Goal: Task Accomplishment & Management: Use online tool/utility

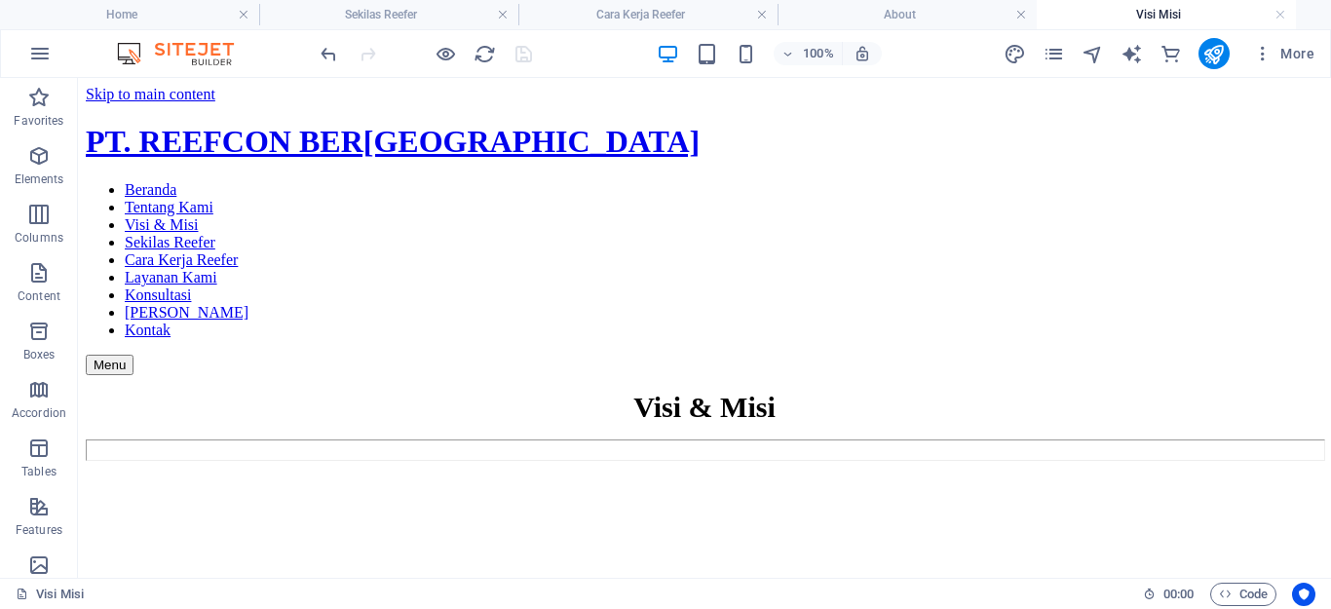
click at [1119, 12] on h4 "Visi Misi" at bounding box center [1166, 14] width 259 height 21
click at [615, 17] on h4 "Cara Kerja Reefer" at bounding box center [648, 14] width 259 height 21
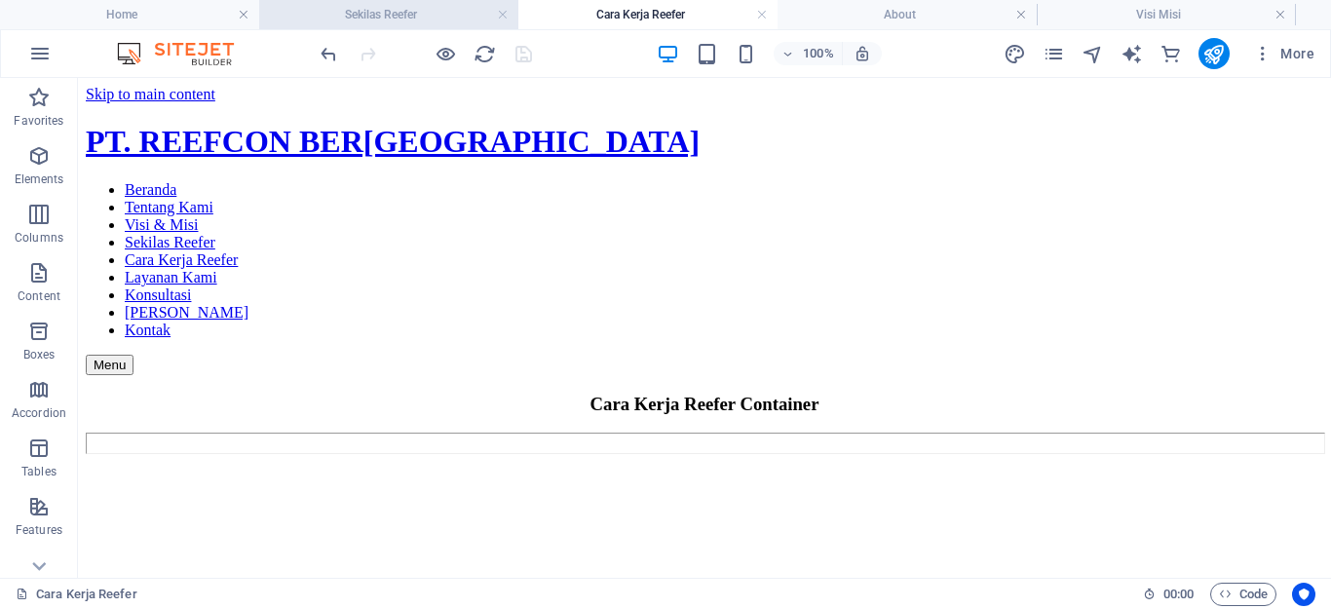
click at [382, 19] on h4 "Sekilas Reefer" at bounding box center [388, 14] width 259 height 21
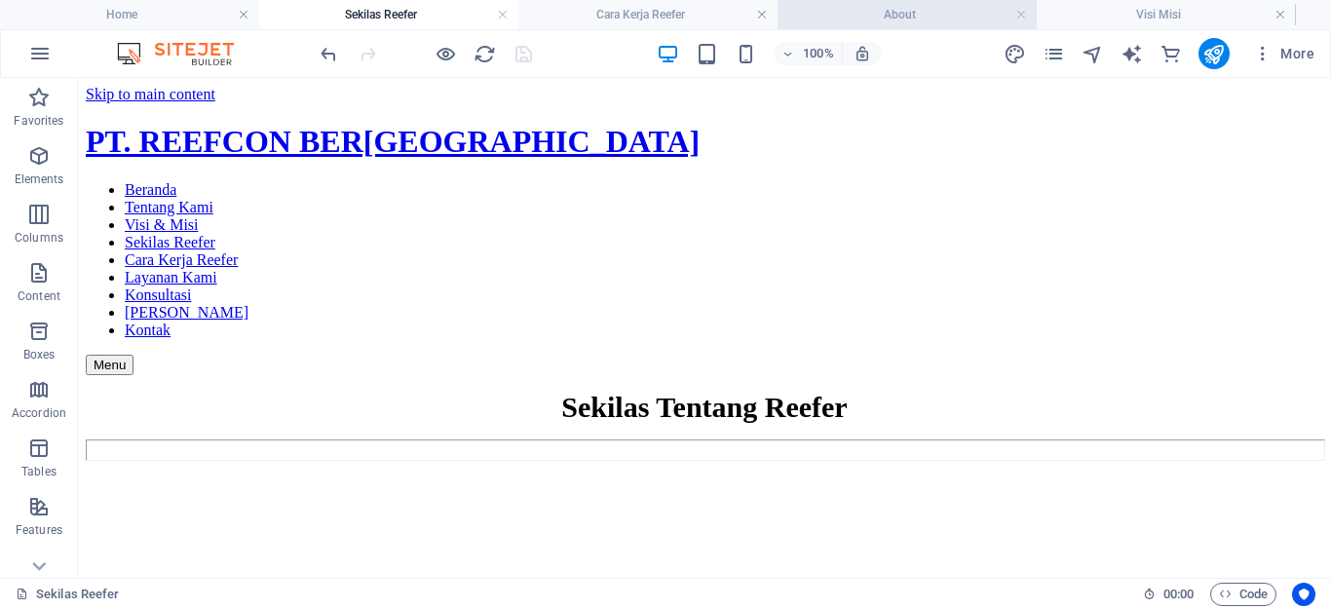
click at [919, 20] on h4 "About" at bounding box center [907, 14] width 259 height 21
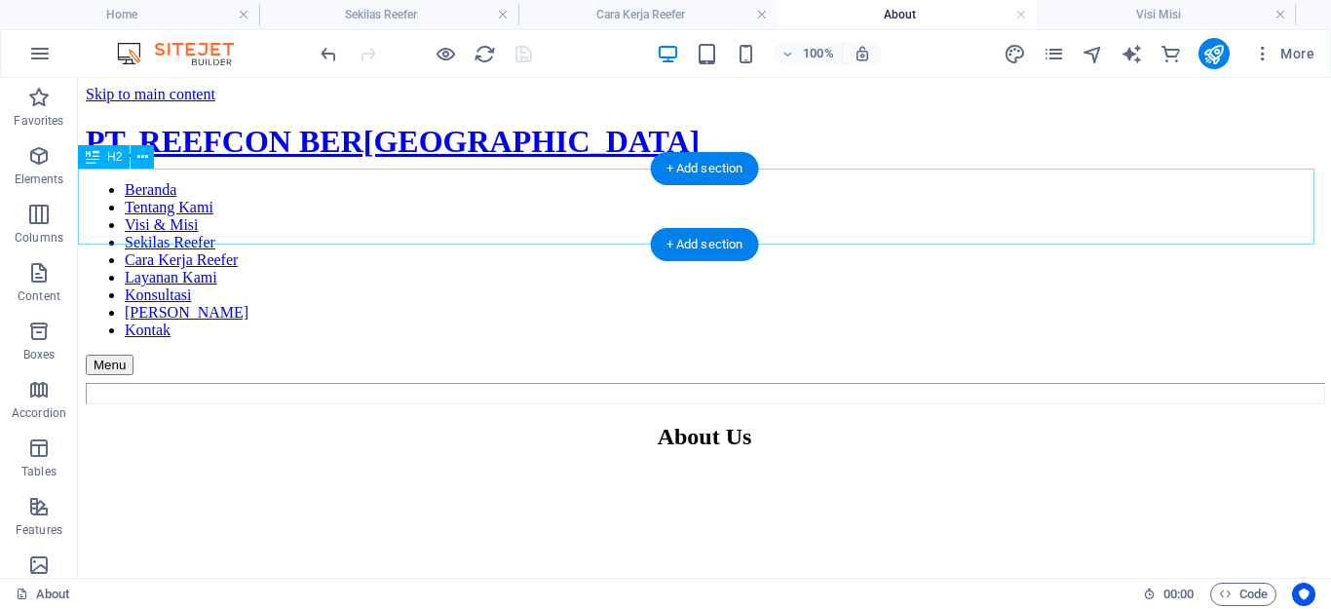
click at [641, 424] on div "About Us" at bounding box center [705, 437] width 1238 height 26
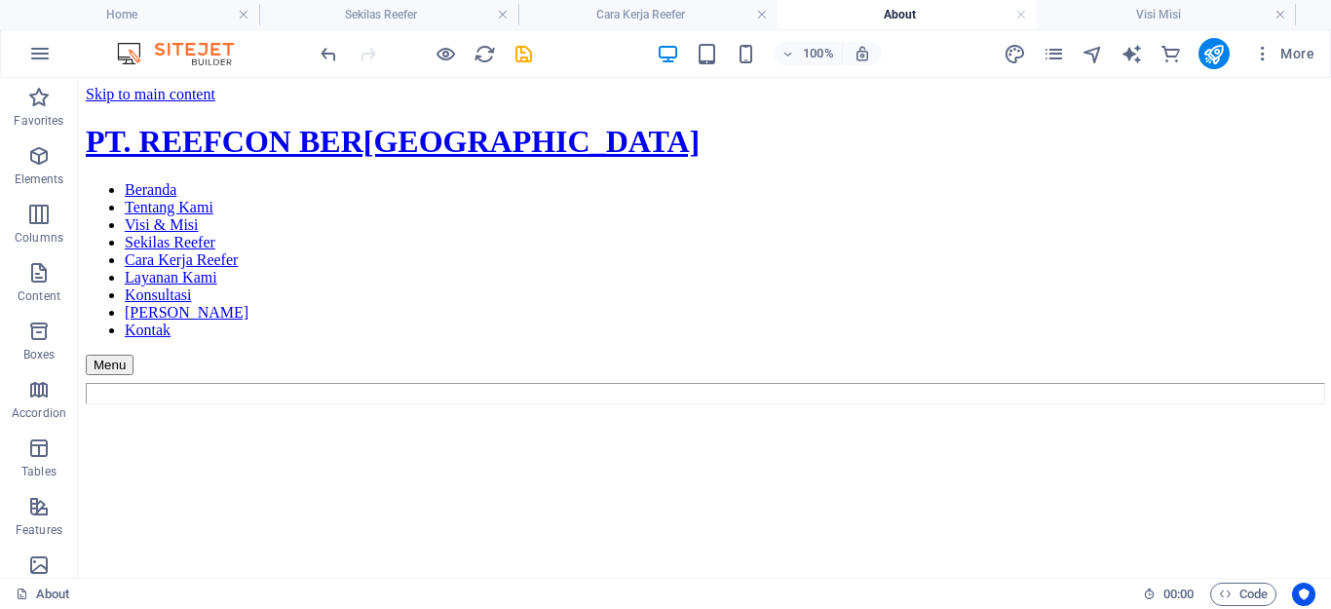
click at [479, 412] on figure at bounding box center [705, 412] width 1238 height 0
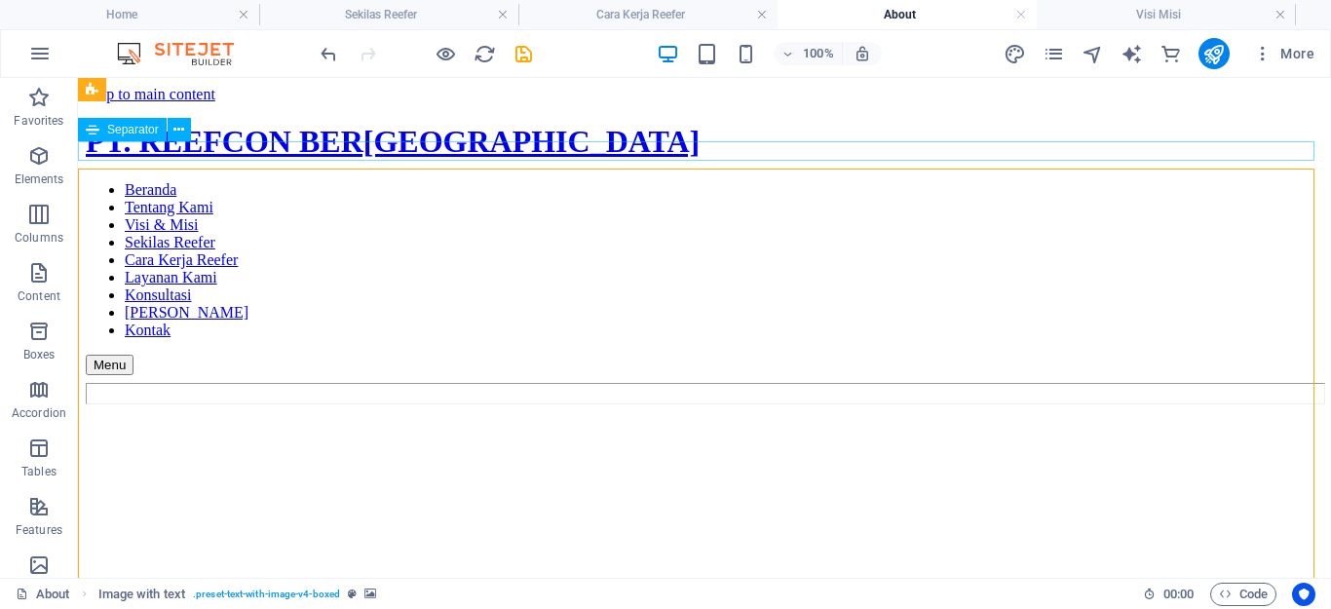
click at [544, 383] on div at bounding box center [705, 393] width 1238 height 21
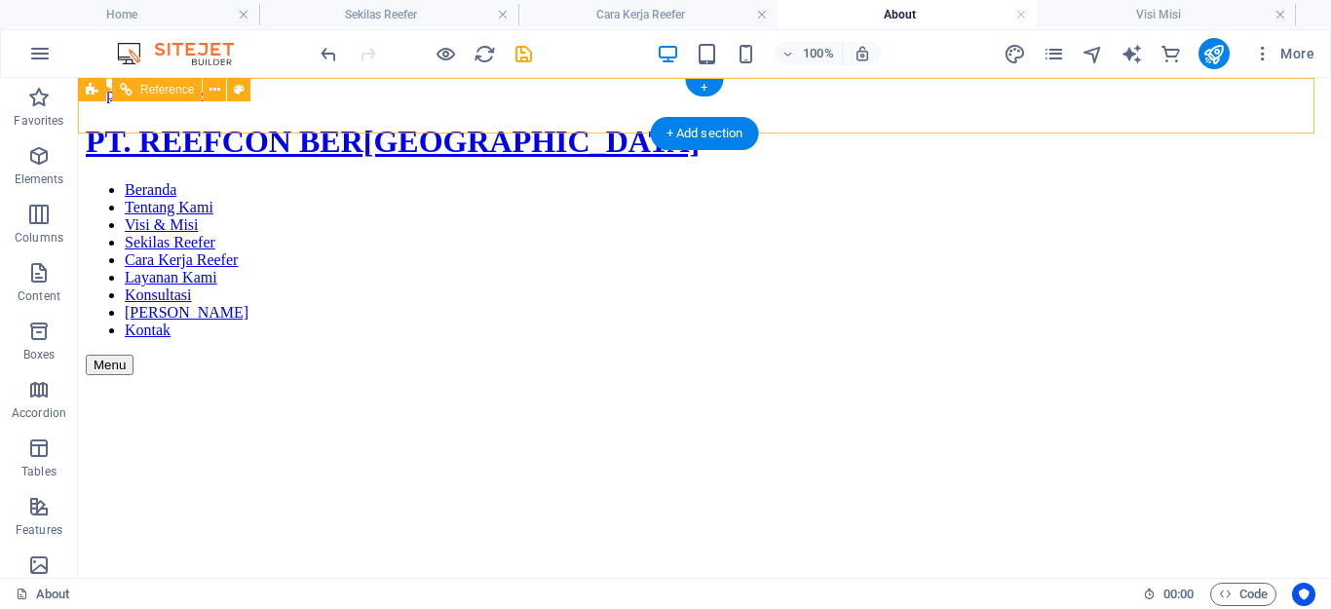
click at [609, 124] on div "PT. REEFCON BER[GEOGRAPHIC_DATA] Beranda Tentang Kami Visi & Misi Sekilas Reefe…" at bounding box center [705, 249] width 1238 height 250
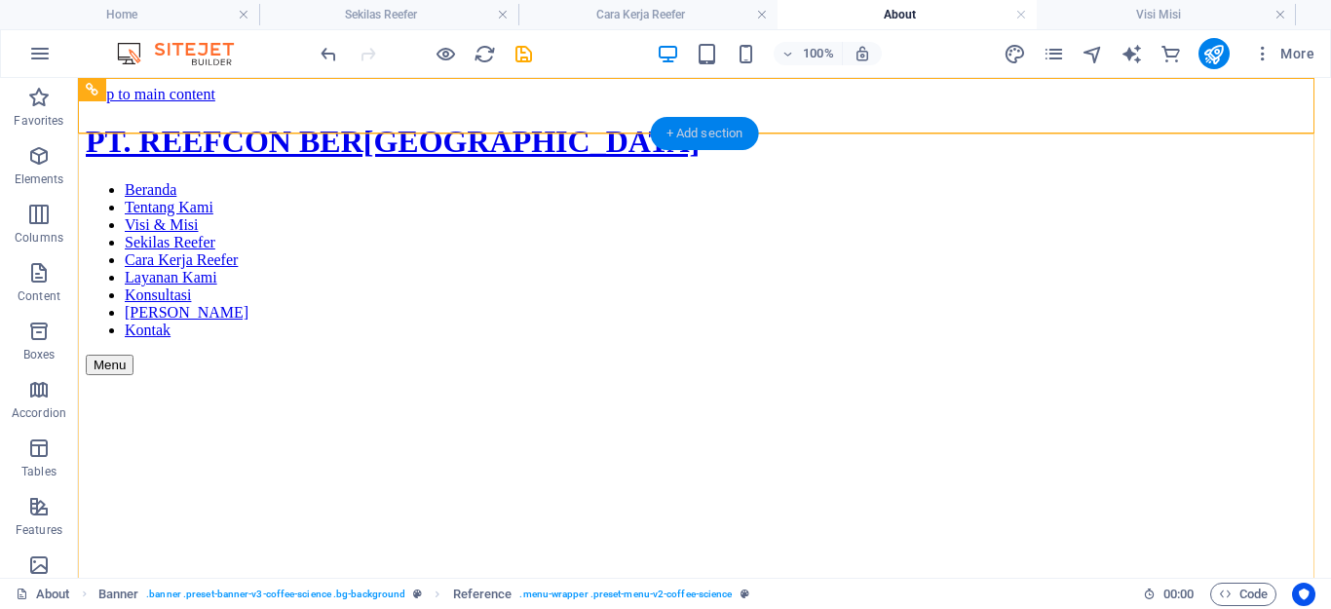
click at [681, 140] on div "+ Add section" at bounding box center [705, 133] width 108 height 33
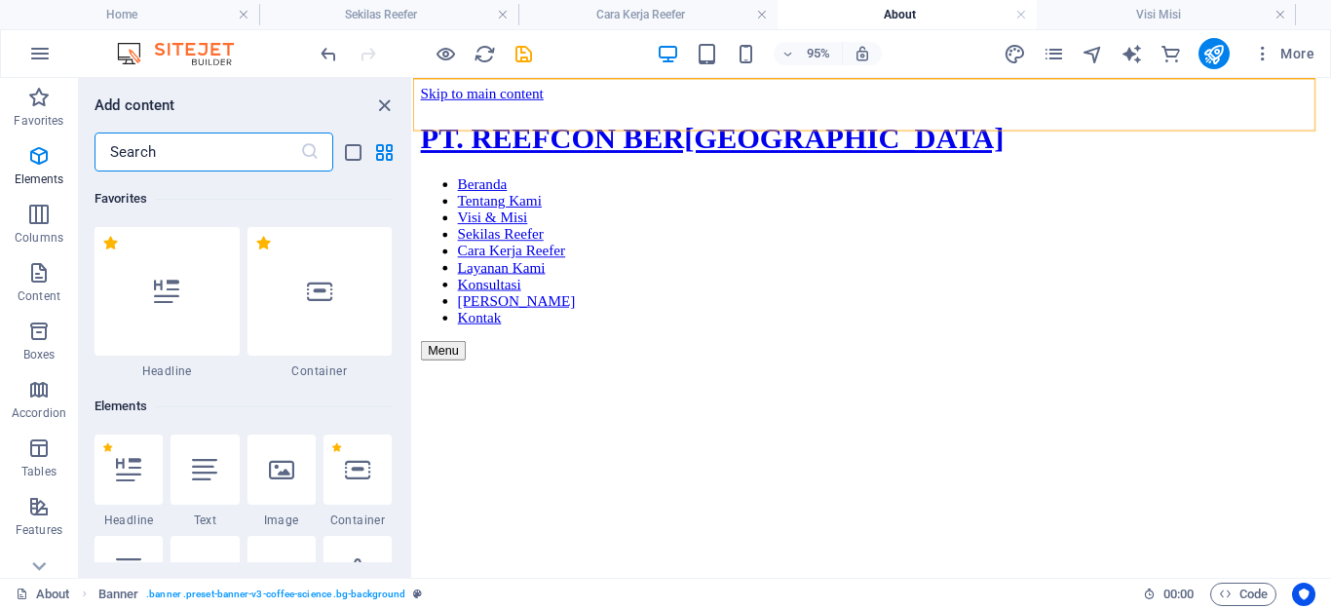
scroll to position [3410, 0]
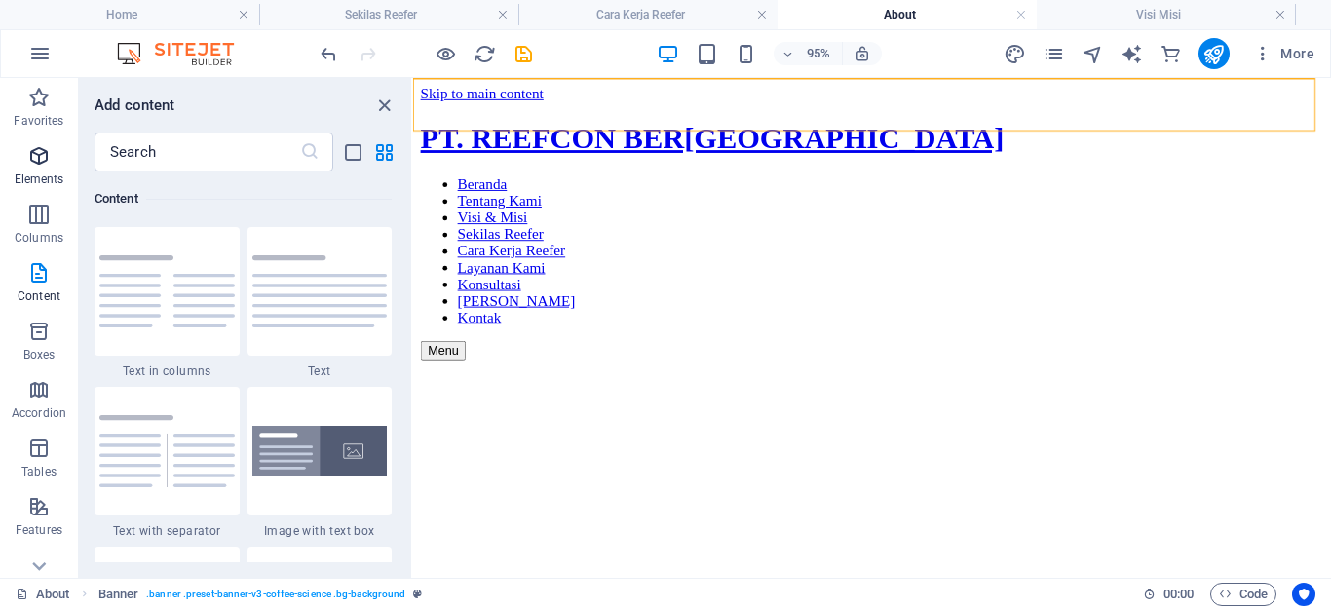
click at [40, 153] on icon "button" at bounding box center [38, 155] width 23 height 23
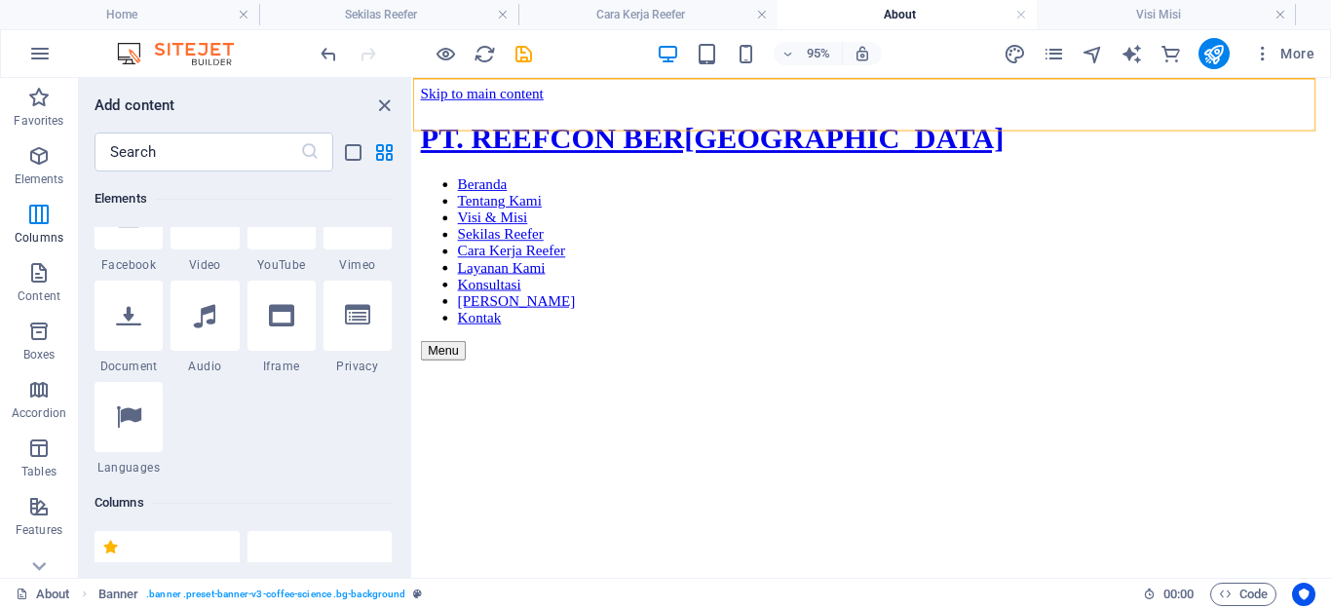
scroll to position [208, 0]
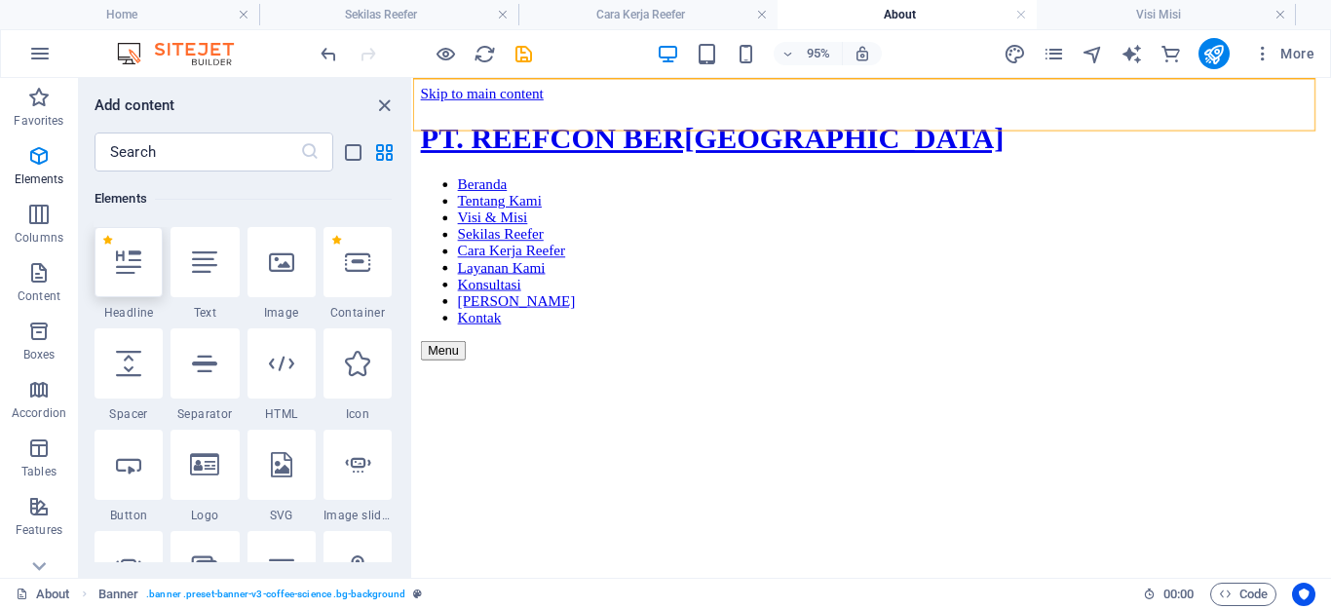
click at [118, 260] on icon at bounding box center [128, 262] width 25 height 25
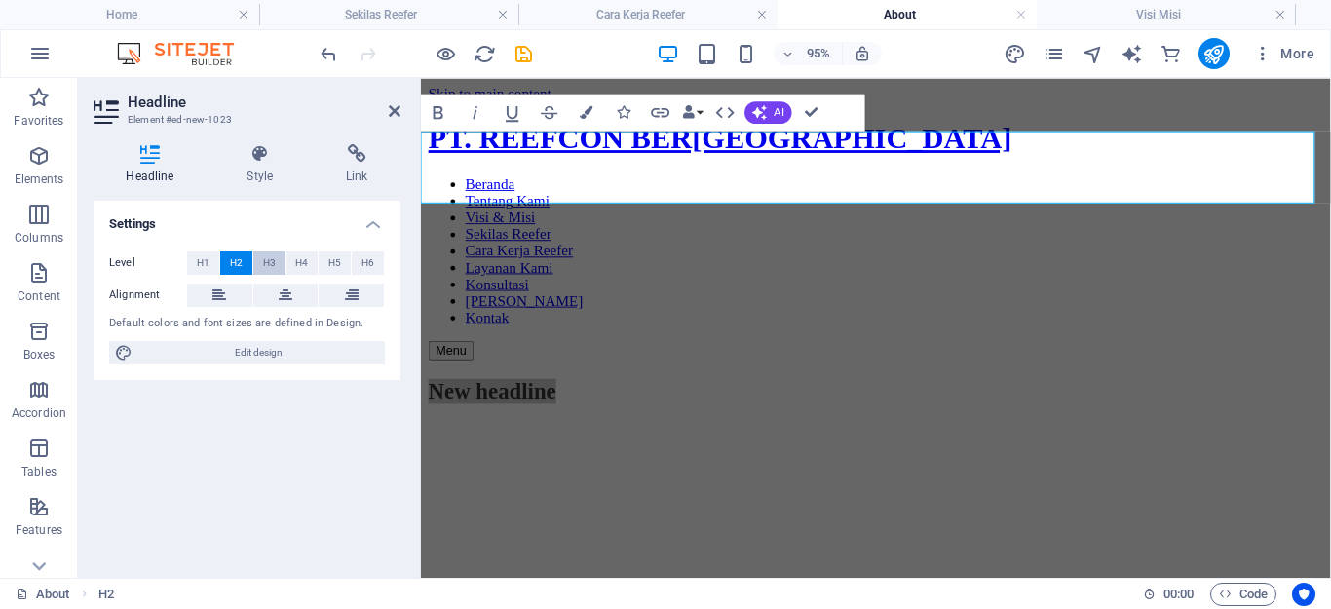
click at [271, 260] on span "H3" at bounding box center [269, 262] width 13 height 23
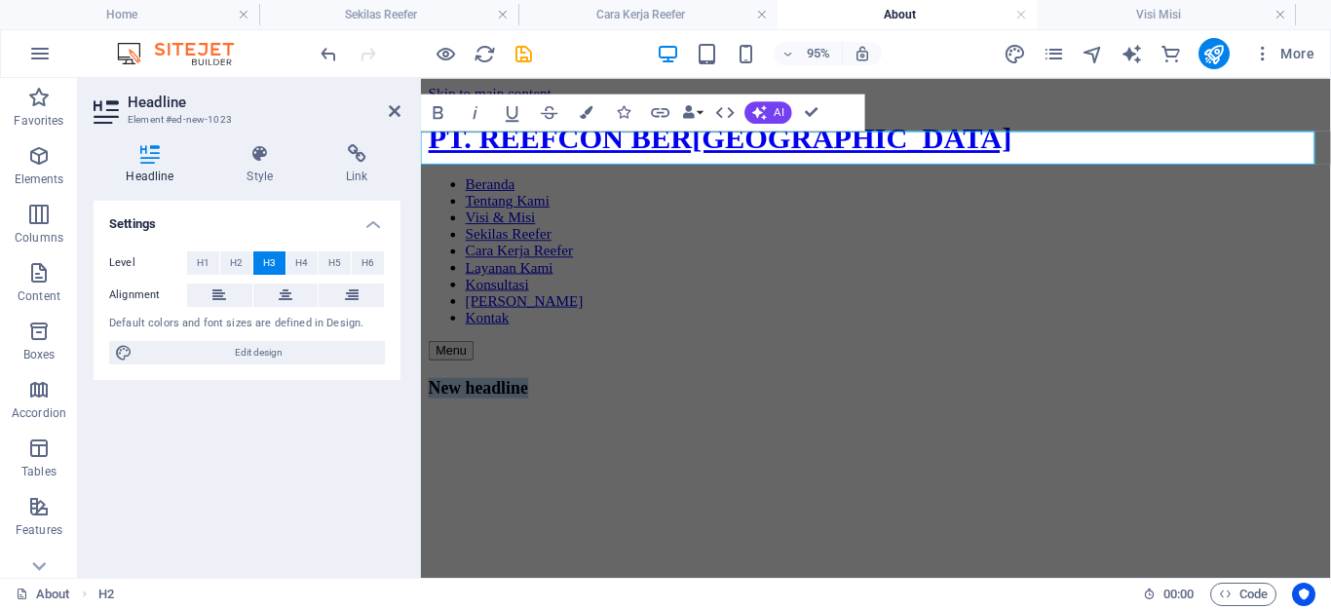
drag, startPoint x: 614, startPoint y: 152, endPoint x: 819, endPoint y: 223, distance: 216.7
click at [574, 433] on figure at bounding box center [900, 433] width 942 height 0
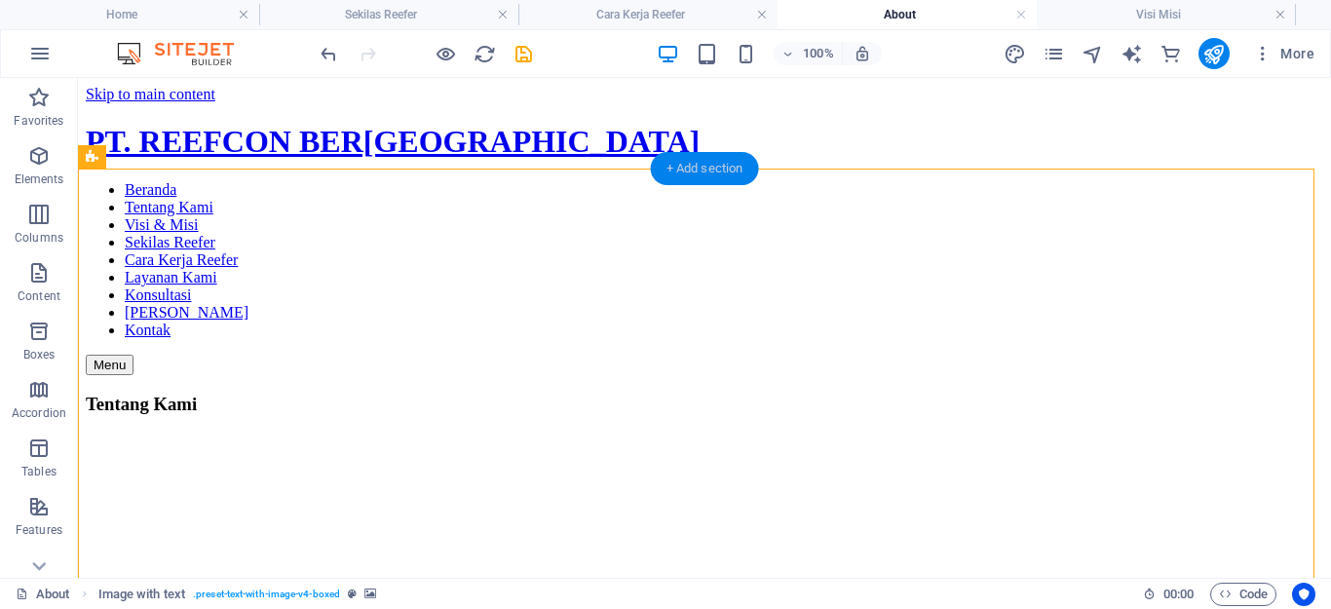
click at [697, 171] on div "+ Add section" at bounding box center [705, 168] width 108 height 33
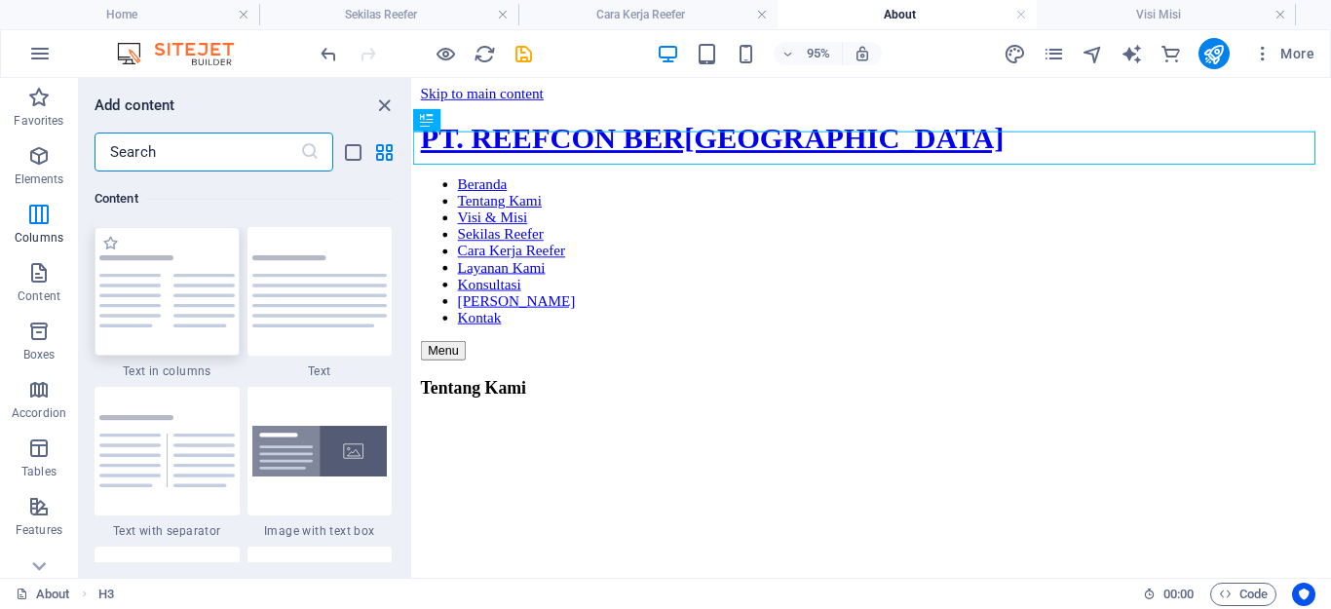
scroll to position [2728, 0]
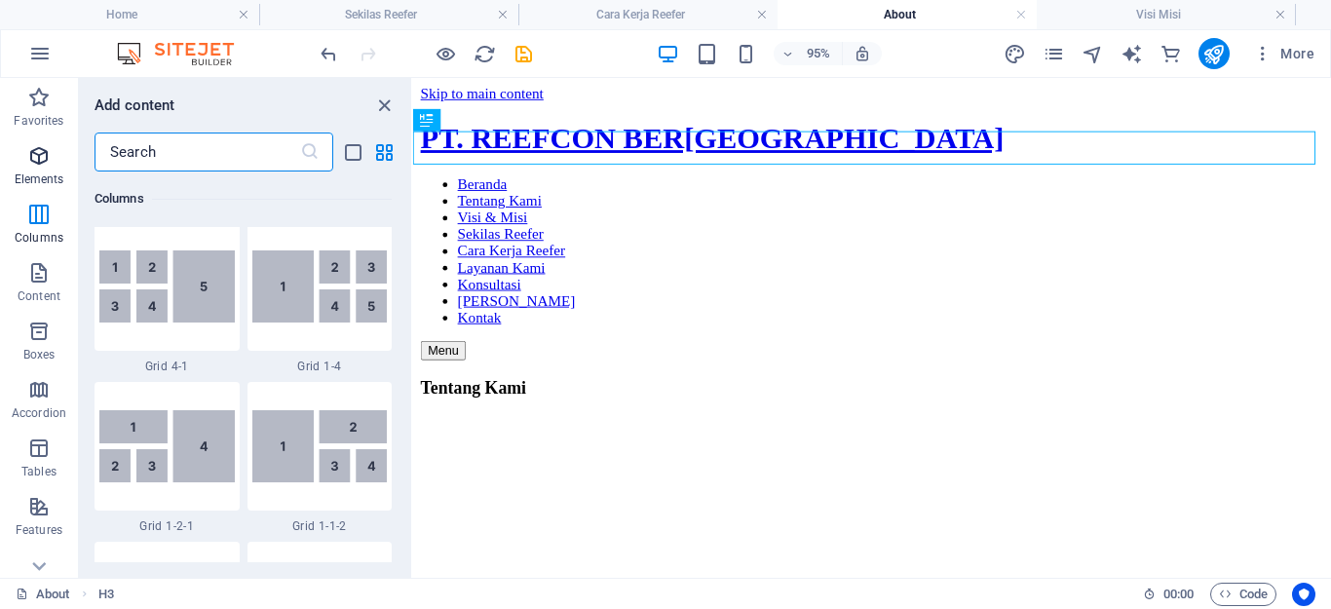
click at [38, 152] on icon "button" at bounding box center [38, 155] width 23 height 23
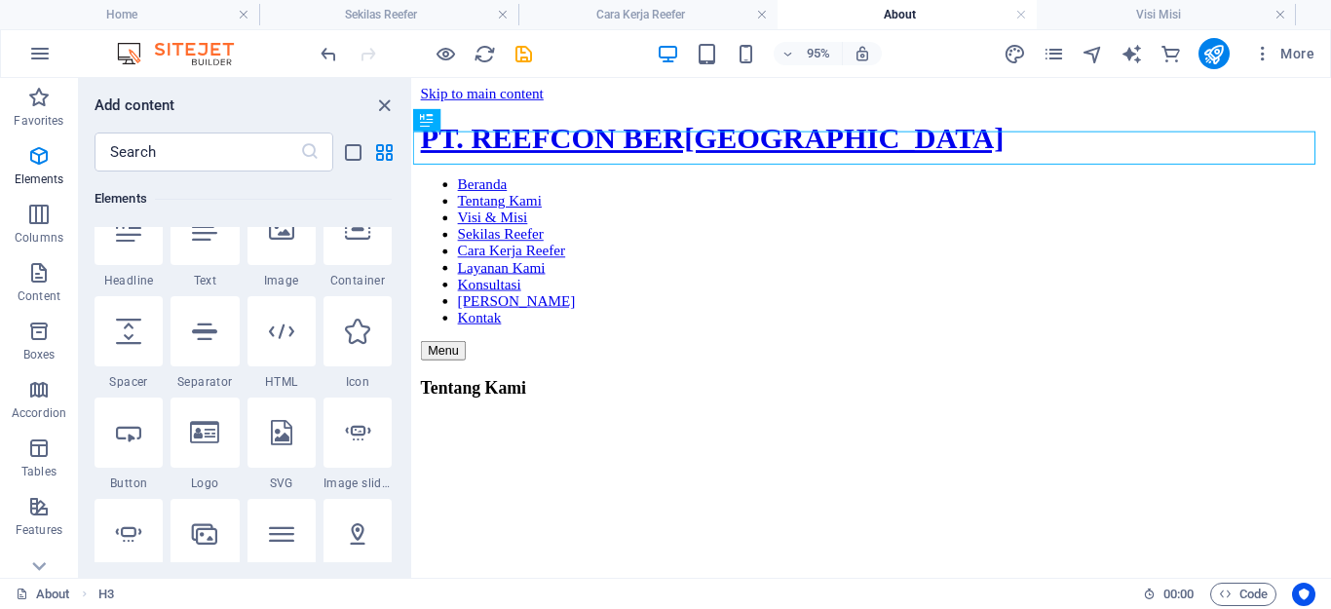
scroll to position [208, 0]
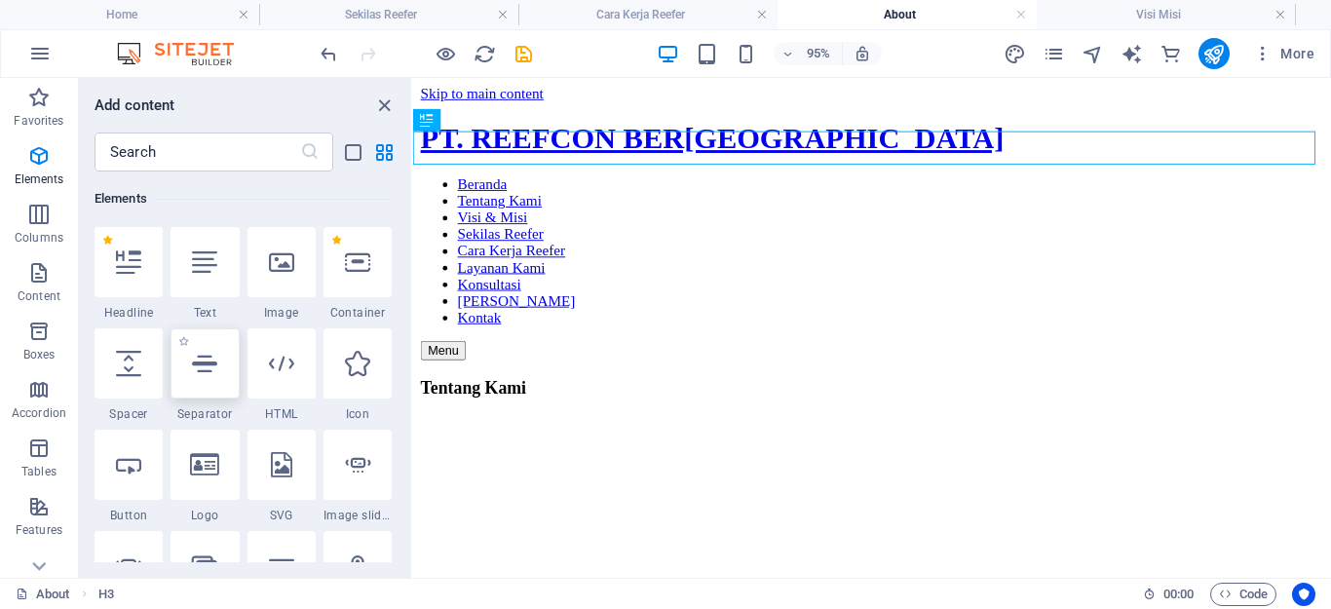
click at [209, 365] on icon at bounding box center [204, 363] width 25 height 25
select select "%"
select select "px"
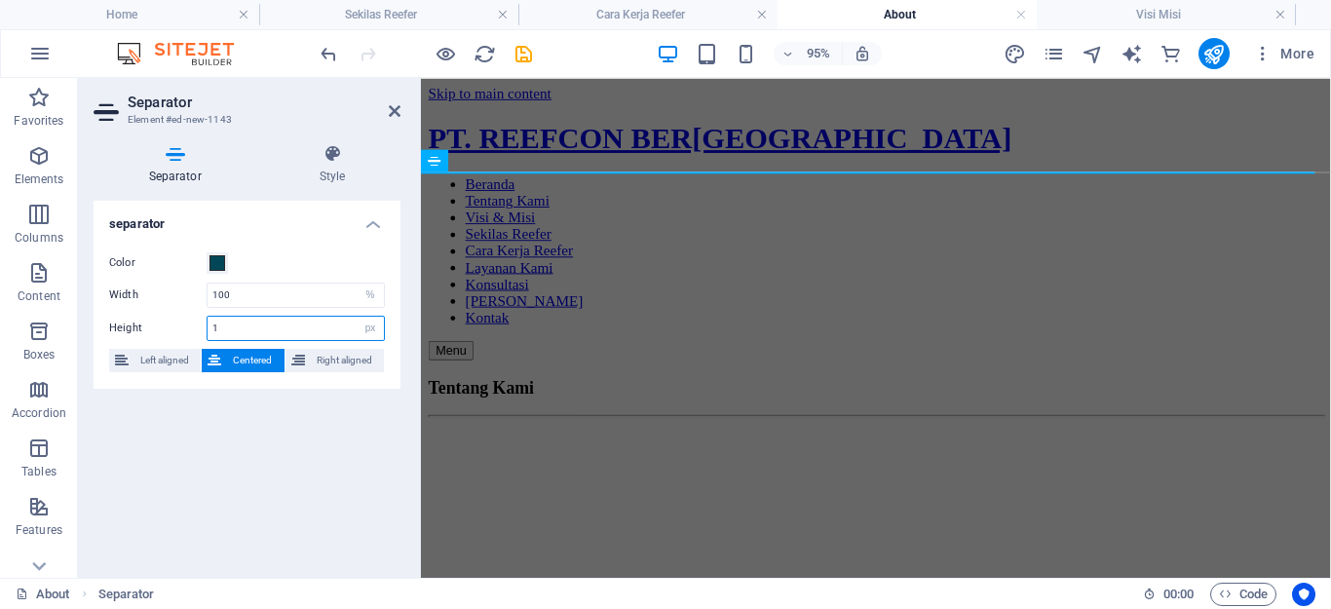
click at [229, 330] on input "1" at bounding box center [296, 328] width 176 height 23
type input "20"
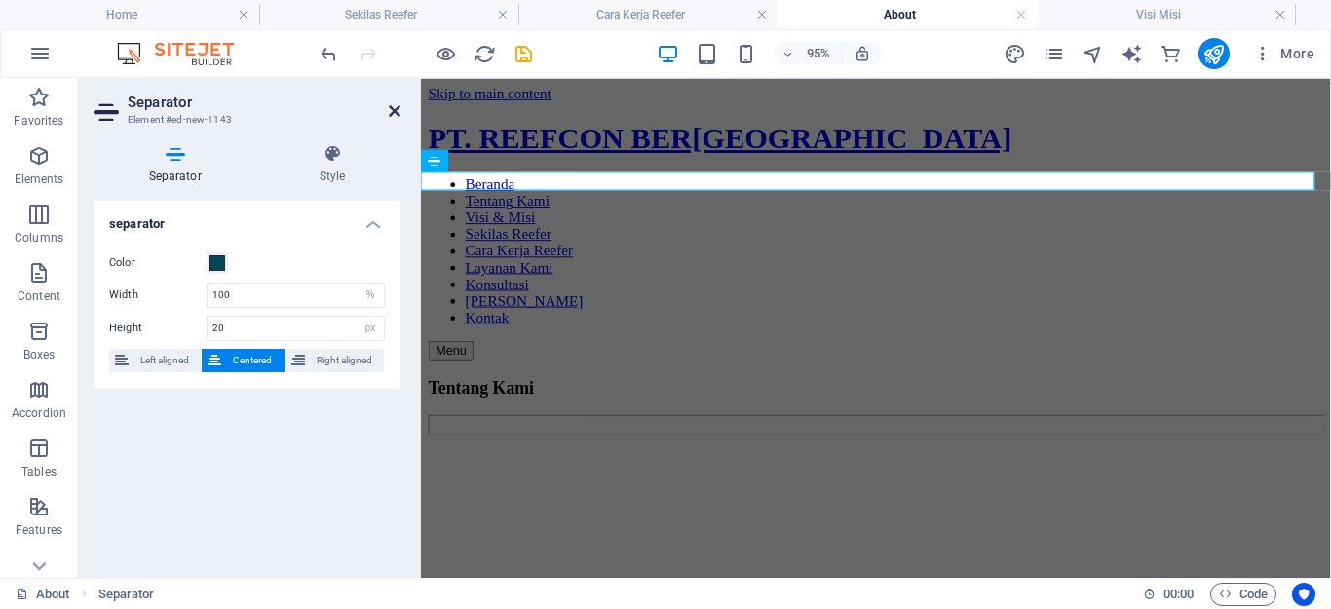
click at [393, 109] on icon at bounding box center [395, 111] width 12 height 16
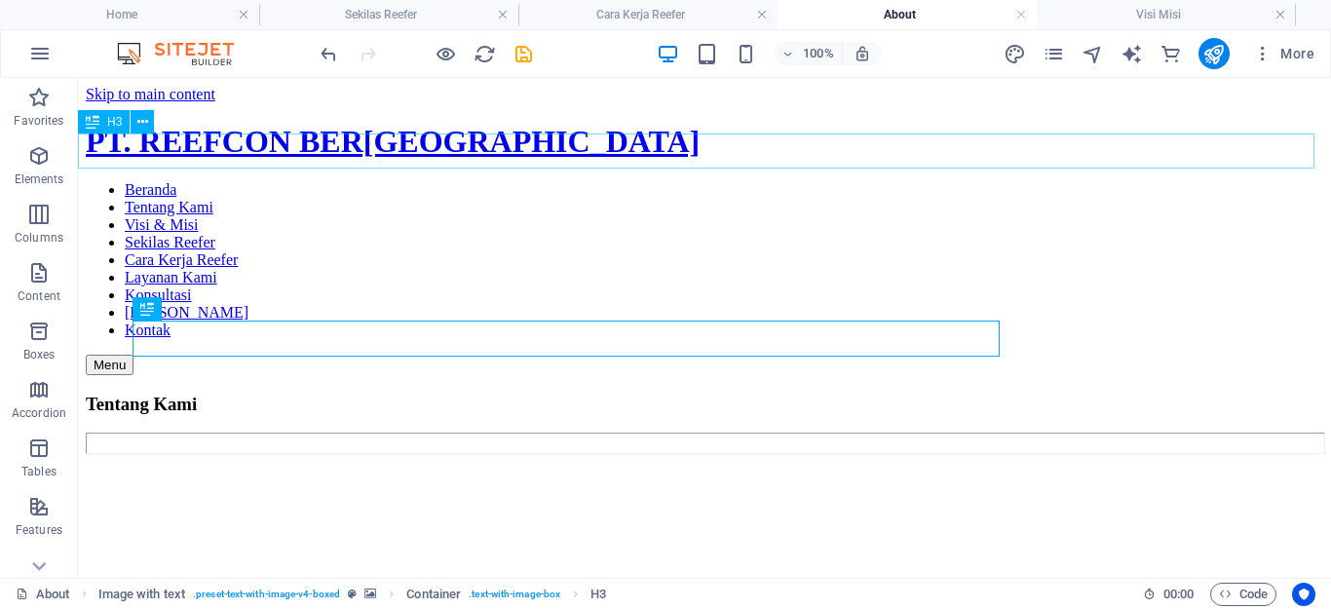
click at [250, 394] on div "Tentang Kami" at bounding box center [705, 404] width 1238 height 21
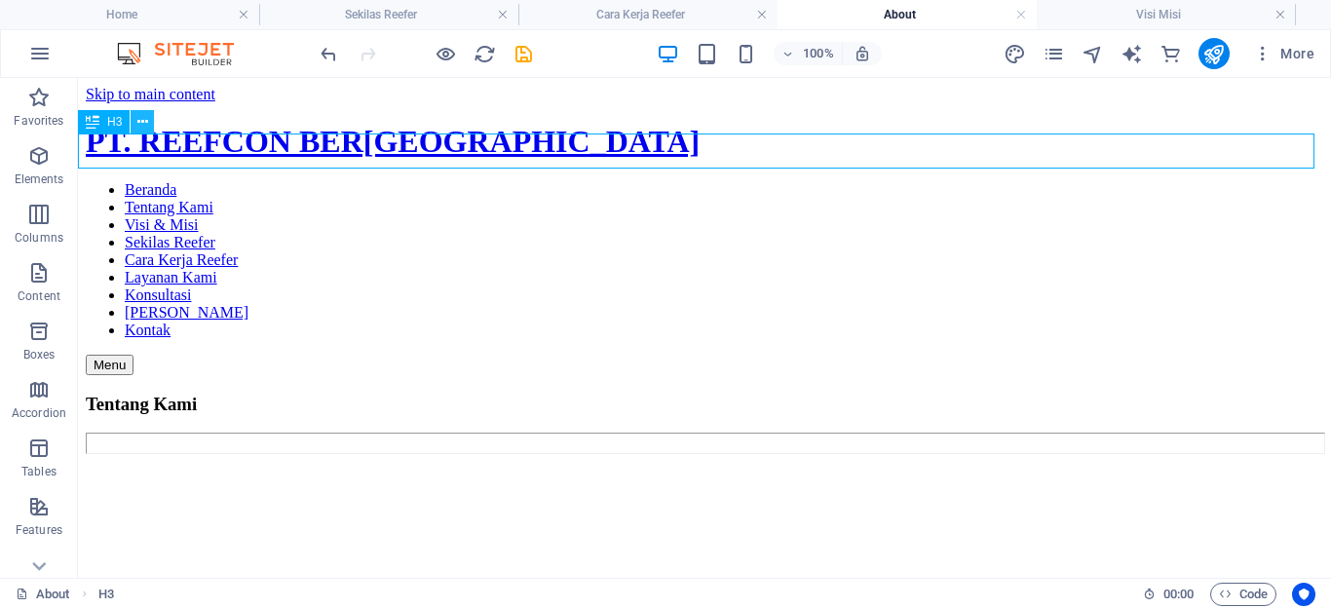
click at [137, 127] on icon at bounding box center [142, 122] width 11 height 20
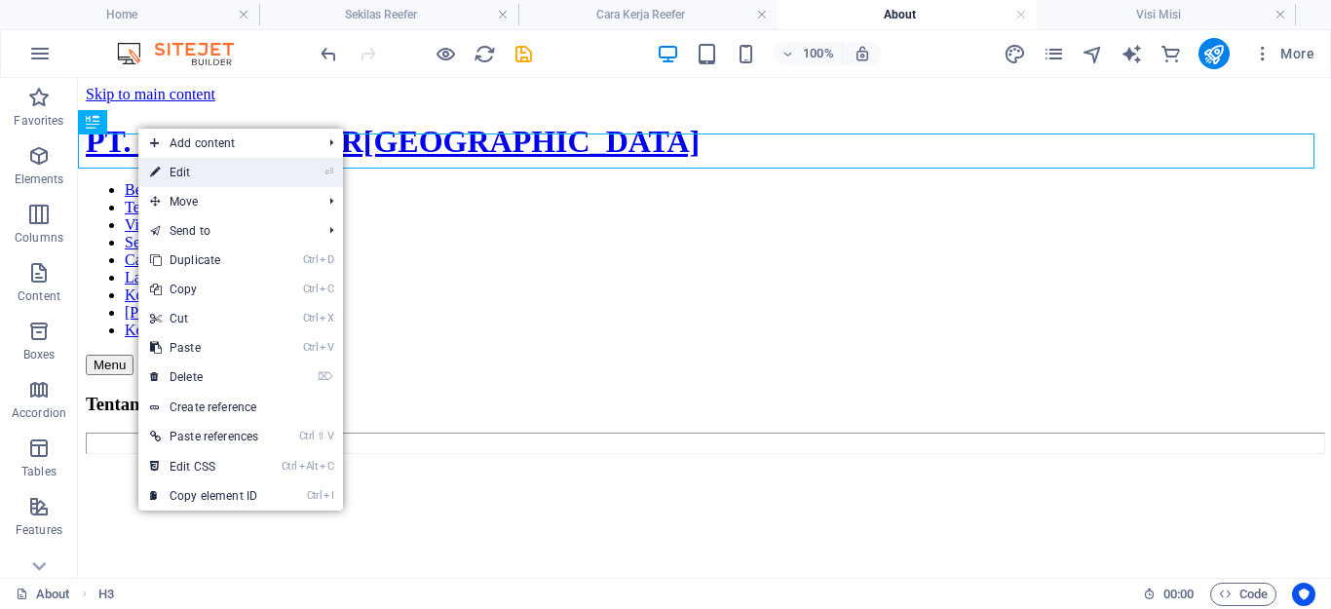
click at [209, 164] on link "⏎ Edit" at bounding box center [204, 172] width 132 height 29
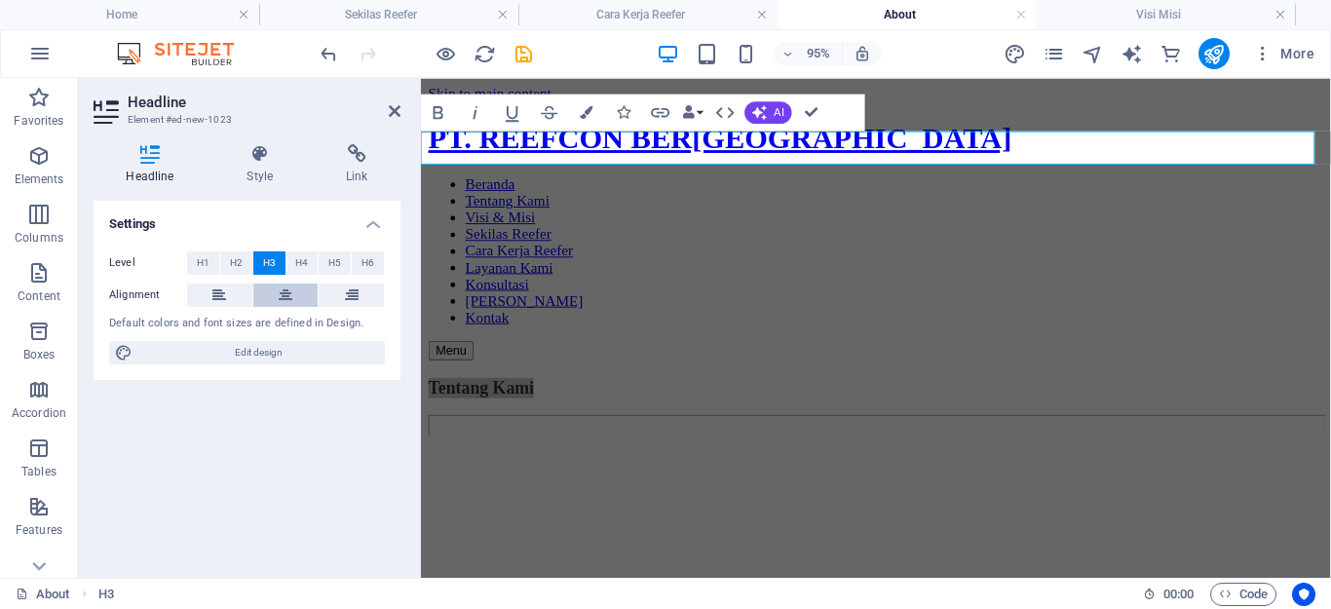
click at [280, 291] on icon at bounding box center [286, 295] width 14 height 23
click at [390, 103] on icon at bounding box center [395, 111] width 12 height 16
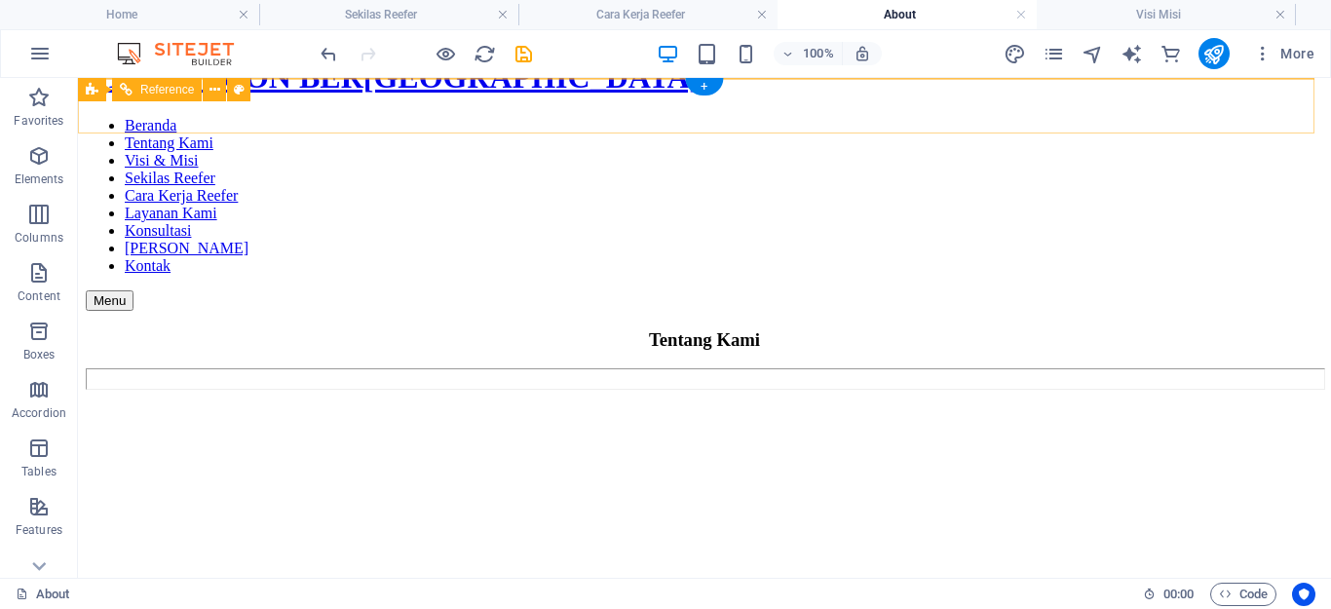
scroll to position [0, 0]
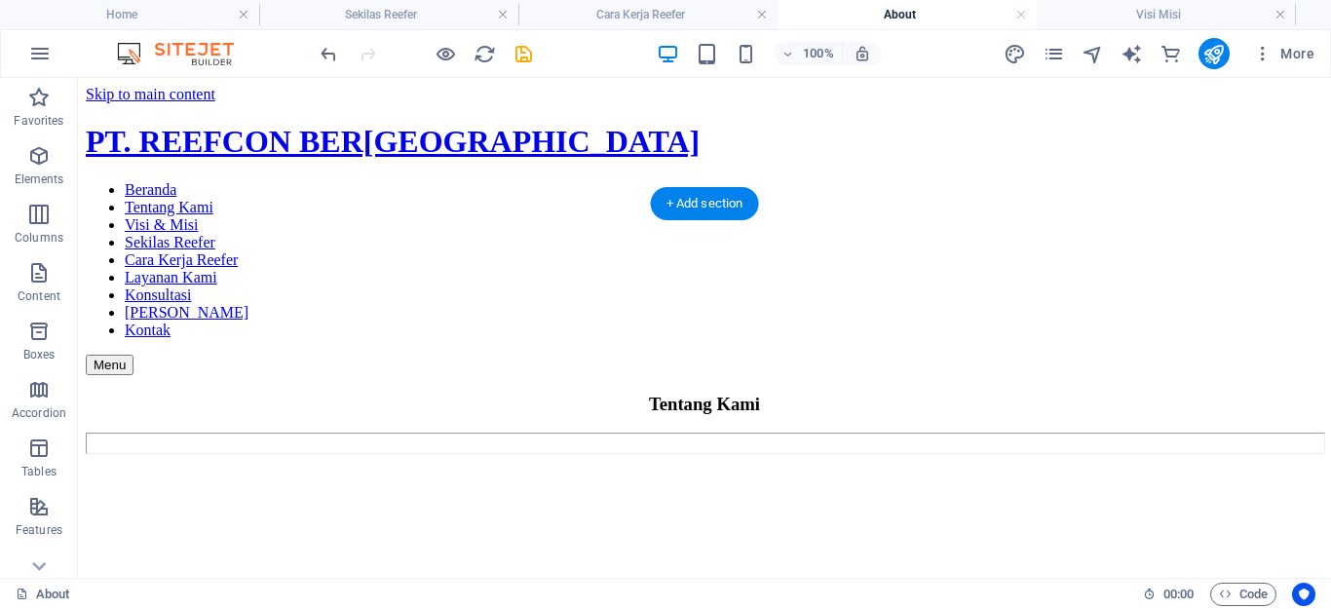
click at [424, 462] on figure at bounding box center [705, 462] width 1238 height 0
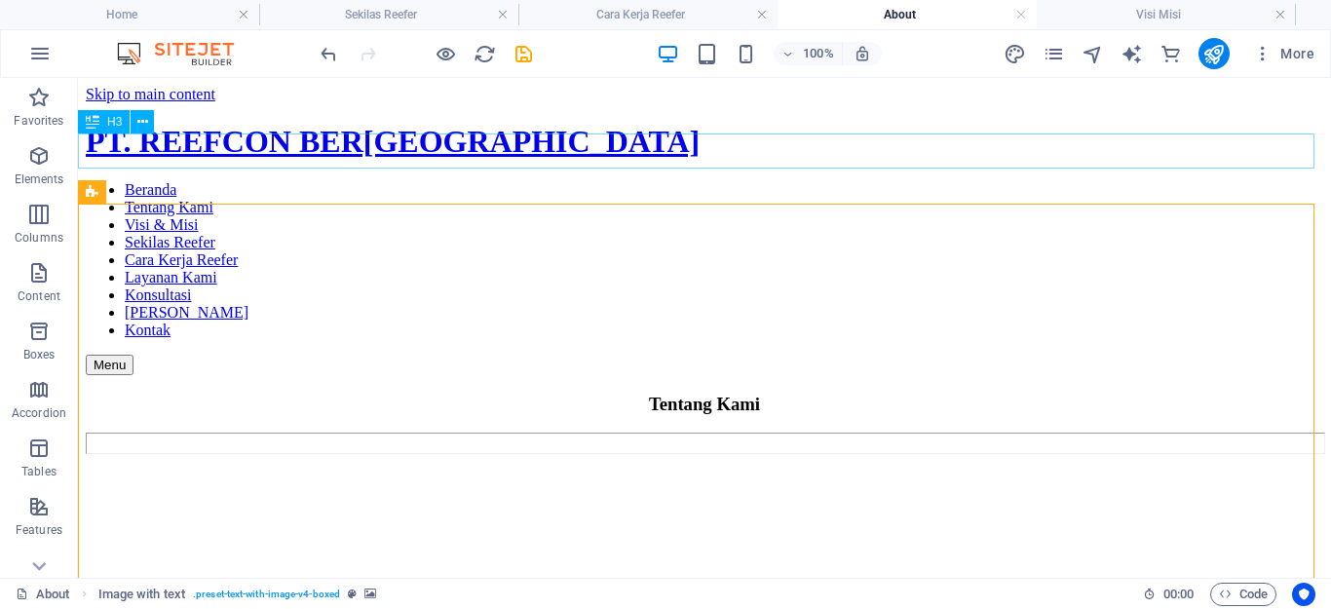
click at [530, 394] on div "Tentang Kami" at bounding box center [705, 404] width 1238 height 21
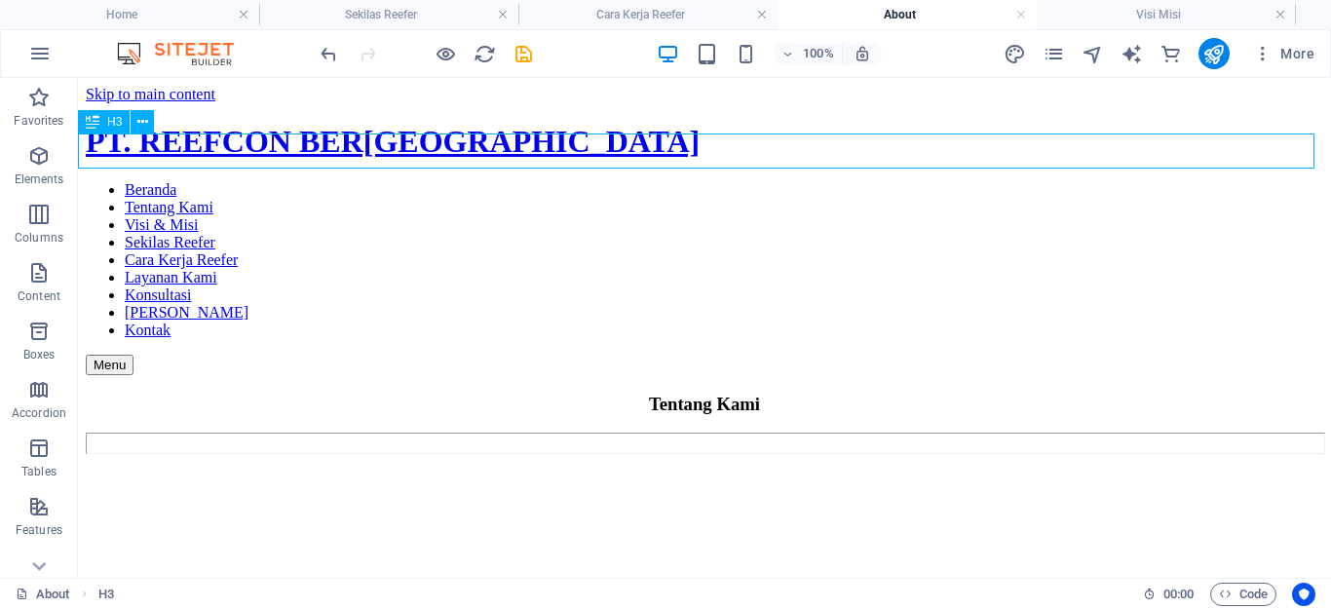
click at [493, 394] on div "Tentang Kami" at bounding box center [705, 404] width 1238 height 21
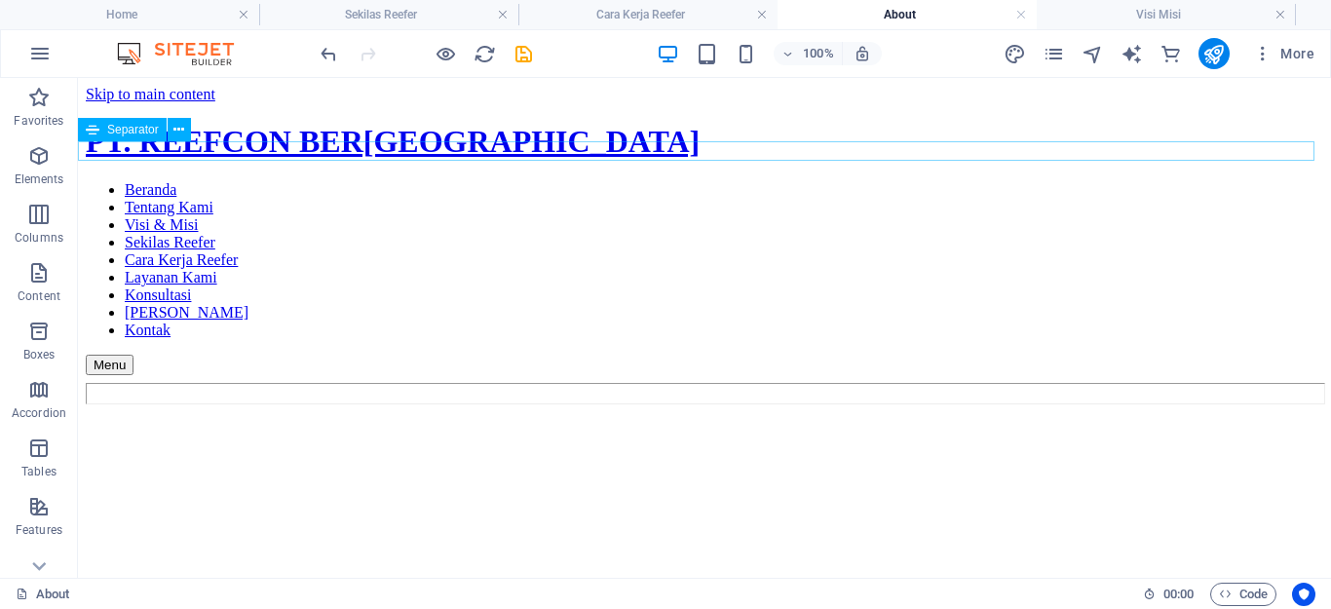
click at [493, 383] on div at bounding box center [705, 393] width 1238 height 21
click at [706, 383] on div at bounding box center [705, 393] width 1238 height 21
click at [708, 131] on div "+ Add section" at bounding box center [705, 133] width 108 height 33
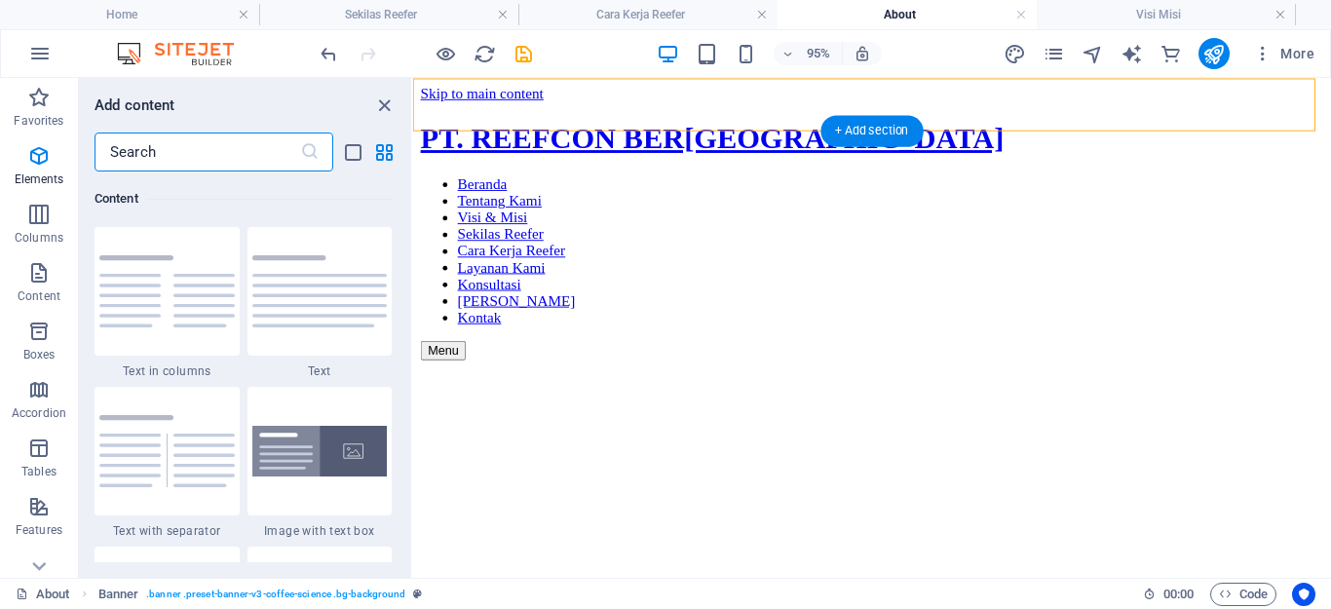
scroll to position [3410, 0]
click at [44, 151] on icon "button" at bounding box center [38, 155] width 23 height 23
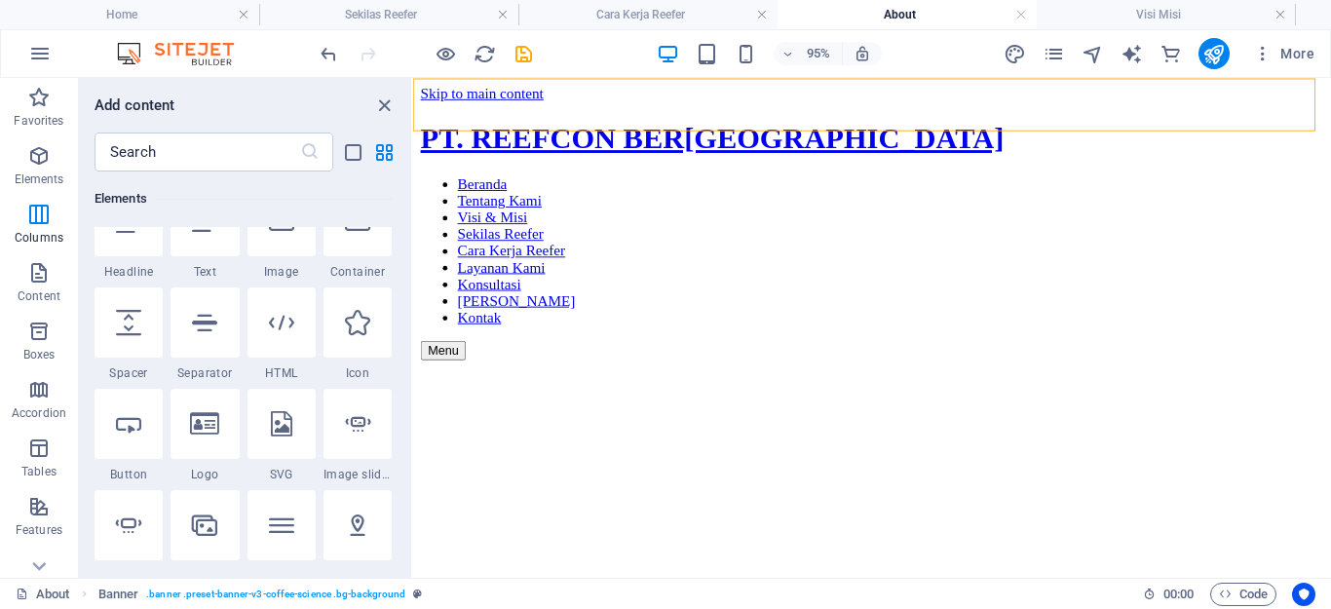
scroll to position [208, 0]
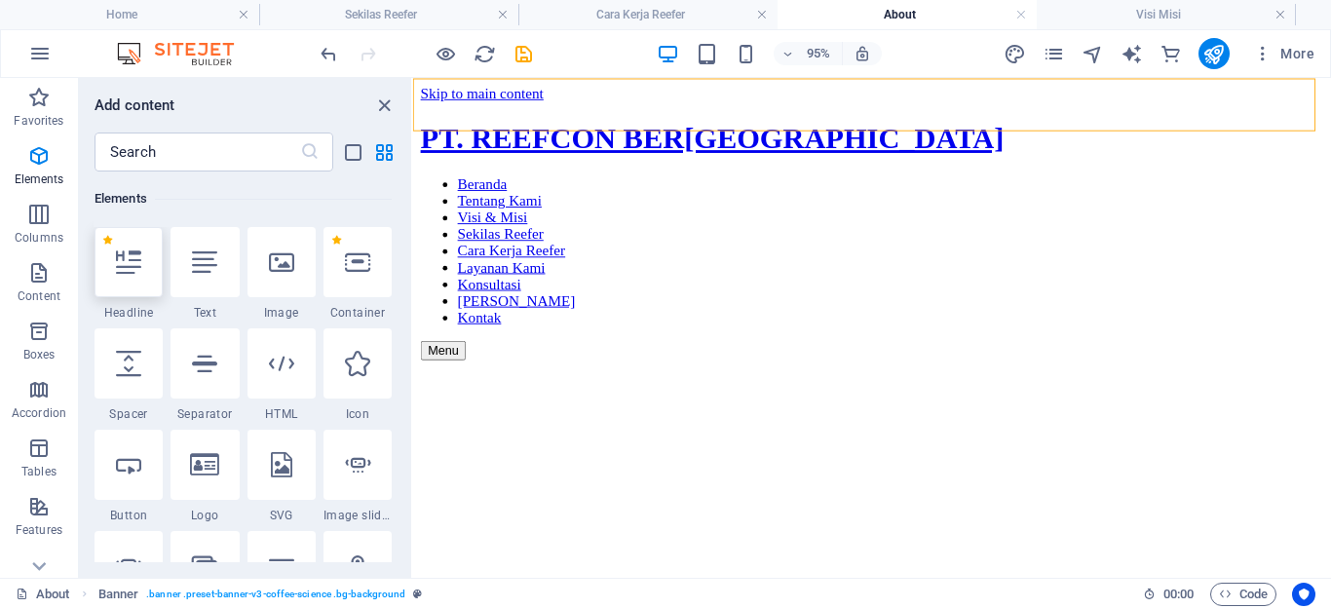
drag, startPoint x: 118, startPoint y: 272, endPoint x: 374, endPoint y: 188, distance: 269.7
click at [118, 272] on icon at bounding box center [128, 262] width 25 height 25
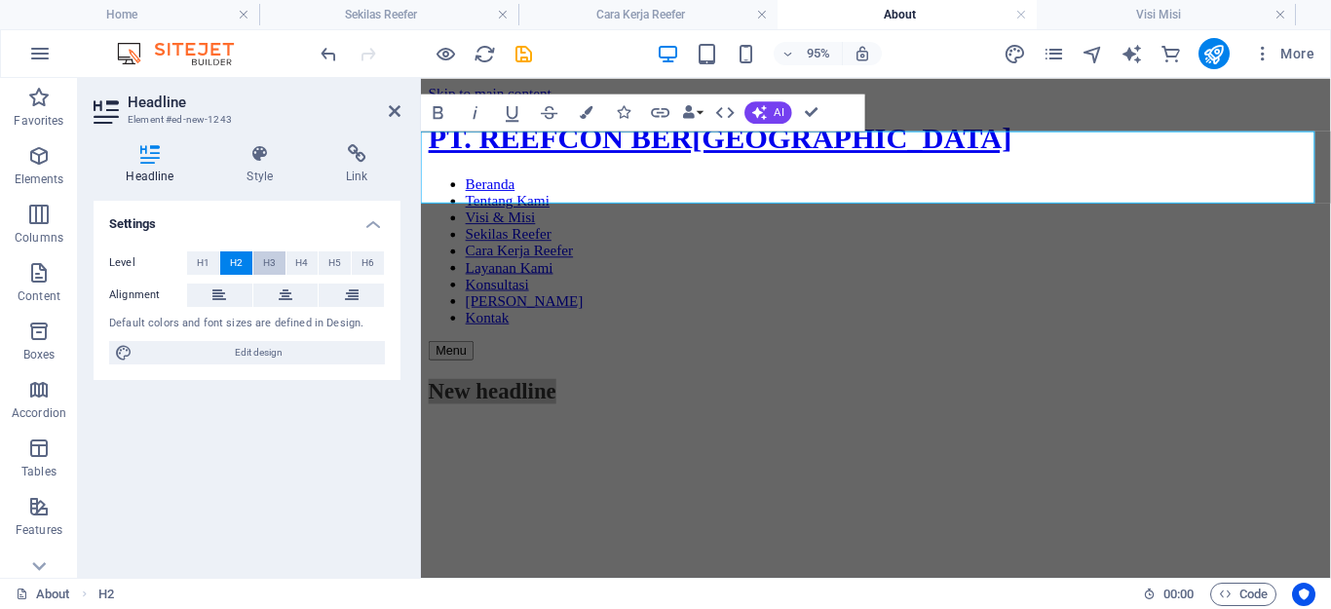
click at [263, 259] on span "H3" at bounding box center [269, 262] width 13 height 23
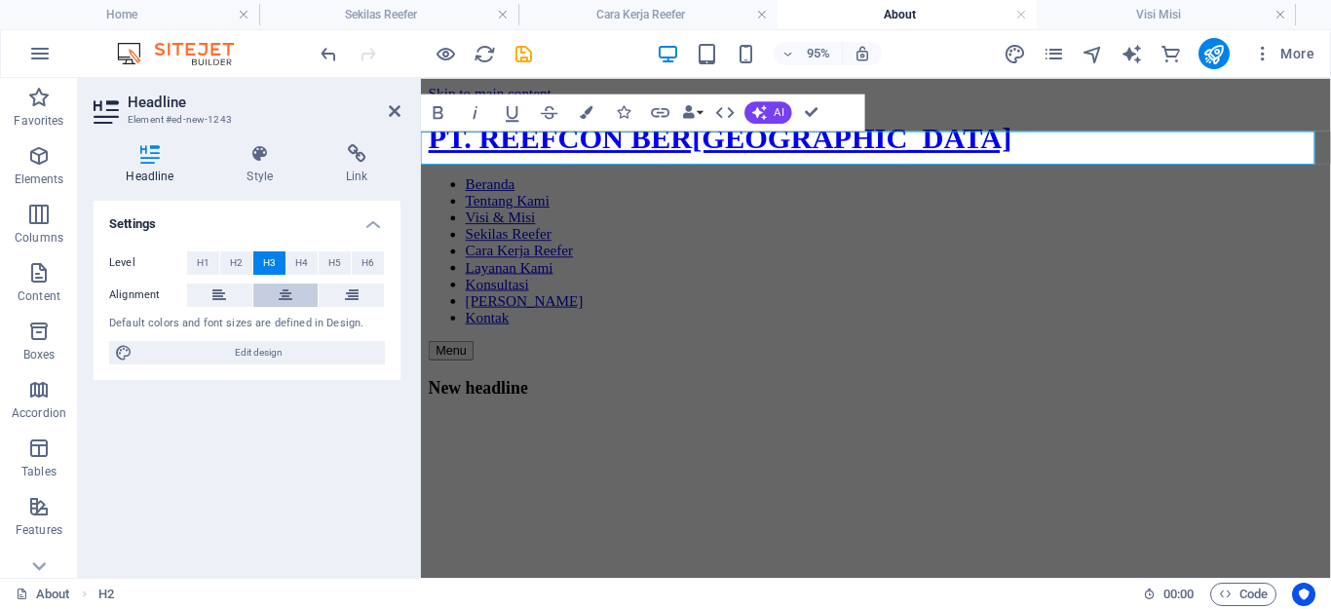
click at [288, 294] on icon at bounding box center [286, 295] width 14 height 23
click at [399, 112] on icon at bounding box center [395, 111] width 12 height 16
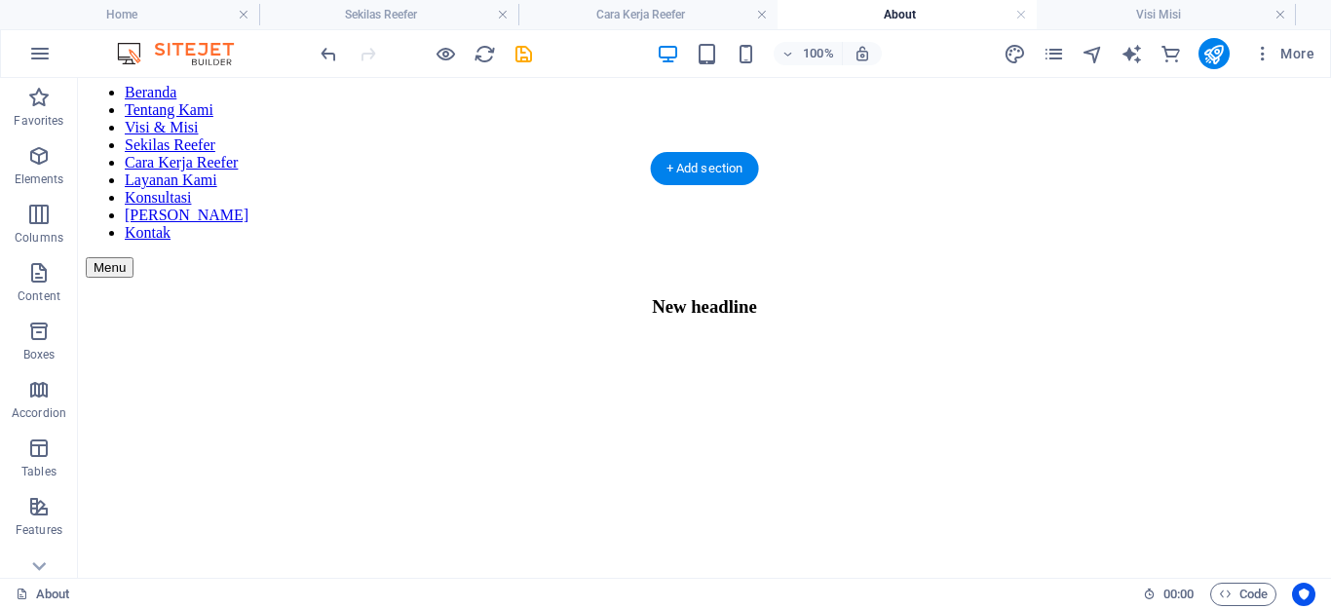
scroll to position [0, 0]
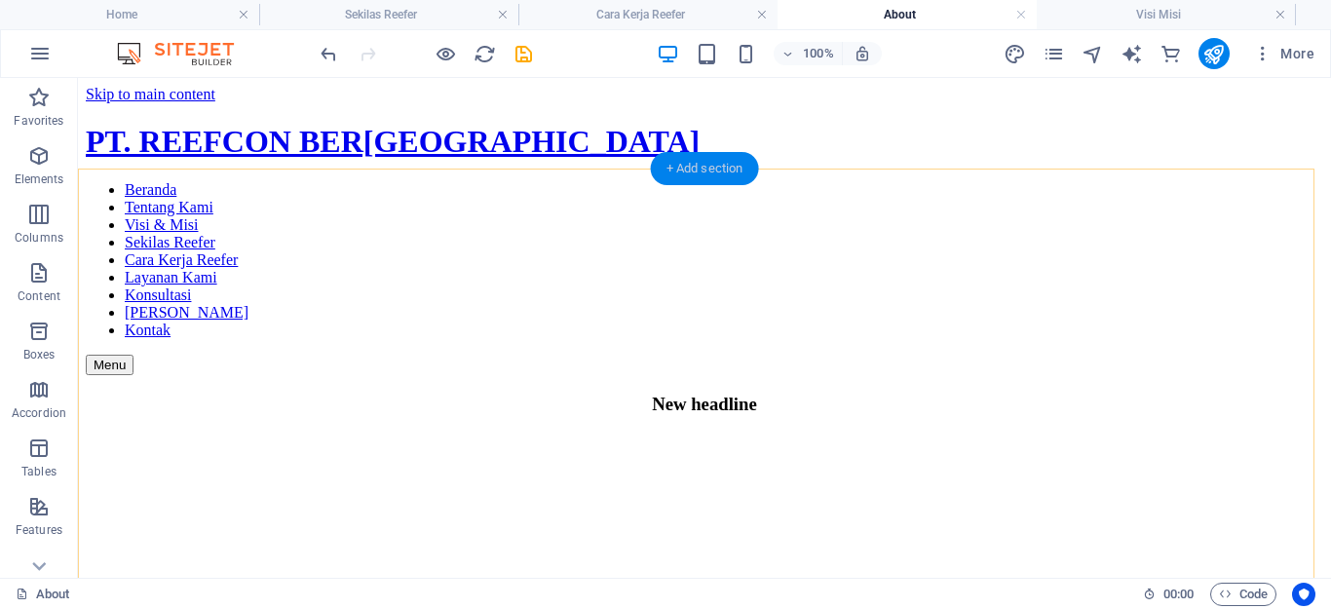
click at [699, 171] on div "+ Add section" at bounding box center [705, 168] width 108 height 33
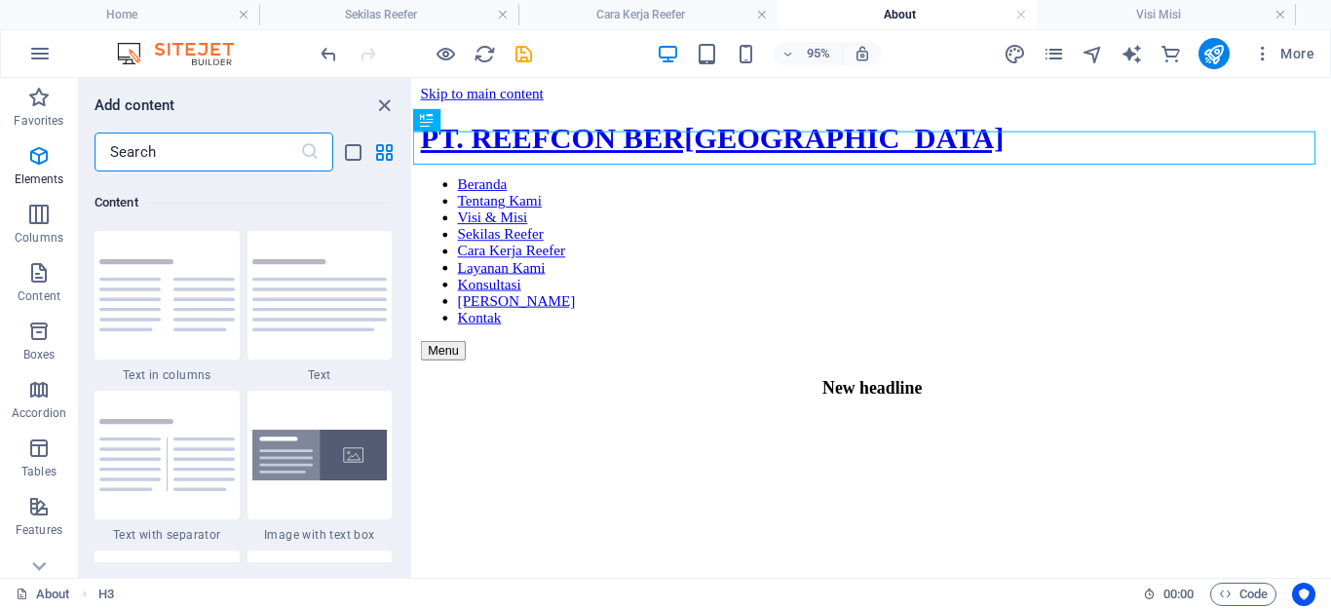
scroll to position [3410, 0]
click at [36, 161] on icon "button" at bounding box center [38, 155] width 23 height 23
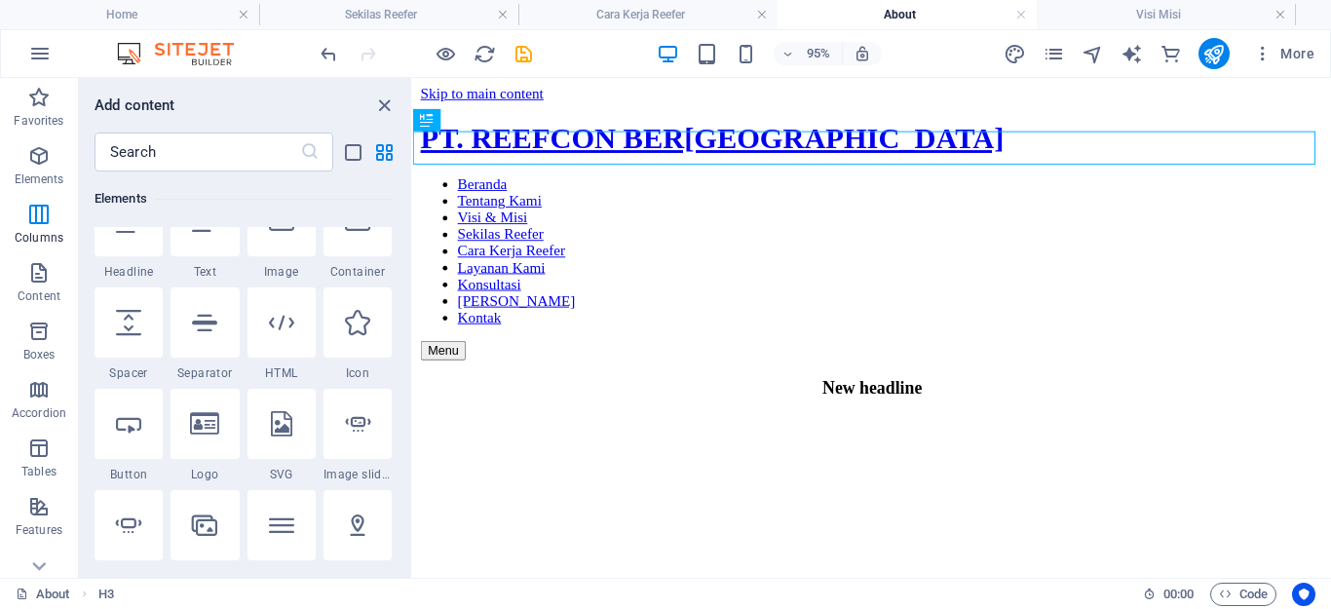
scroll to position [208, 0]
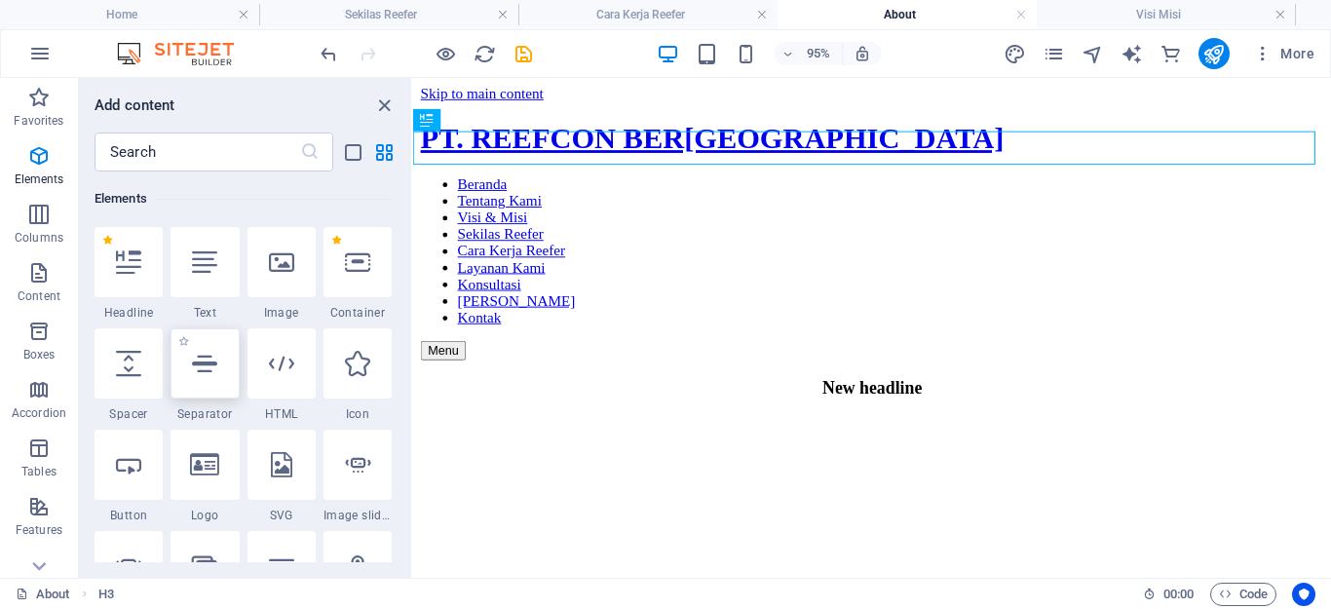
drag, startPoint x: 204, startPoint y: 366, endPoint x: 693, endPoint y: 390, distance: 489.8
click at [204, 366] on icon at bounding box center [204, 363] width 25 height 25
select select "%"
select select "px"
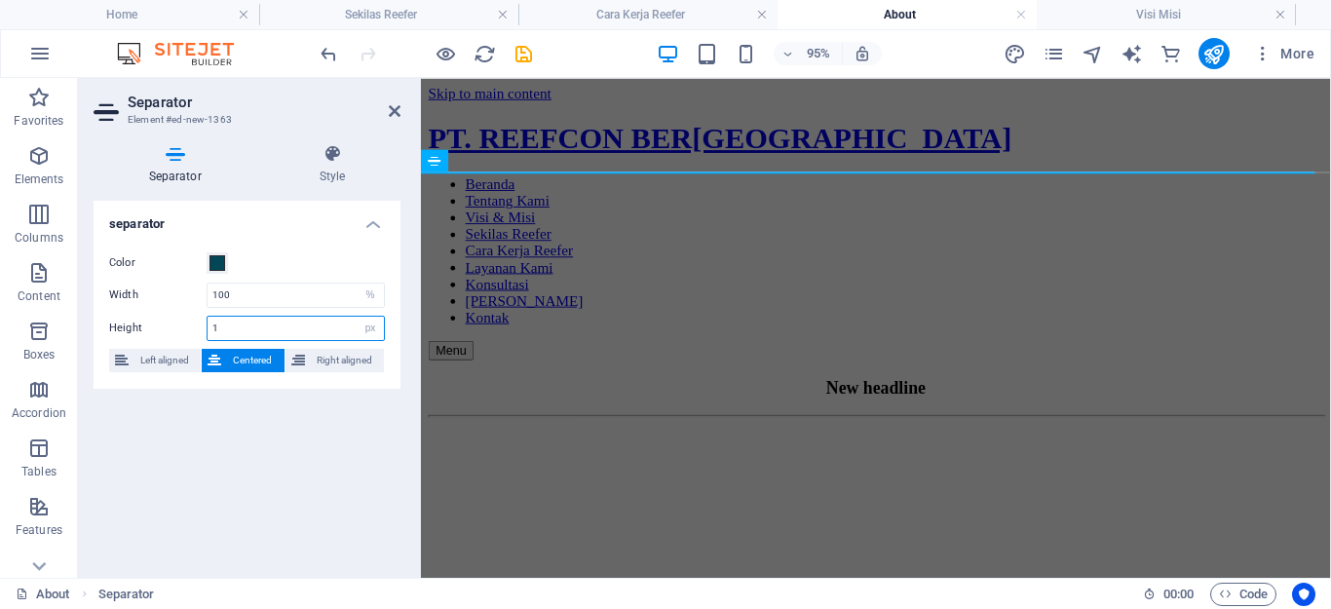
click at [239, 329] on input "1" at bounding box center [296, 328] width 176 height 23
drag, startPoint x: 239, startPoint y: 329, endPoint x: 179, endPoint y: 319, distance: 60.4
click at [179, 319] on div "Height 1 px rem vh vw" at bounding box center [247, 328] width 276 height 25
type input "20"
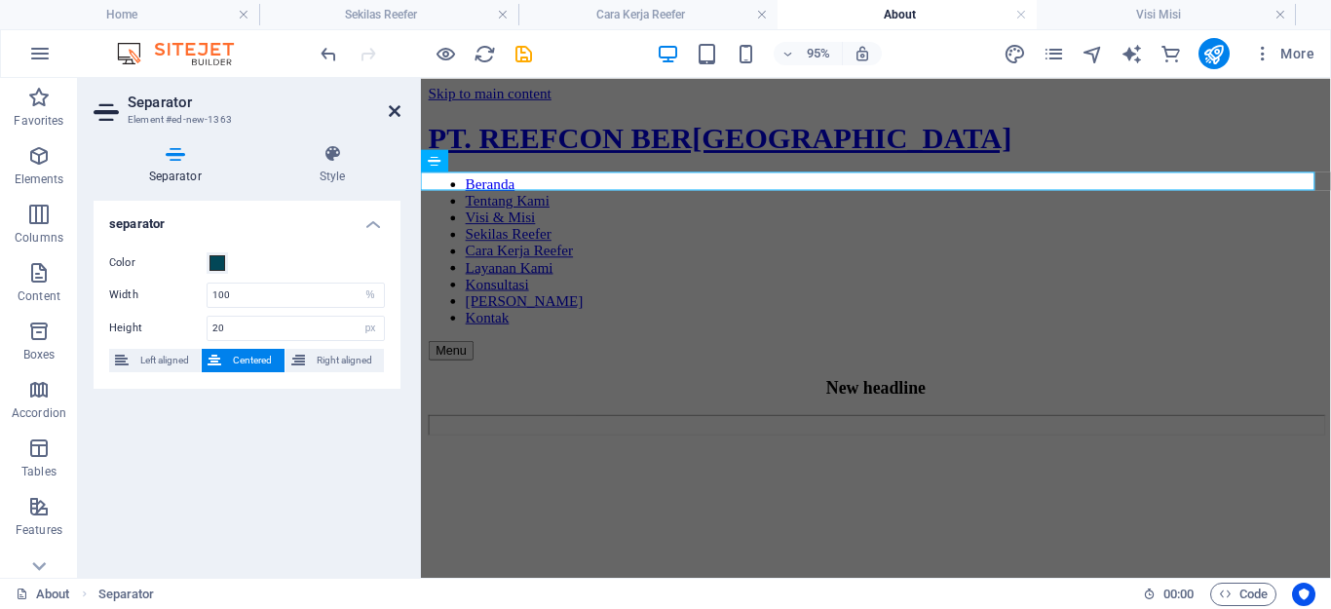
click at [394, 107] on icon at bounding box center [395, 111] width 12 height 16
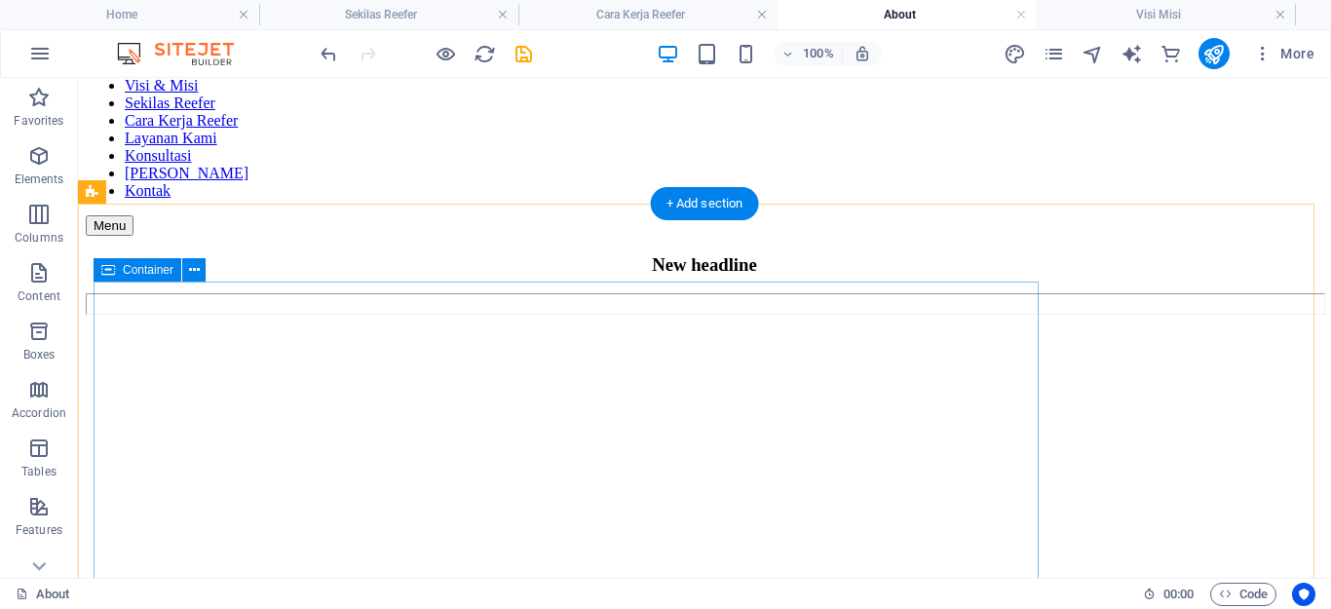
scroll to position [0, 0]
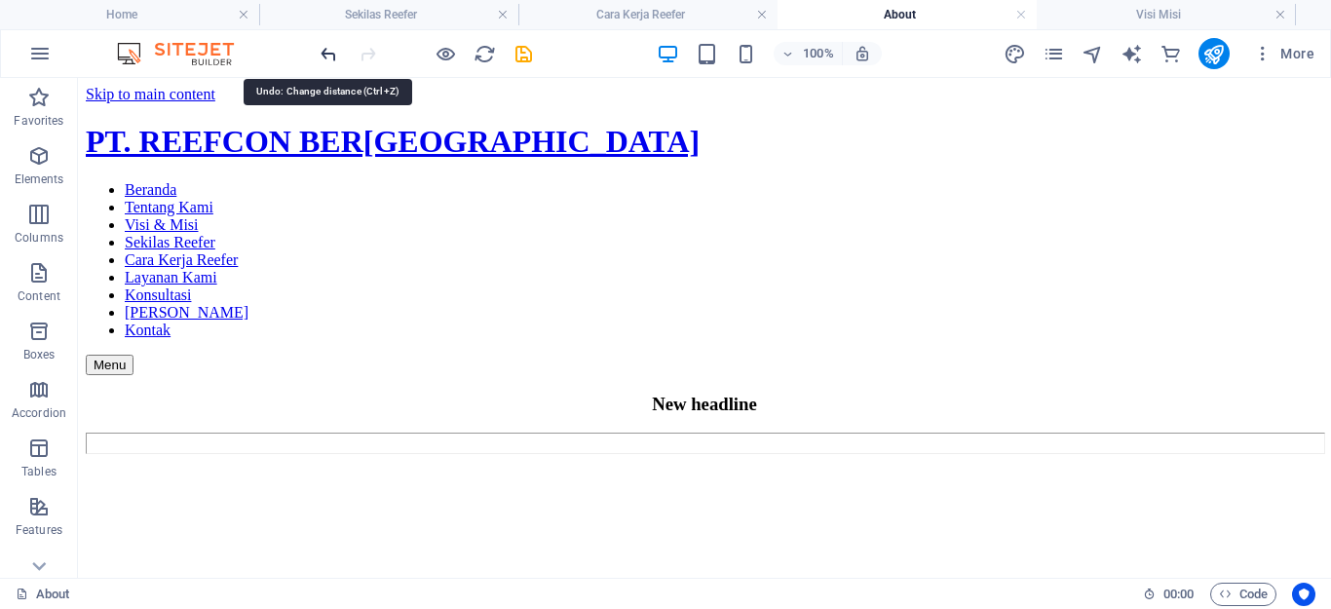
click at [327, 51] on icon "undo" at bounding box center [329, 54] width 22 height 22
click at [313, 51] on div "100% More" at bounding box center [665, 53] width 1329 height 47
click at [320, 53] on icon "undo" at bounding box center [329, 54] width 22 height 22
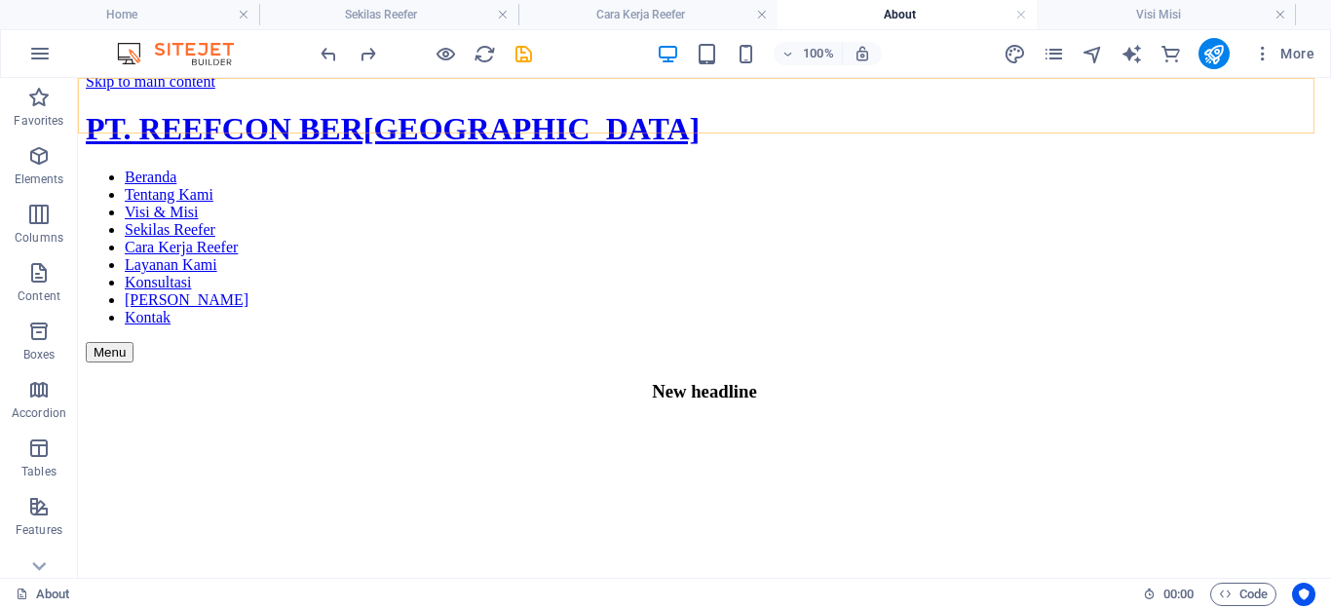
scroll to position [97, 0]
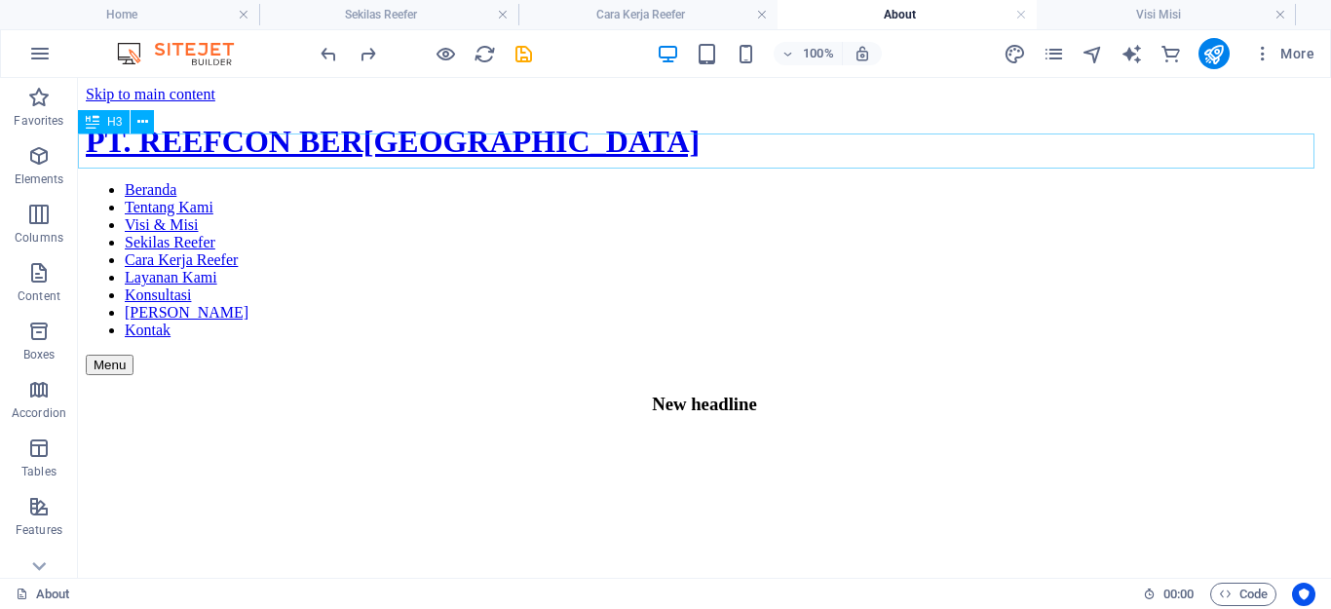
click at [626, 394] on div "New headline" at bounding box center [705, 404] width 1238 height 21
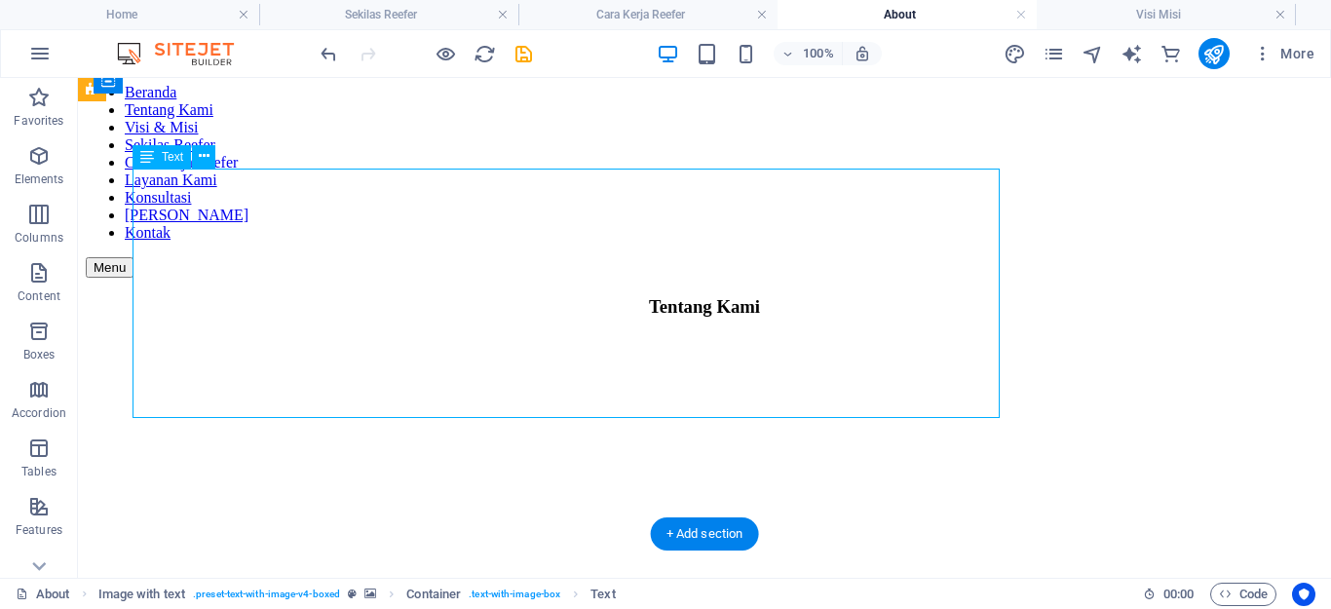
scroll to position [96, 0]
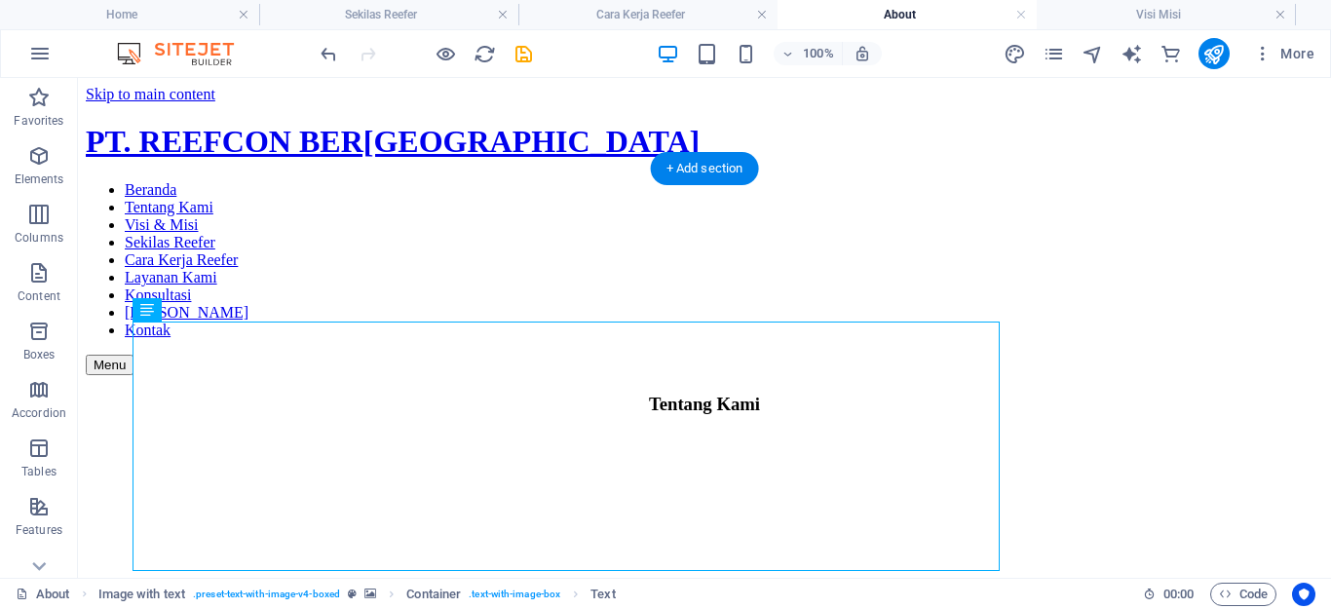
click at [943, 433] on figure at bounding box center [705, 433] width 1238 height 0
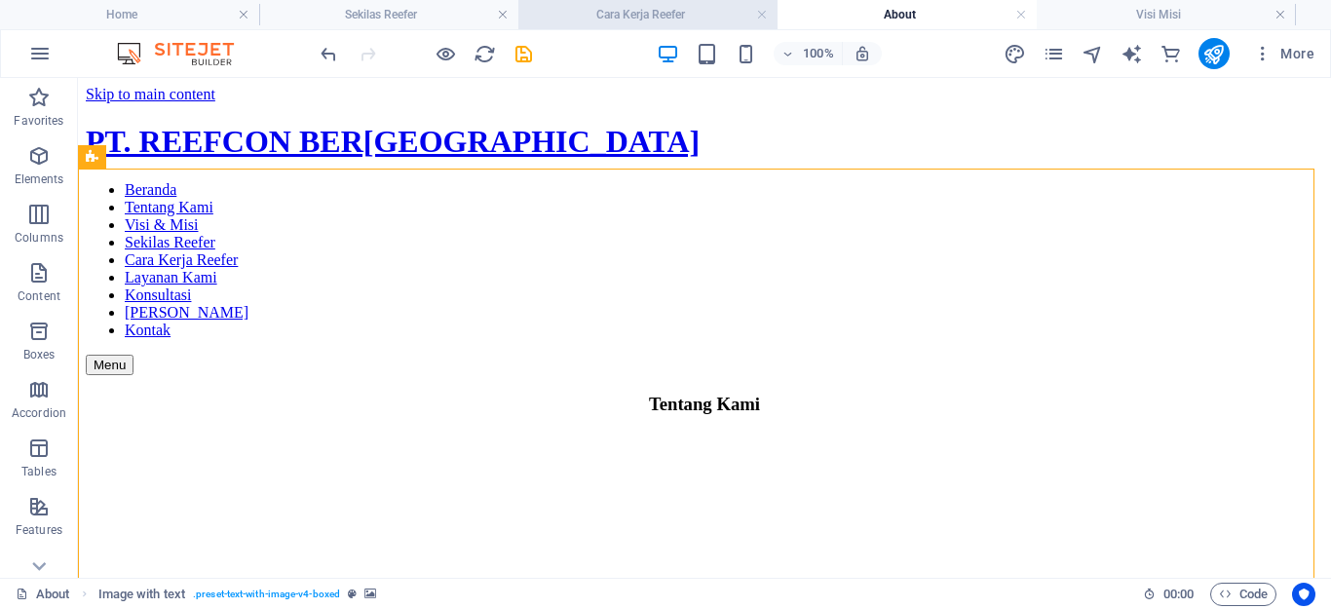
click at [612, 9] on h4 "Cara Kerja Reefer" at bounding box center [648, 14] width 259 height 21
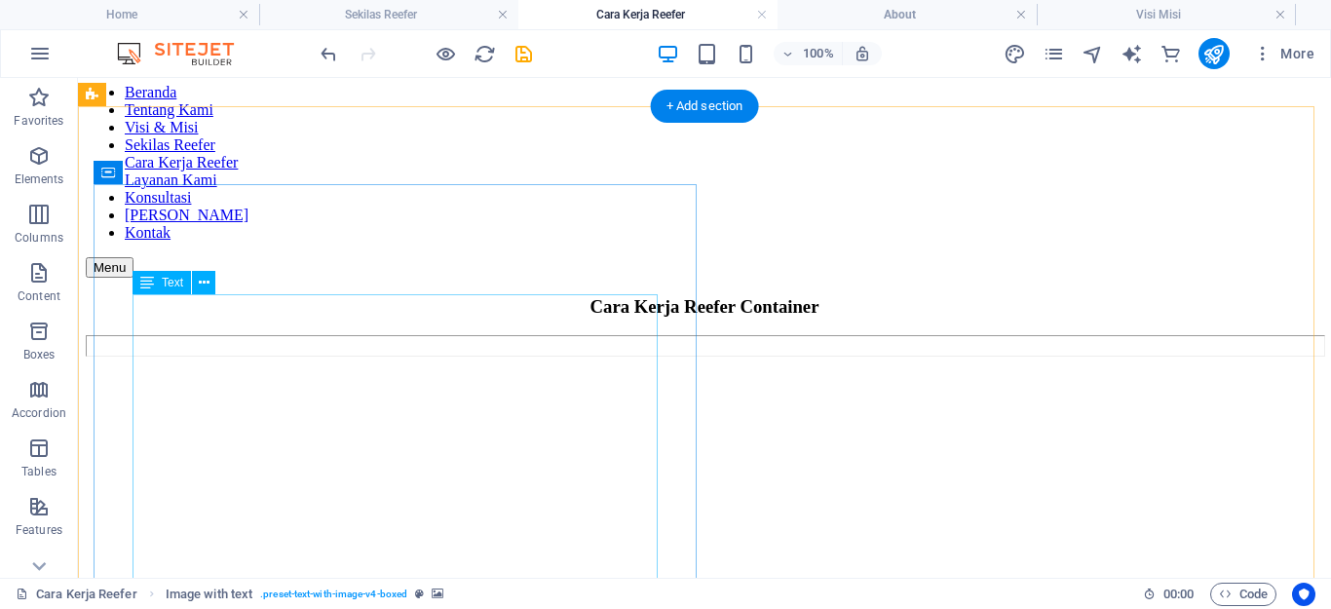
scroll to position [0, 0]
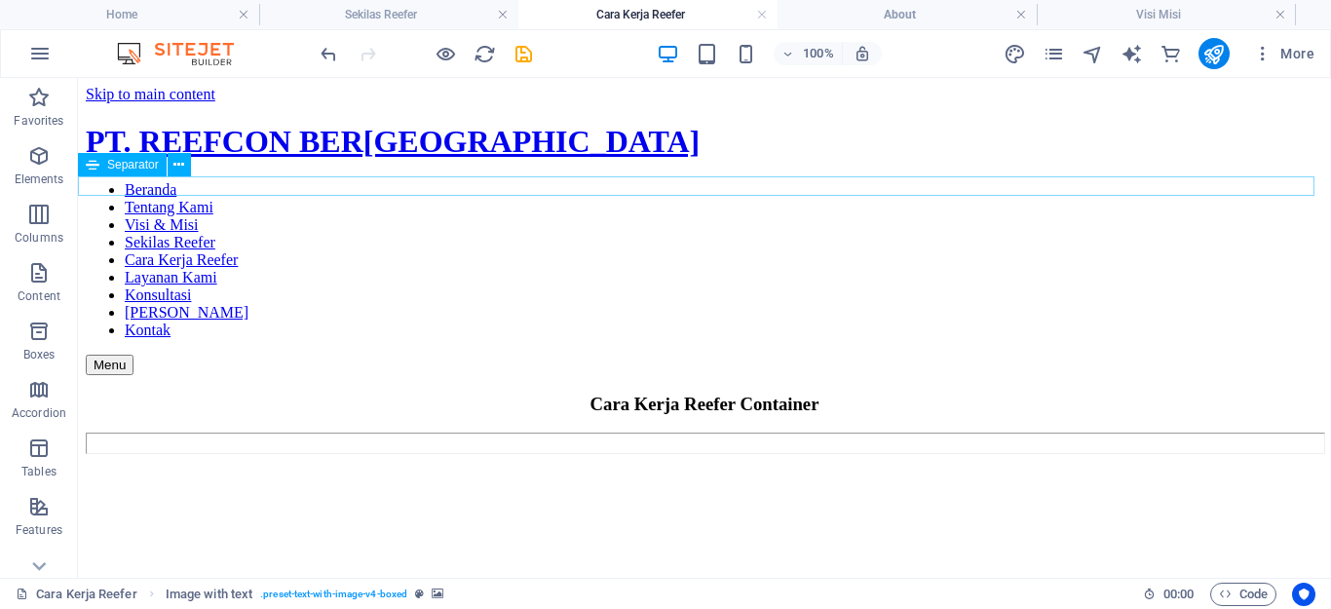
click at [517, 433] on div at bounding box center [705, 443] width 1238 height 21
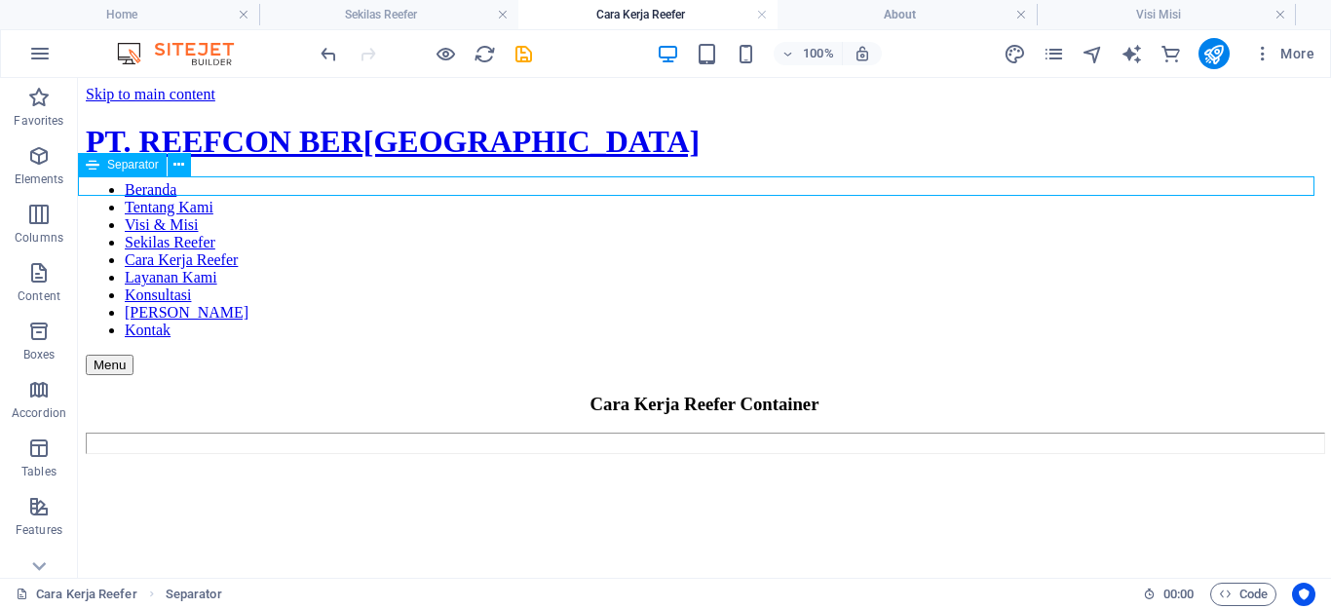
click at [396, 433] on div at bounding box center [705, 443] width 1238 height 21
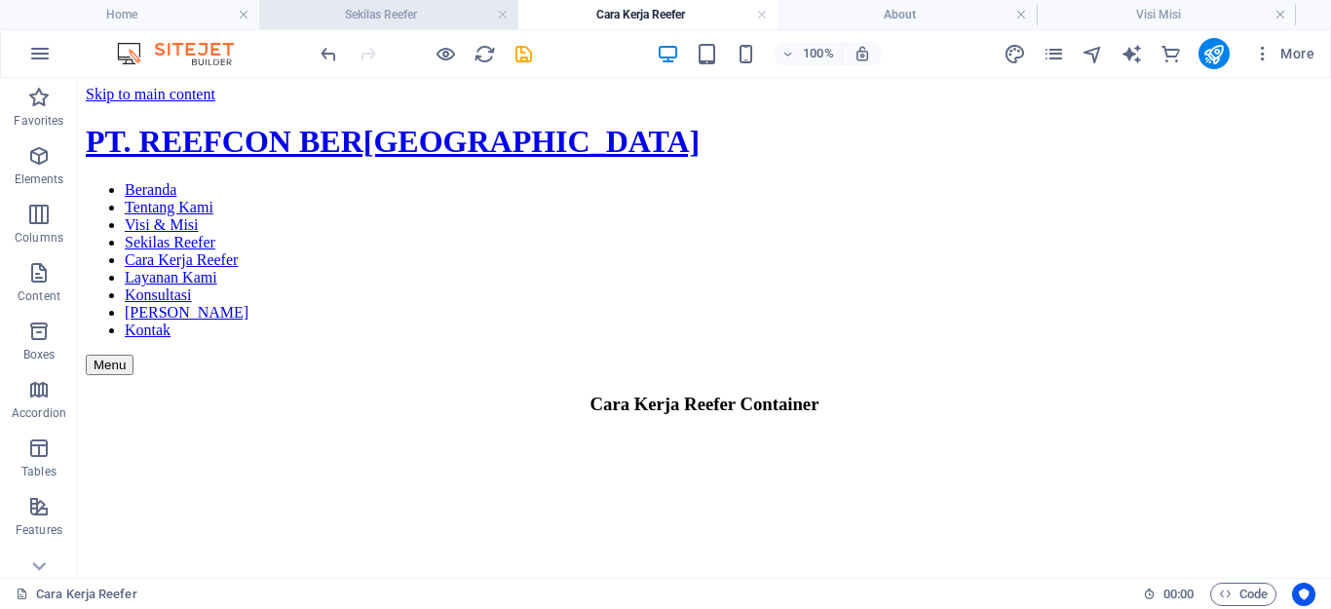
click at [433, 12] on h4 "Sekilas Reefer" at bounding box center [388, 14] width 259 height 21
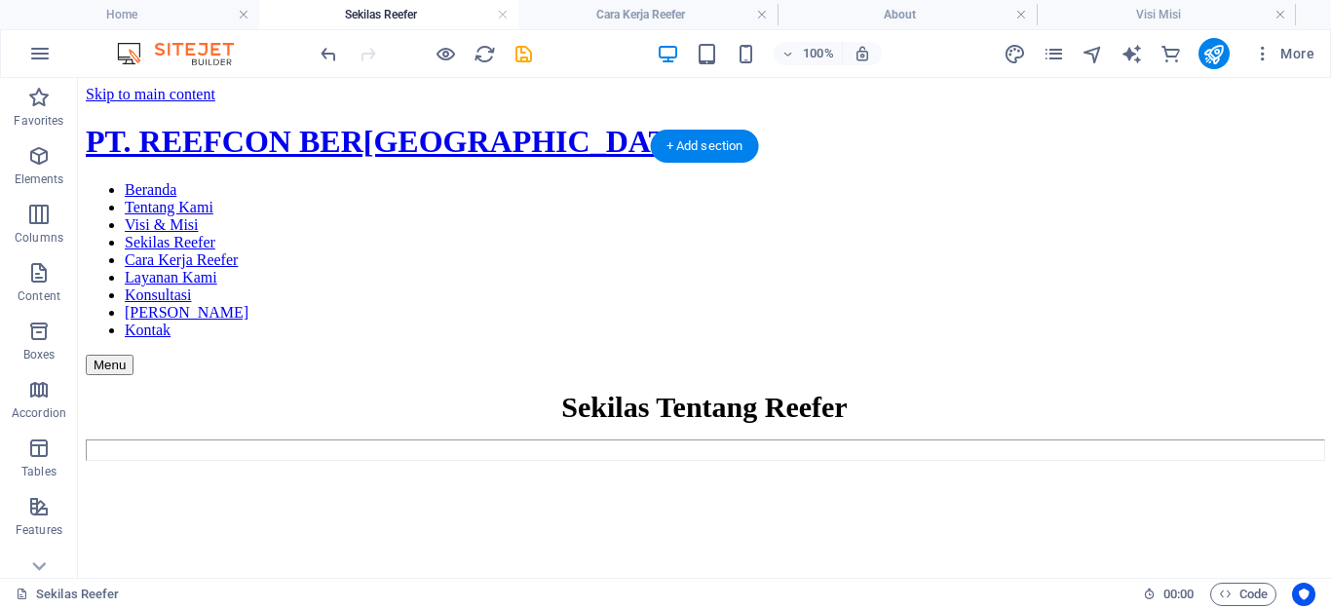
scroll to position [52, 0]
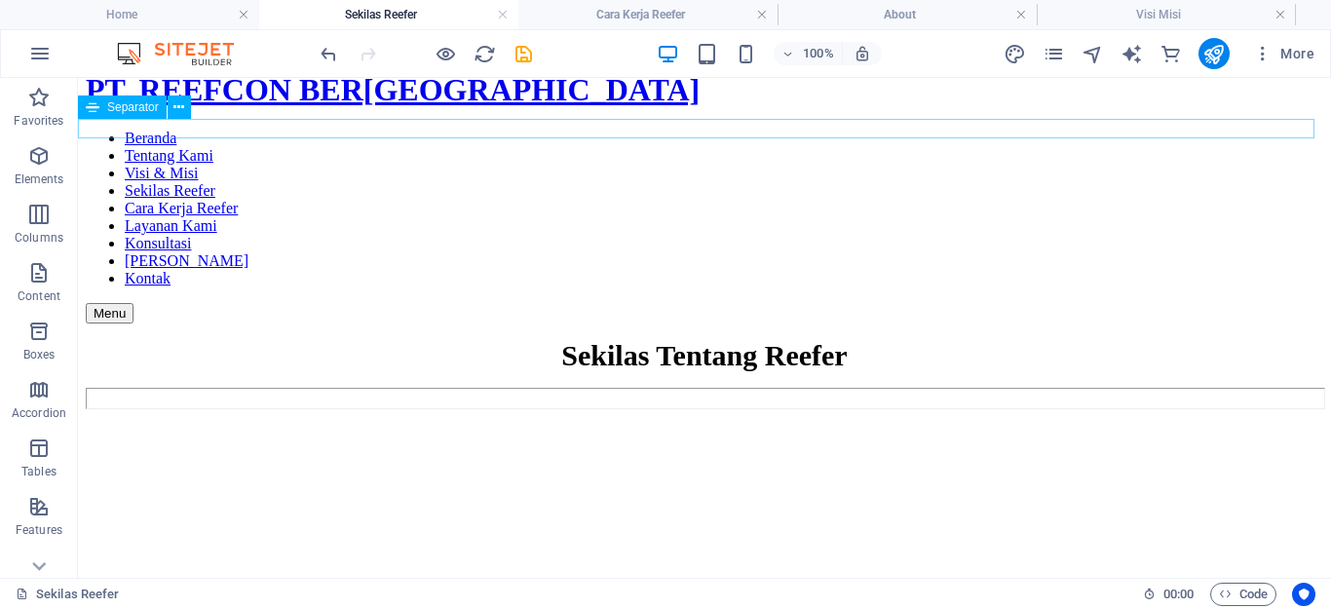
click at [593, 388] on div at bounding box center [705, 398] width 1238 height 21
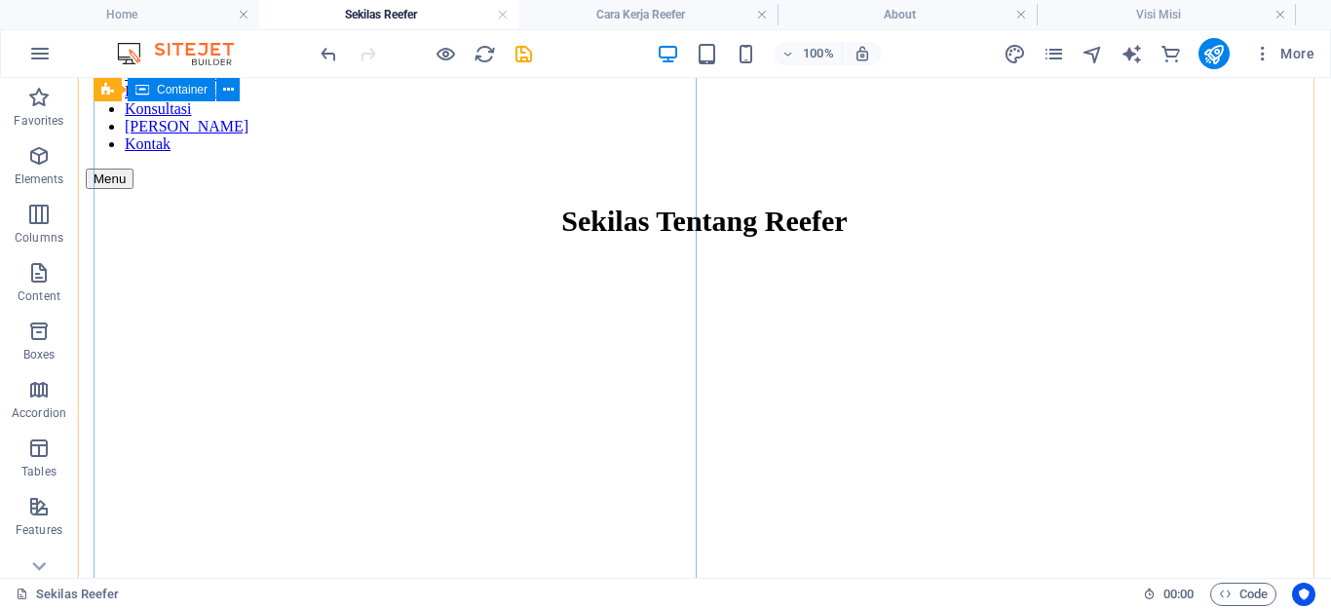
scroll to position [0, 0]
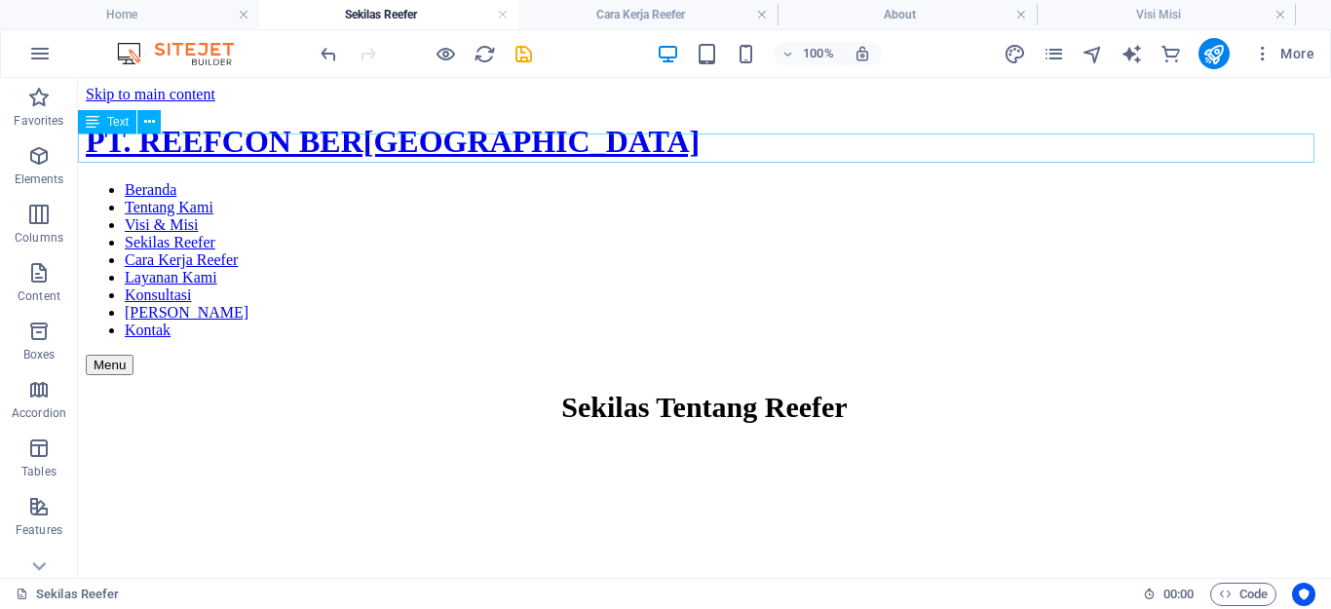
click at [868, 391] on div "Sekilas Tentang Reefer" at bounding box center [705, 407] width 1238 height 33
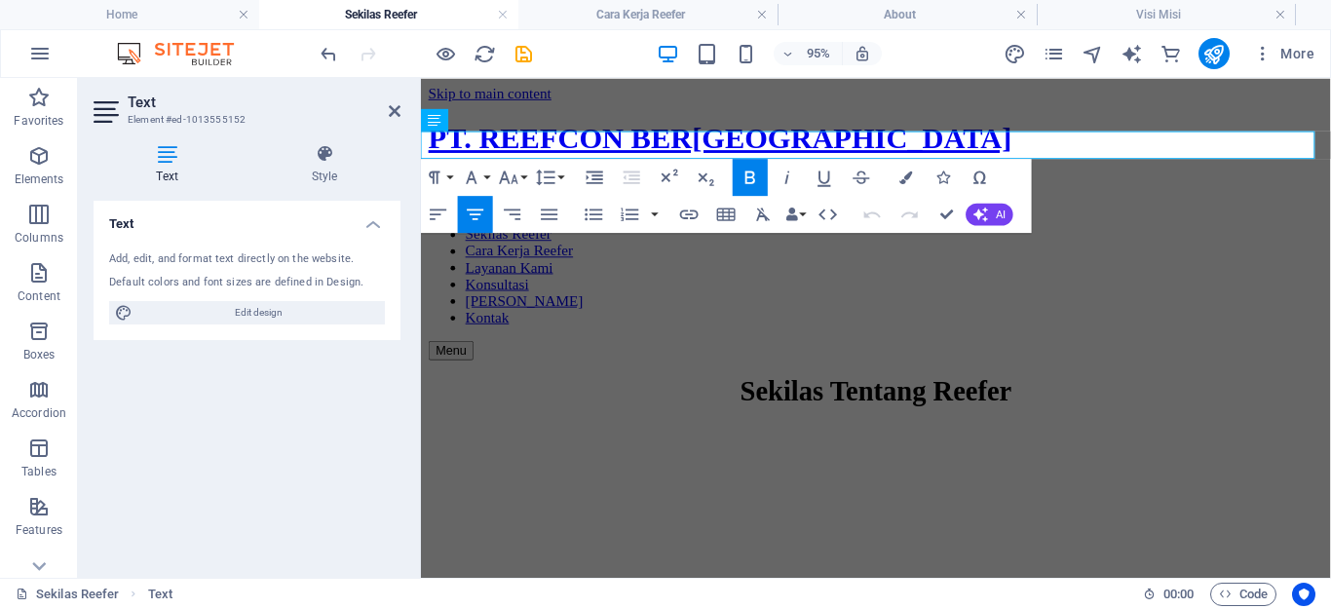
click at [1093, 391] on p "Sekilas Tentang Reefer" at bounding box center [900, 407] width 942 height 33
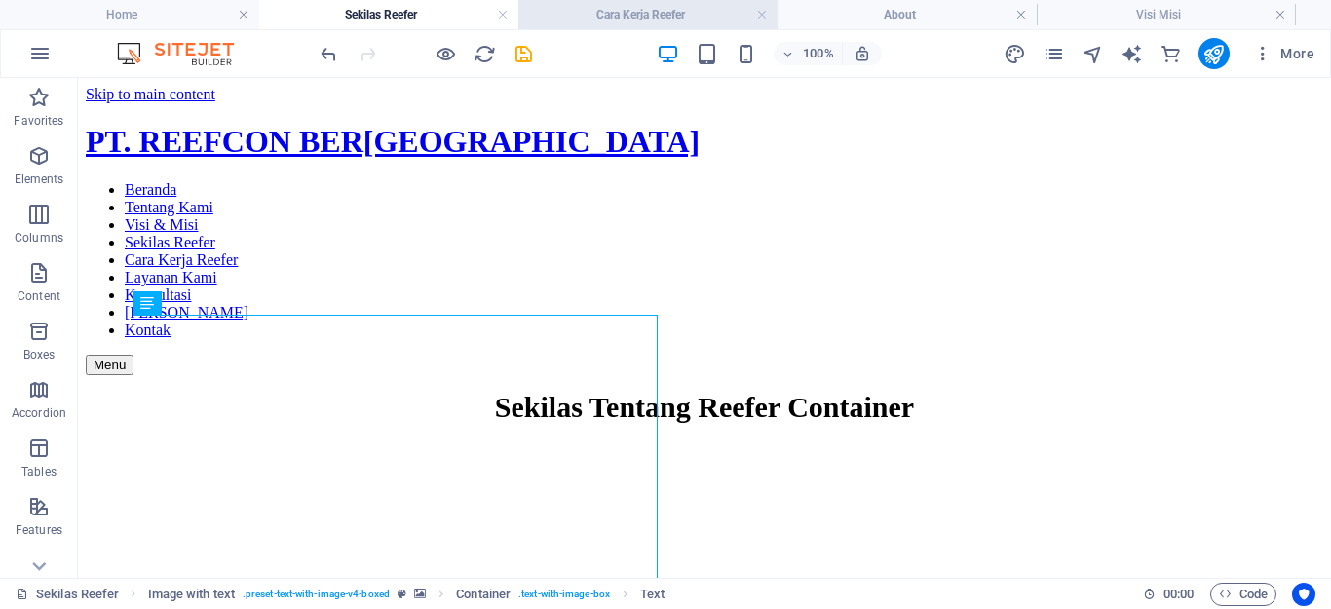
click at [644, 11] on h4 "Cara Kerja Reefer" at bounding box center [648, 14] width 259 height 21
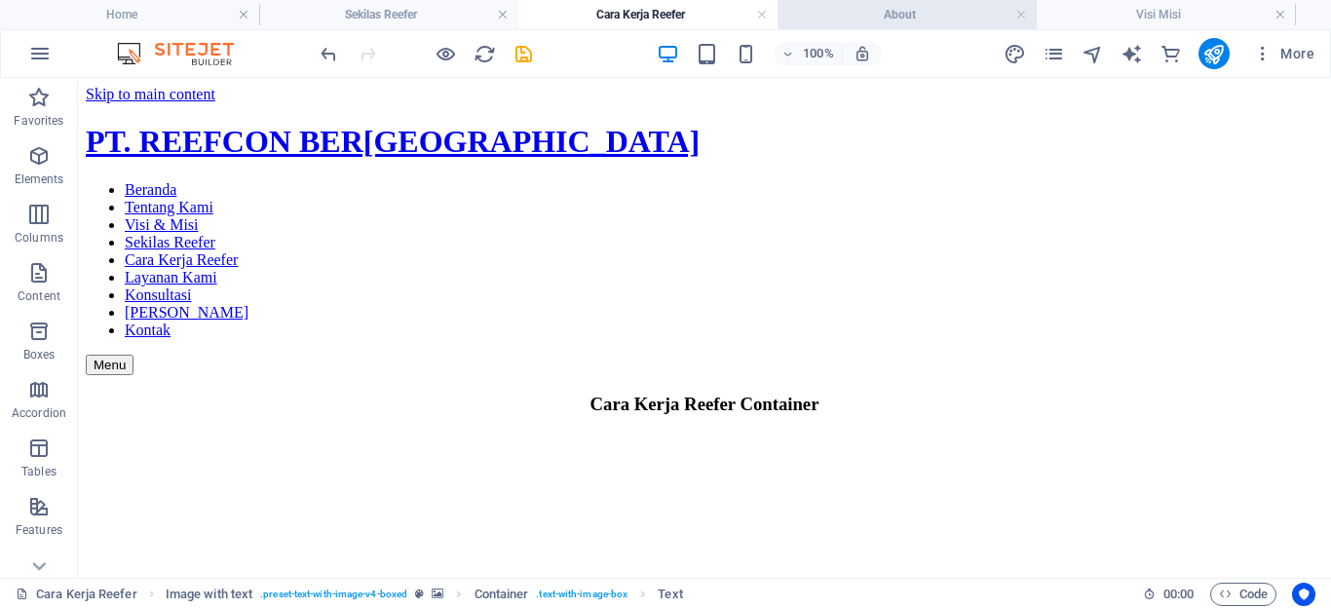
click at [865, 18] on h4 "About" at bounding box center [907, 14] width 259 height 21
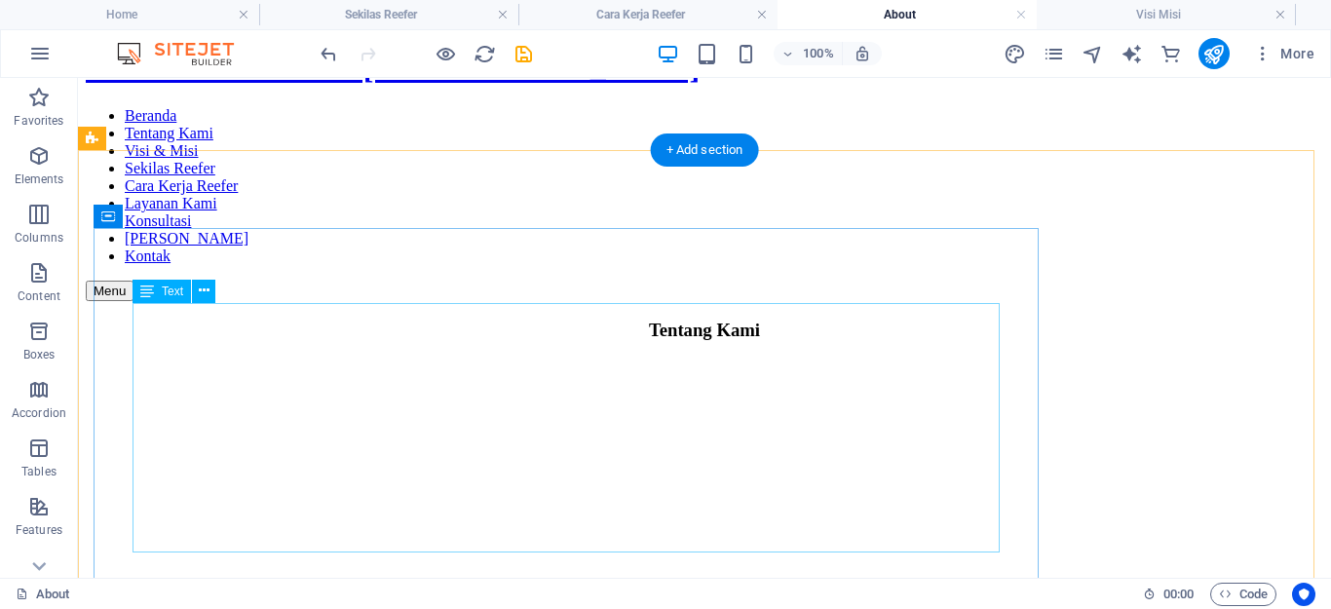
scroll to position [42, 0]
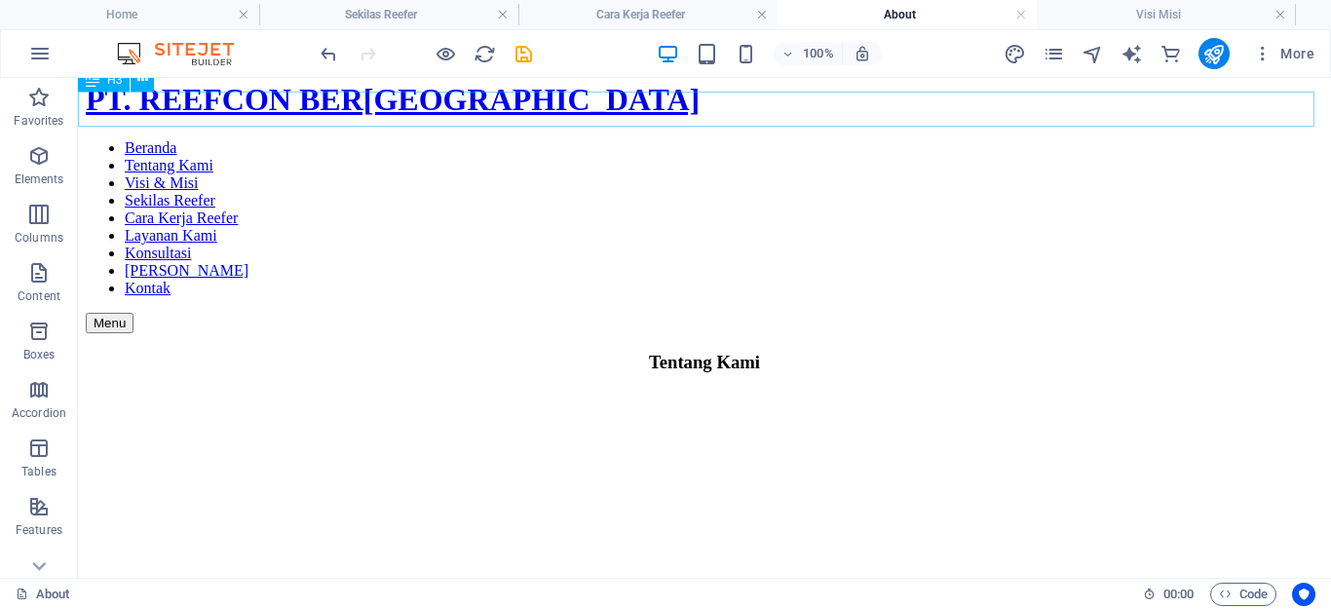
click at [953, 352] on div "Tentang Kami" at bounding box center [705, 362] width 1238 height 21
click at [949, 391] on figure at bounding box center [705, 391] width 1238 height 0
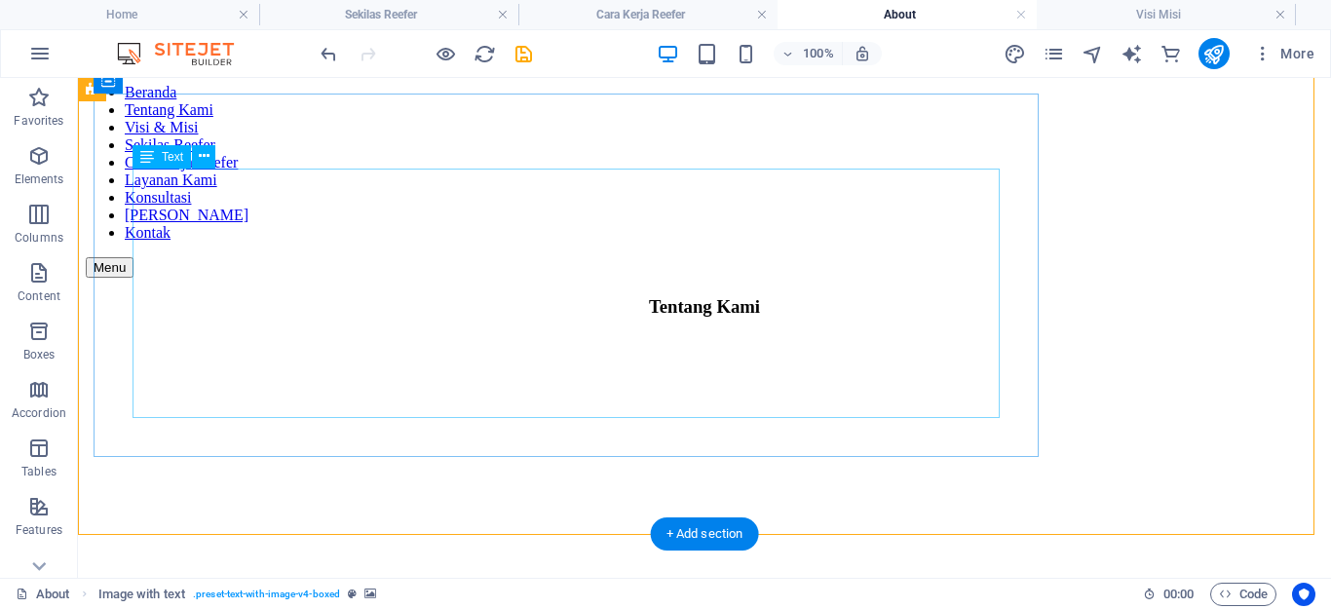
scroll to position [0, 0]
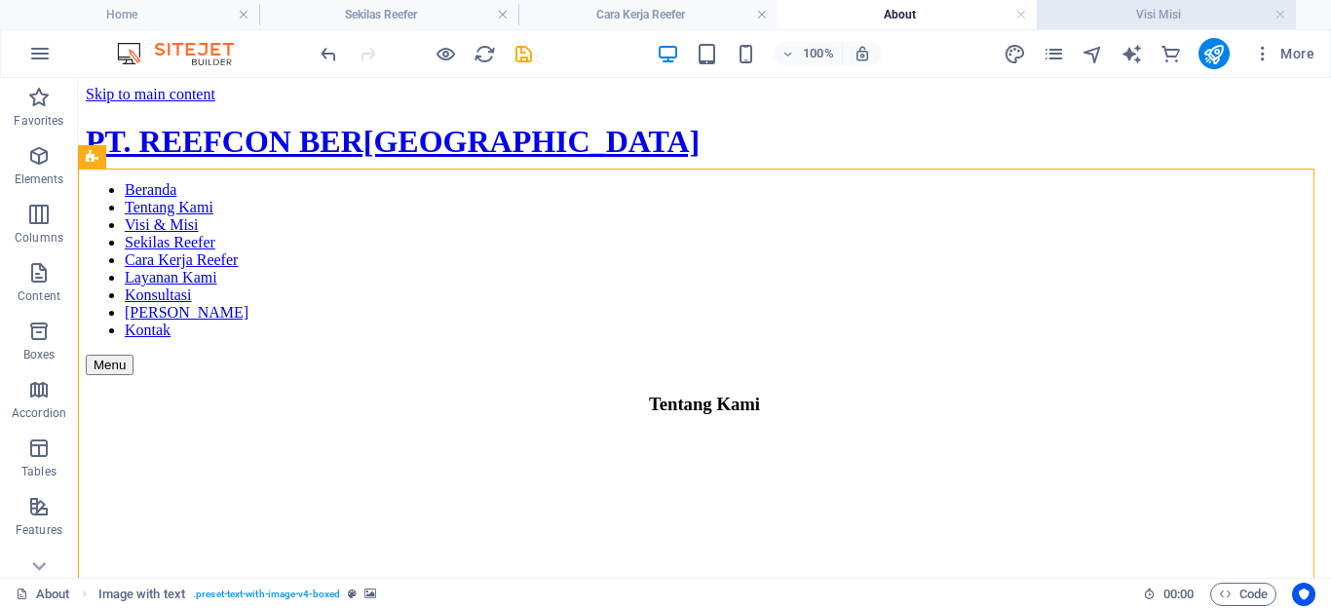
click at [1070, 14] on h4 "Visi Misi" at bounding box center [1166, 14] width 259 height 21
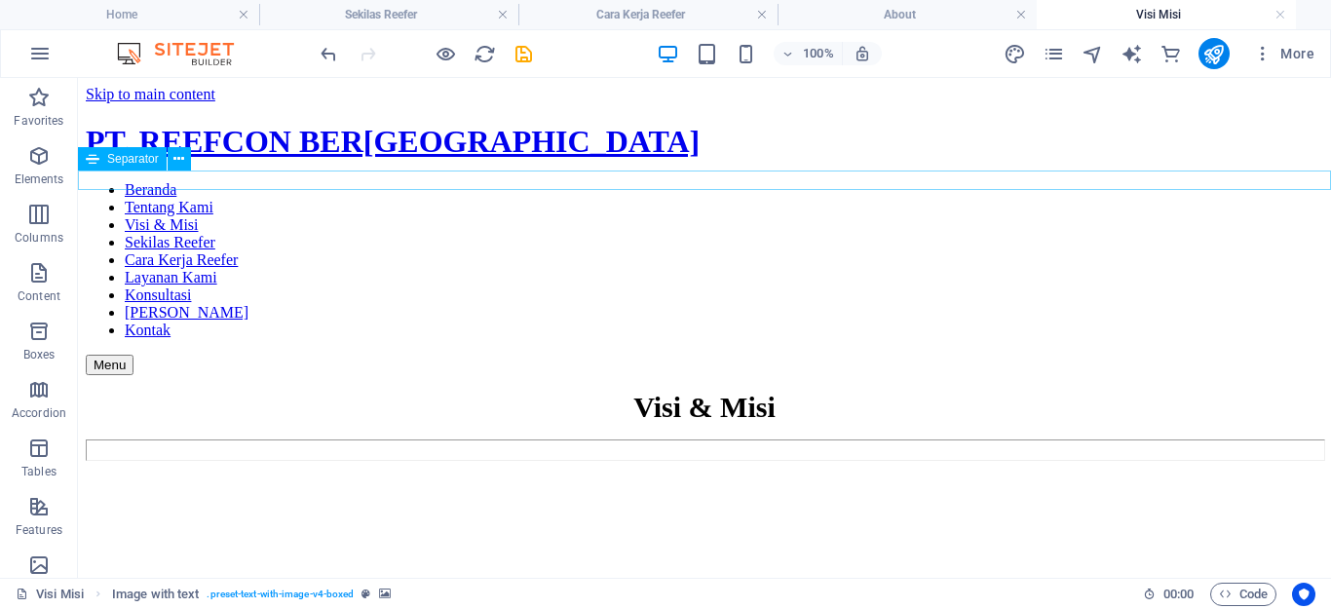
click at [575, 440] on div at bounding box center [705, 450] width 1238 height 21
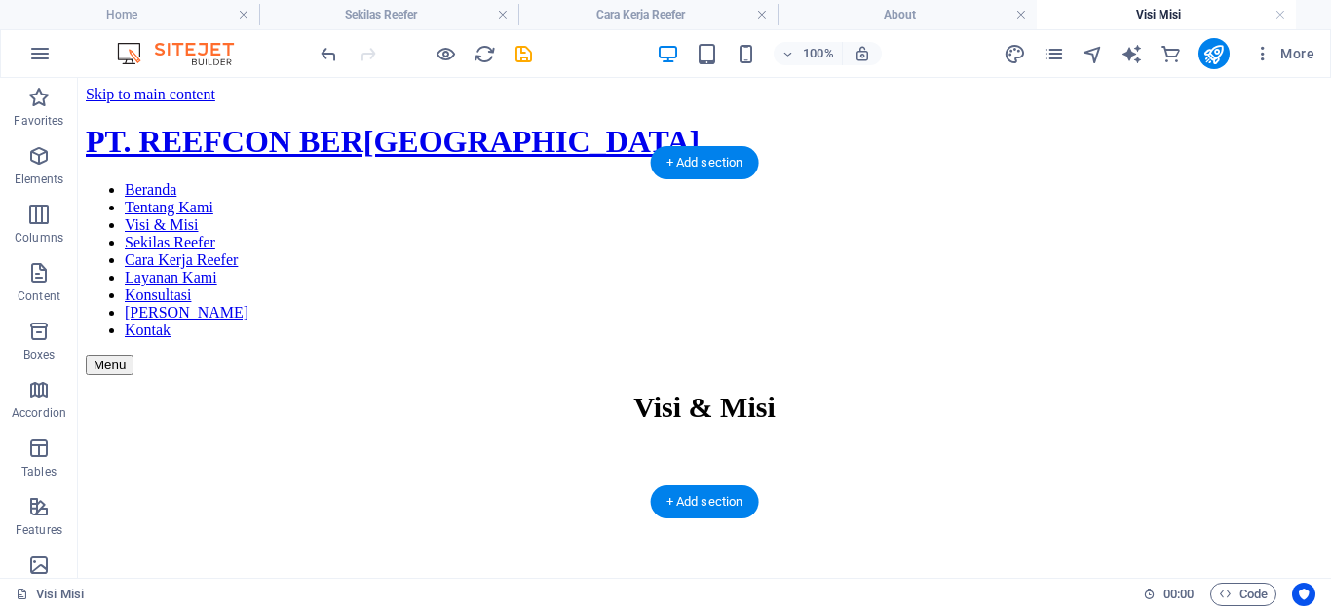
click at [493, 440] on figure at bounding box center [705, 440] width 1238 height 0
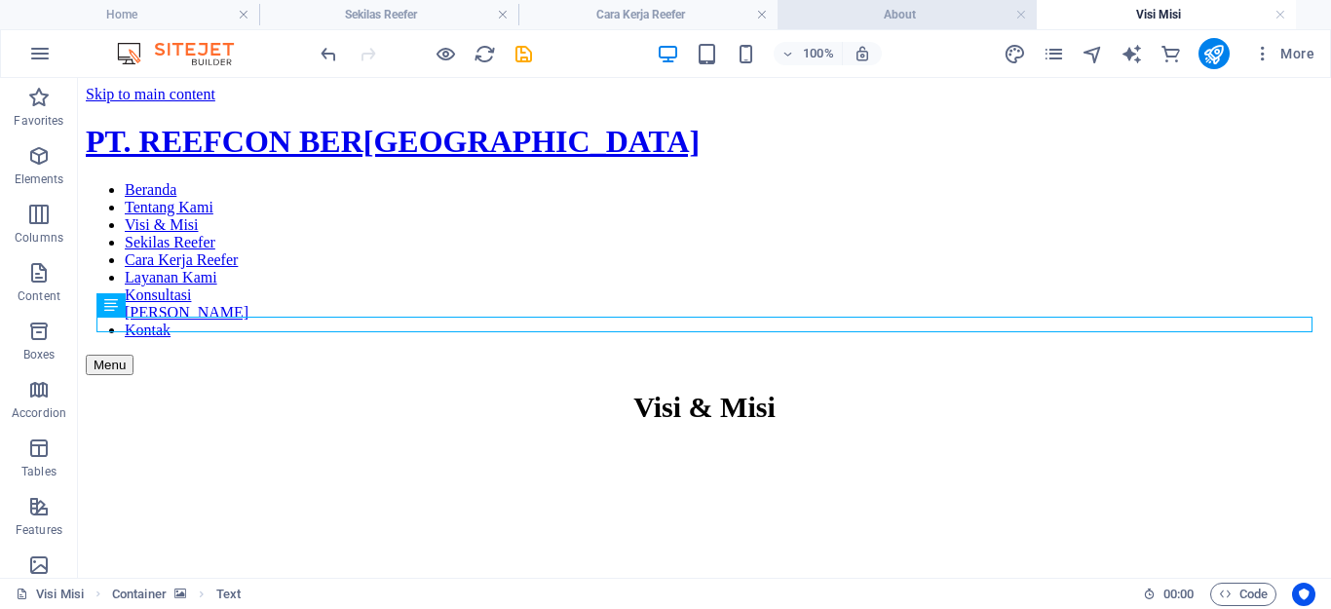
click at [871, 14] on h4 "About" at bounding box center [907, 14] width 259 height 21
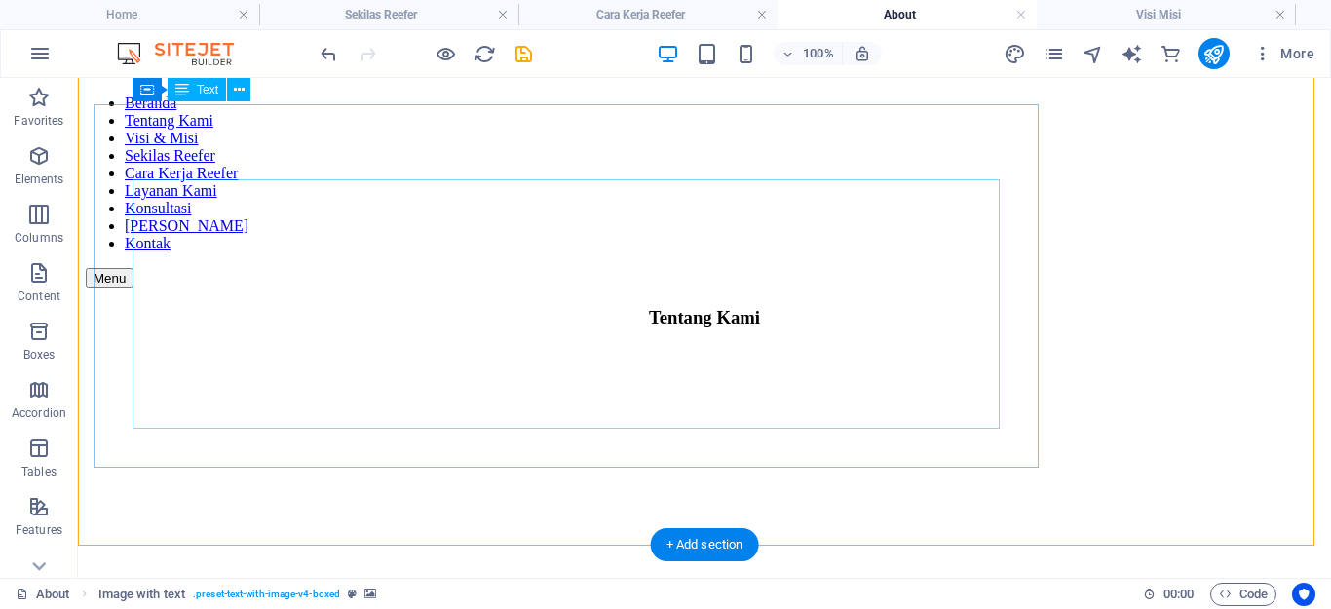
scroll to position [42, 0]
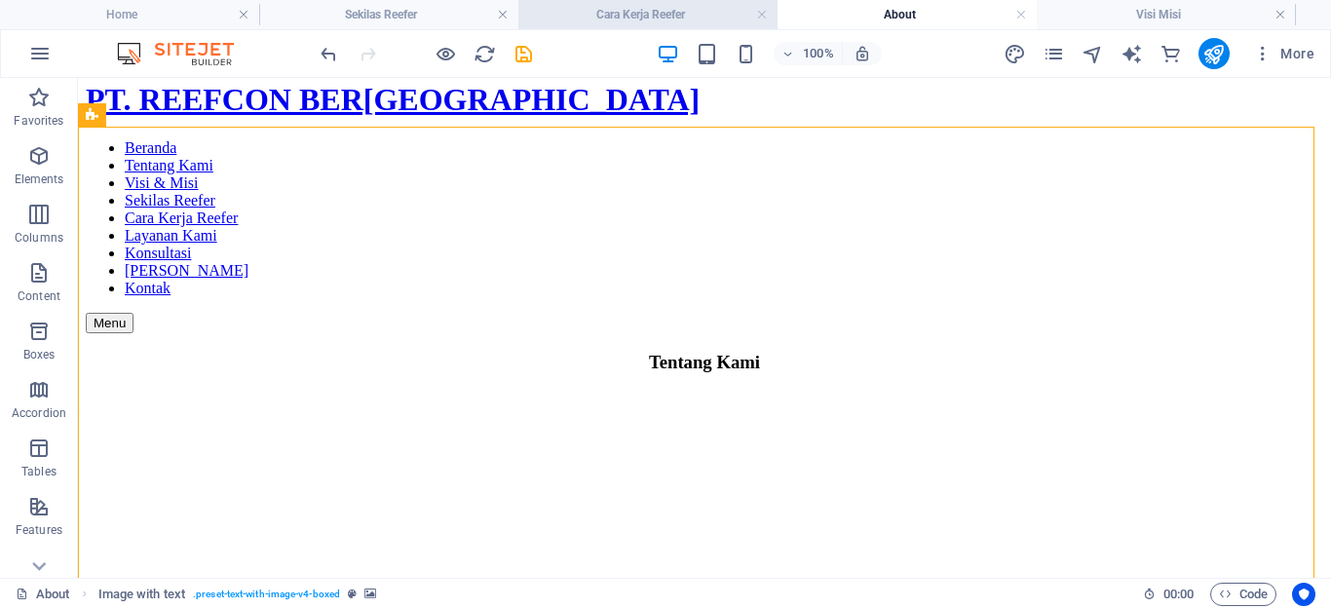
click at [657, 17] on h4 "Cara Kerja Reefer" at bounding box center [648, 14] width 259 height 21
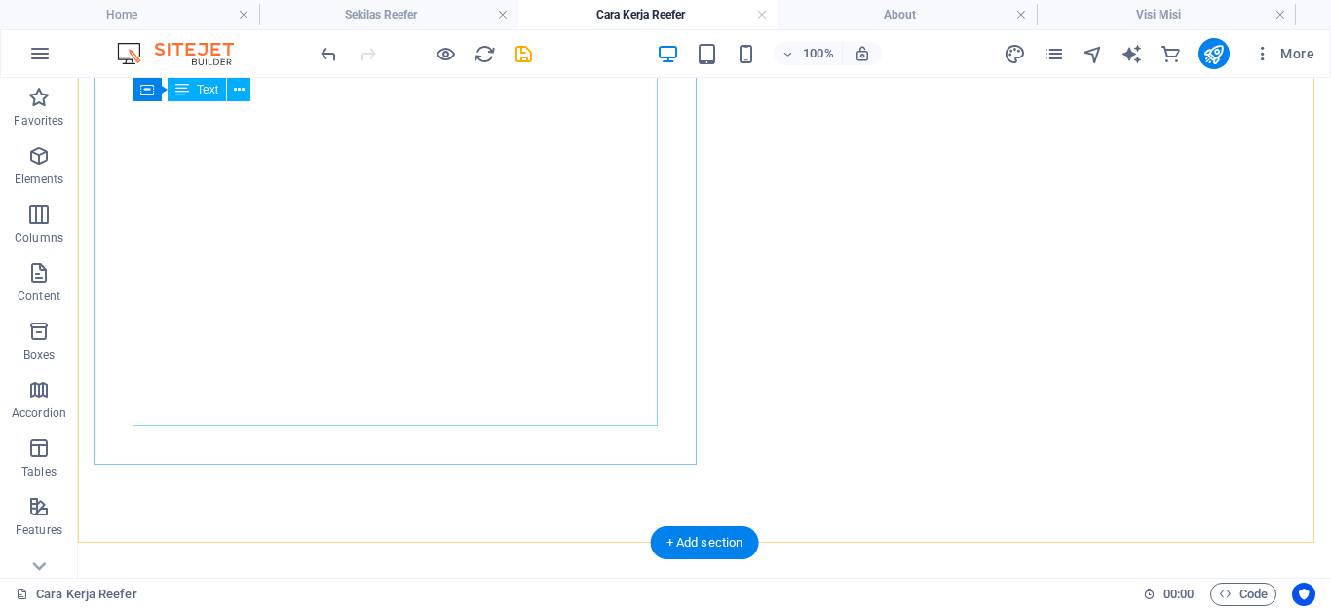
scroll to position [0, 0]
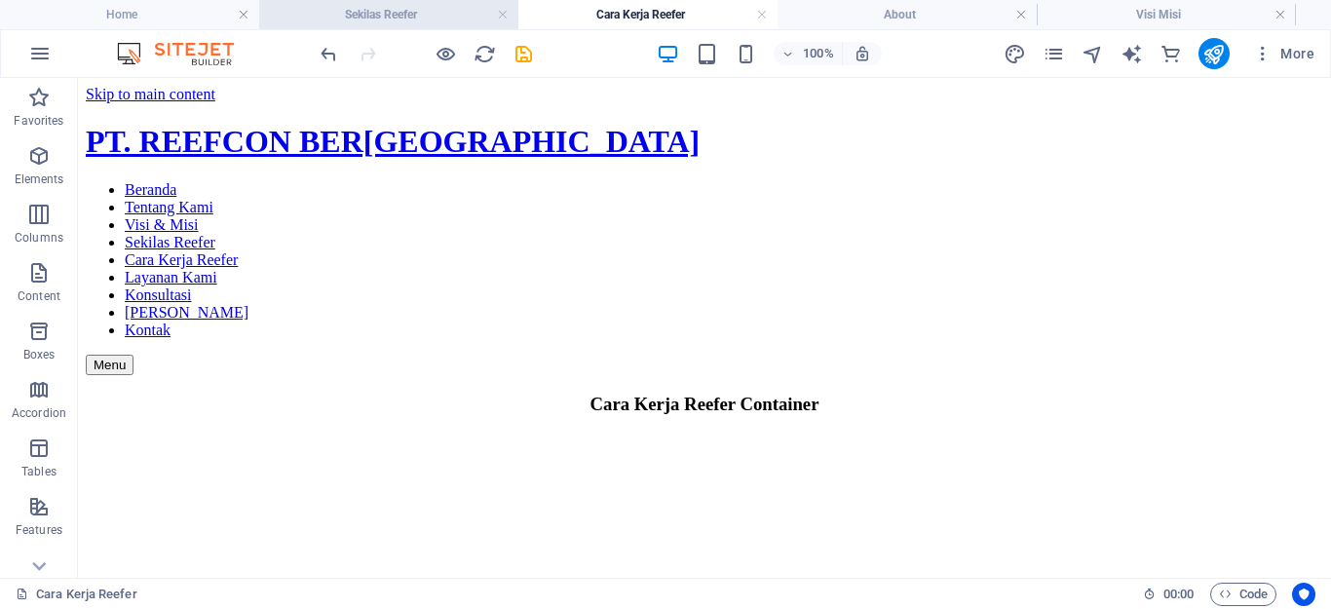
click at [426, 22] on h4 "Sekilas Reefer" at bounding box center [388, 14] width 259 height 21
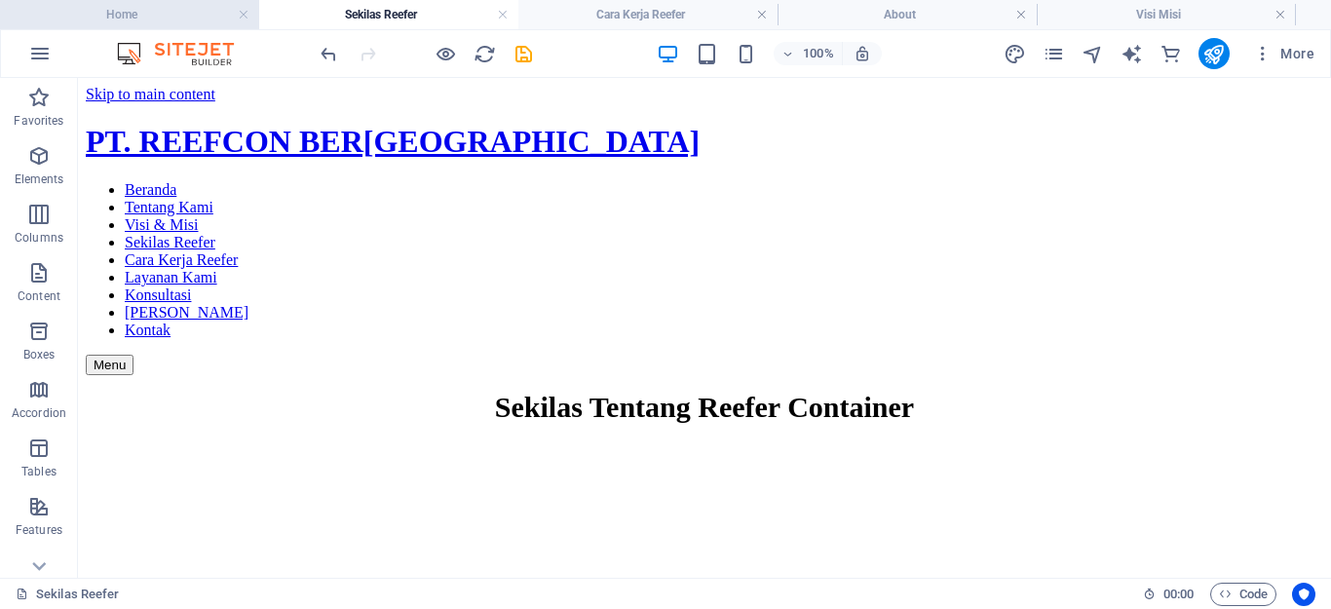
click at [196, 16] on h4 "Home" at bounding box center [129, 14] width 259 height 21
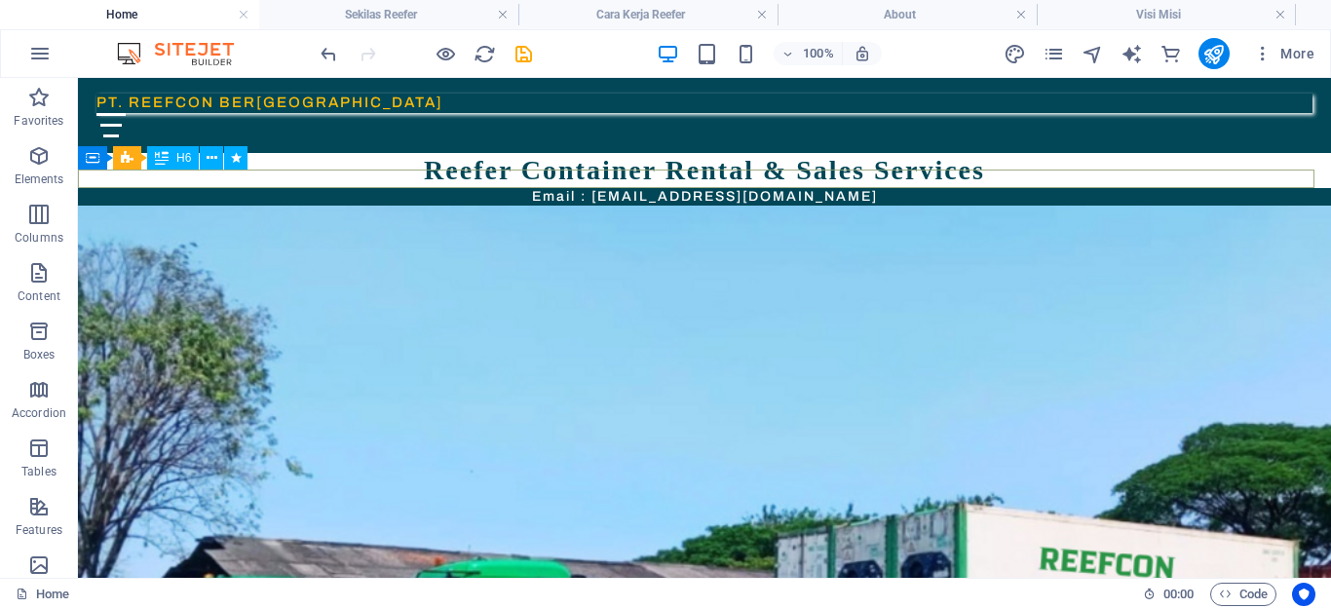
click at [474, 188] on div "Email : [EMAIL_ADDRESS][DOMAIN_NAME]" at bounding box center [704, 197] width 1253 height 18
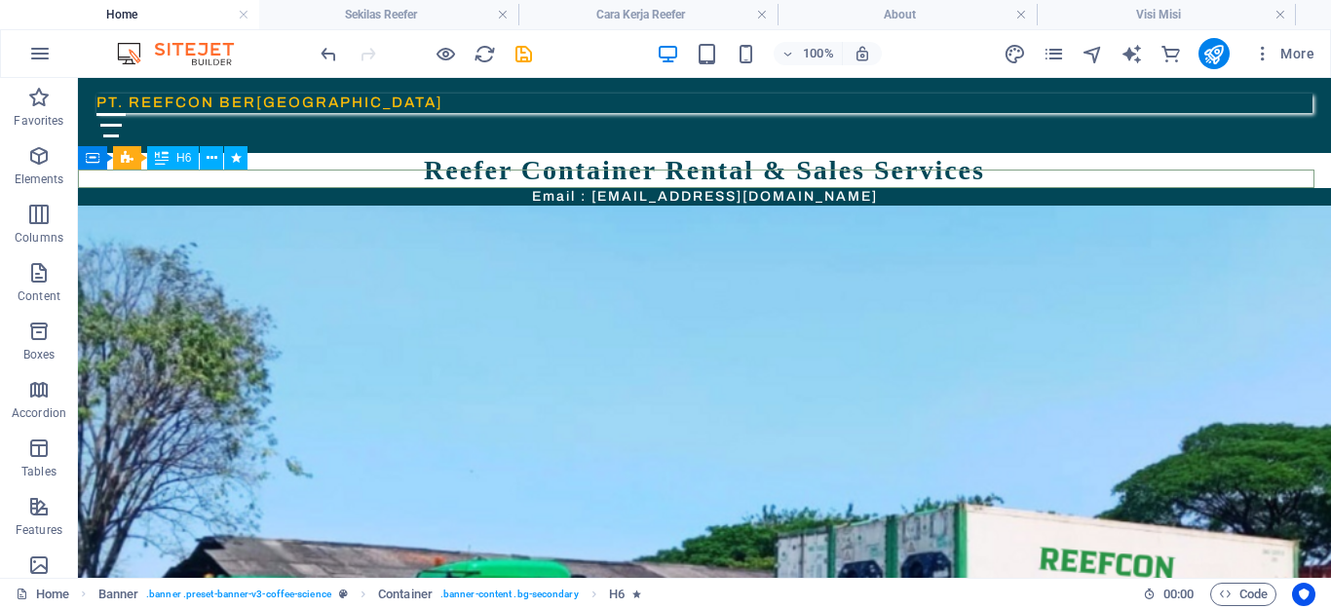
click at [585, 188] on div "Email : [EMAIL_ADDRESS][DOMAIN_NAME]" at bounding box center [704, 197] width 1253 height 18
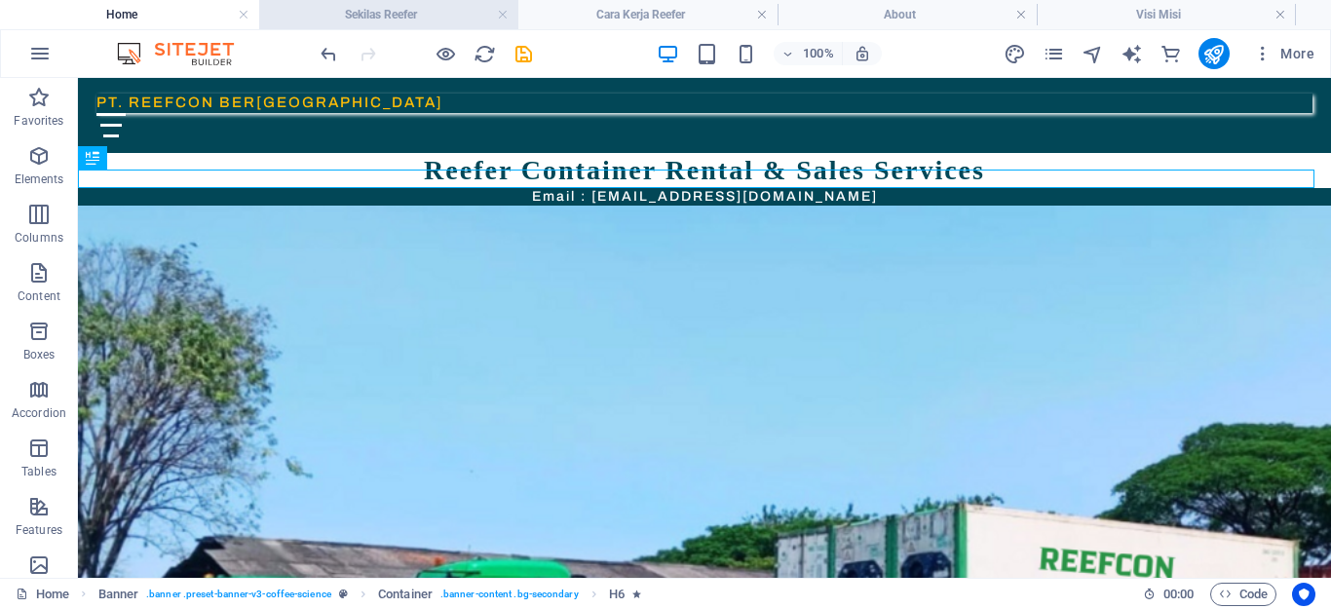
click at [360, 6] on h4 "Sekilas Reefer" at bounding box center [388, 14] width 259 height 21
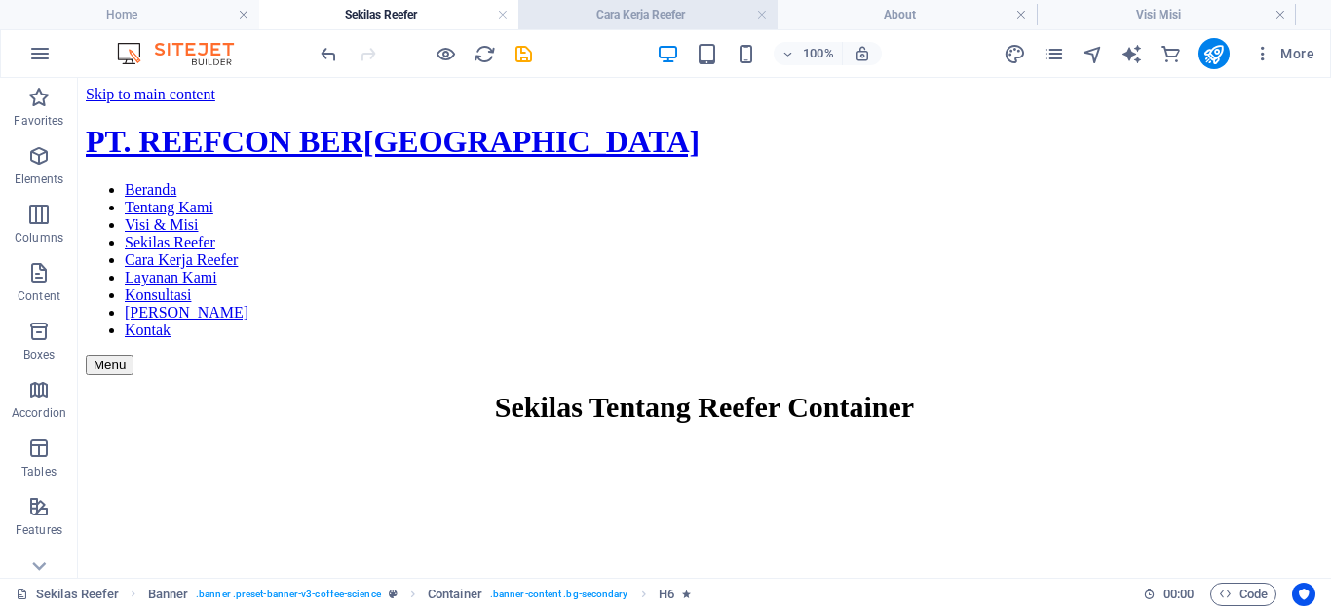
click at [596, 18] on h4 "Cara Kerja Reefer" at bounding box center [648, 14] width 259 height 21
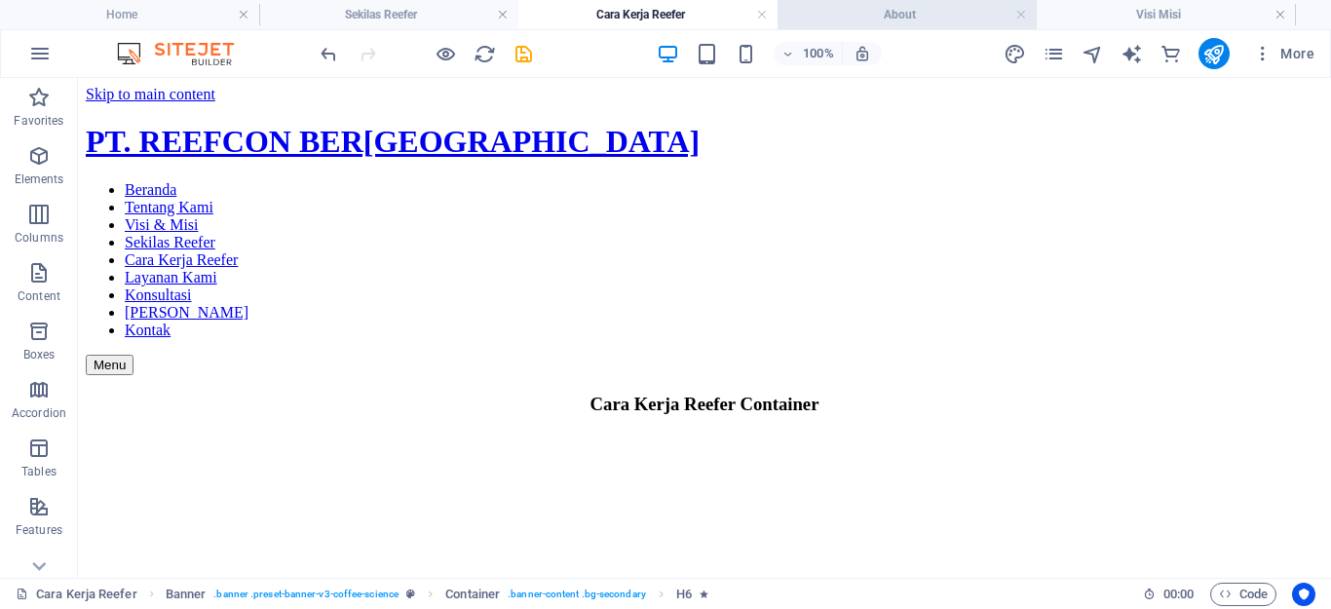
click at [949, 19] on h4 "About" at bounding box center [907, 14] width 259 height 21
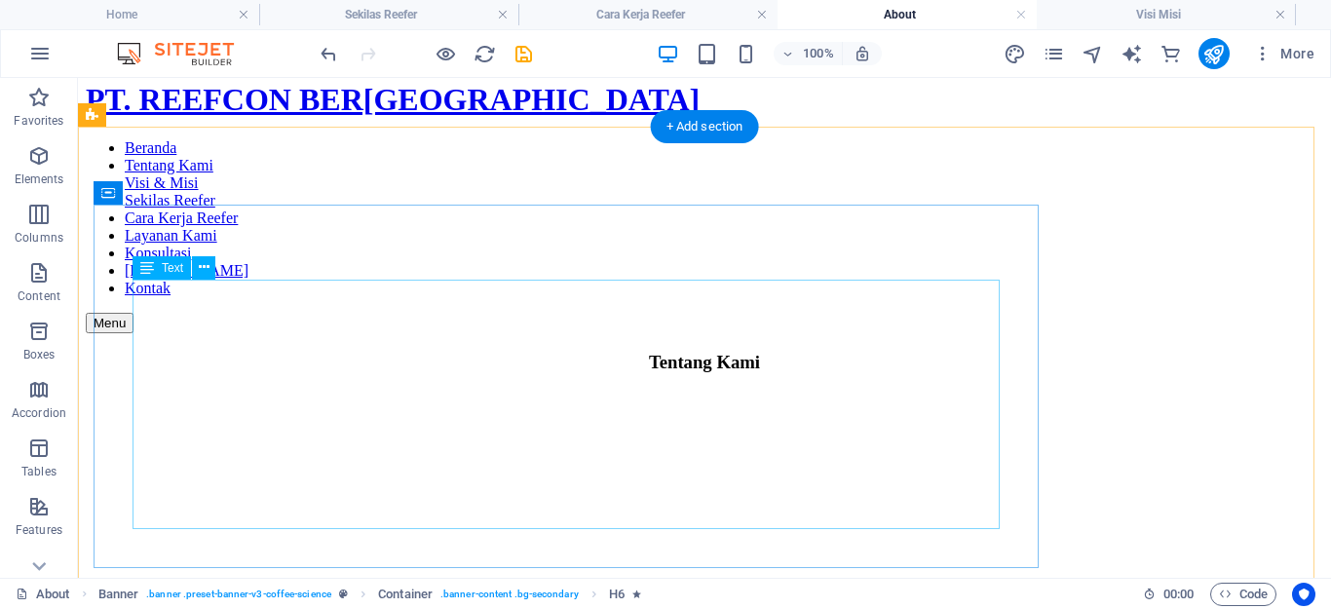
scroll to position [84, 0]
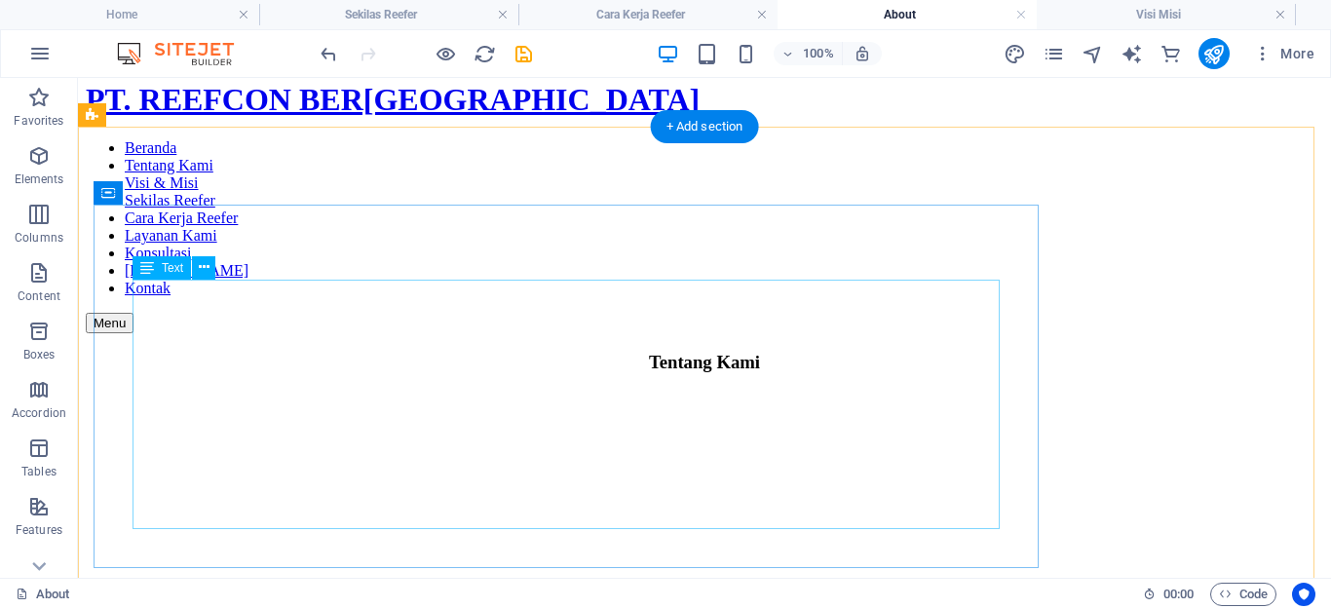
scroll to position [0, 0]
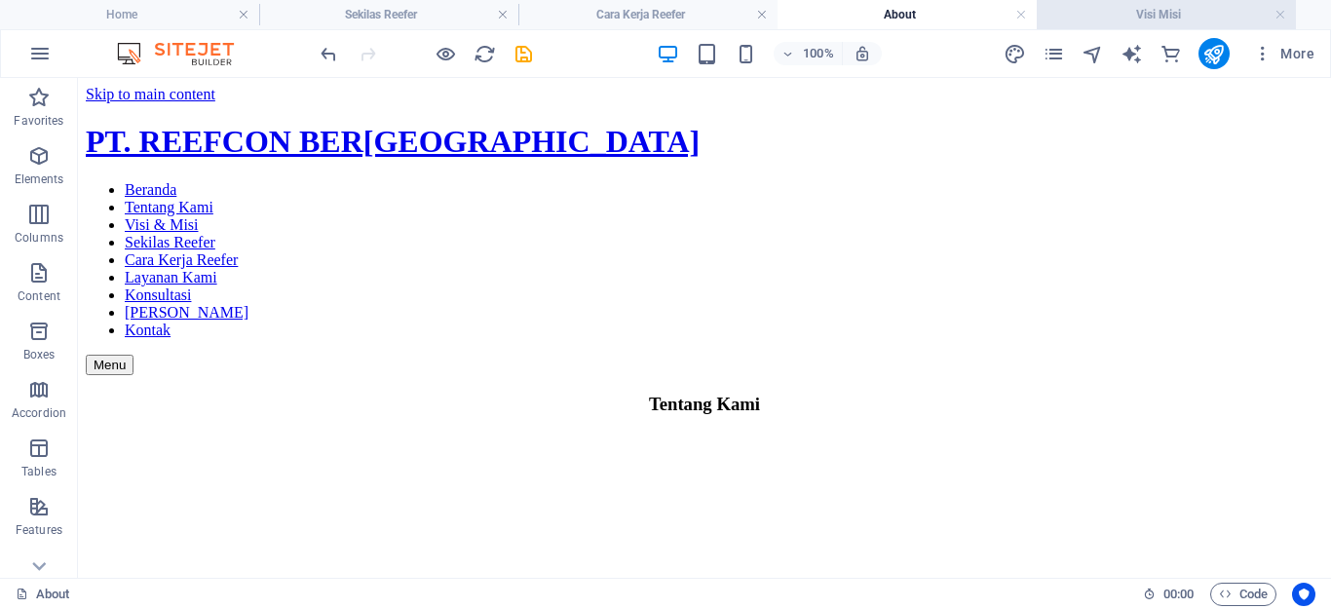
click at [1080, 18] on h4 "Visi Misi" at bounding box center [1166, 14] width 259 height 21
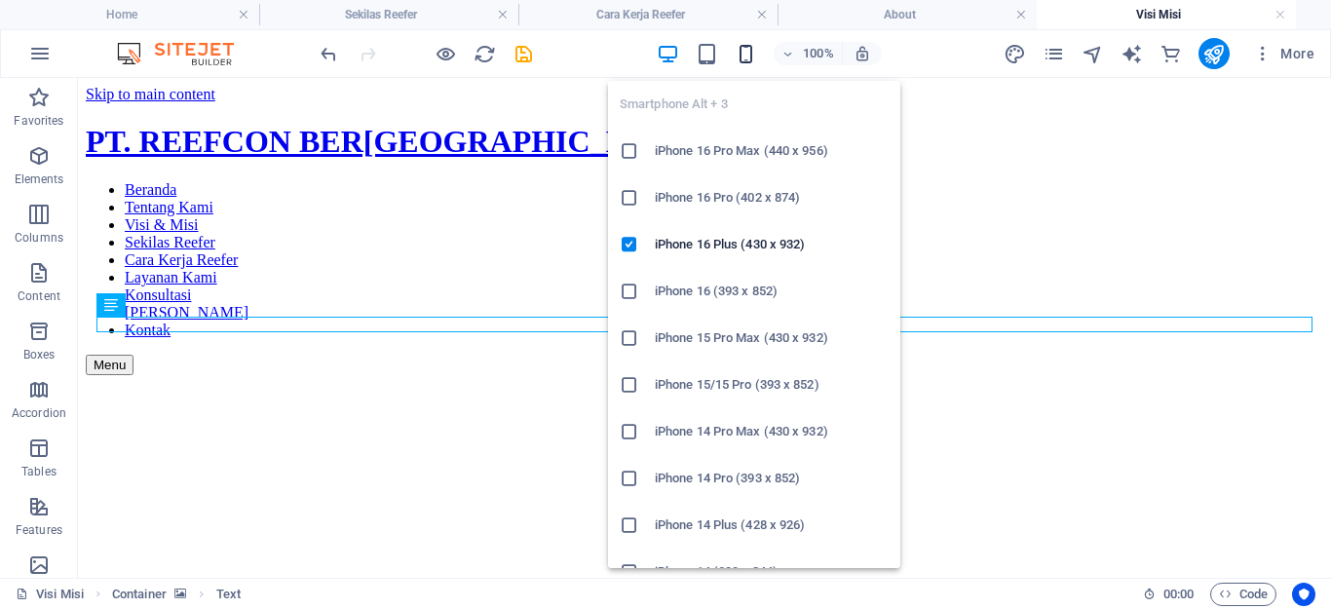
click at [752, 48] on icon "button" at bounding box center [746, 54] width 22 height 22
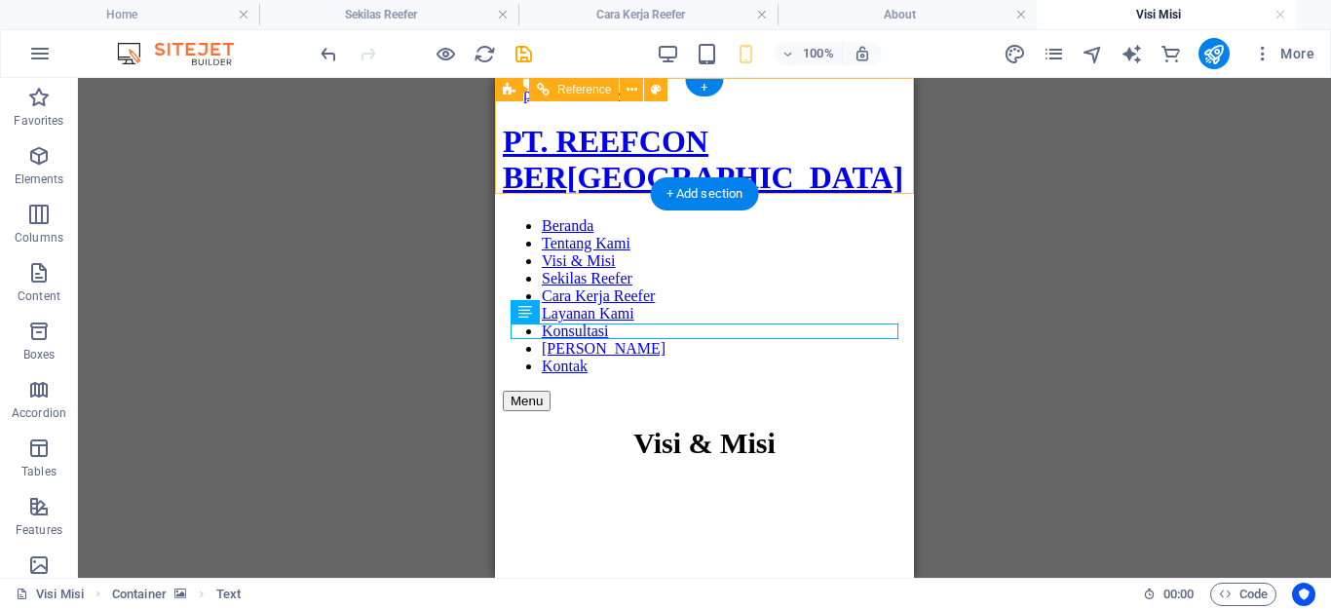
click at [793, 391] on div "Menu" at bounding box center [649, 401] width 292 height 20
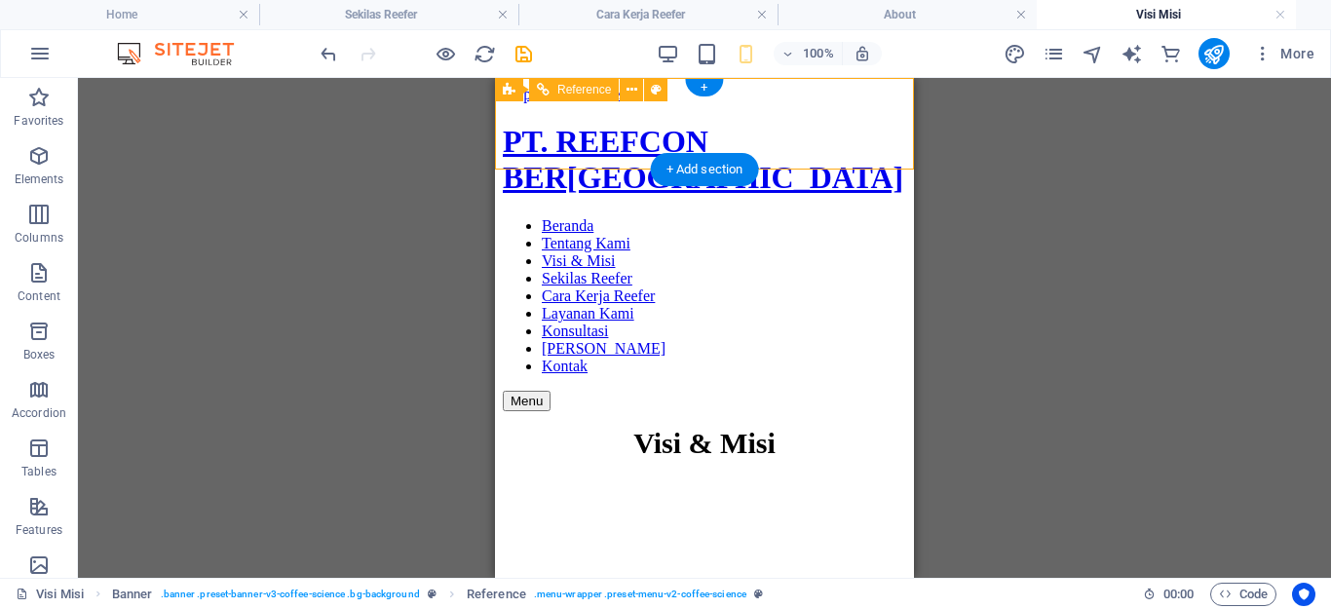
click at [791, 391] on div "Menu" at bounding box center [649, 401] width 292 height 20
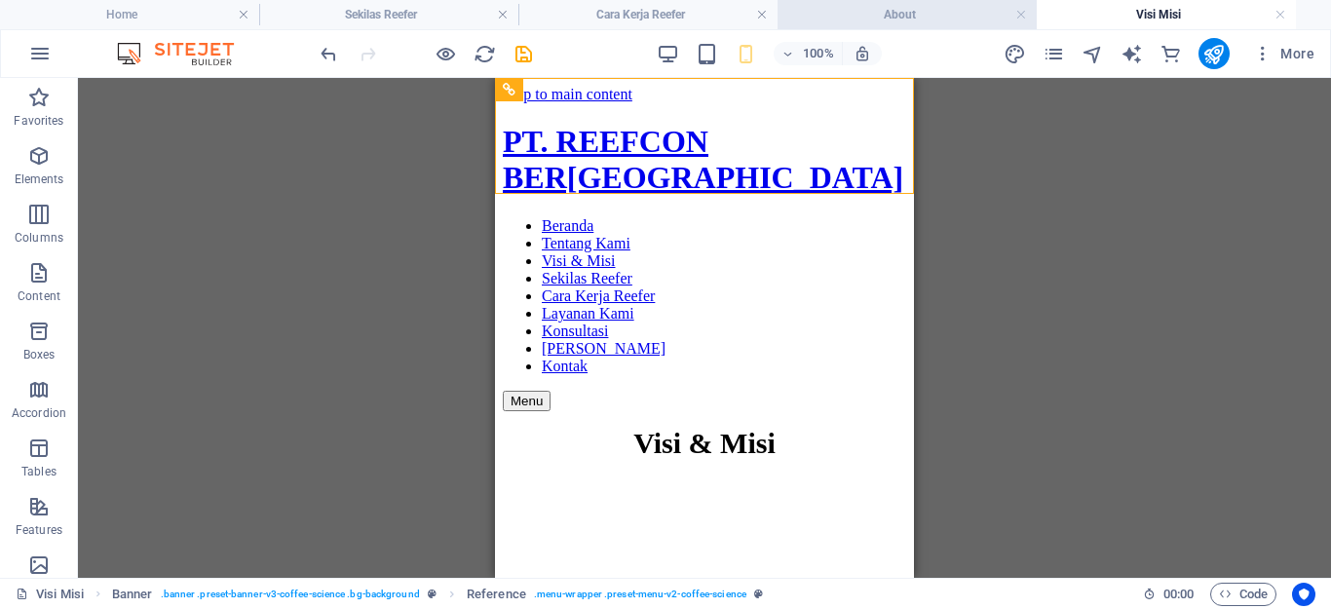
click at [881, 19] on h4 "About" at bounding box center [907, 14] width 259 height 21
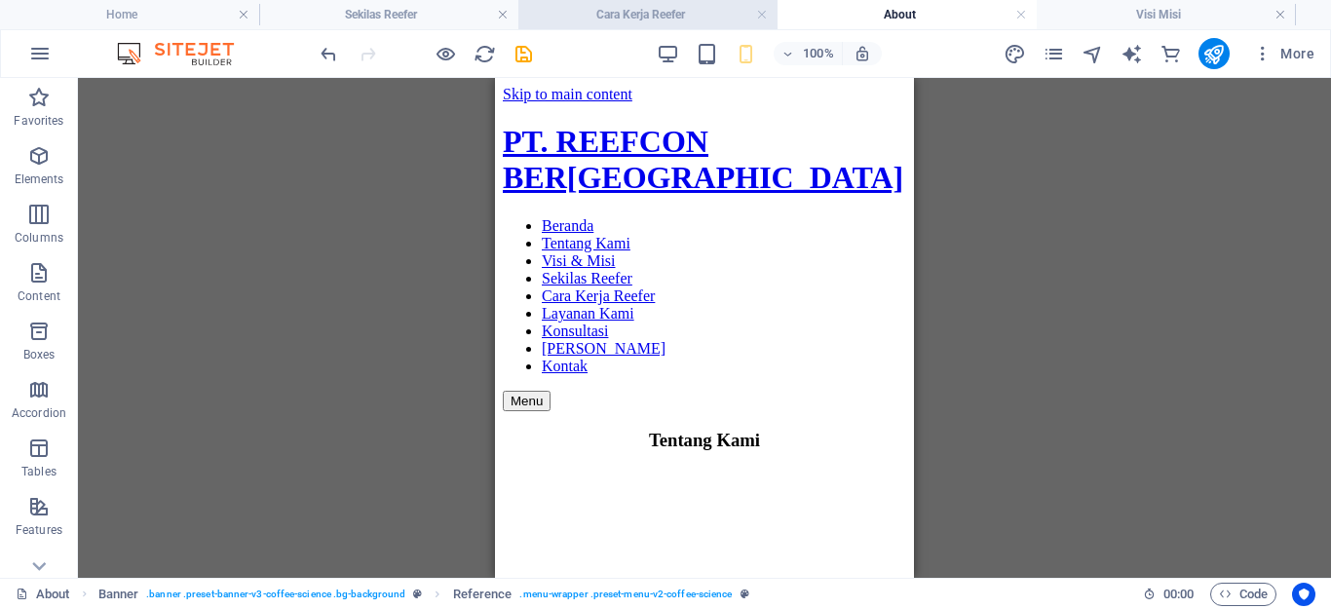
click at [582, 19] on h4 "Cara Kerja Reefer" at bounding box center [648, 14] width 259 height 21
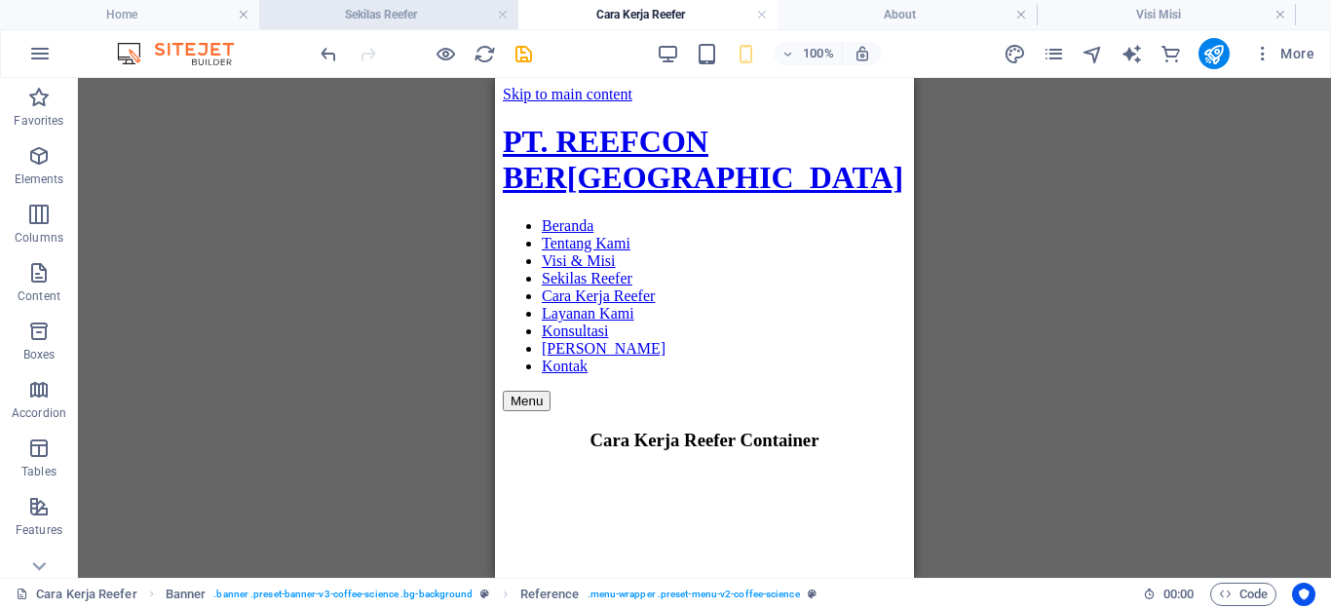
click at [473, 9] on h4 "Sekilas Reefer" at bounding box center [388, 14] width 259 height 21
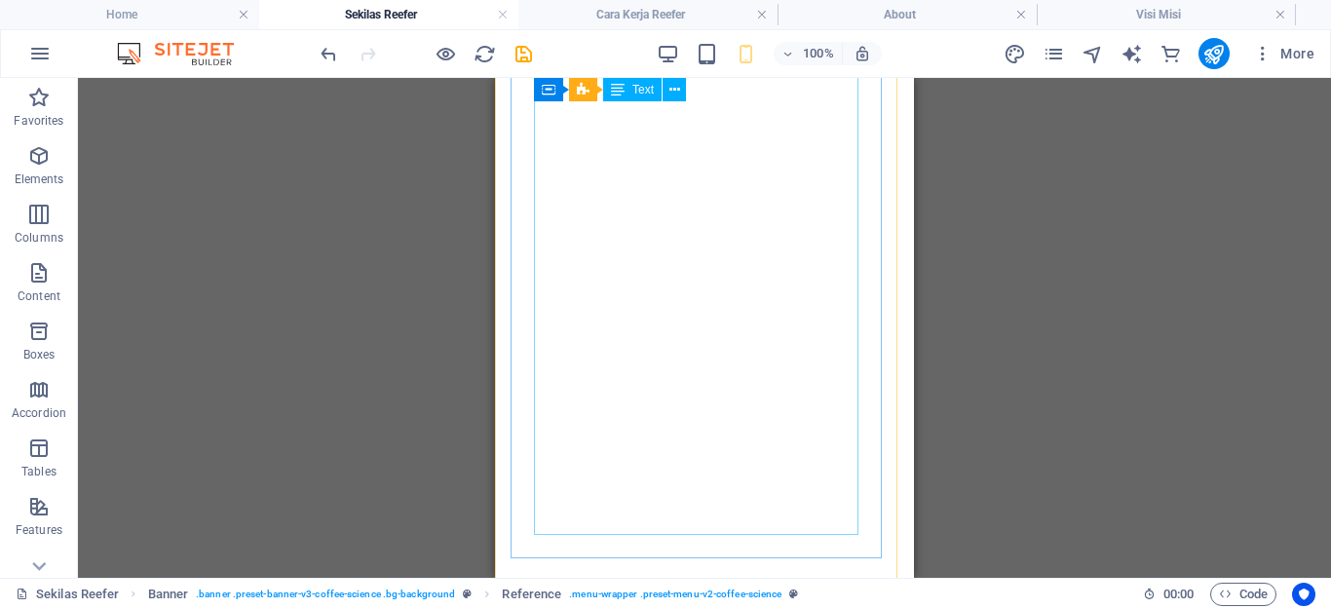
scroll to position [254, 0]
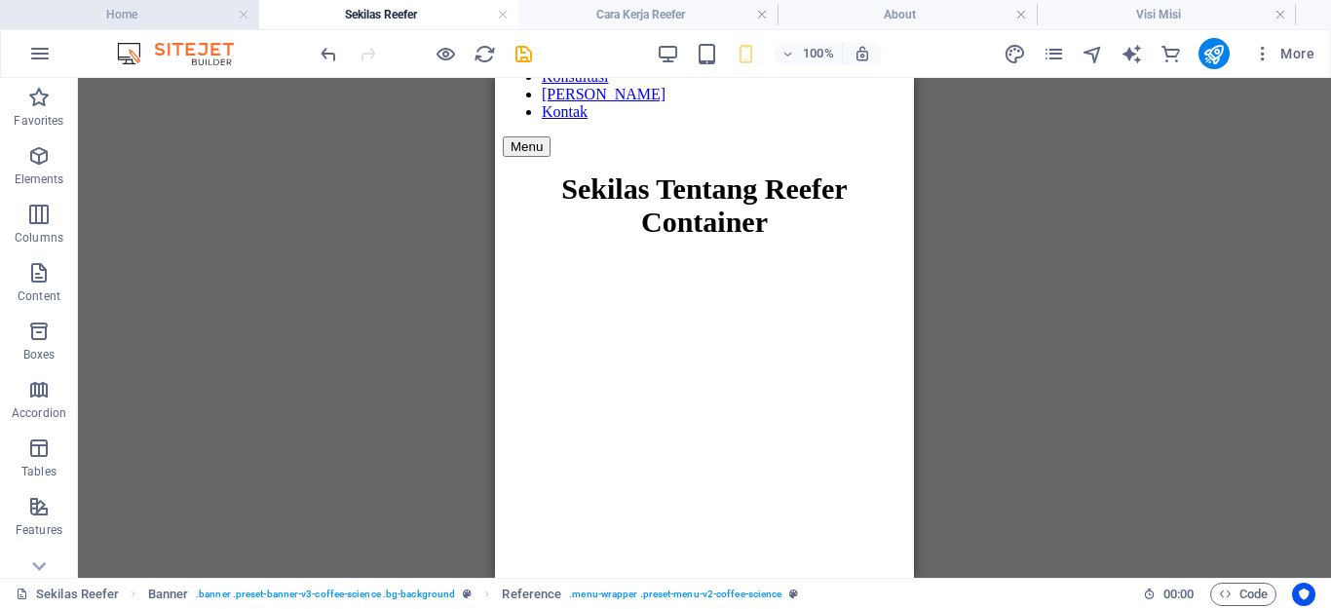
click at [108, 14] on h4 "Home" at bounding box center [129, 14] width 259 height 21
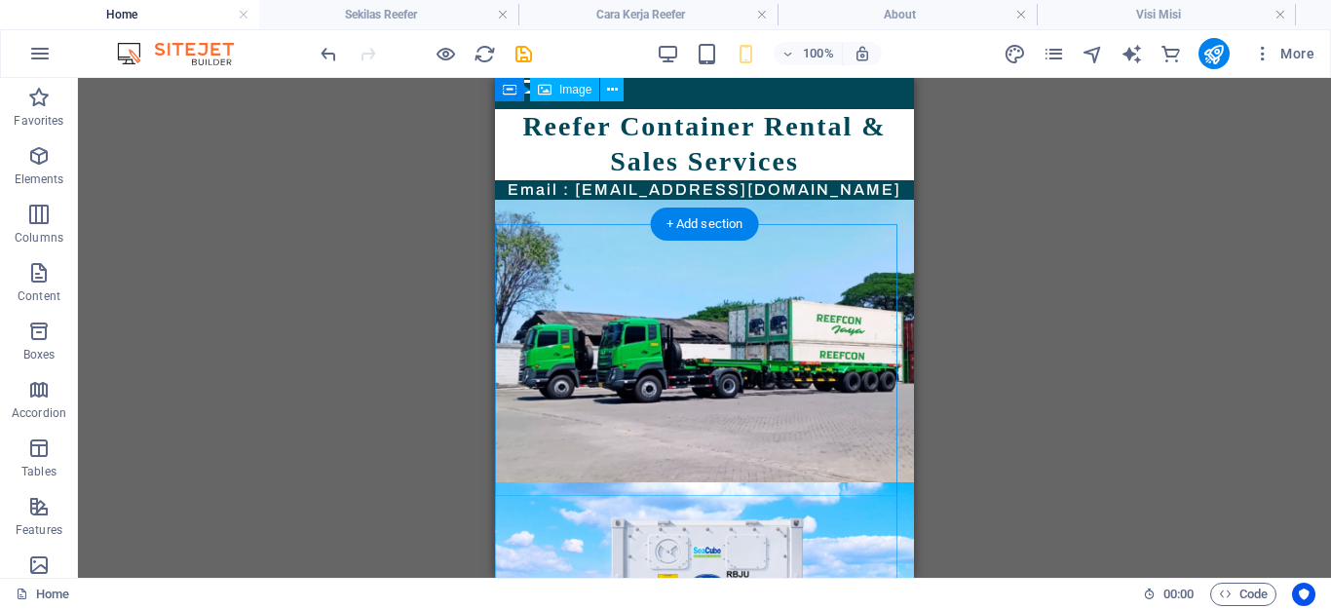
scroll to position [0, 0]
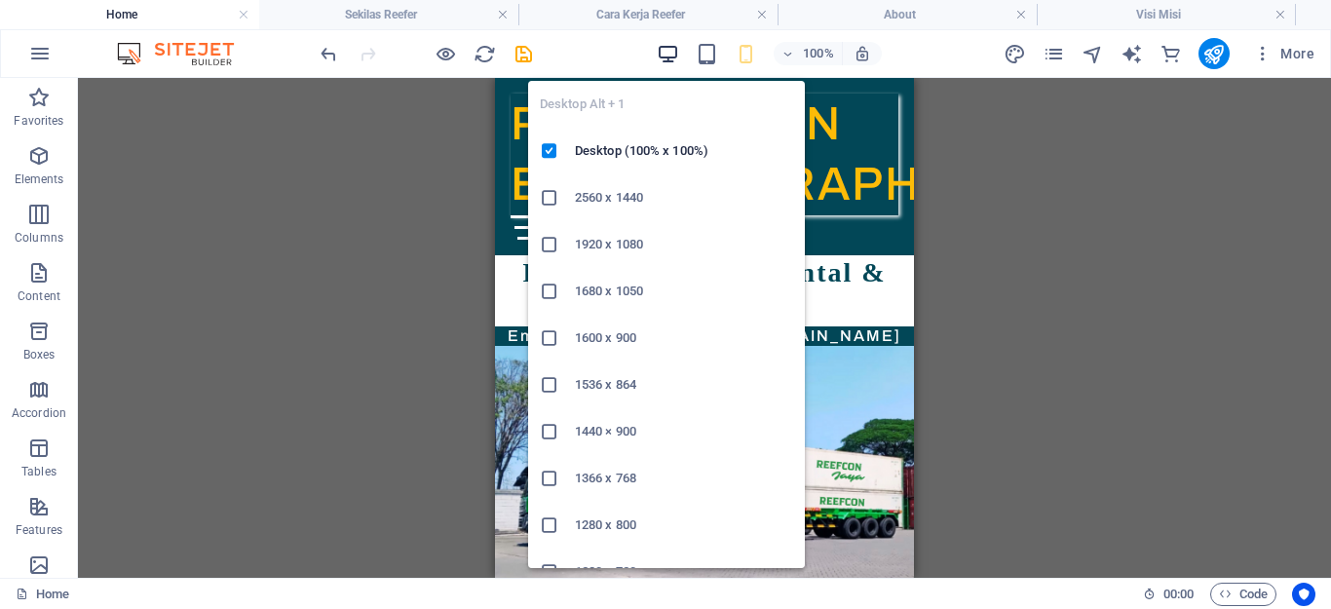
click at [673, 52] on icon "button" at bounding box center [668, 54] width 22 height 22
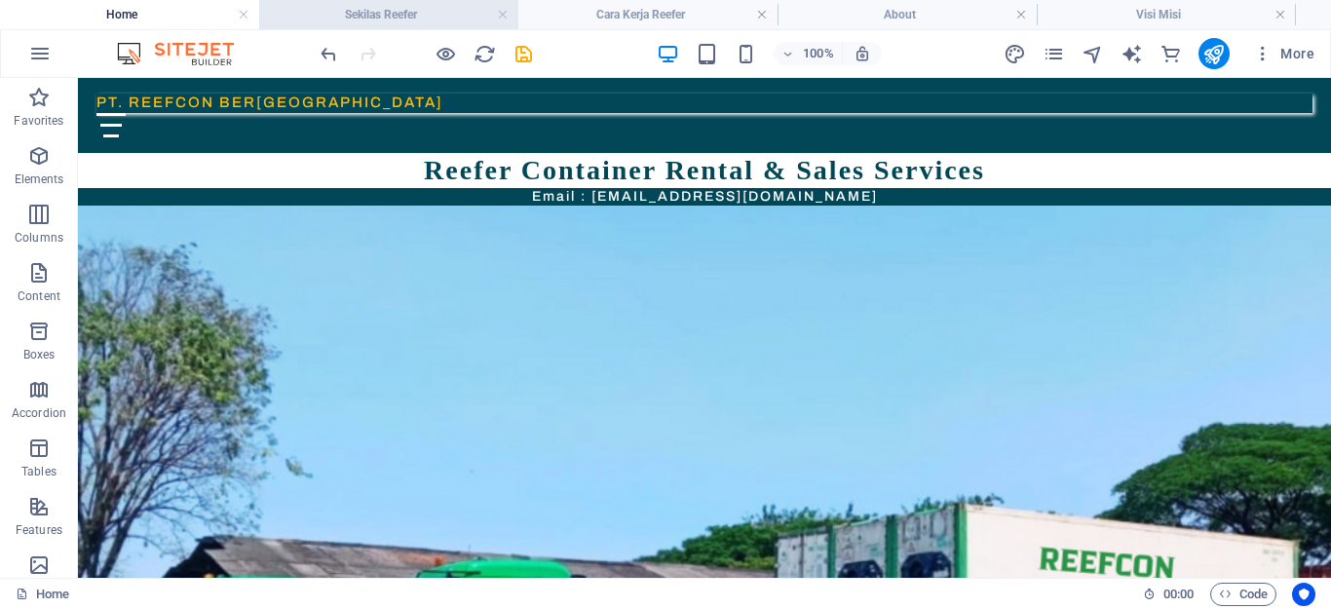
click at [412, 19] on h4 "Sekilas Reefer" at bounding box center [388, 14] width 259 height 21
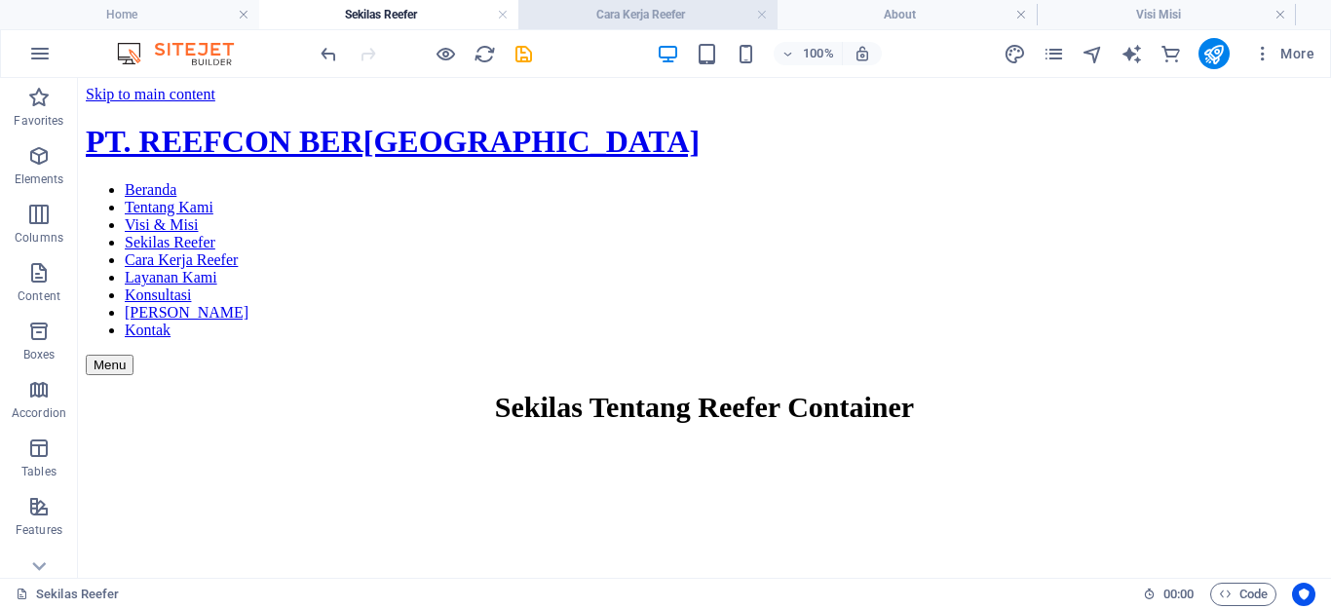
click at [610, 13] on h4 "Cara Kerja Reefer" at bounding box center [648, 14] width 259 height 21
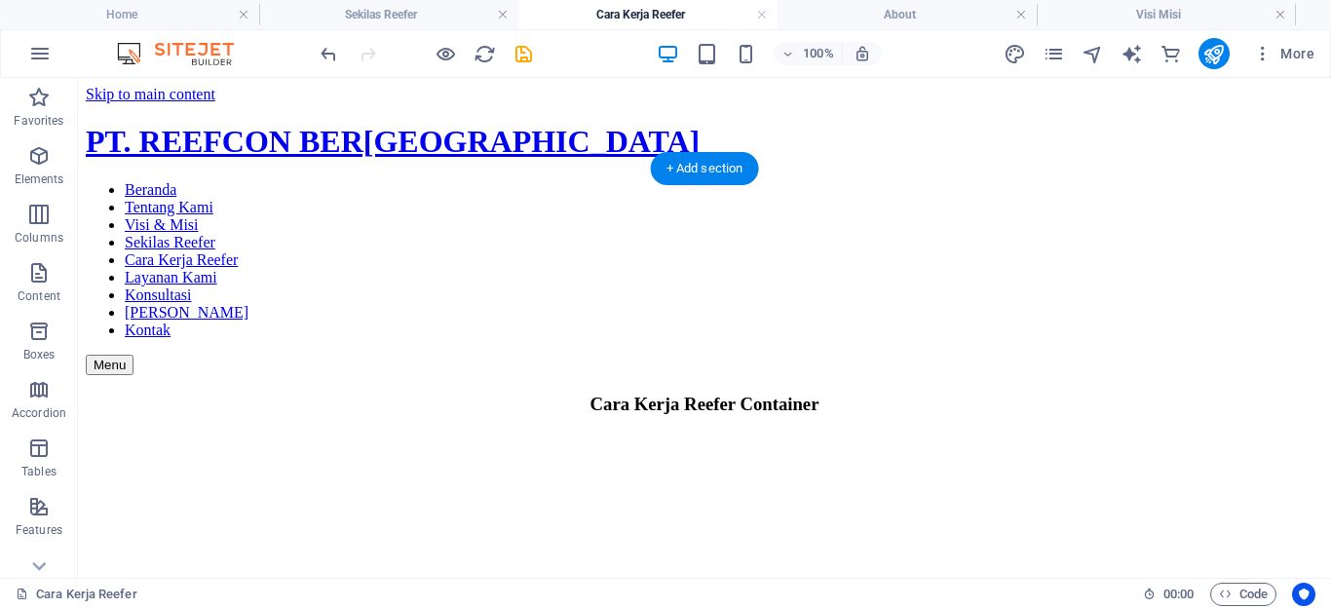
click at [606, 433] on figure at bounding box center [705, 433] width 1238 height 0
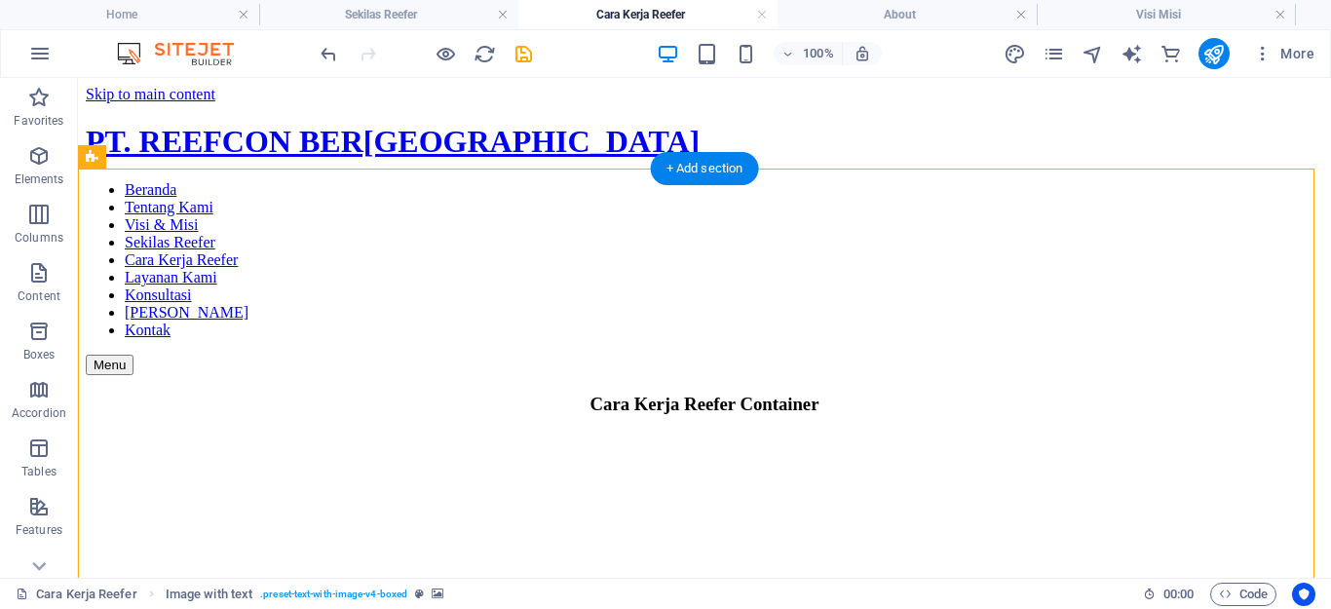
click at [169, 433] on figure at bounding box center [705, 433] width 1238 height 0
click at [539, 433] on figure at bounding box center [705, 433] width 1238 height 0
click at [1096, 433] on figure at bounding box center [705, 433] width 1238 height 0
select select "rem"
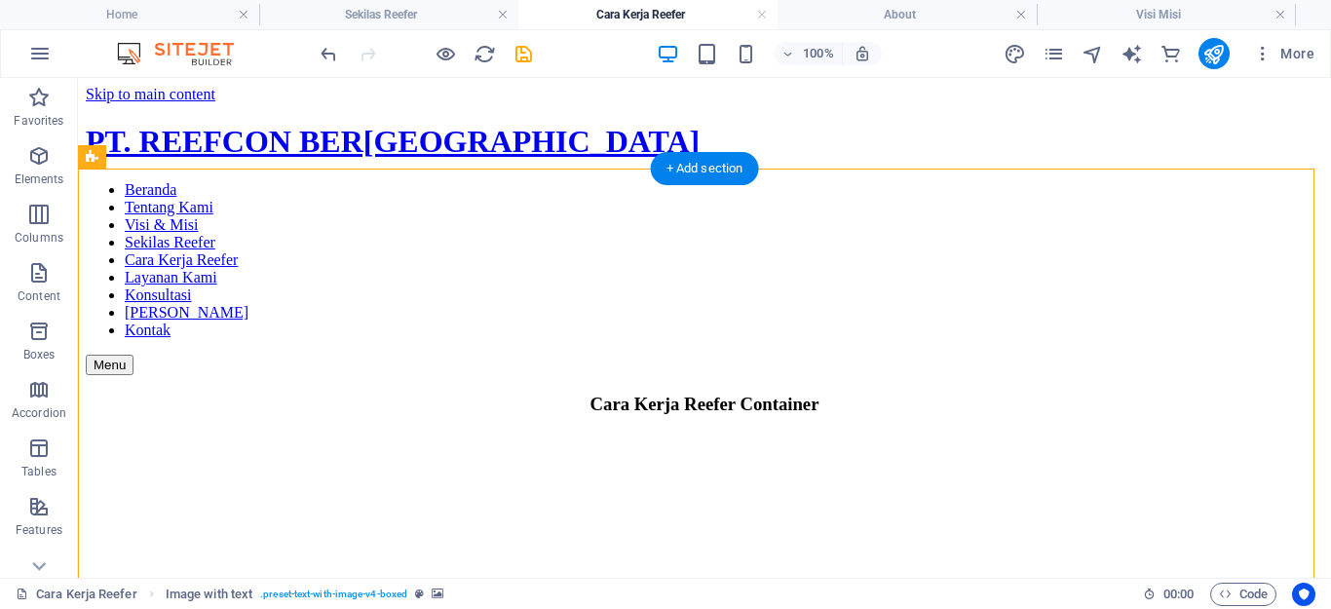
select select "rem"
select select "px"
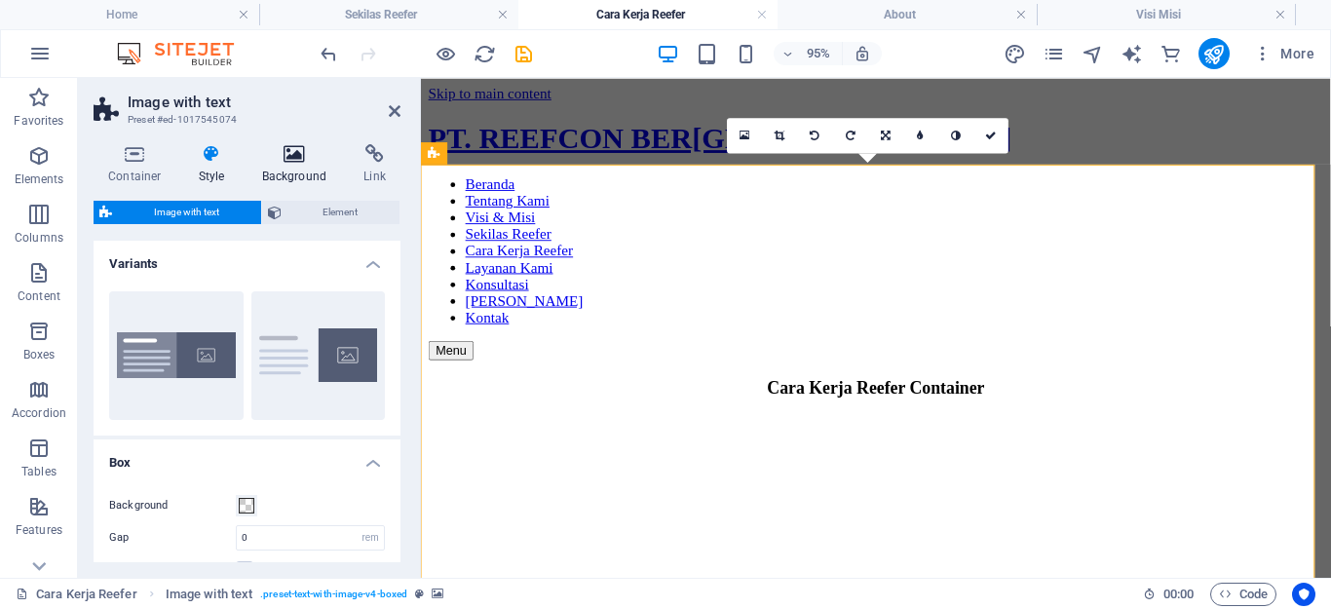
click at [287, 152] on icon at bounding box center [295, 153] width 95 height 19
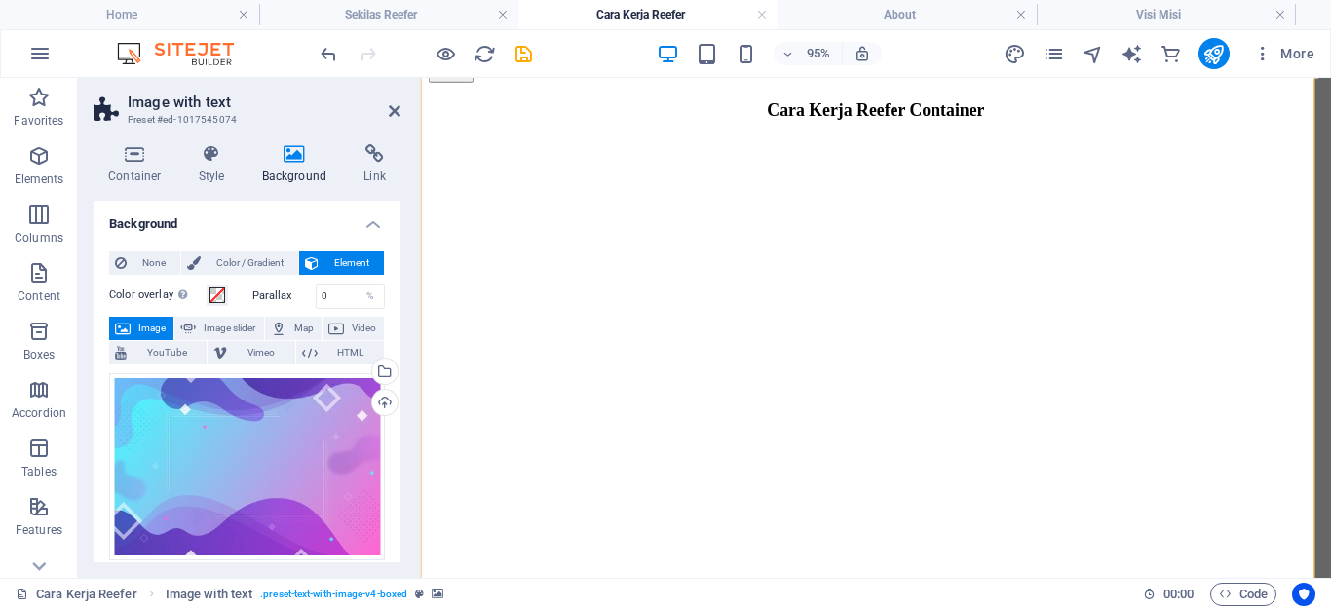
drag, startPoint x: 220, startPoint y: 260, endPoint x: 350, endPoint y: 454, distance: 233.3
click at [220, 260] on span "Color / Gradient" at bounding box center [250, 262] width 86 height 23
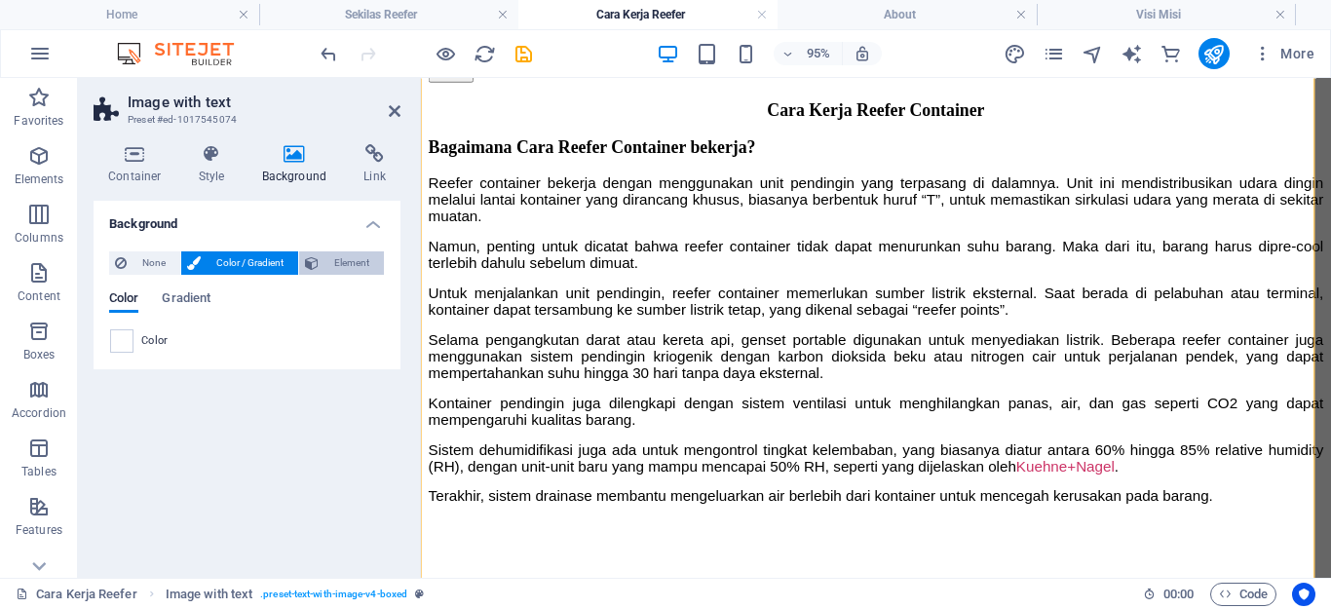
click at [332, 269] on span "Element" at bounding box center [352, 262] width 54 height 23
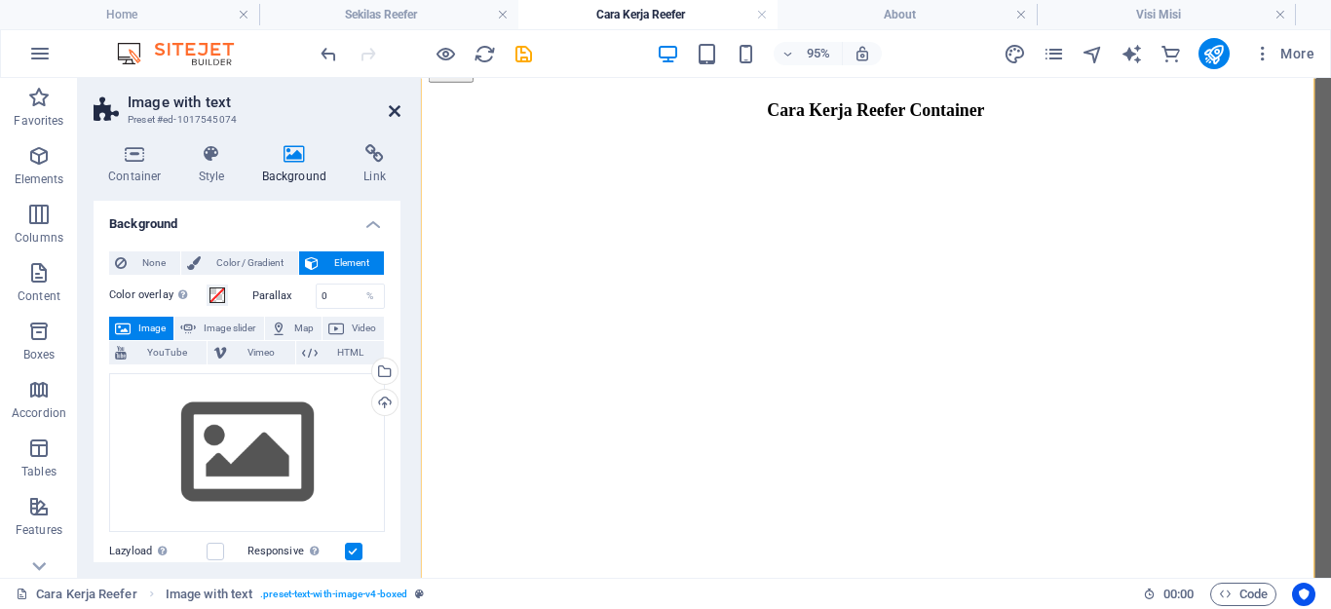
click at [397, 106] on icon at bounding box center [395, 111] width 12 height 16
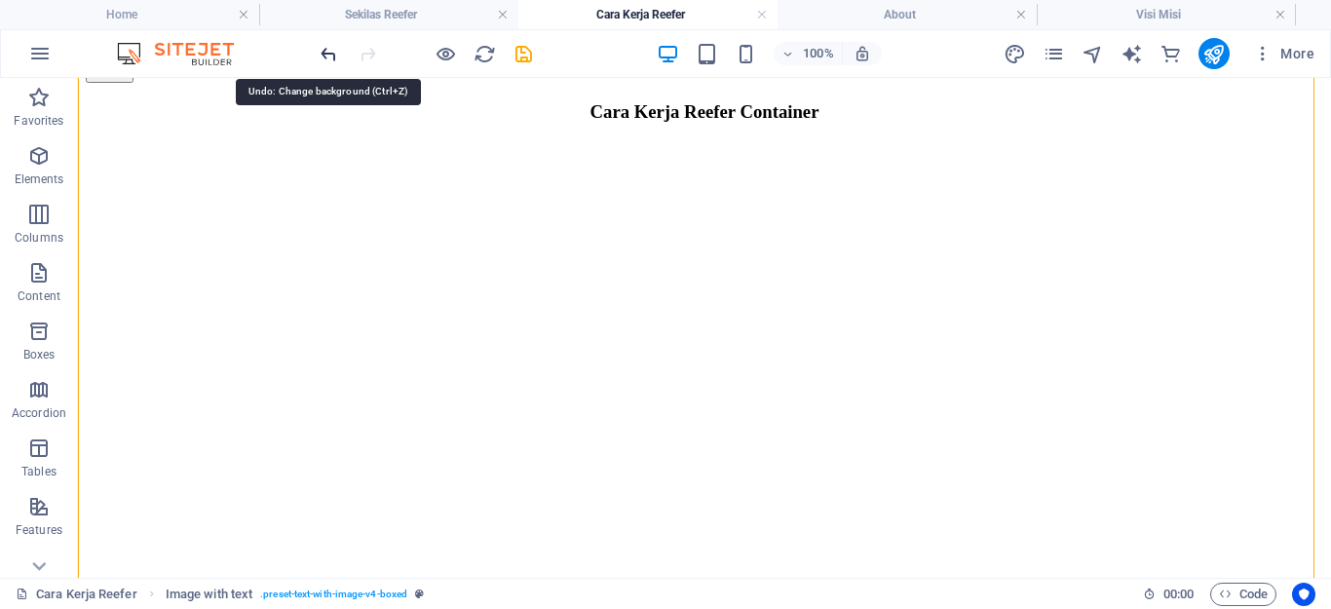
drag, startPoint x: 320, startPoint y: 50, endPoint x: 324, endPoint y: 68, distance: 18.9
click at [320, 50] on icon "undo" at bounding box center [329, 54] width 22 height 22
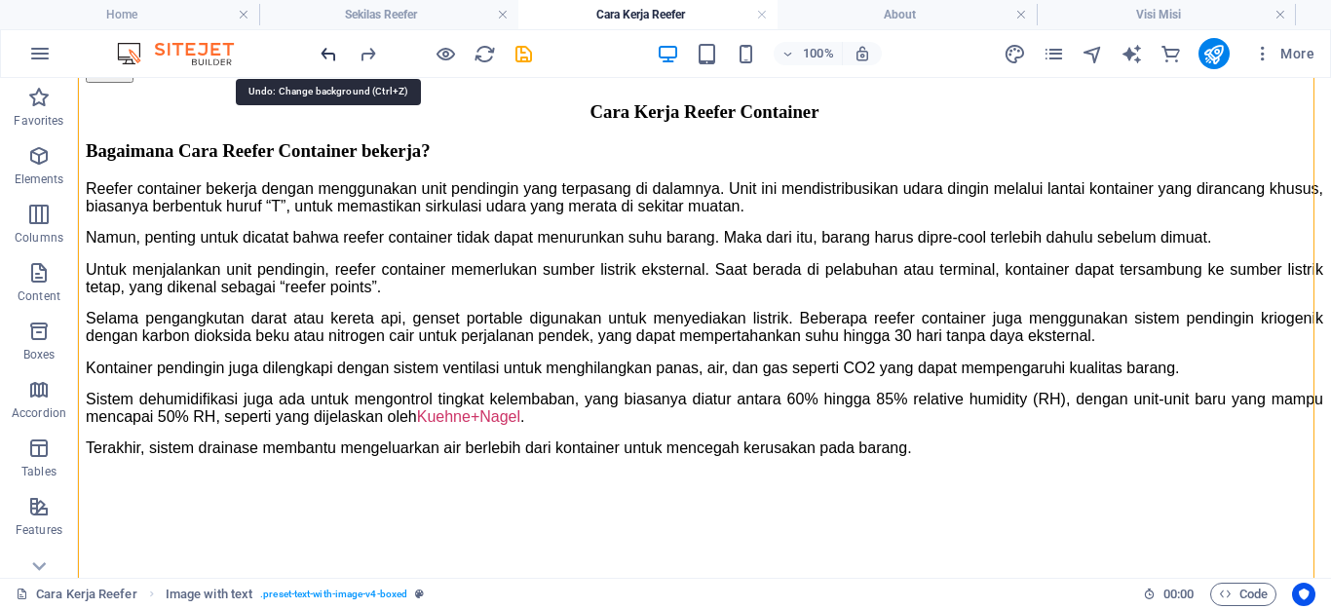
click at [324, 49] on icon "undo" at bounding box center [329, 54] width 22 height 22
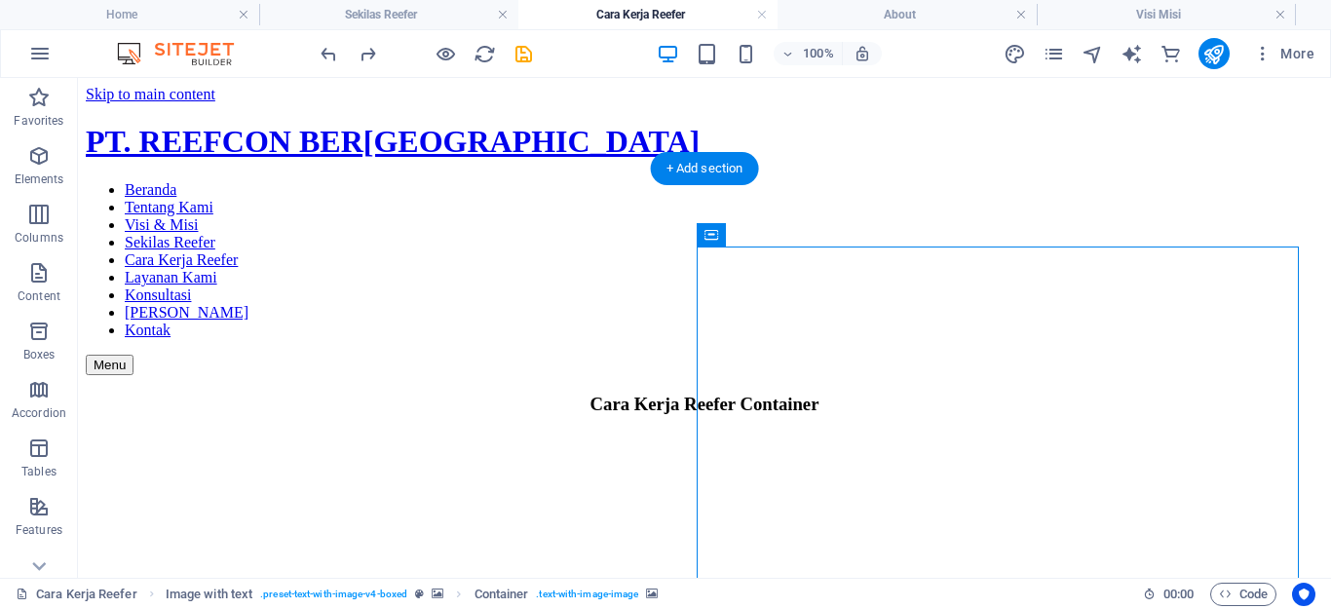
click at [543, 433] on figure at bounding box center [705, 433] width 1238 height 0
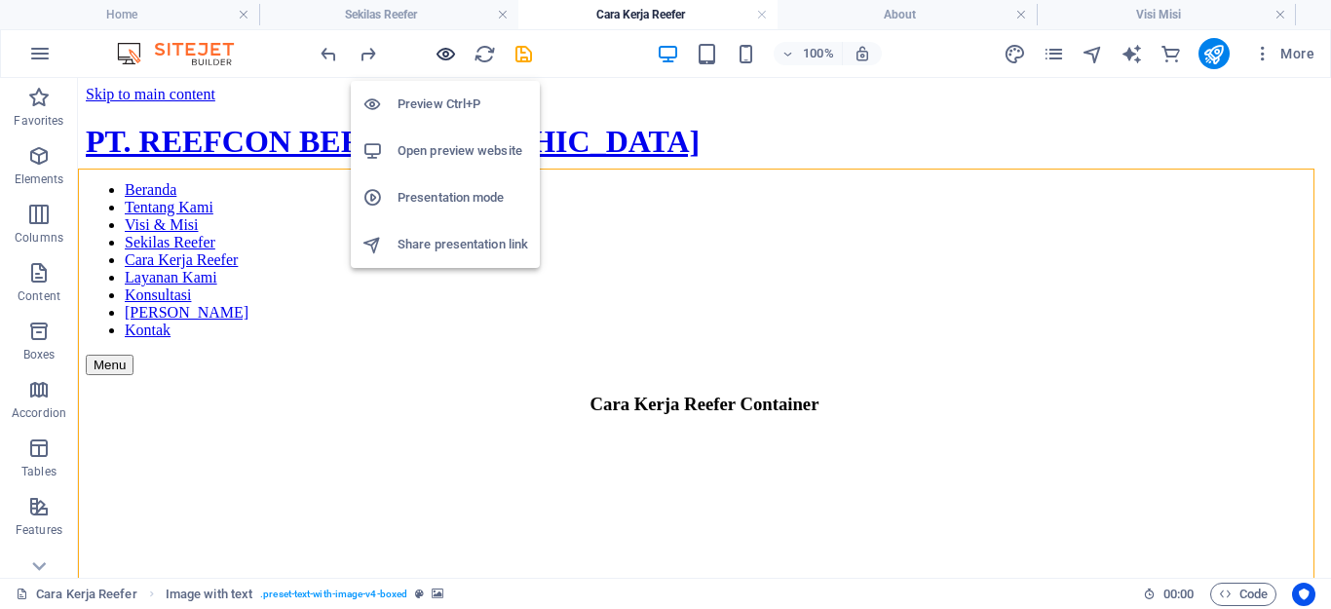
click at [439, 57] on icon "button" at bounding box center [446, 54] width 22 height 22
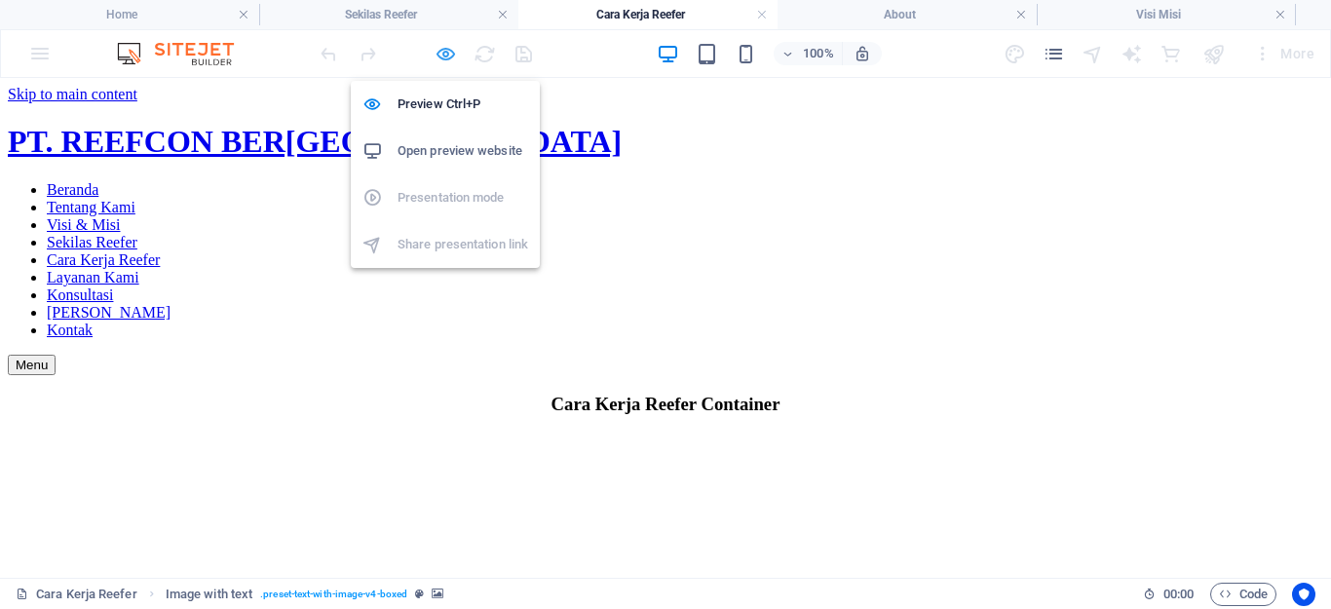
click at [444, 57] on icon "button" at bounding box center [446, 54] width 22 height 22
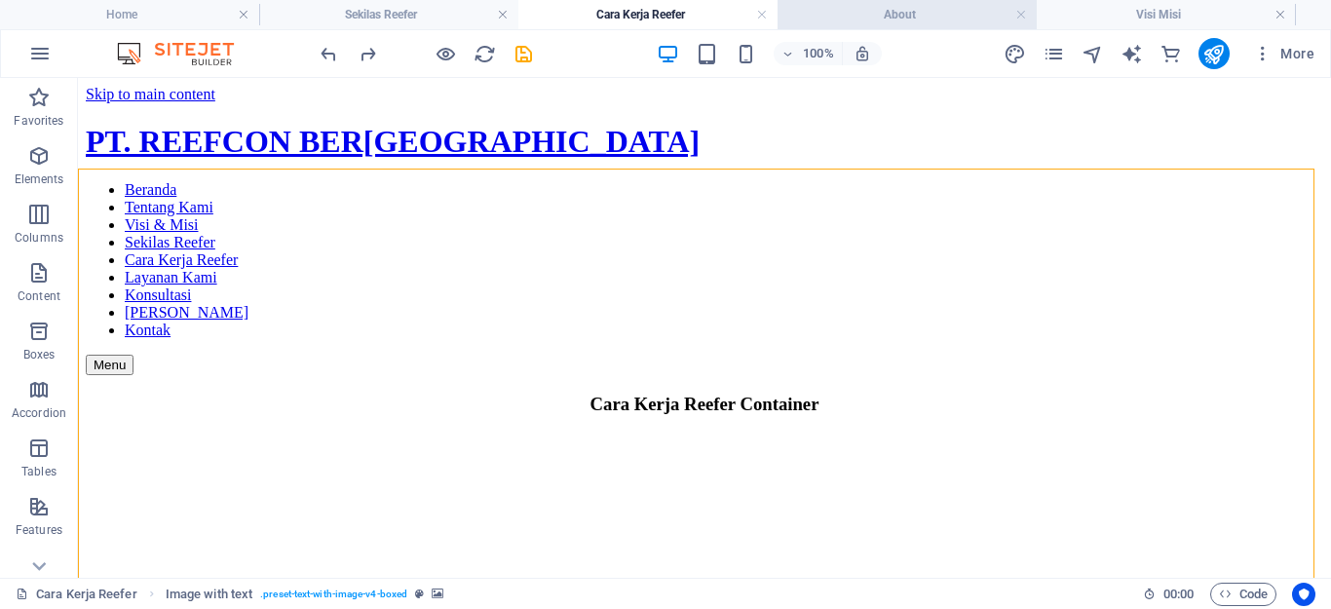
click at [844, 19] on h4 "About" at bounding box center [907, 14] width 259 height 21
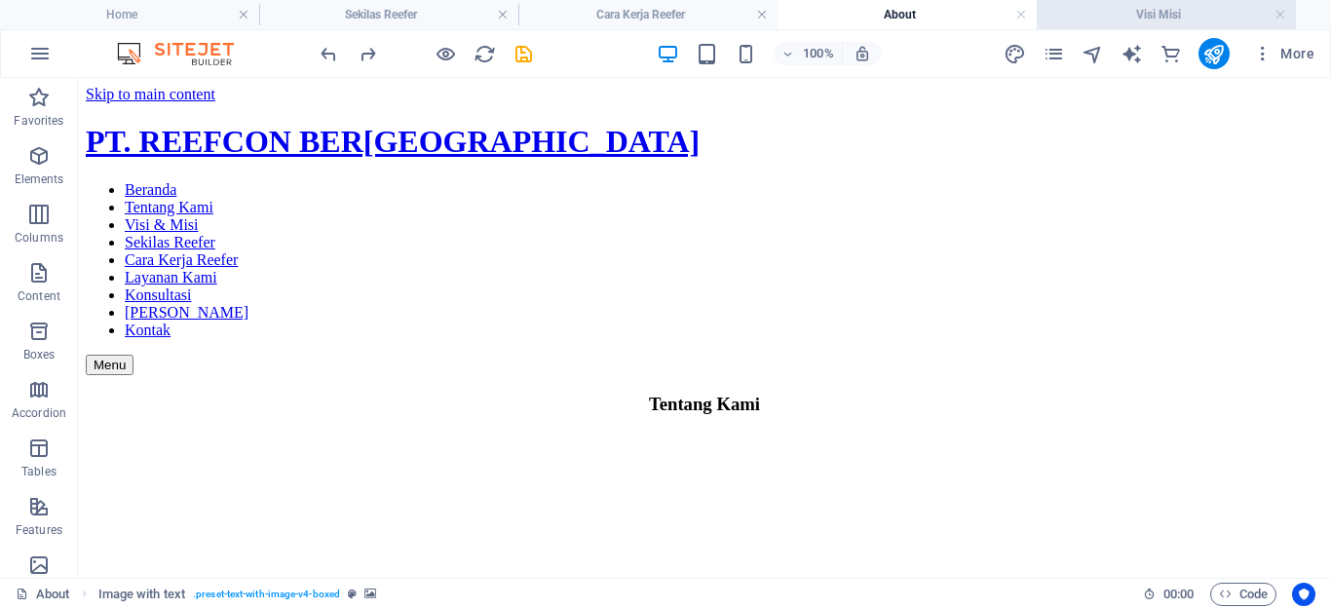
click at [1092, 21] on h4 "Visi Misi" at bounding box center [1166, 14] width 259 height 21
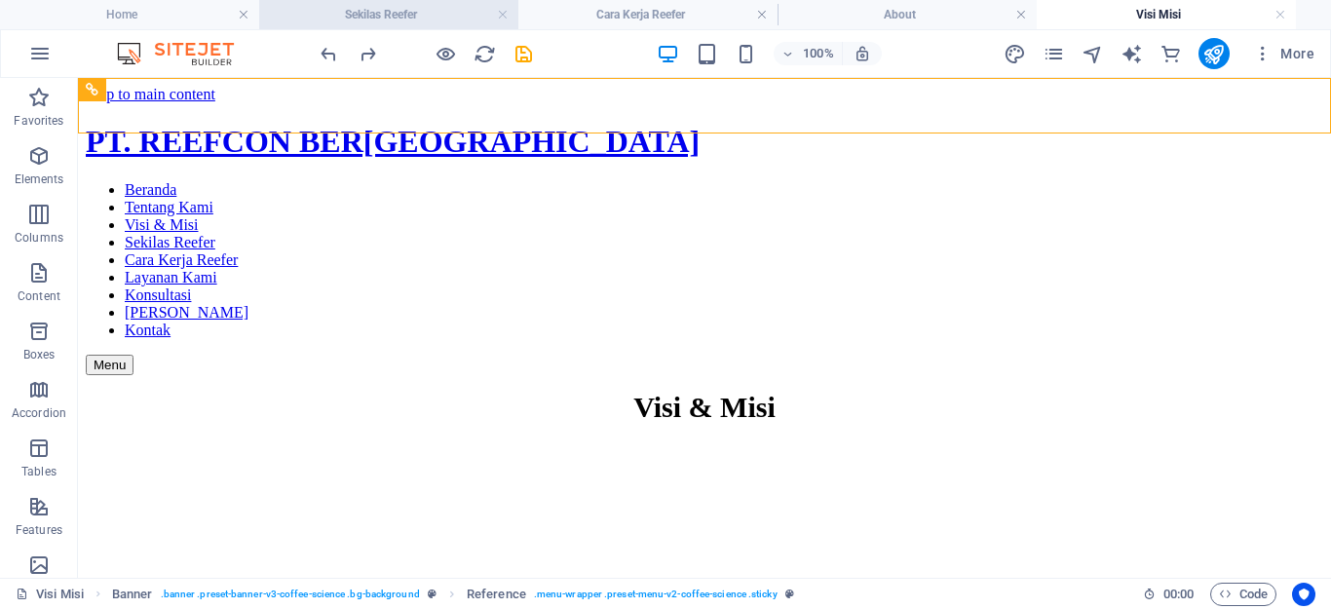
click at [407, 16] on h4 "Sekilas Reefer" at bounding box center [388, 14] width 259 height 21
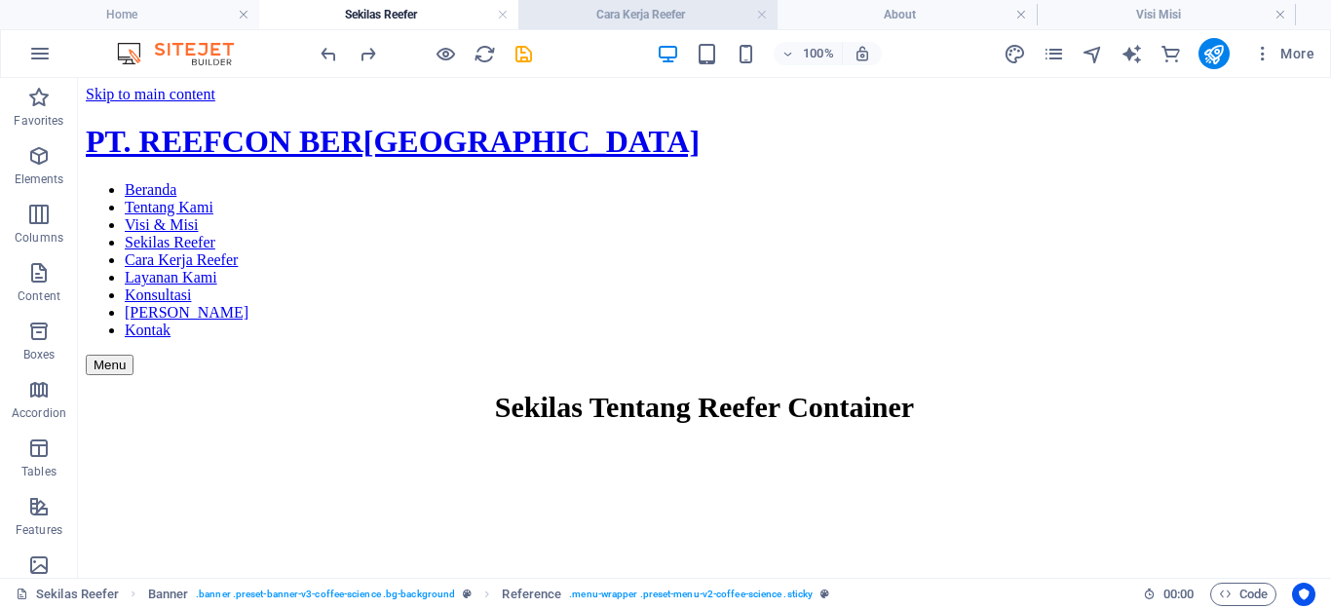
click at [654, 15] on h4 "Cara Kerja Reefer" at bounding box center [648, 14] width 259 height 21
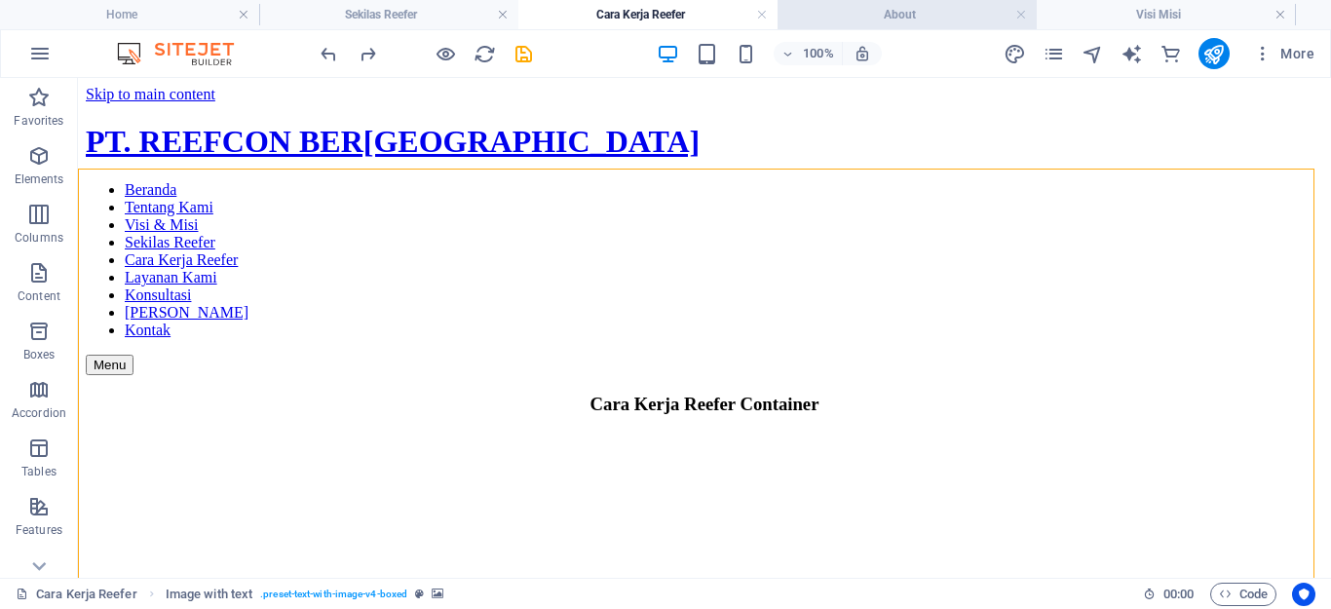
click at [810, 11] on h4 "About" at bounding box center [907, 14] width 259 height 21
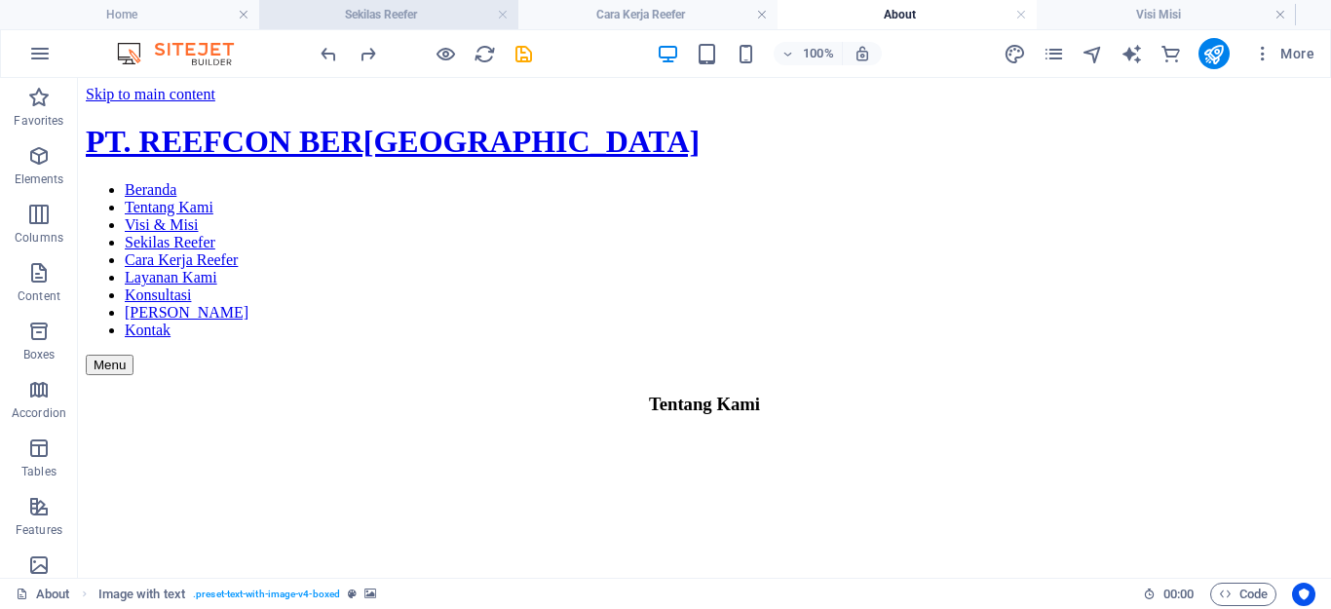
click at [392, 10] on h4 "Sekilas Reefer" at bounding box center [388, 14] width 259 height 21
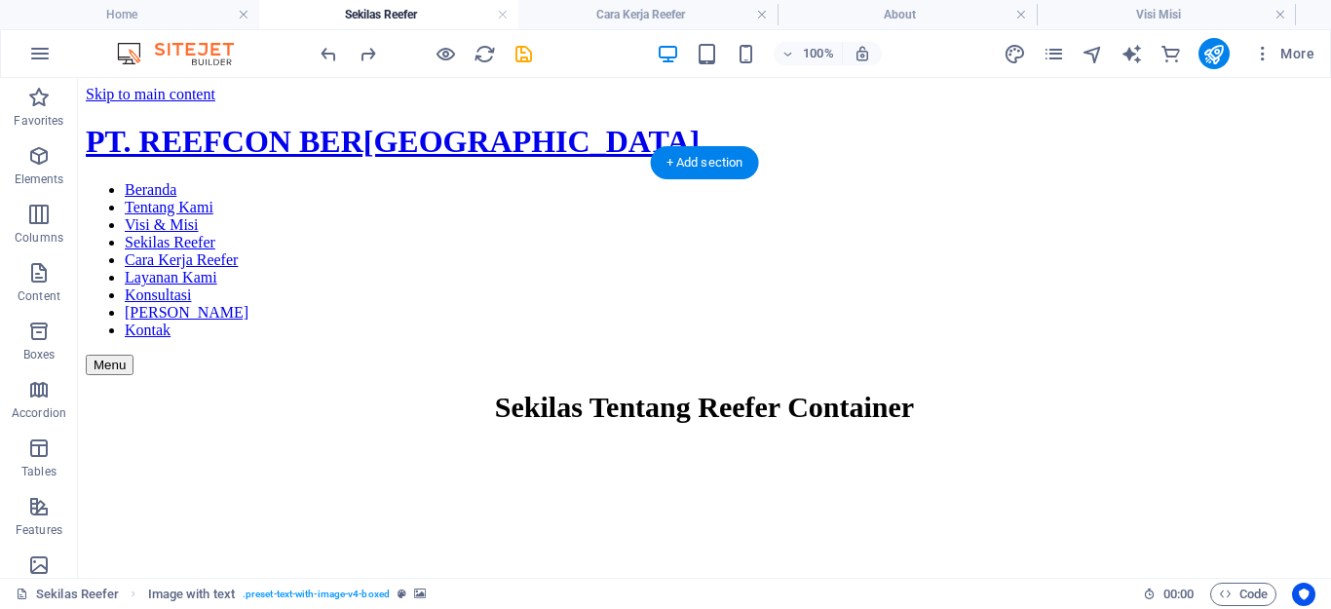
click at [399, 440] on figure at bounding box center [705, 440] width 1238 height 0
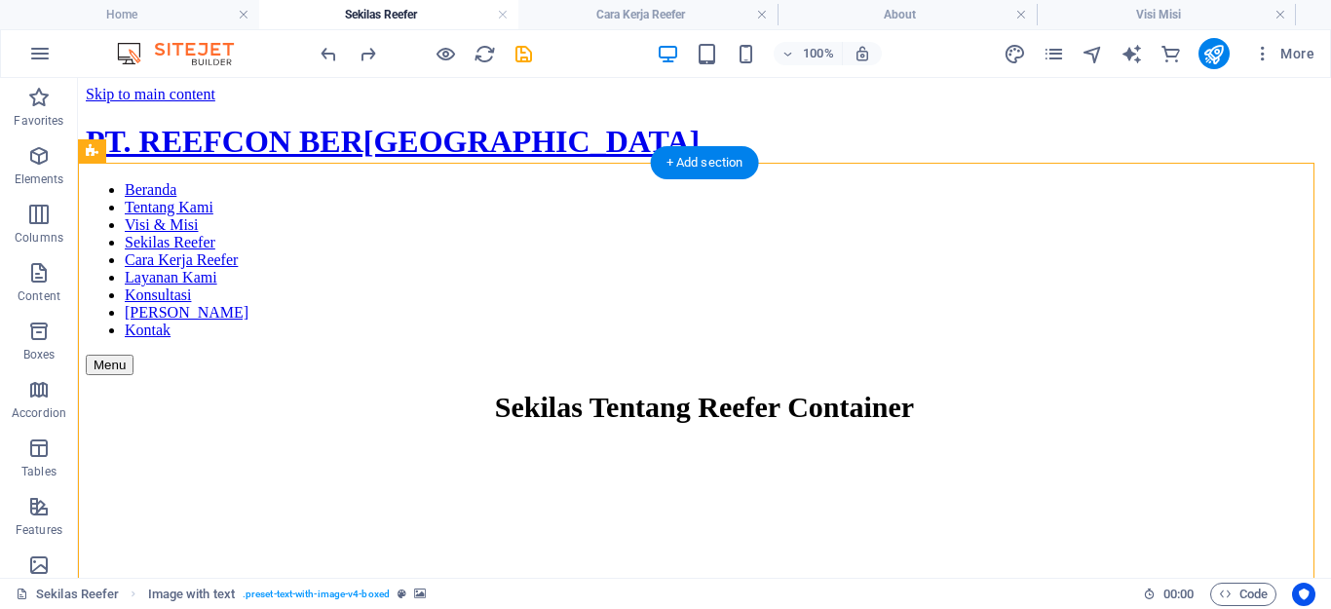
click at [399, 440] on figure at bounding box center [705, 440] width 1238 height 0
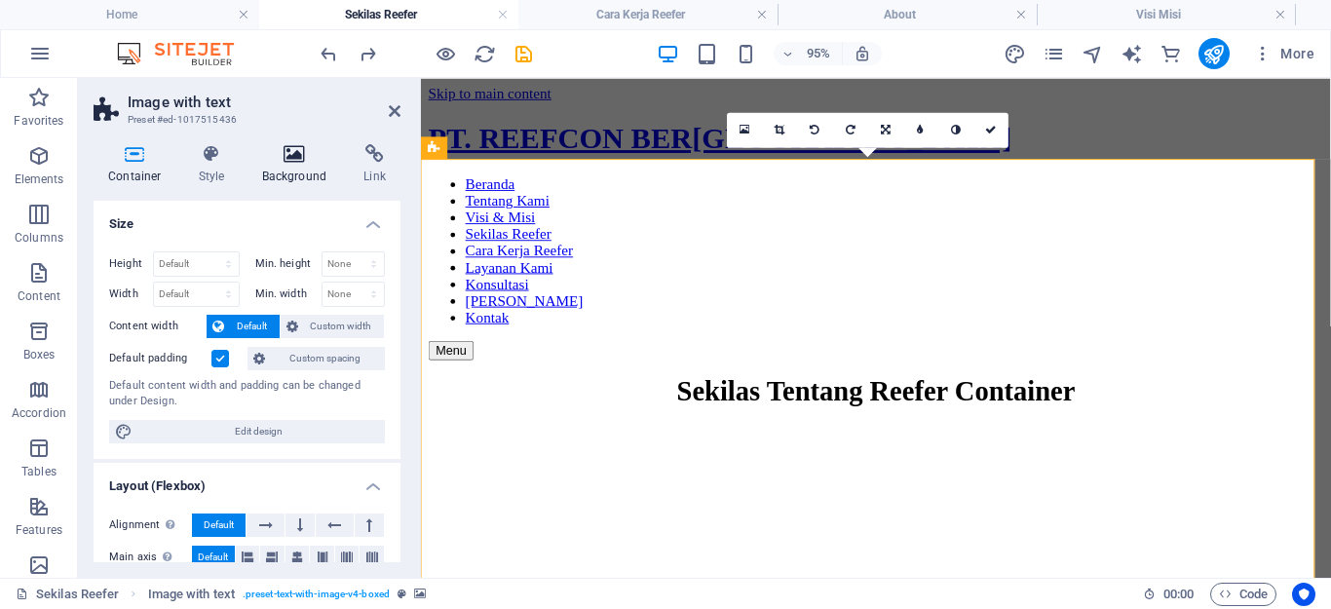
click at [305, 158] on icon at bounding box center [295, 153] width 95 height 19
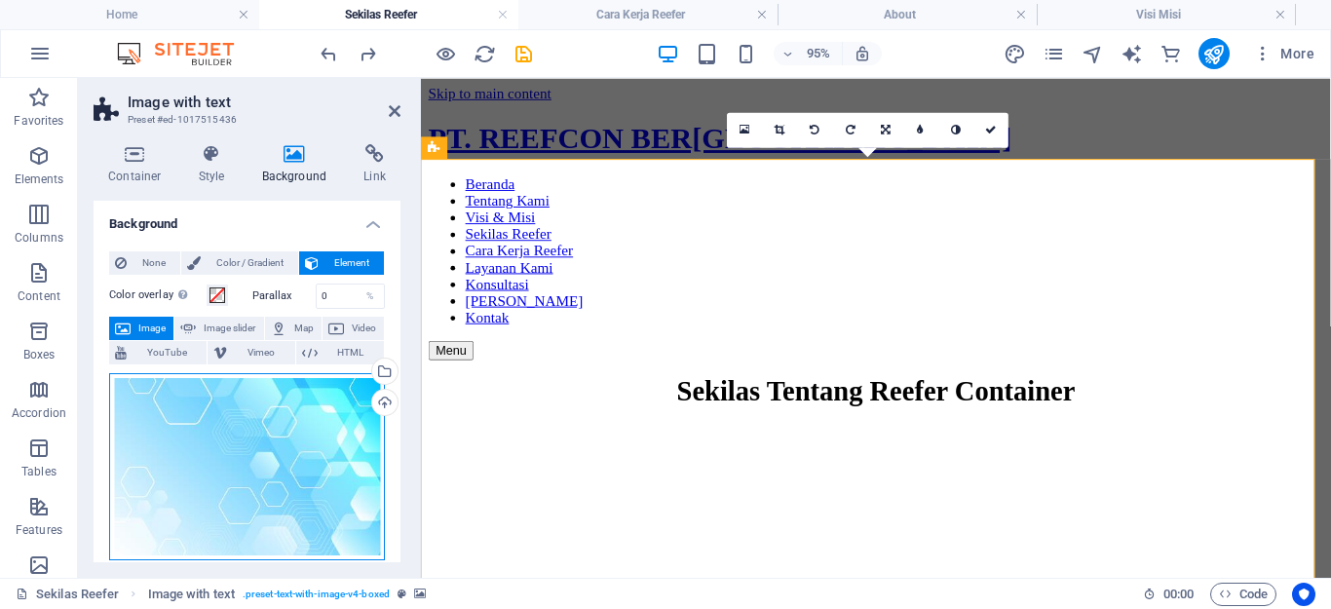
click at [261, 429] on div "Drag files here, click to choose files or select files from Files or our free s…" at bounding box center [247, 466] width 276 height 187
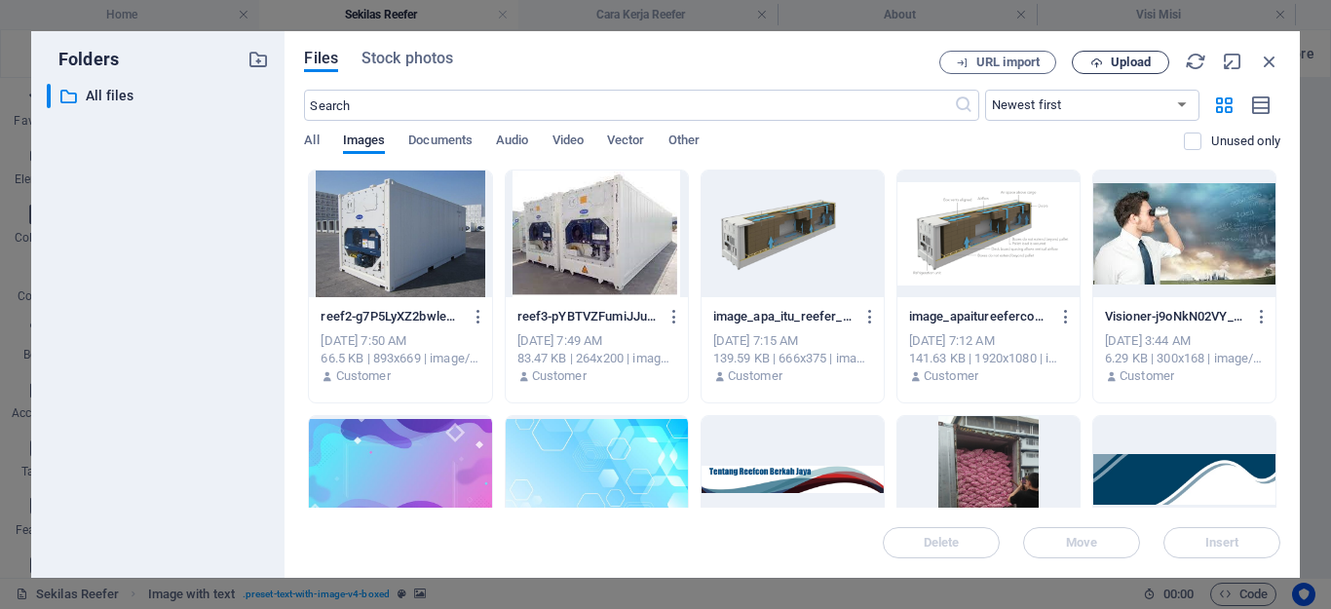
click at [1115, 61] on span "Upload" at bounding box center [1131, 63] width 40 height 12
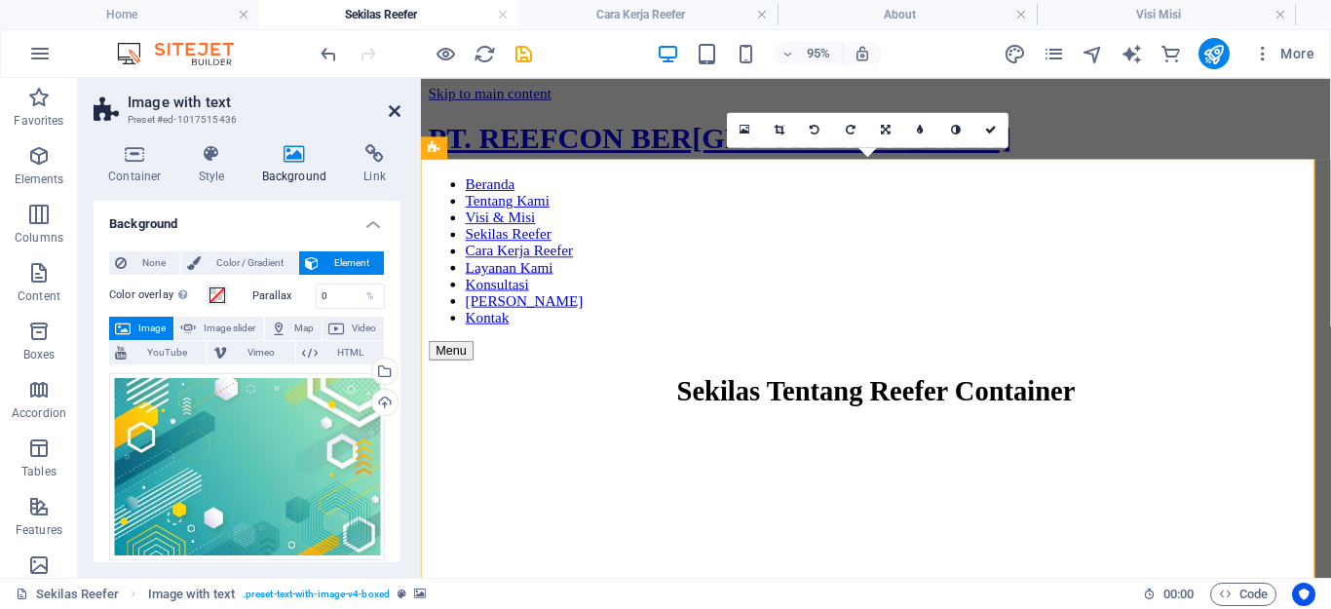
click at [396, 109] on icon at bounding box center [395, 111] width 12 height 16
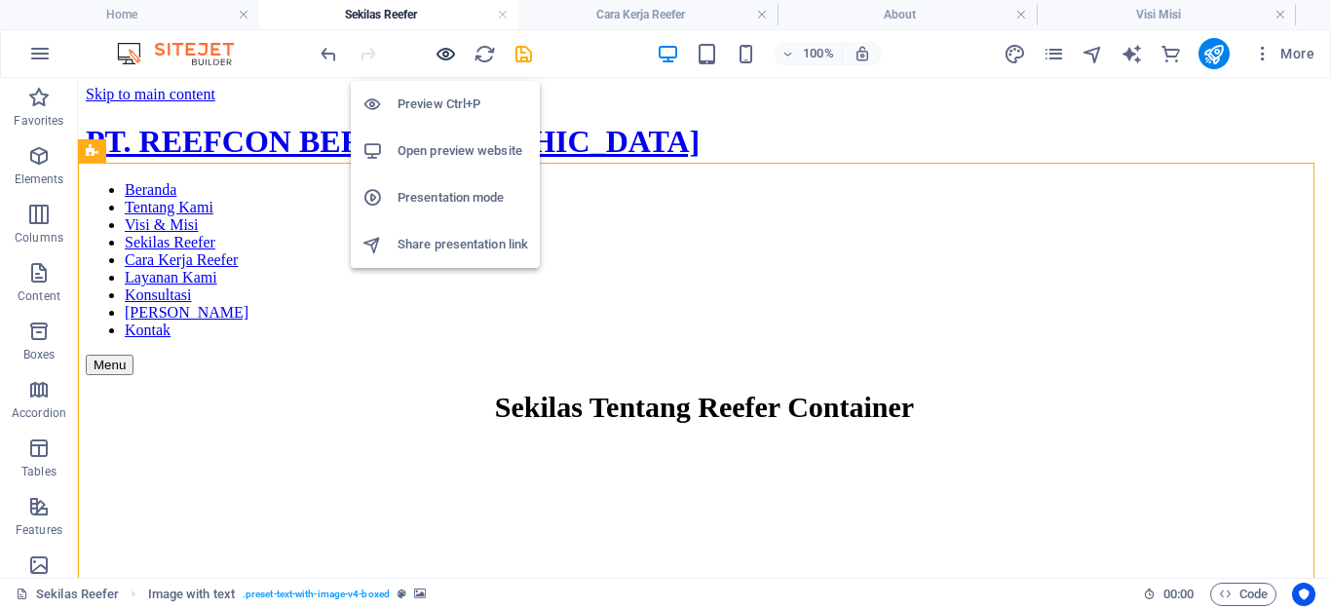
click at [447, 54] on icon "button" at bounding box center [446, 54] width 22 height 22
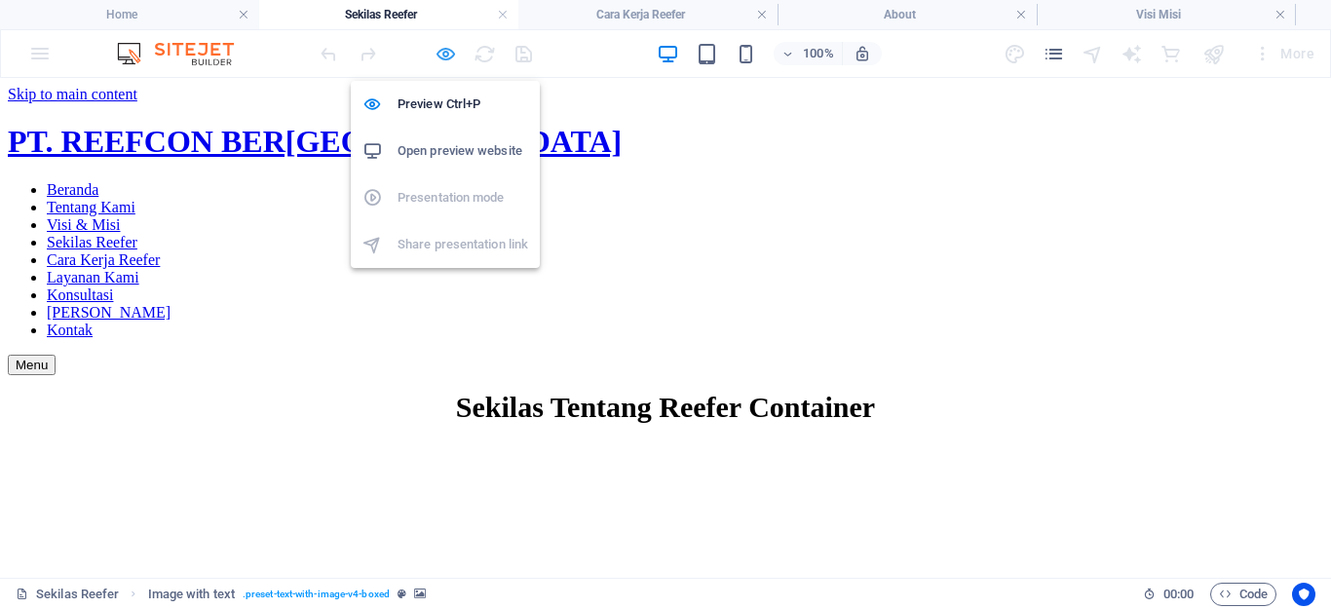
click at [437, 58] on icon "button" at bounding box center [446, 54] width 22 height 22
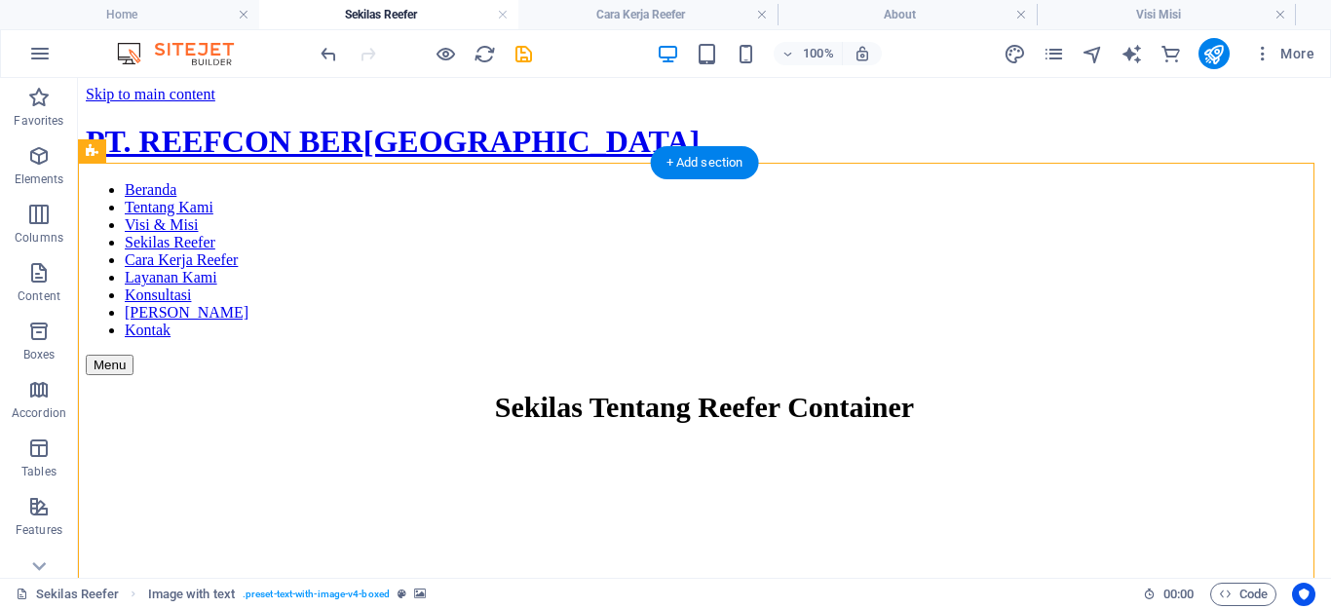
click at [150, 440] on figure at bounding box center [705, 440] width 1238 height 0
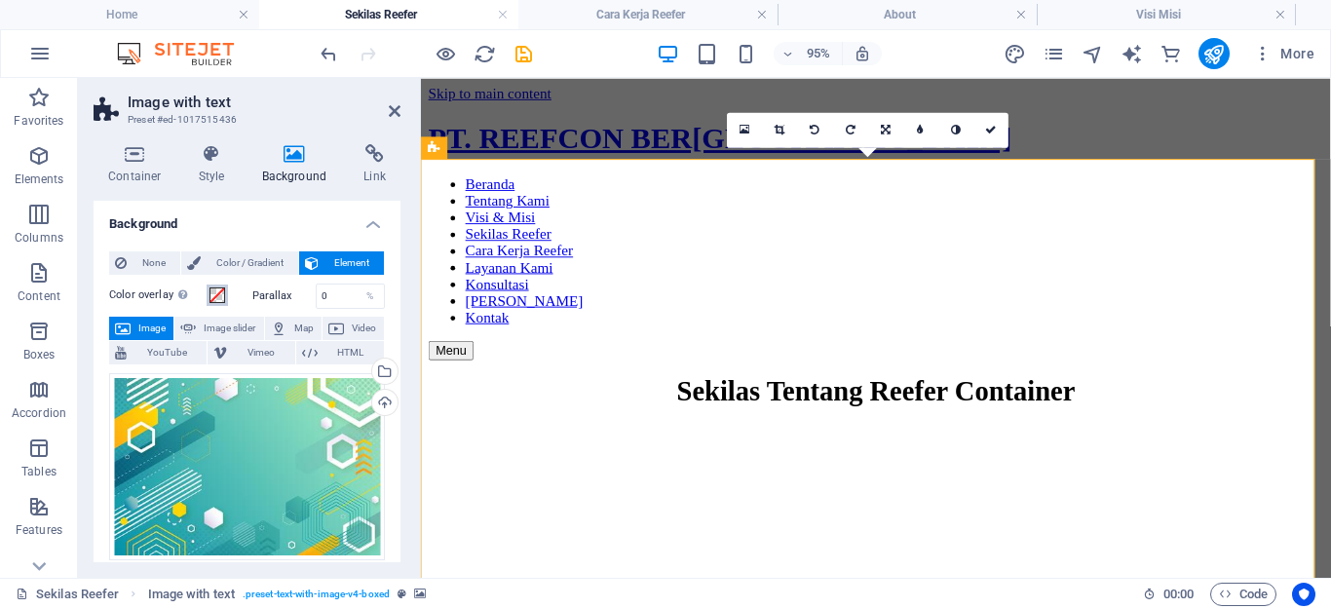
click at [213, 294] on span at bounding box center [218, 296] width 16 height 16
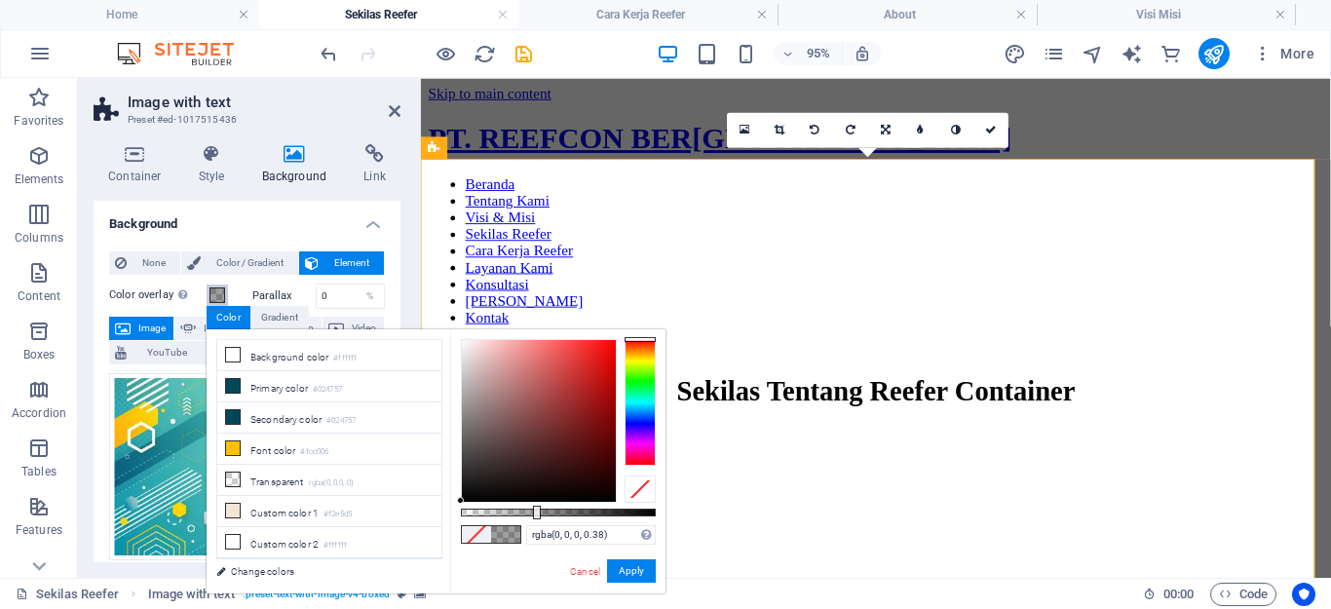
type input "rgba(0, 0, 0, 0)"
drag, startPoint x: 653, startPoint y: 512, endPoint x: 369, endPoint y: 544, distance: 285.4
click at [369, 544] on div "less Background color #ffffff Primary color #024757 Secondary color #024757 Fon…" at bounding box center [436, 461] width 459 height 264
click at [589, 561] on div "Cancel Apply" at bounding box center [612, 571] width 88 height 24
click at [588, 565] on link "Cancel" at bounding box center [585, 571] width 34 height 15
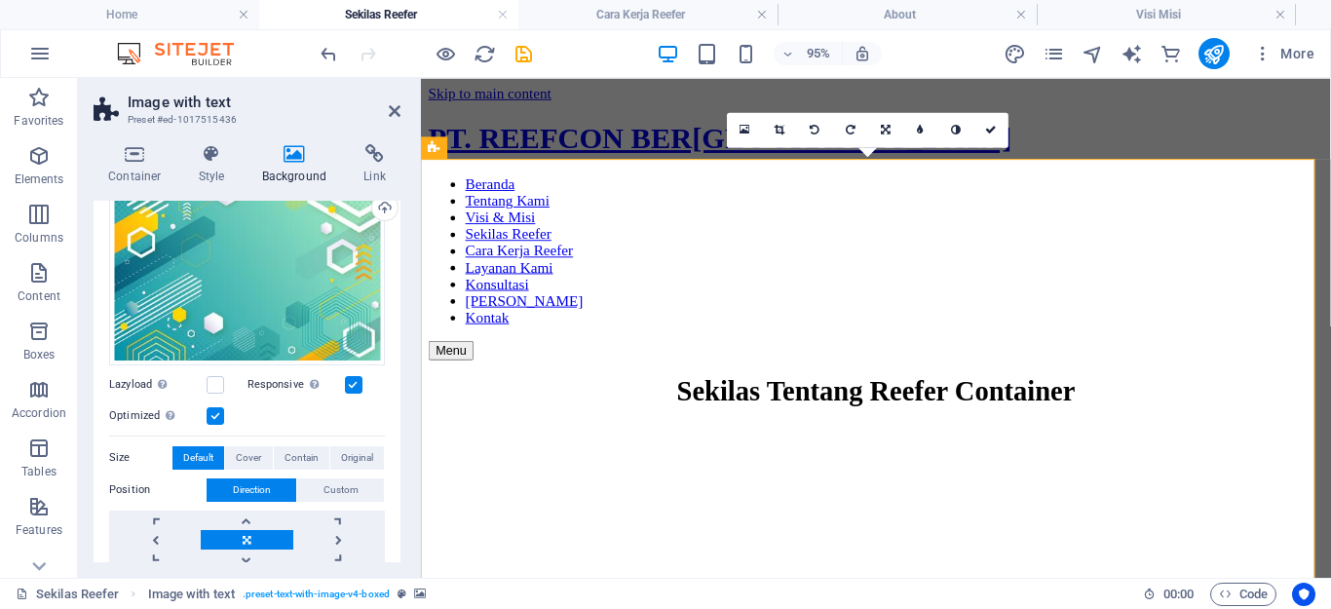
scroll to position [292, 0]
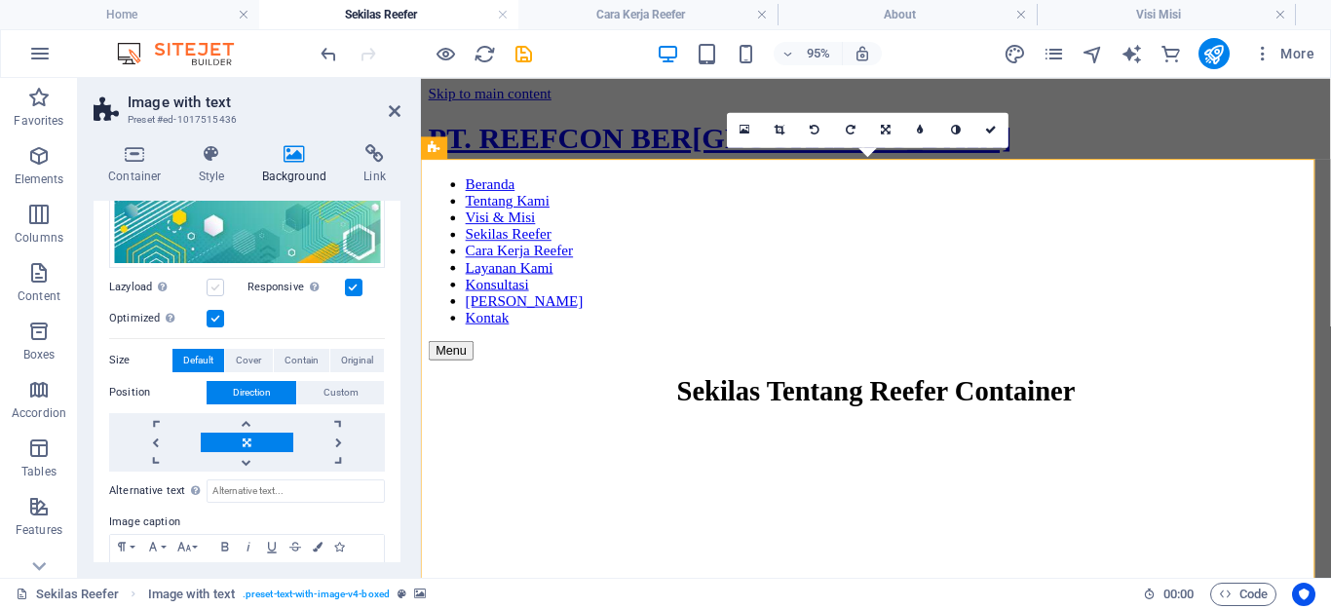
click at [217, 289] on label at bounding box center [216, 288] width 18 height 18
click at [0, 0] on input "Lazyload Loading images after the page loads improves page speed." at bounding box center [0, 0] width 0 height 0
click at [217, 289] on label at bounding box center [216, 288] width 18 height 18
click at [0, 0] on input "Lazyload Loading images after the page loads improves page speed." at bounding box center [0, 0] width 0 height 0
click at [217, 289] on label at bounding box center [216, 288] width 18 height 18
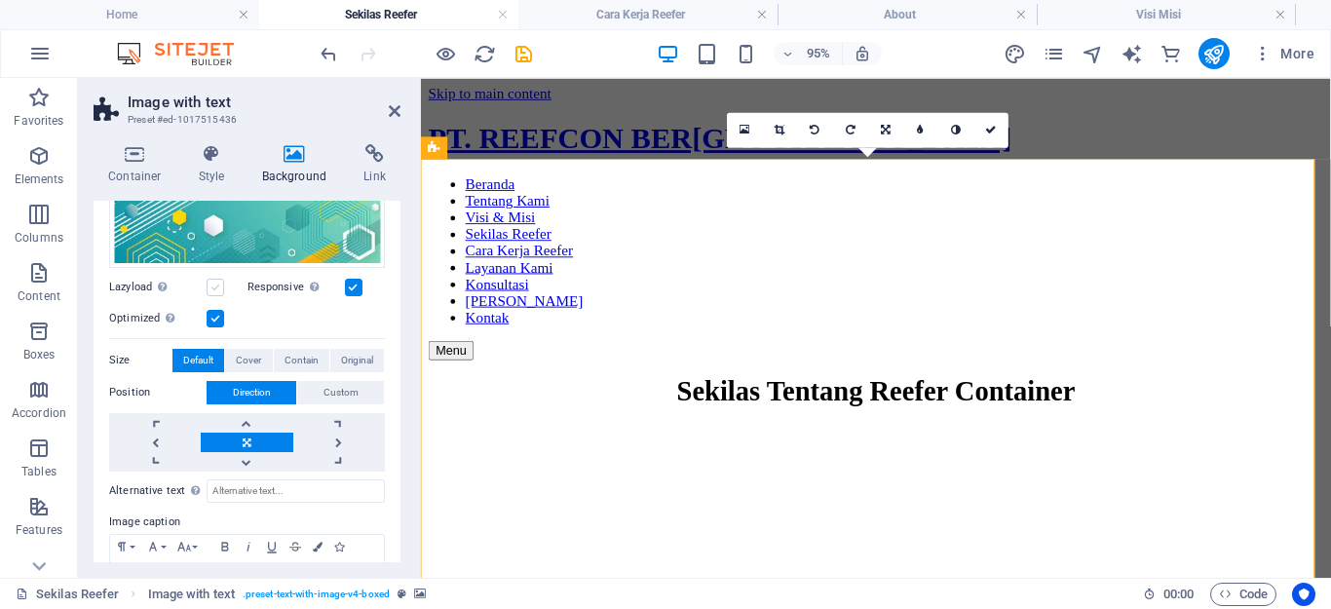
click at [0, 0] on input "Lazyload Loading images after the page loads improves page speed." at bounding box center [0, 0] width 0 height 0
click at [217, 289] on label at bounding box center [216, 288] width 18 height 18
click at [0, 0] on input "Lazyload Loading images after the page loads improves page speed." at bounding box center [0, 0] width 0 height 0
click at [284, 312] on div "Optimized Images are compressed to improve page speed." at bounding box center [247, 318] width 276 height 23
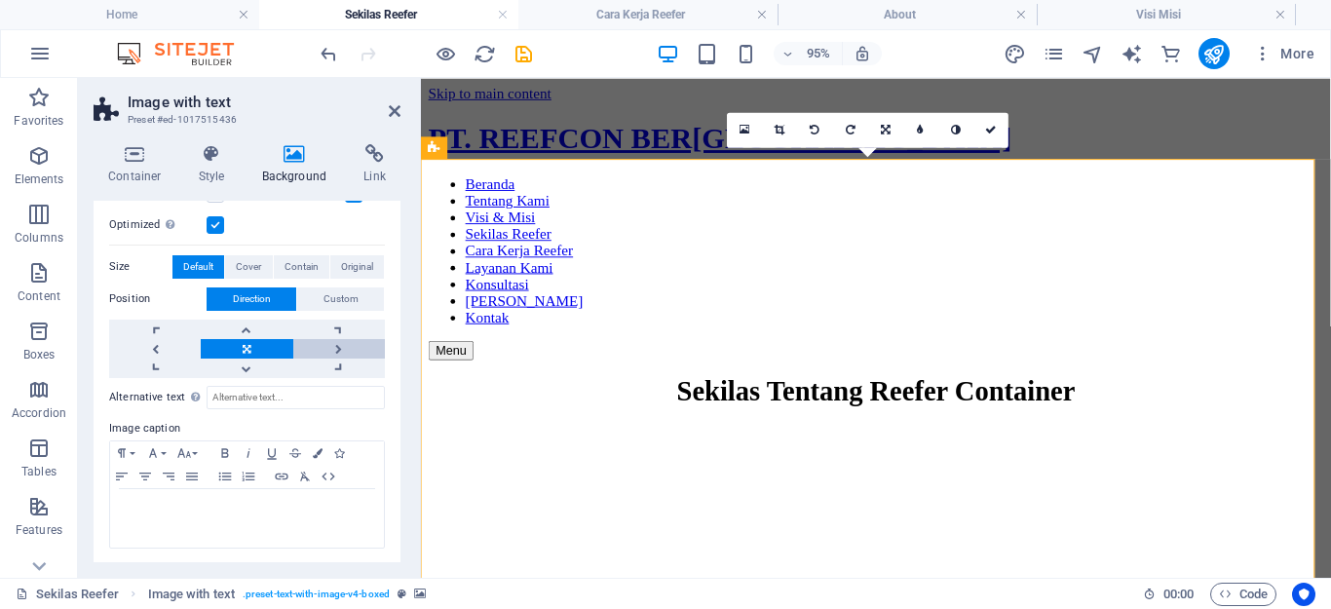
scroll to position [0, 0]
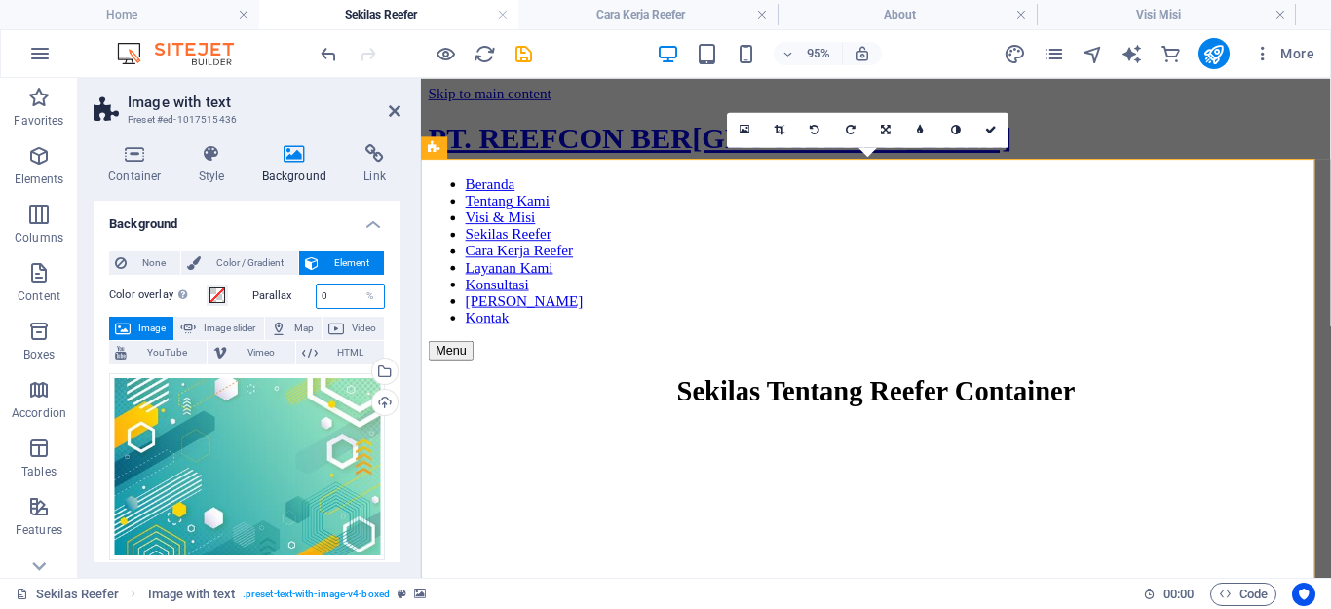
drag, startPoint x: 334, startPoint y: 301, endPoint x: 320, endPoint y: 298, distance: 14.9
click at [320, 298] on input "0" at bounding box center [351, 296] width 68 height 23
click at [326, 55] on icon "undo" at bounding box center [329, 54] width 22 height 22
drag, startPoint x: 325, startPoint y: 295, endPoint x: 293, endPoint y: 293, distance: 31.2
click at [293, 293] on div "Parallax 0 %" at bounding box center [319, 296] width 134 height 25
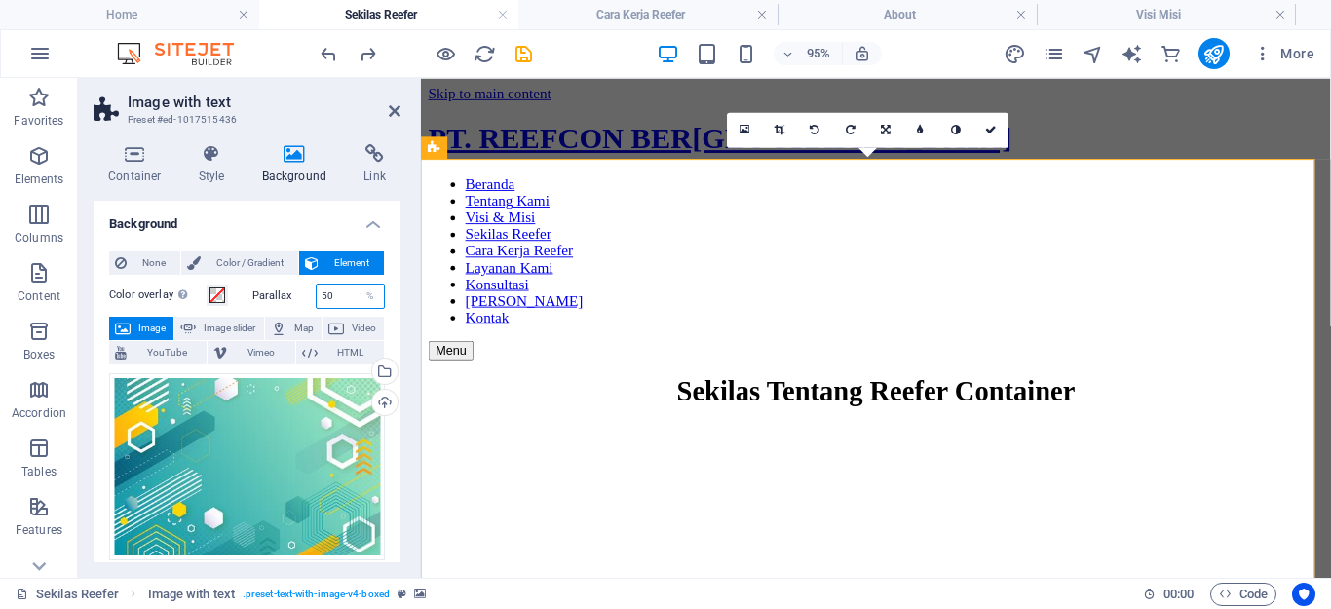
type input "50"
click at [392, 114] on icon at bounding box center [395, 111] width 12 height 16
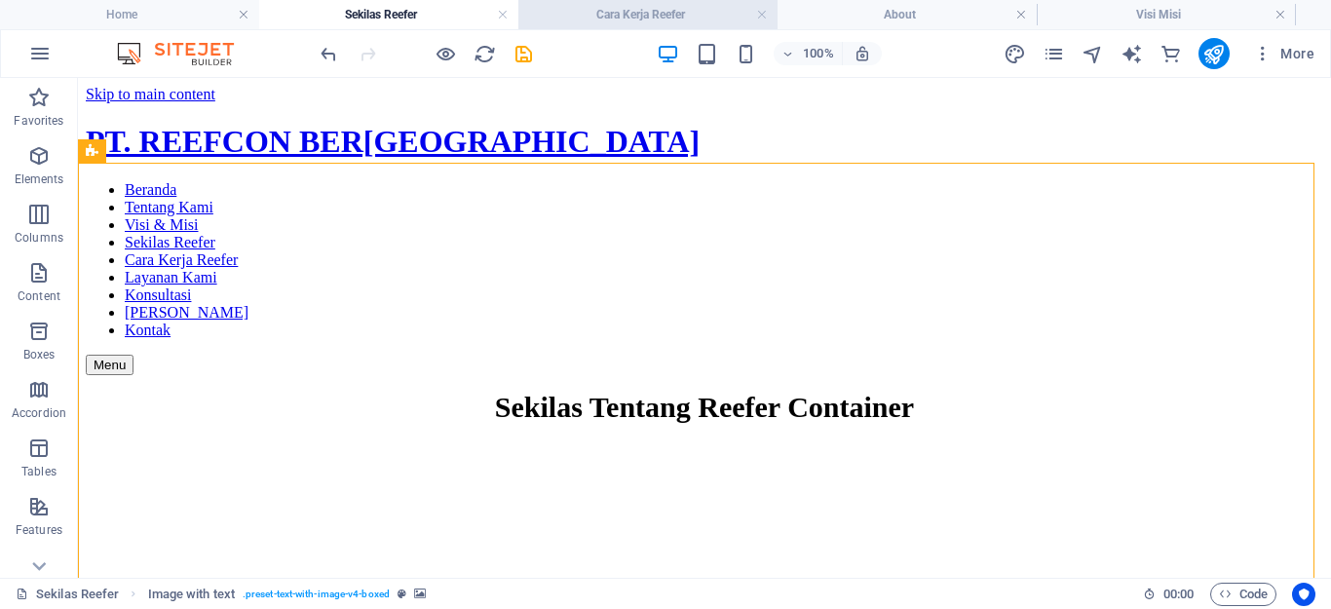
click at [623, 18] on h4 "Cara Kerja Reefer" at bounding box center [648, 14] width 259 height 21
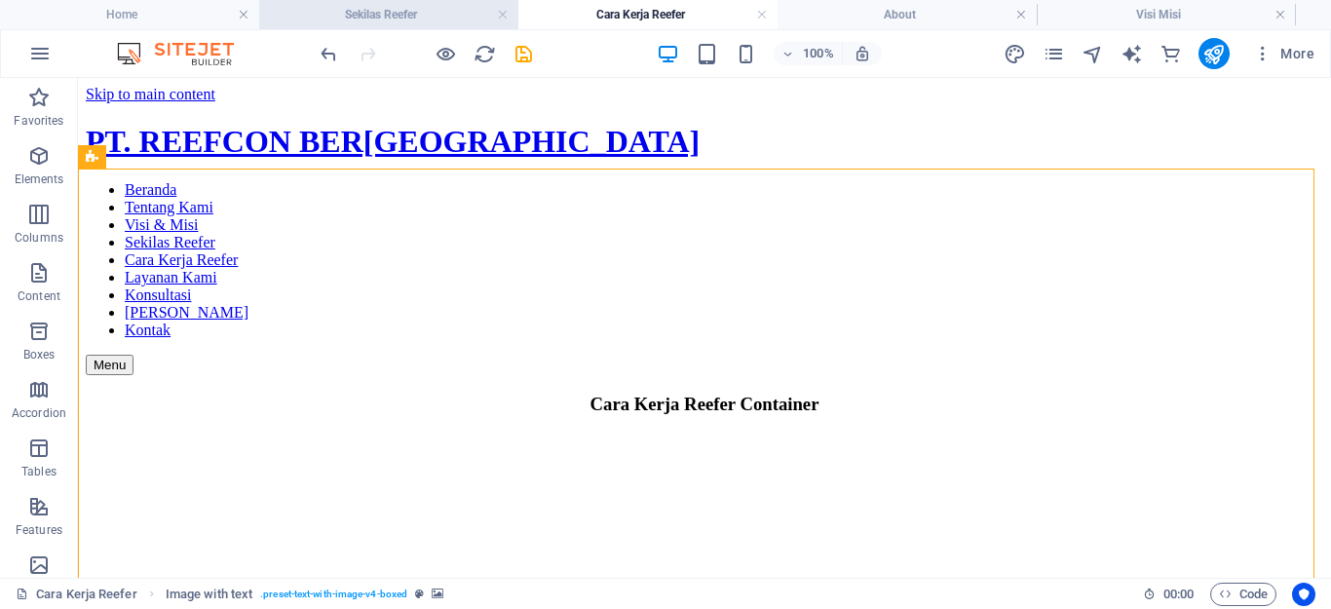
click at [437, 18] on h4 "Sekilas Reefer" at bounding box center [388, 14] width 259 height 21
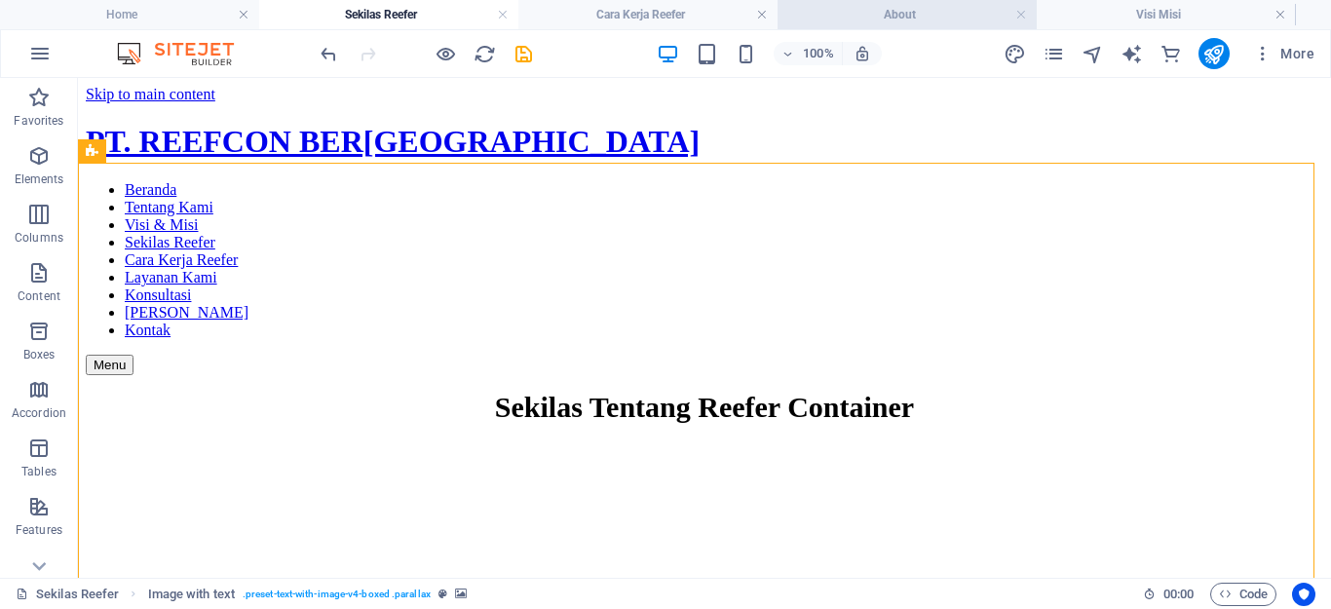
click at [881, 18] on h4 "About" at bounding box center [907, 14] width 259 height 21
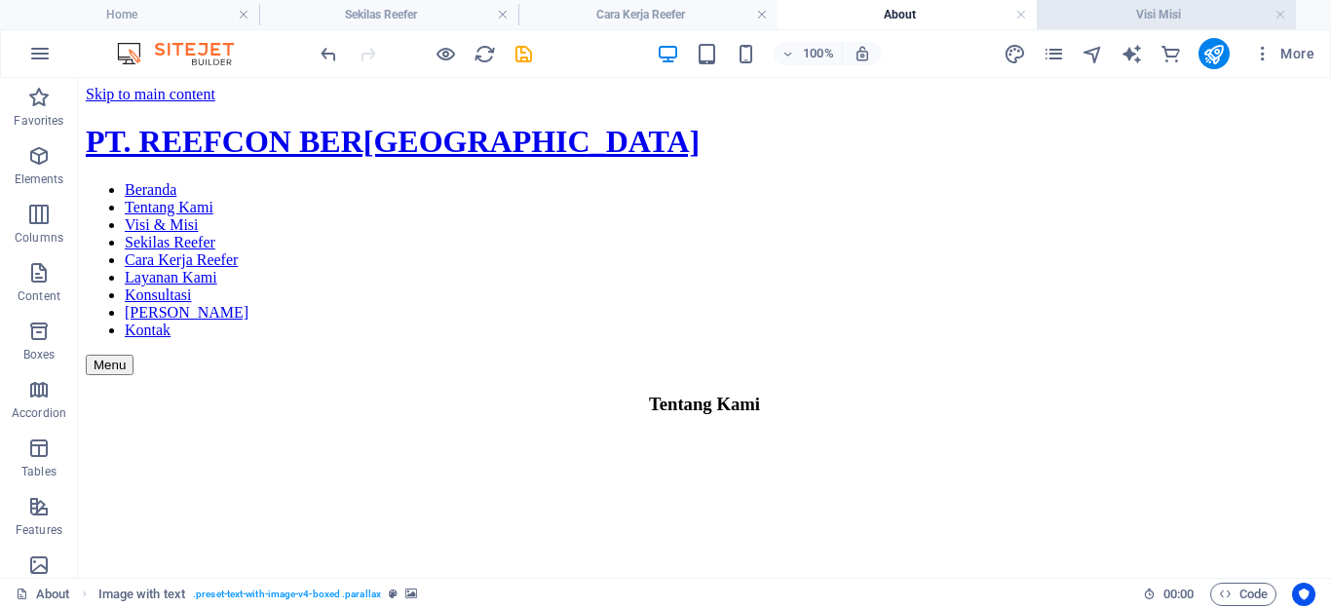
click at [1090, 16] on h4 "Visi Misi" at bounding box center [1166, 14] width 259 height 21
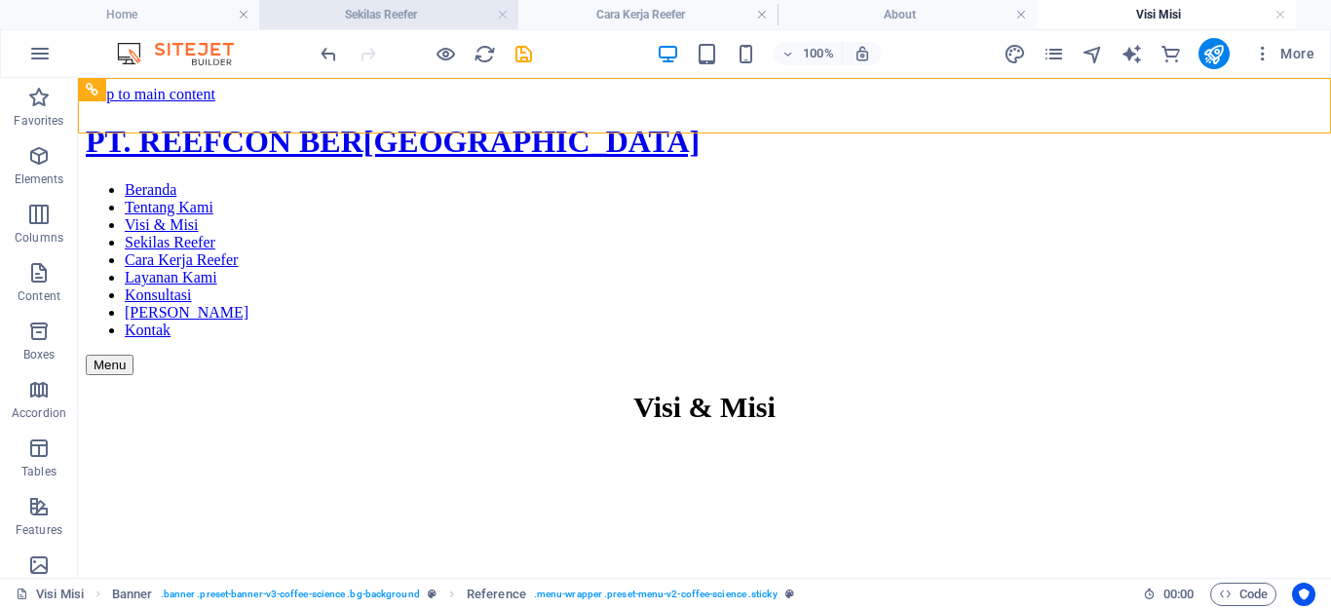
click at [454, 20] on h4 "Sekilas Reefer" at bounding box center [388, 14] width 259 height 21
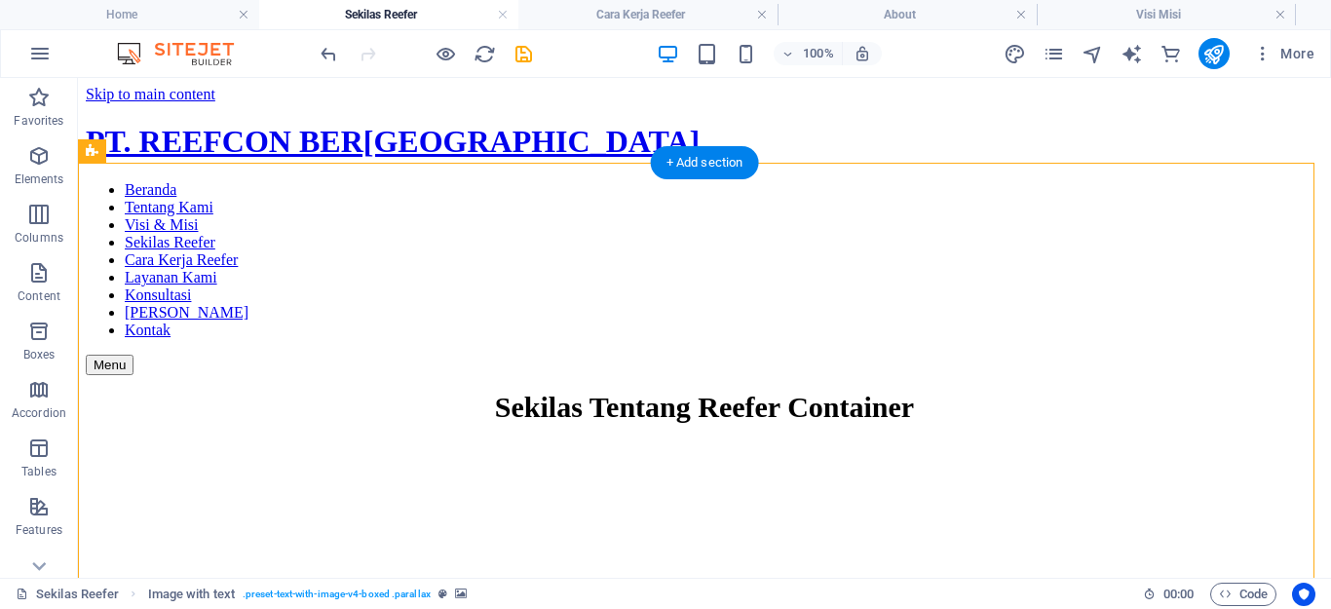
click at [625, 397] on figure at bounding box center [705, 397] width 1238 height 0
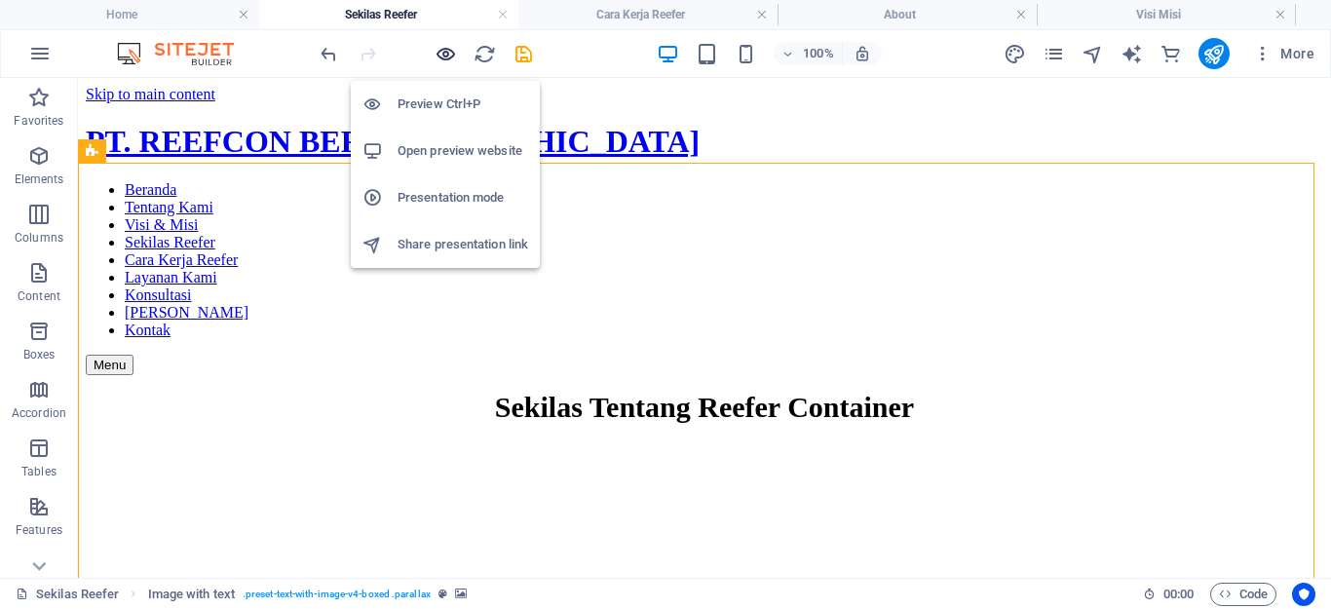
click at [447, 50] on icon "button" at bounding box center [446, 54] width 22 height 22
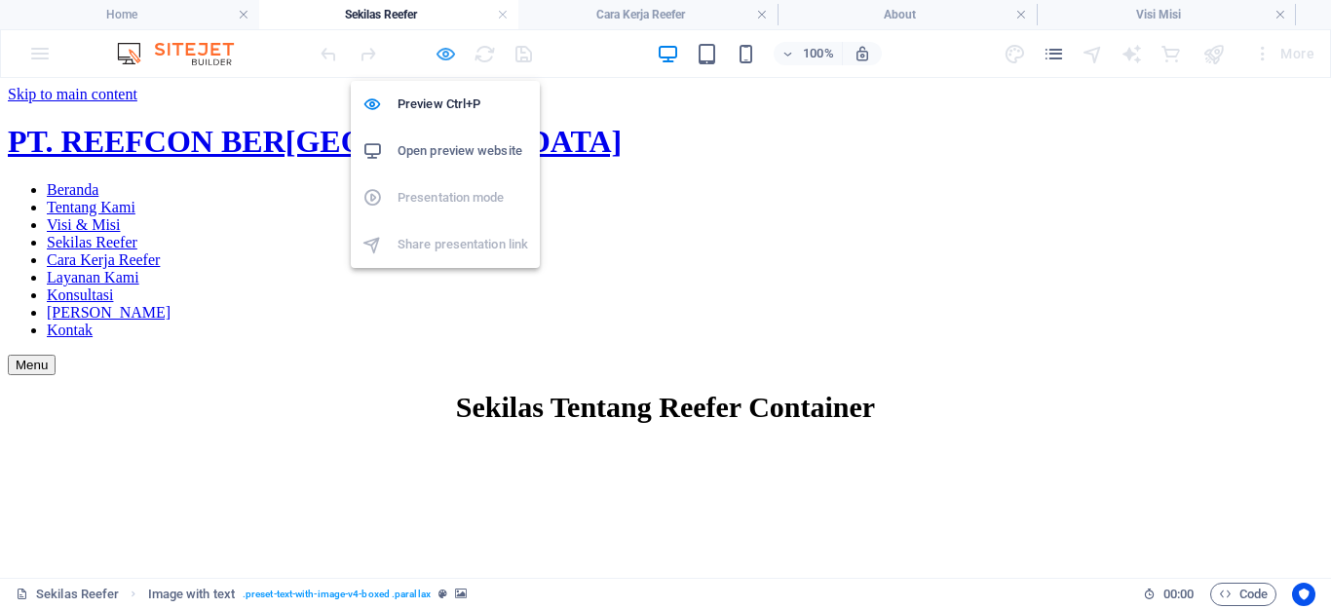
click at [438, 47] on icon "button" at bounding box center [446, 54] width 22 height 22
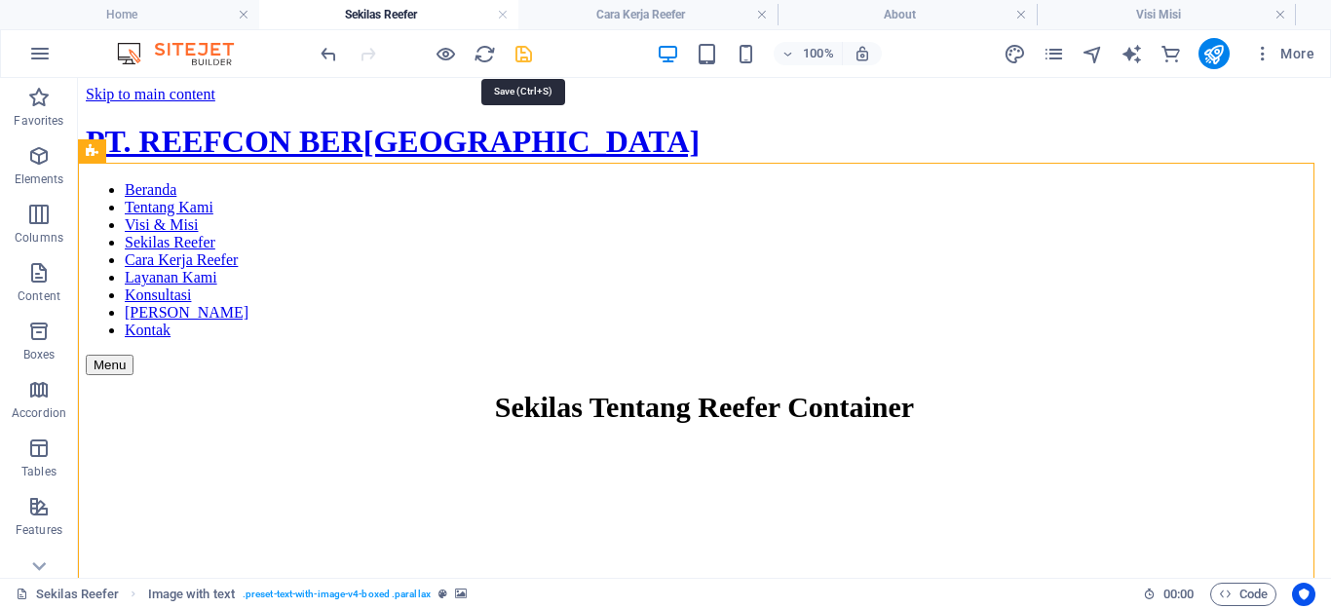
drag, startPoint x: 525, startPoint y: 58, endPoint x: 336, endPoint y: 278, distance: 290.3
click at [525, 58] on icon "save" at bounding box center [524, 54] width 22 height 22
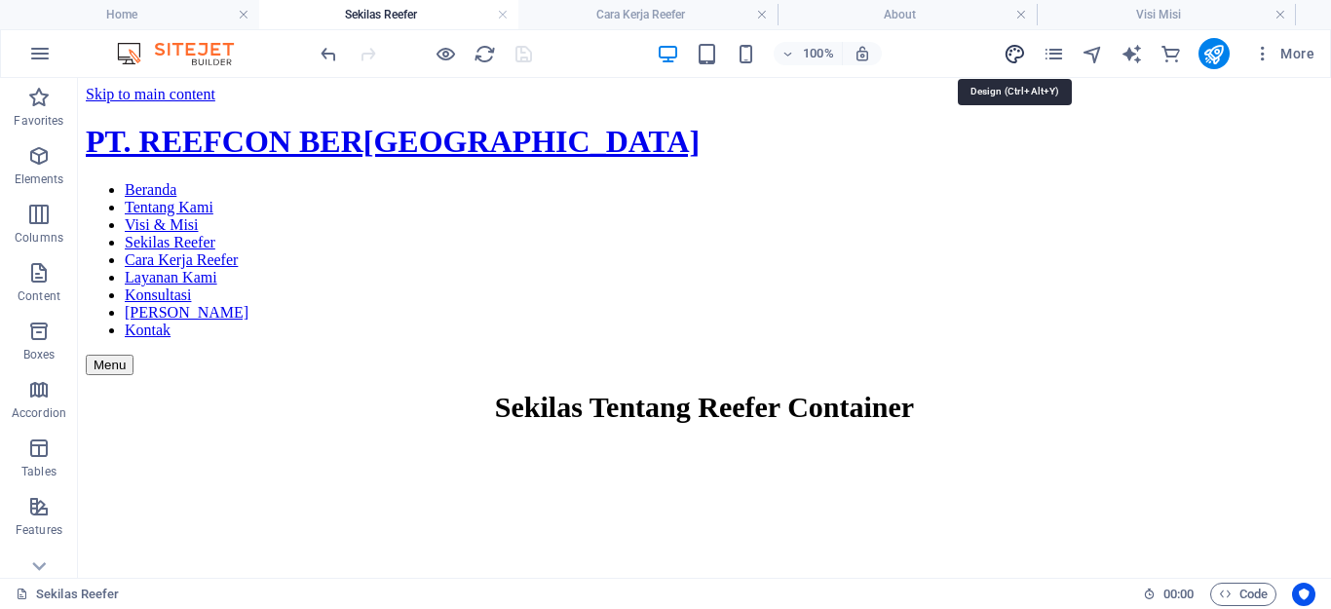
drag, startPoint x: 1018, startPoint y: 54, endPoint x: 538, endPoint y: 347, distance: 562.2
click at [1018, 54] on icon "design" at bounding box center [1015, 54] width 22 height 22
select select "px"
select select "400"
select select "px"
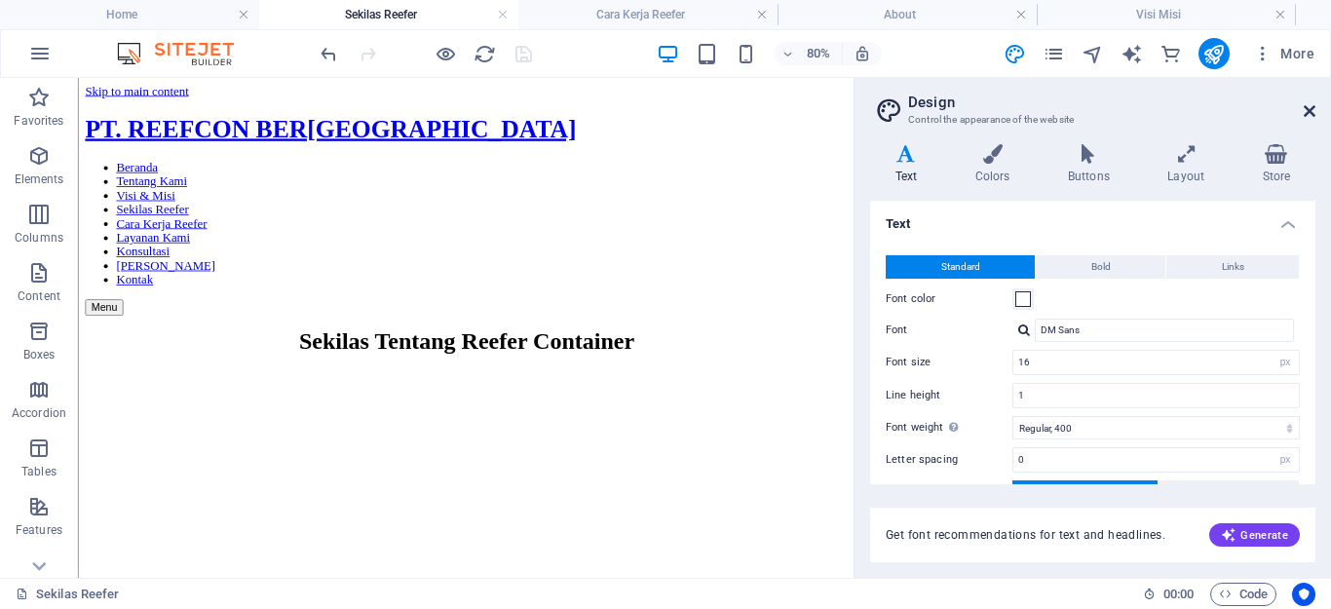
drag, startPoint x: 1310, startPoint y: 106, endPoint x: 914, endPoint y: 56, distance: 398.9
click at [1310, 106] on icon at bounding box center [1310, 111] width 12 height 16
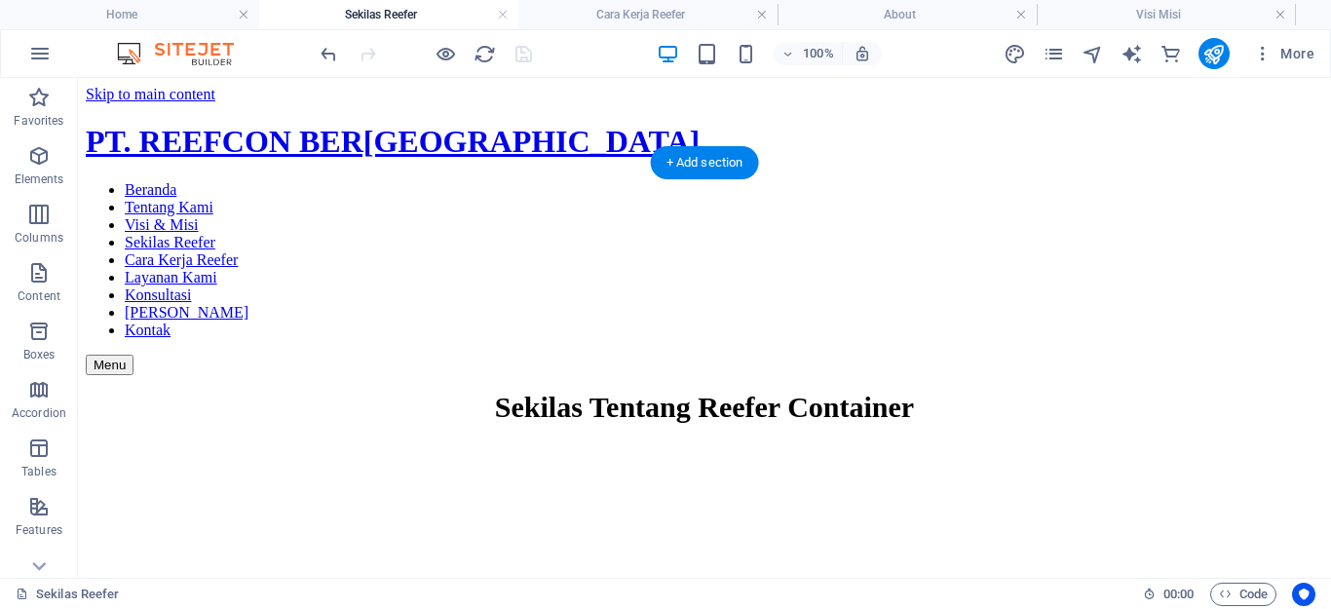
click at [588, 397] on figure at bounding box center [705, 397] width 1238 height 0
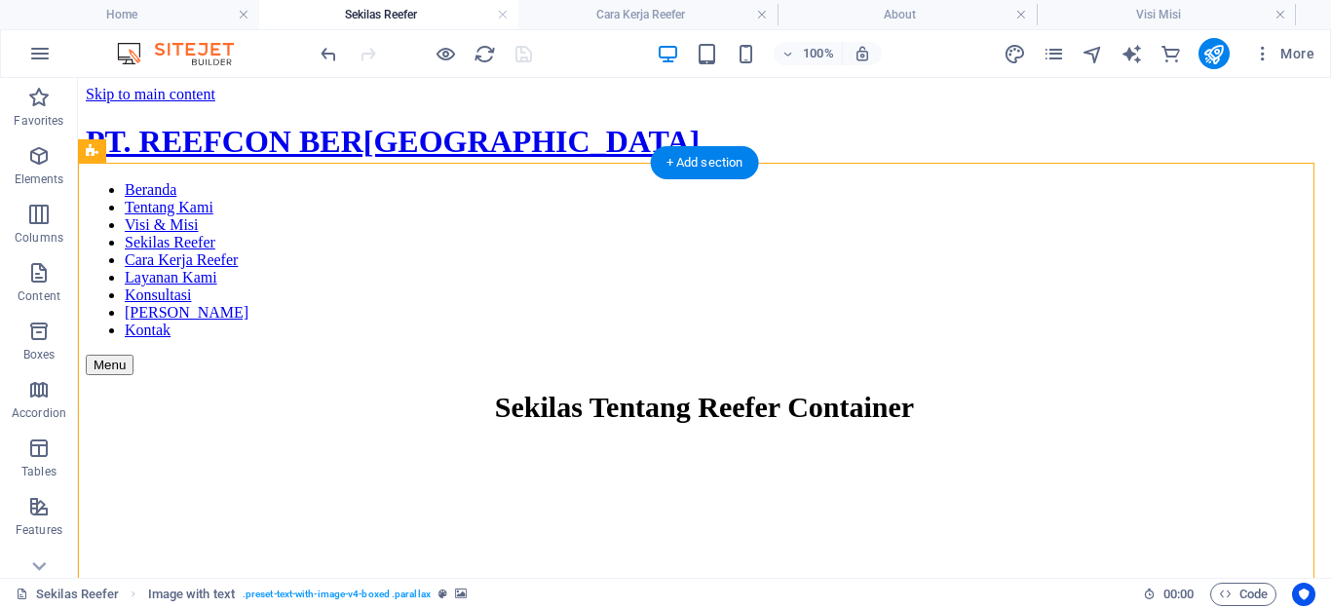
click at [588, 397] on figure at bounding box center [705, 397] width 1238 height 0
select select "rem"
select select "px"
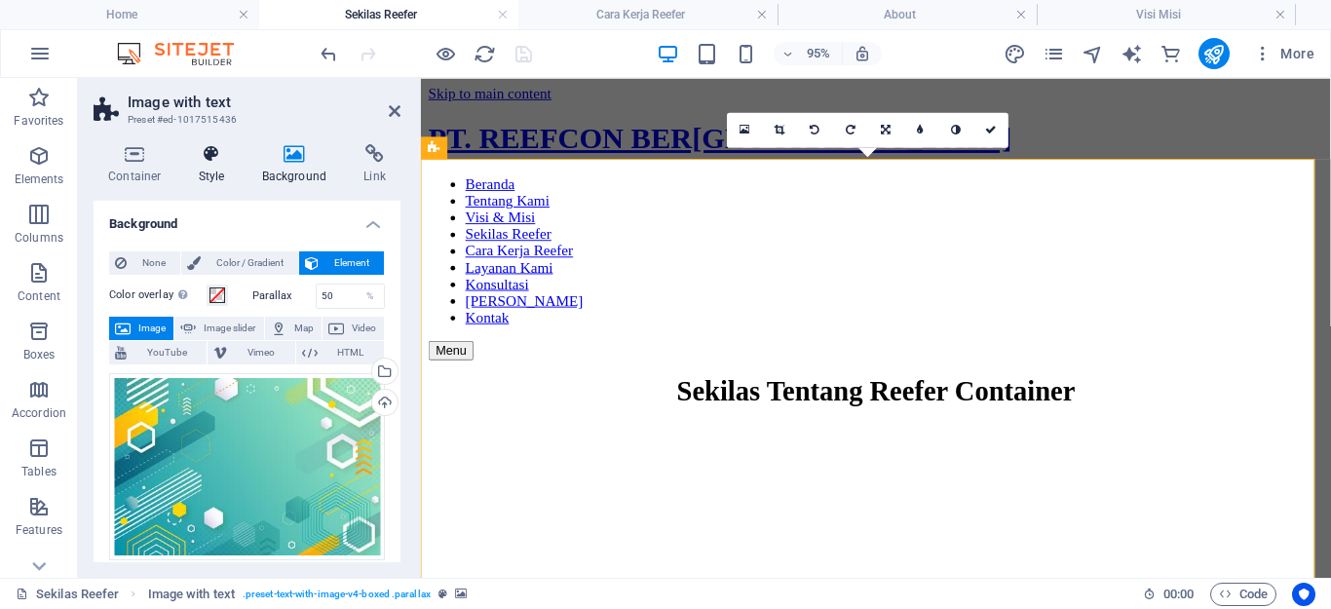
click at [222, 147] on icon at bounding box center [212, 153] width 56 height 19
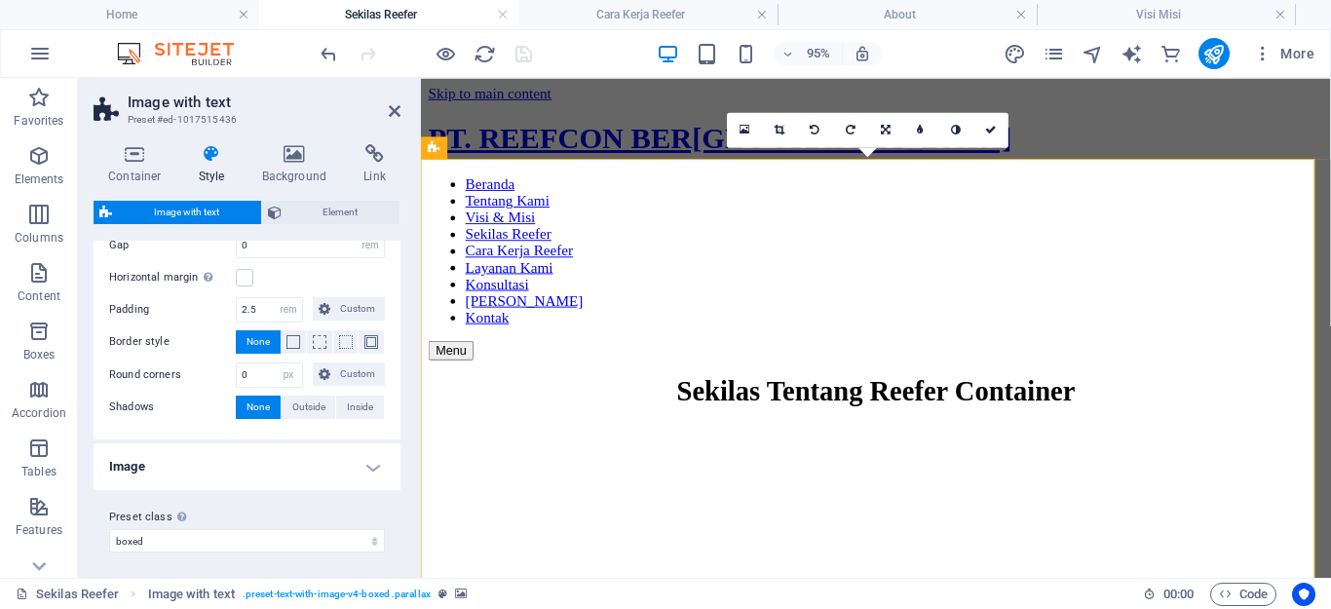
scroll to position [298, 0]
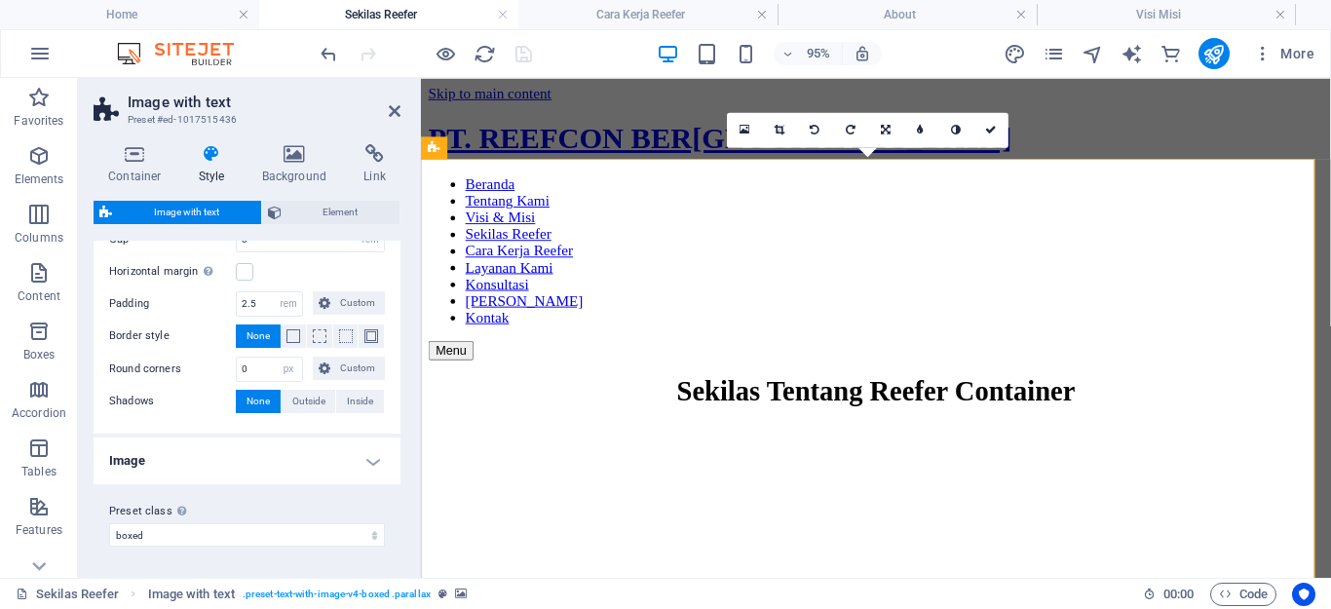
click at [368, 461] on h4 "Image" at bounding box center [247, 461] width 307 height 47
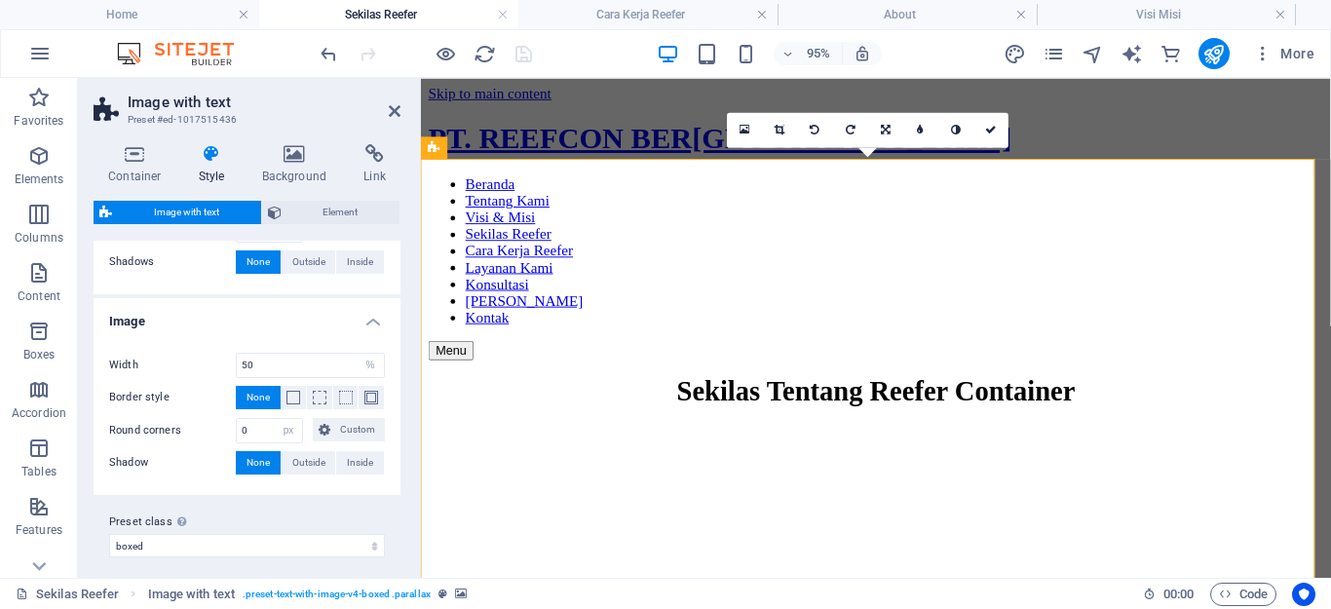
scroll to position [448, 0]
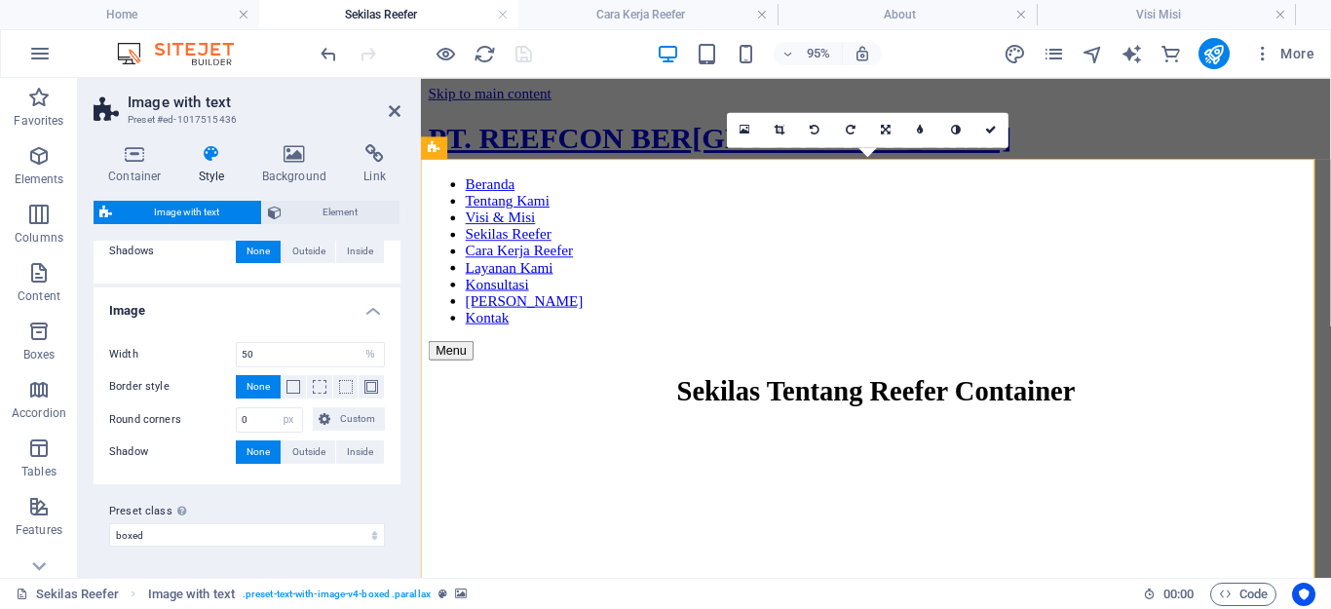
click at [363, 309] on h4 "Image" at bounding box center [247, 305] width 307 height 35
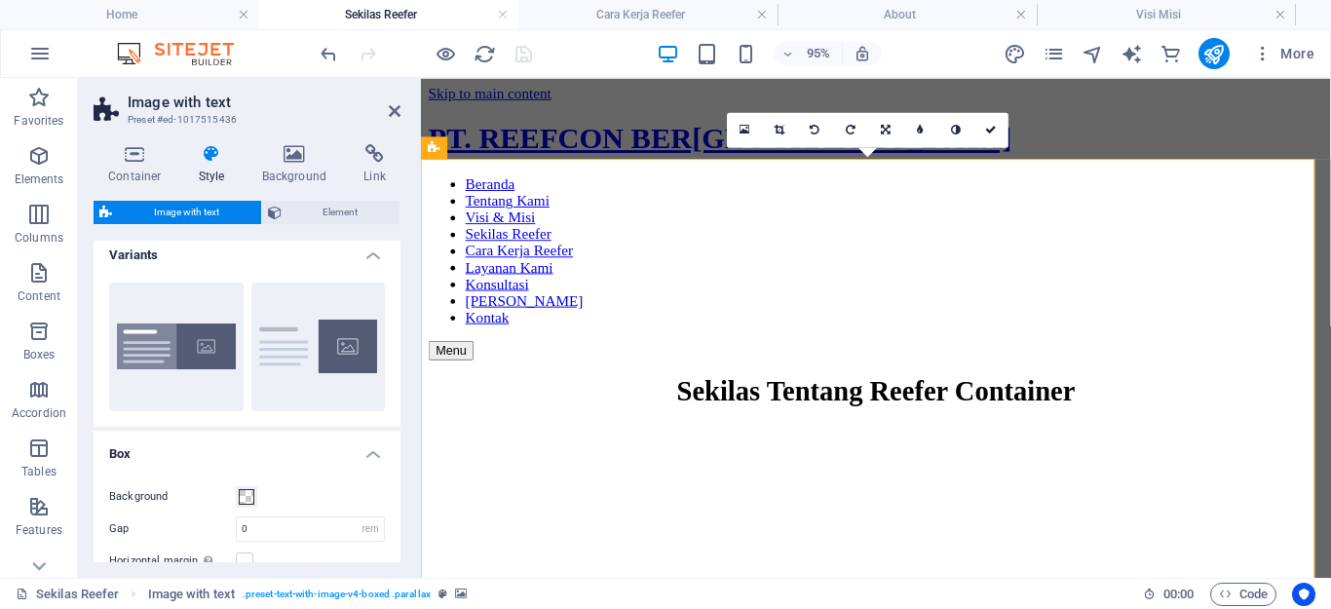
scroll to position [97, 0]
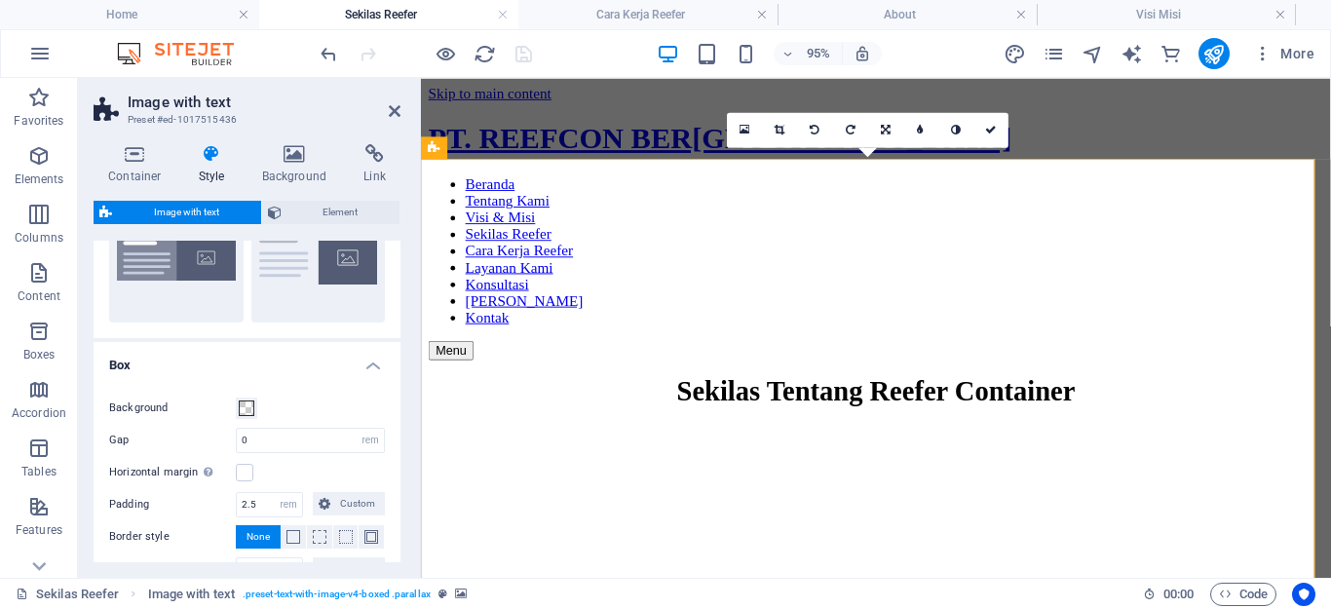
click at [373, 366] on h4 "Box" at bounding box center [247, 359] width 307 height 35
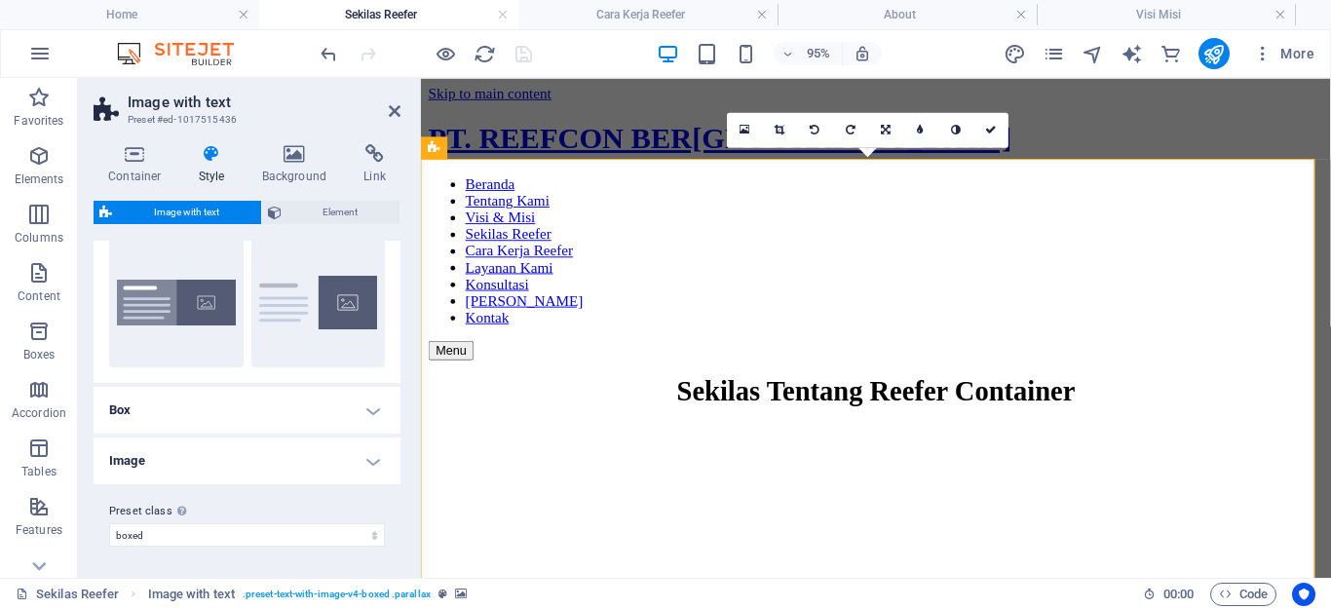
scroll to position [0, 0]
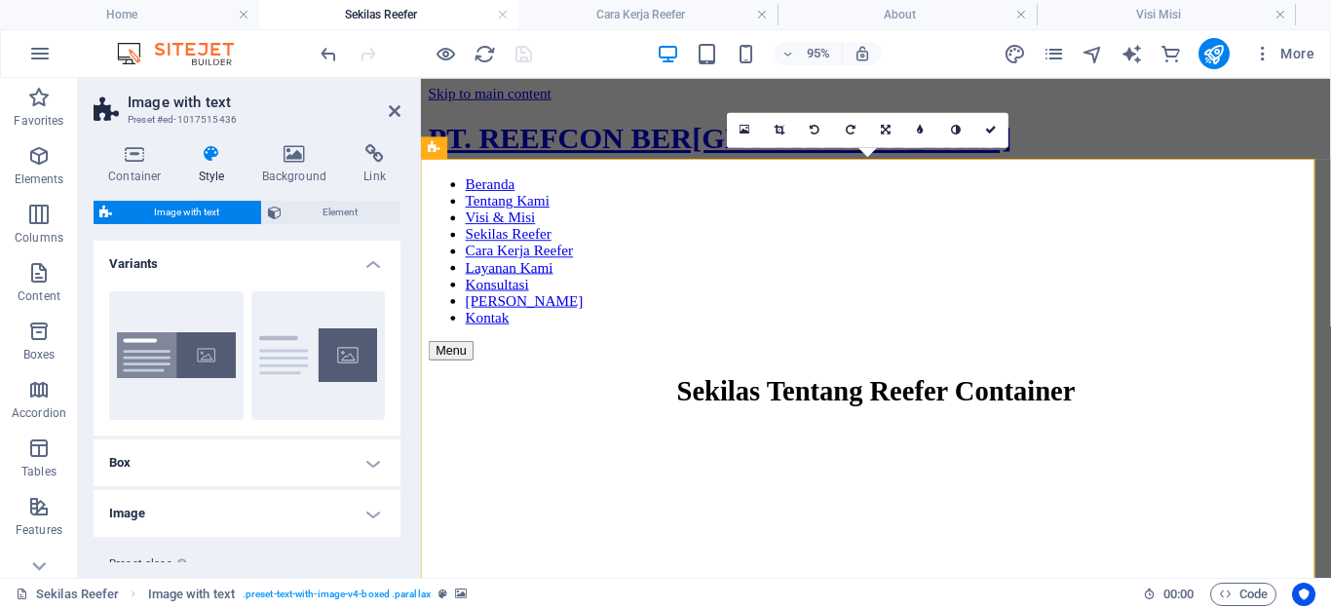
click at [372, 258] on h4 "Variants" at bounding box center [247, 258] width 307 height 35
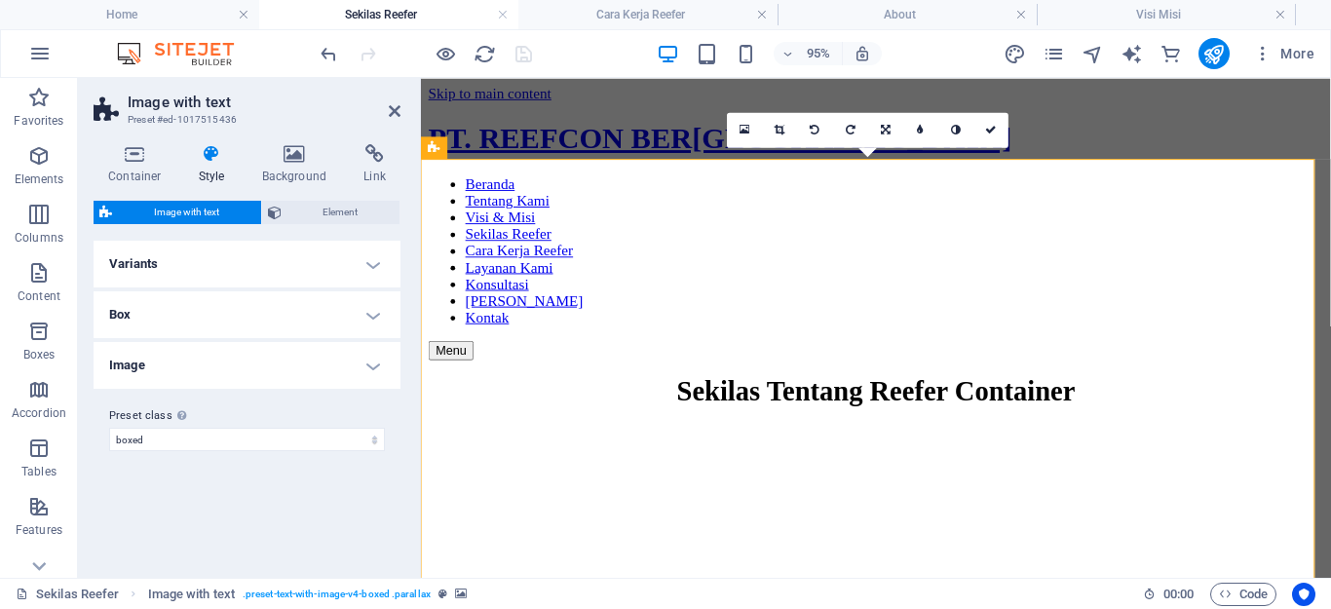
click at [377, 366] on h4 "Image" at bounding box center [247, 365] width 307 height 47
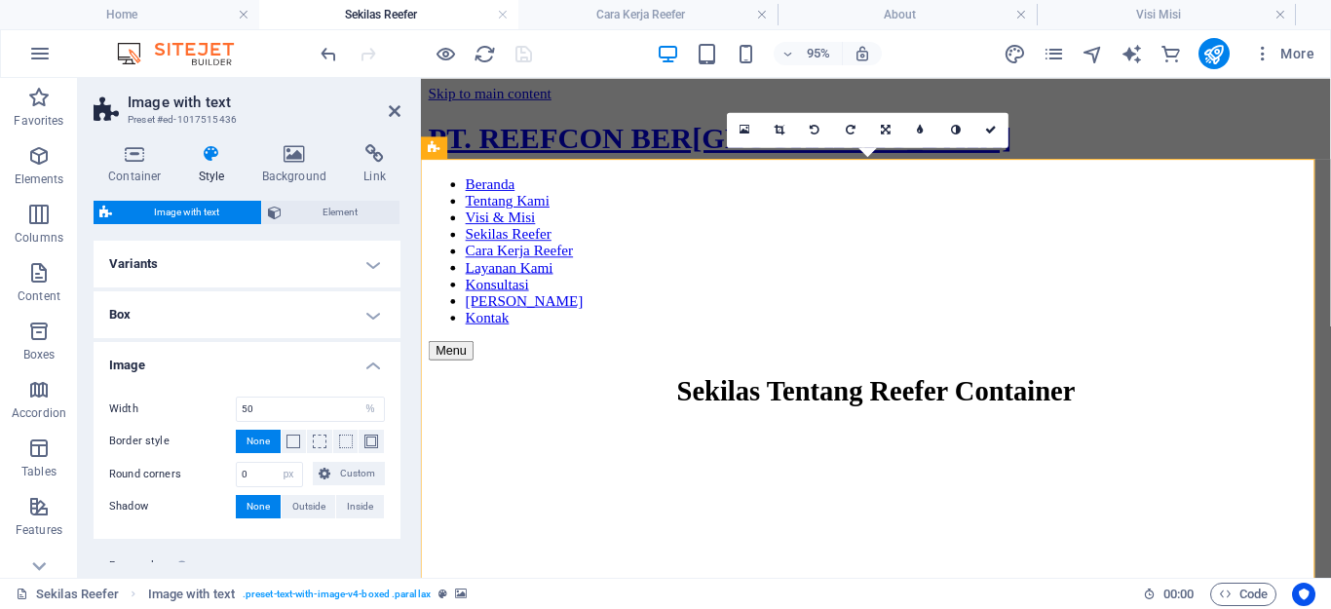
click at [377, 366] on h4 "Image" at bounding box center [247, 359] width 307 height 35
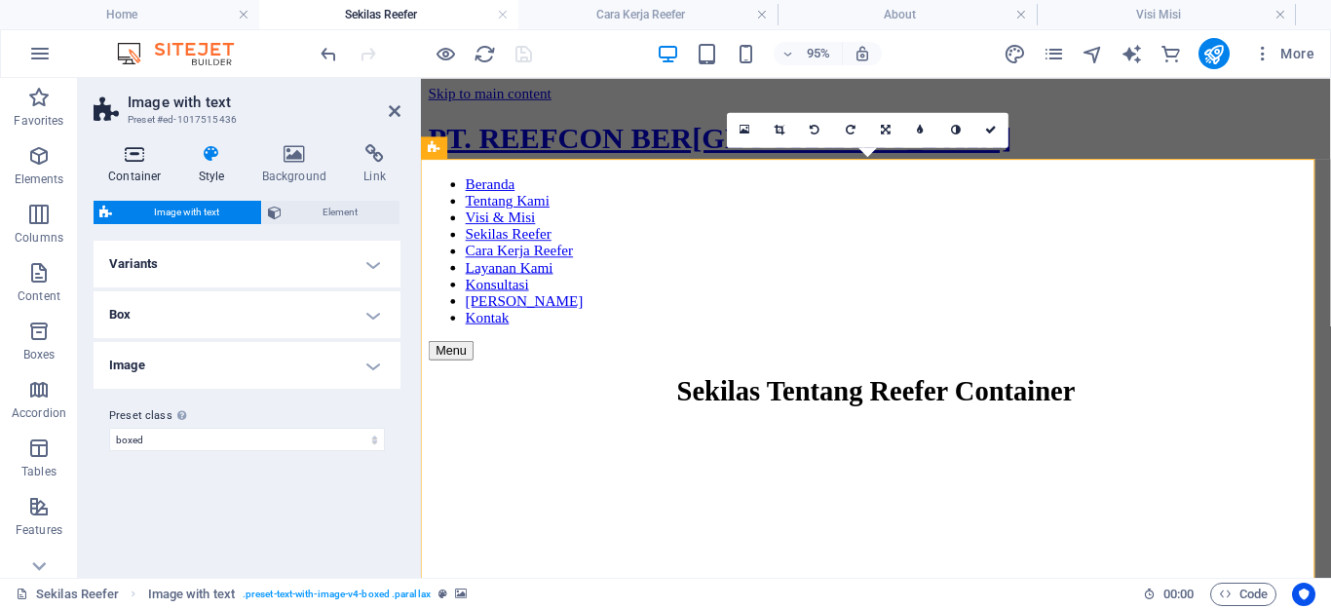
click at [138, 168] on h4 "Container" at bounding box center [139, 164] width 91 height 41
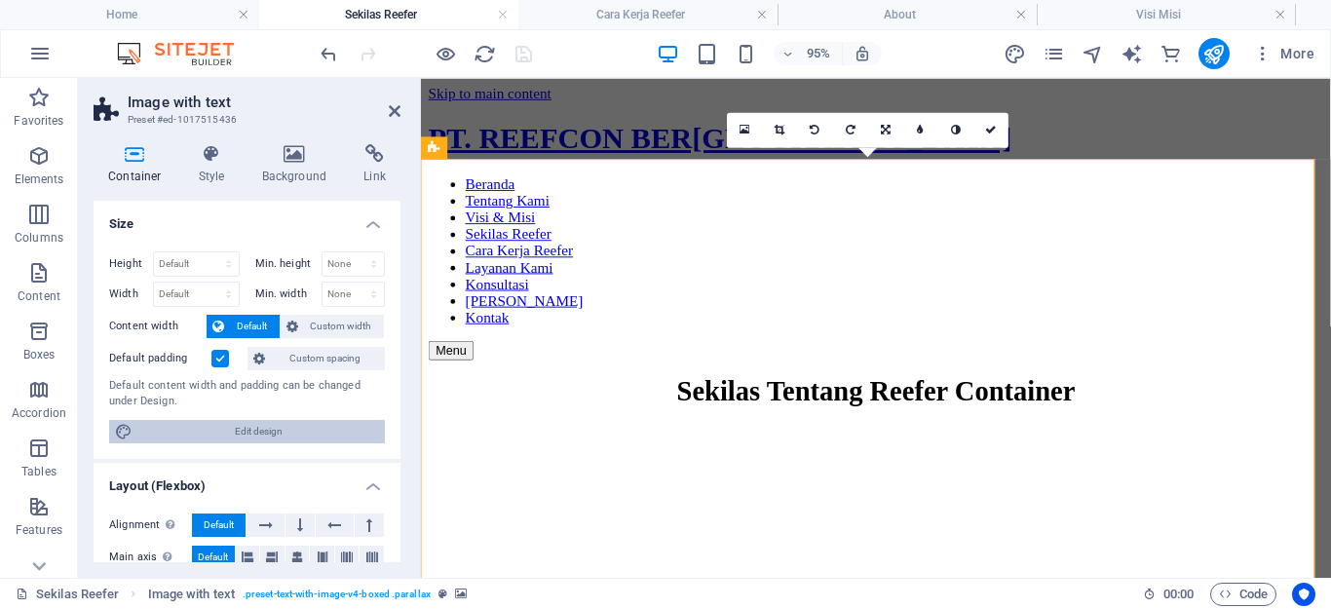
click at [247, 426] on span "Edit design" at bounding box center [258, 431] width 241 height 23
select select "rem"
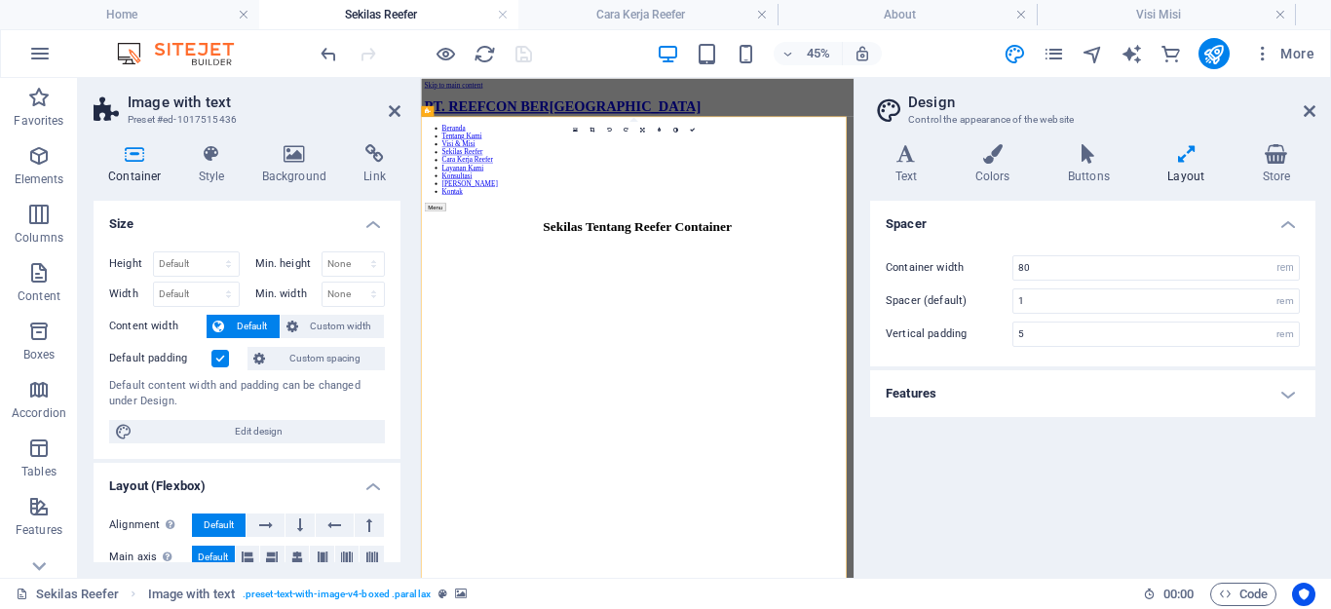
click at [1281, 397] on h4 "Features" at bounding box center [1092, 393] width 445 height 47
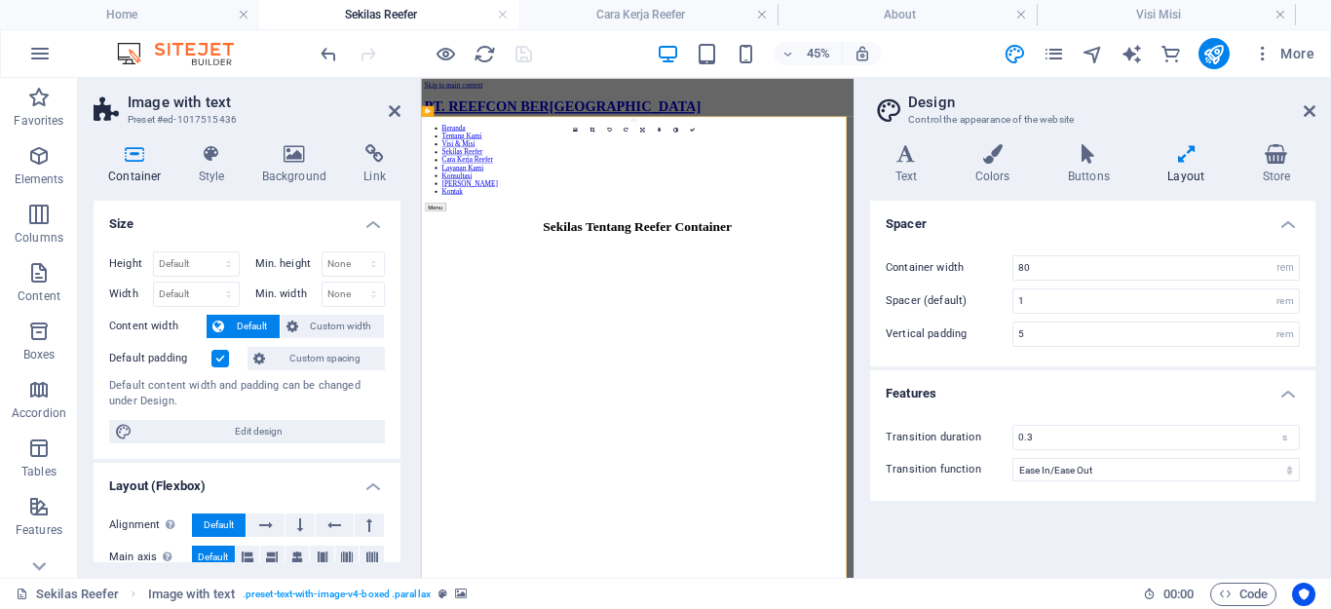
click at [1281, 397] on h4 "Features" at bounding box center [1092, 387] width 445 height 35
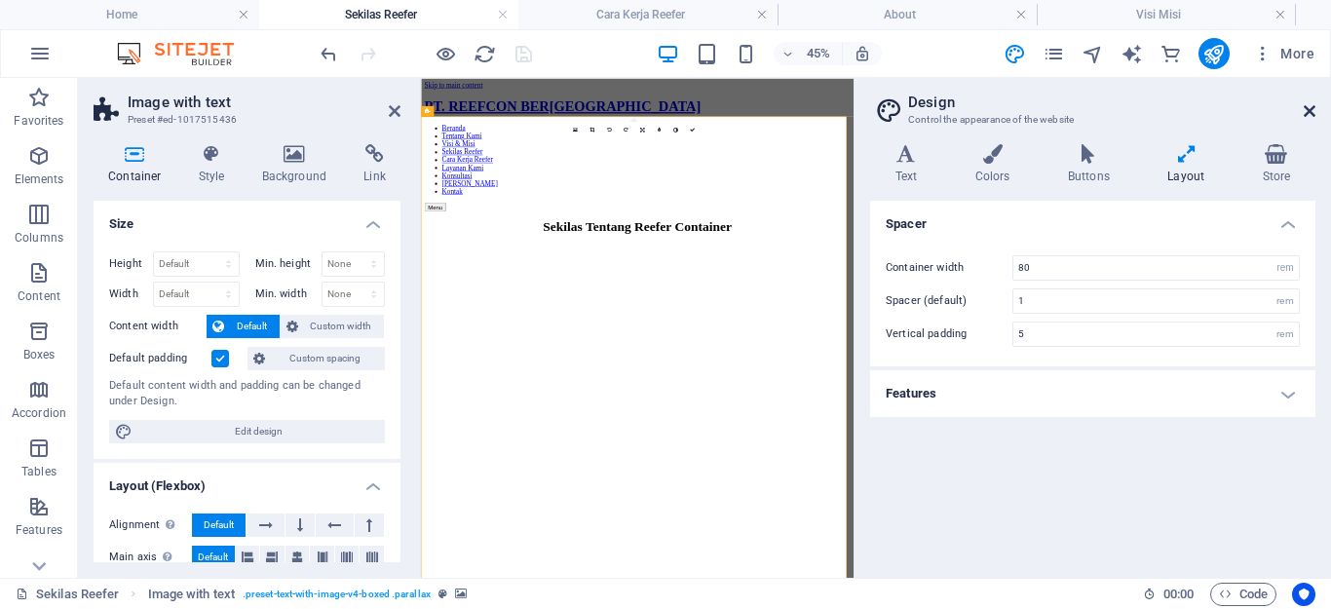
click at [1306, 106] on icon at bounding box center [1310, 111] width 12 height 16
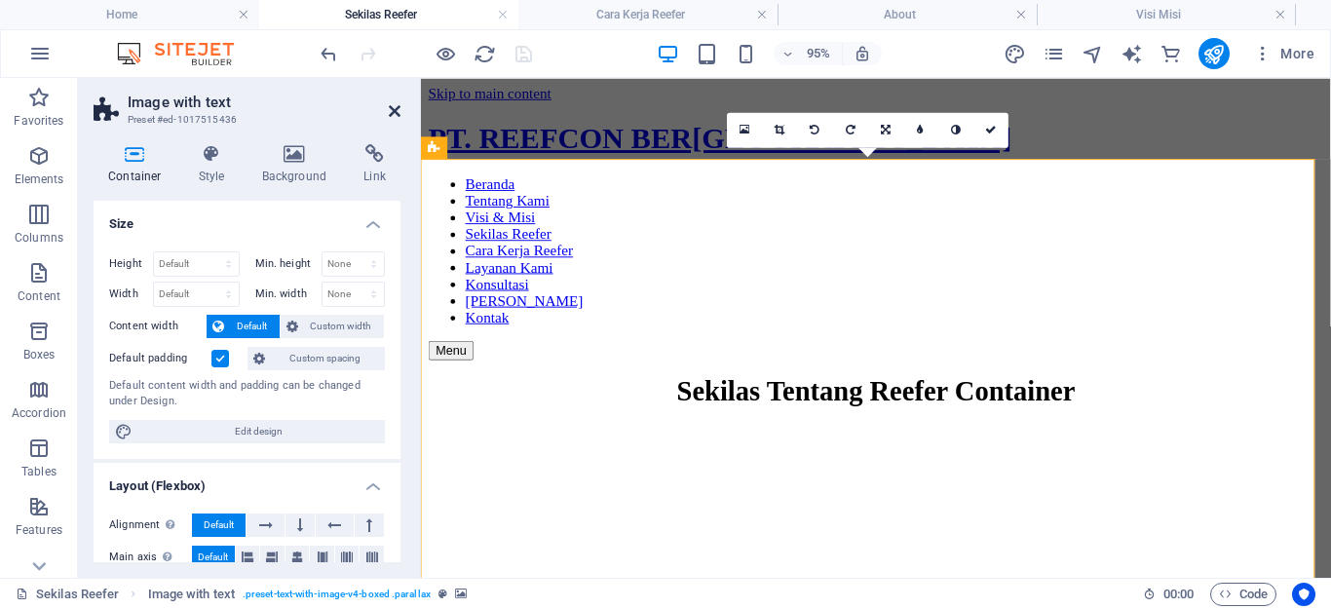
click at [398, 109] on icon at bounding box center [395, 111] width 12 height 16
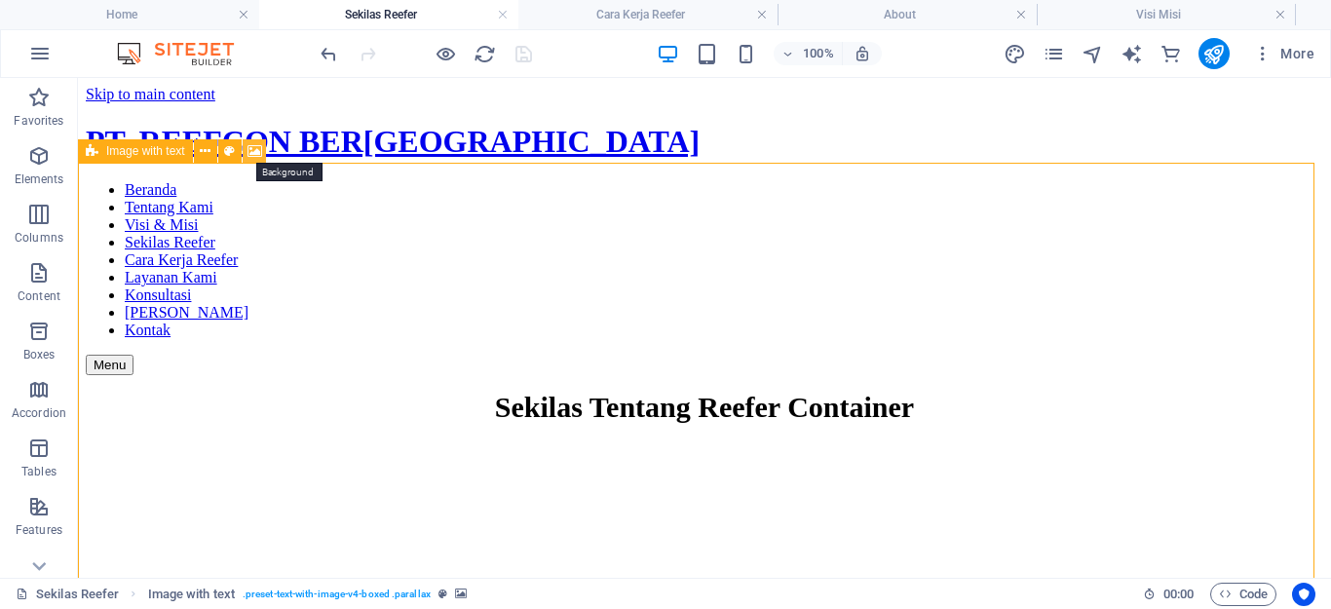
click at [250, 153] on icon at bounding box center [255, 151] width 15 height 20
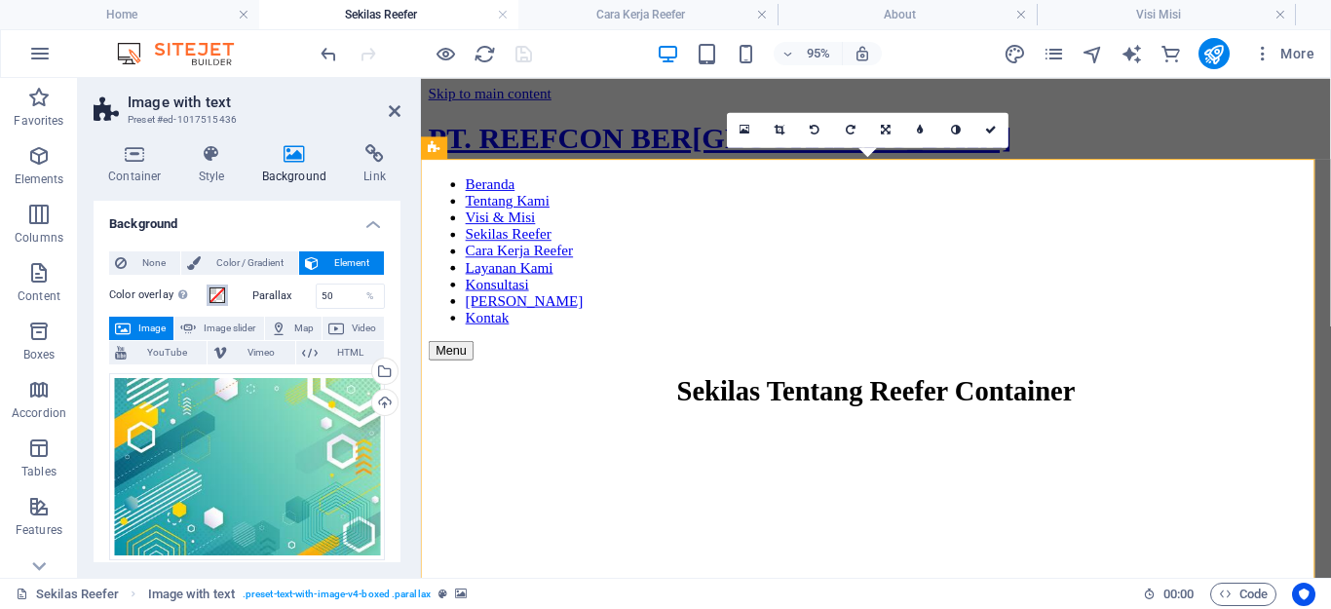
click at [213, 299] on span at bounding box center [218, 296] width 16 height 16
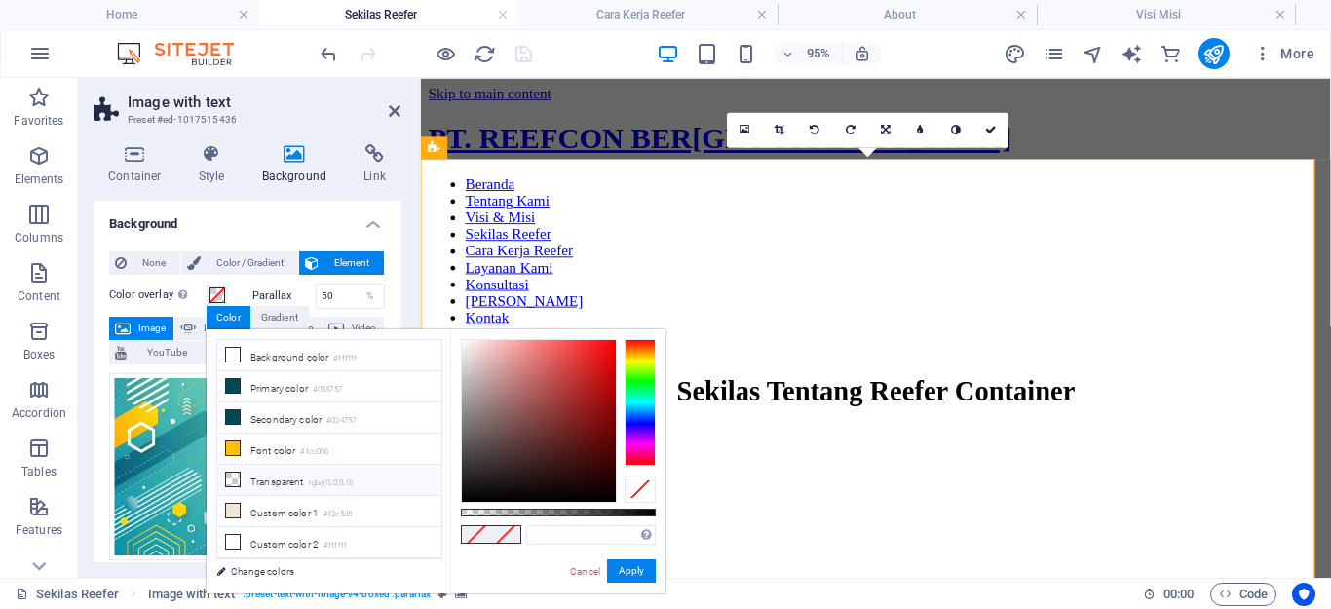
click at [261, 478] on li "Transparent rgba(0,0,0,.0)" at bounding box center [329, 480] width 224 height 31
click at [635, 569] on button "Apply" at bounding box center [631, 570] width 49 height 23
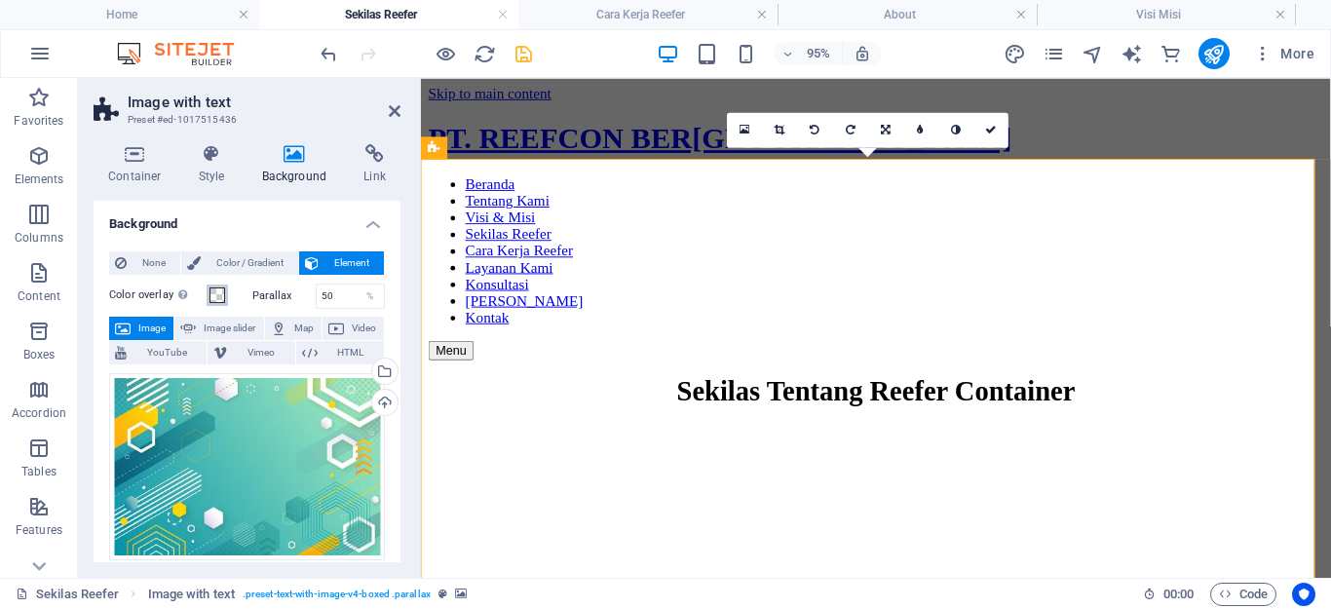
click at [216, 289] on span at bounding box center [218, 296] width 16 height 16
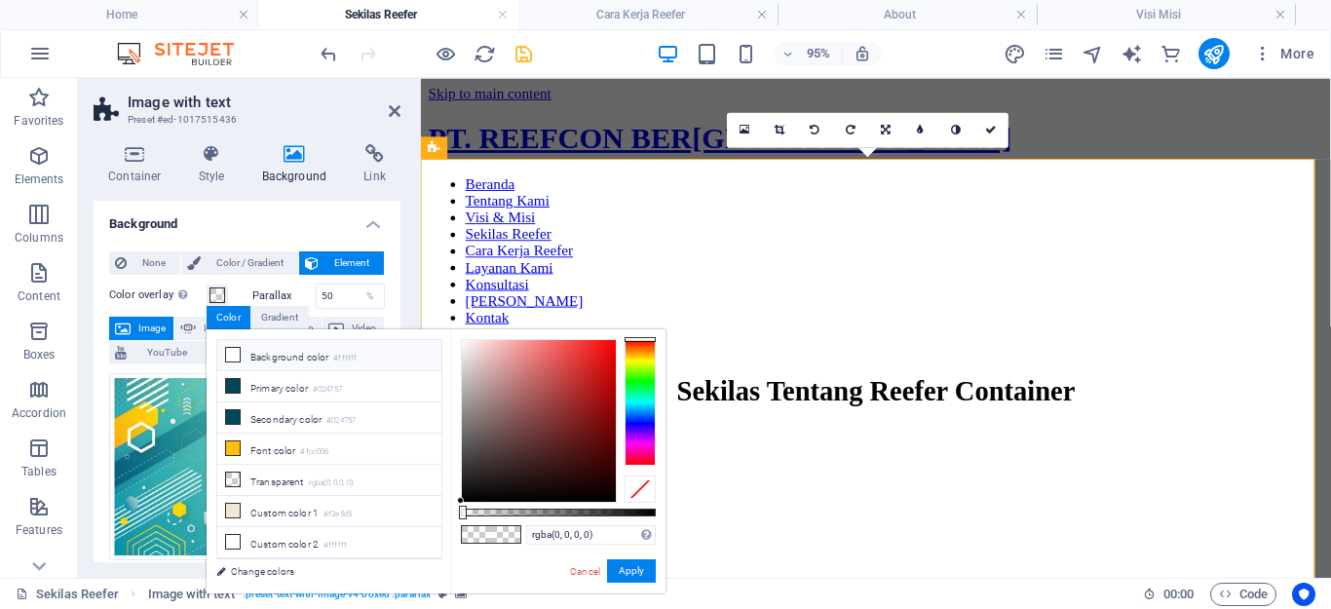
click at [305, 362] on li "Background color #ffffff" at bounding box center [329, 355] width 224 height 31
click at [593, 576] on link "Cancel" at bounding box center [585, 571] width 34 height 15
type input "rgba(0, 0, 0, 0)"
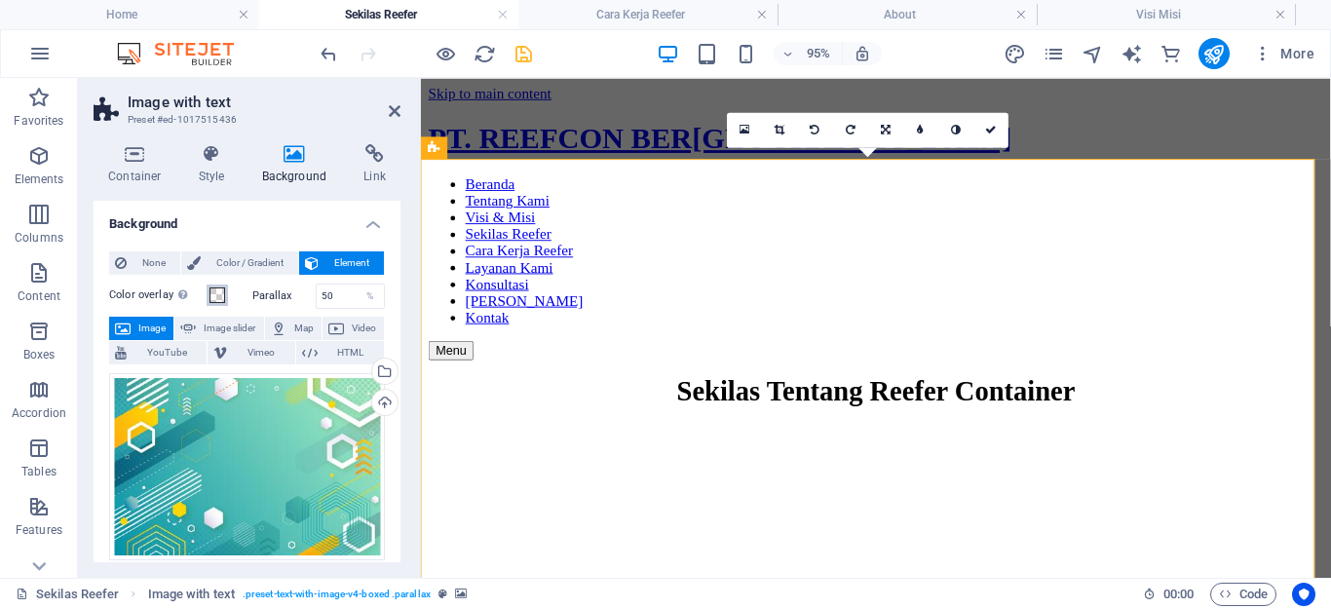
click at [212, 298] on span at bounding box center [218, 296] width 16 height 16
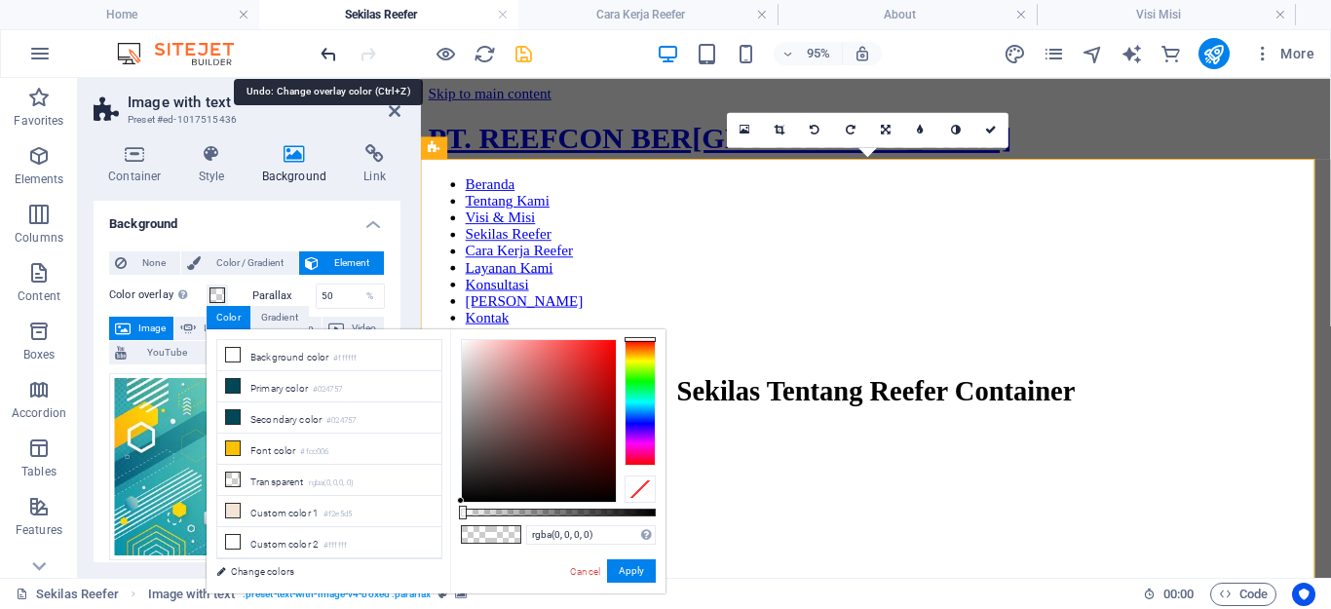
click at [319, 51] on icon "undo" at bounding box center [329, 54] width 22 height 22
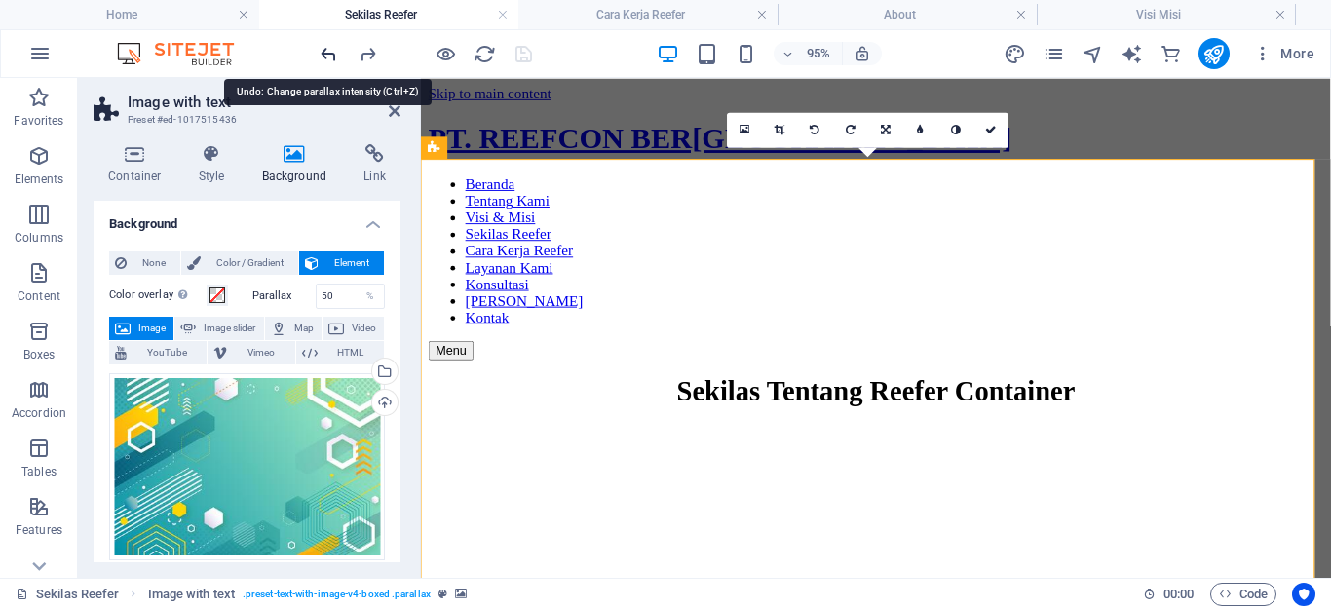
click at [319, 51] on icon "undo" at bounding box center [329, 54] width 22 height 22
click at [366, 51] on icon "redo" at bounding box center [368, 54] width 22 height 22
drag, startPoint x: 343, startPoint y: 296, endPoint x: 307, endPoint y: 299, distance: 36.2
click at [307, 299] on div "Parallax 50 %" at bounding box center [319, 296] width 134 height 25
click at [307, 299] on label "Parallax" at bounding box center [283, 295] width 63 height 11
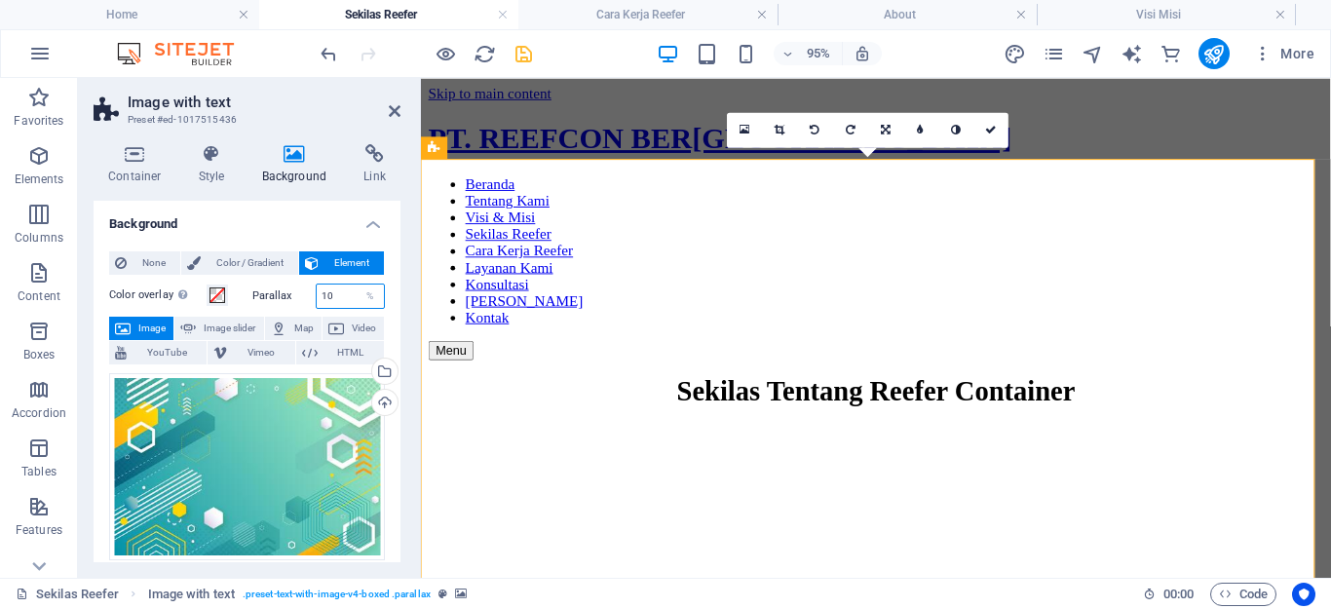
drag, startPoint x: 349, startPoint y: 296, endPoint x: 312, endPoint y: 301, distance: 37.4
click at [312, 301] on div "Parallax 10 %" at bounding box center [319, 296] width 134 height 25
click at [312, 301] on label "Parallax" at bounding box center [283, 295] width 63 height 11
drag, startPoint x: 349, startPoint y: 291, endPoint x: 307, endPoint y: 299, distance: 42.6
click at [307, 299] on div "Parallax 70 %" at bounding box center [319, 296] width 134 height 25
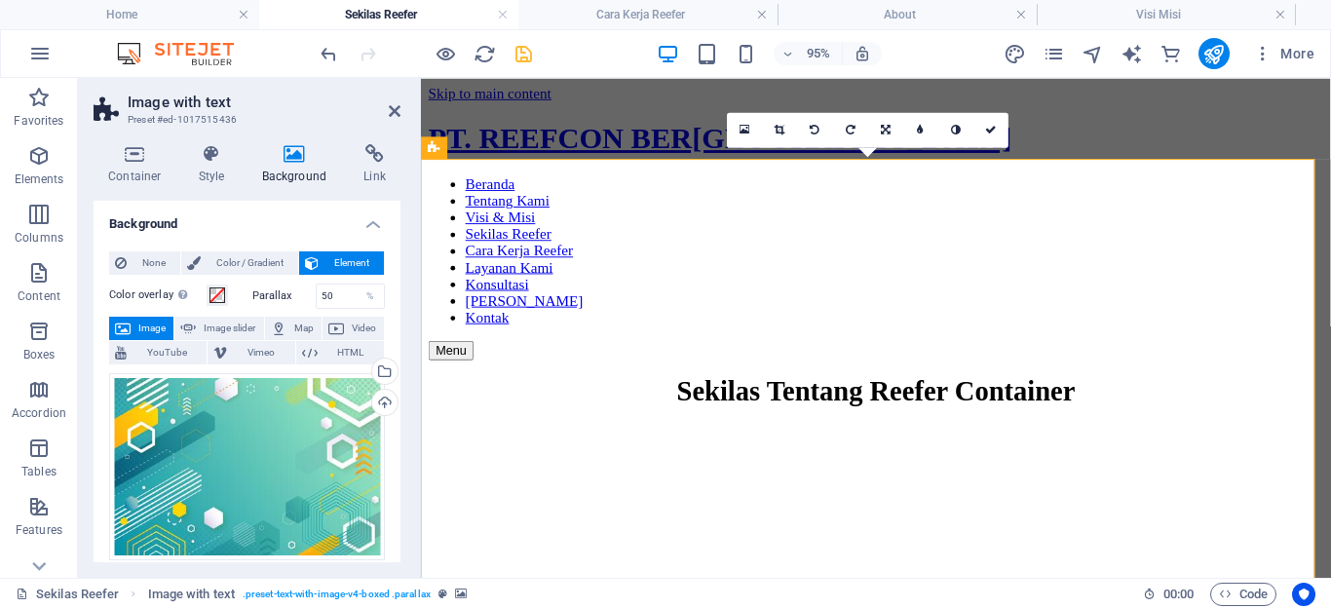
click at [307, 299] on label "Parallax" at bounding box center [283, 295] width 63 height 11
drag, startPoint x: 341, startPoint y: 293, endPoint x: 274, endPoint y: 296, distance: 67.3
click at [274, 296] on div "Parallax 50 %" at bounding box center [319, 296] width 134 height 25
type input "80"
click at [274, 296] on label "Parallax" at bounding box center [283, 295] width 63 height 11
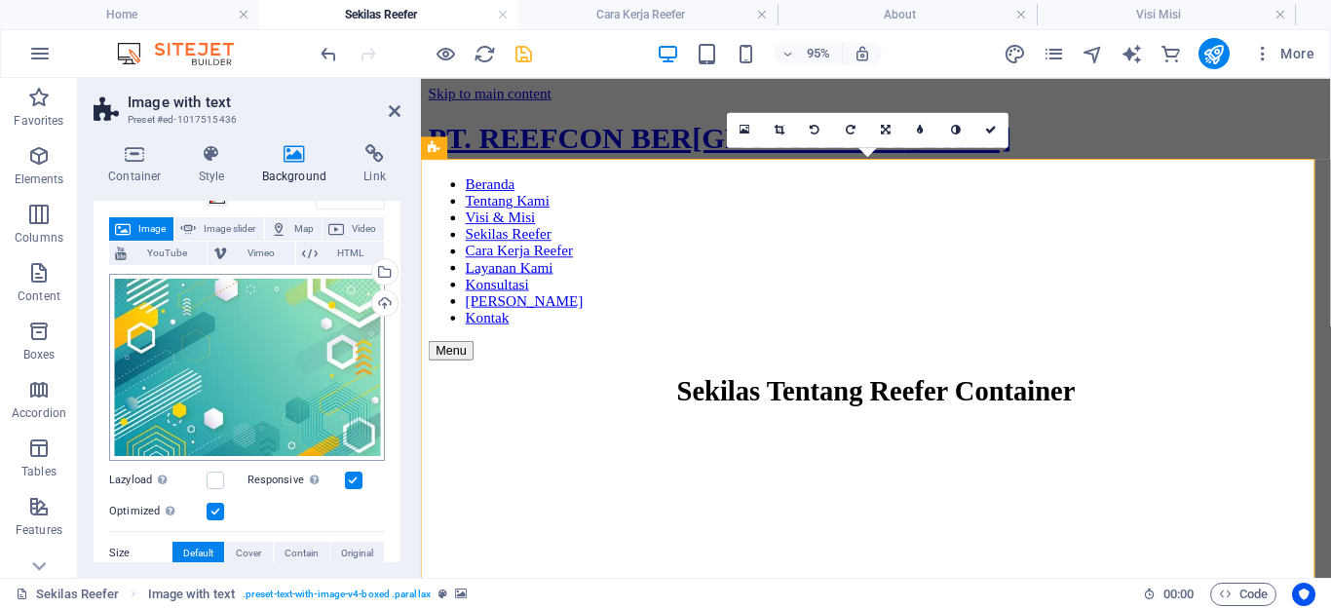
scroll to position [195, 0]
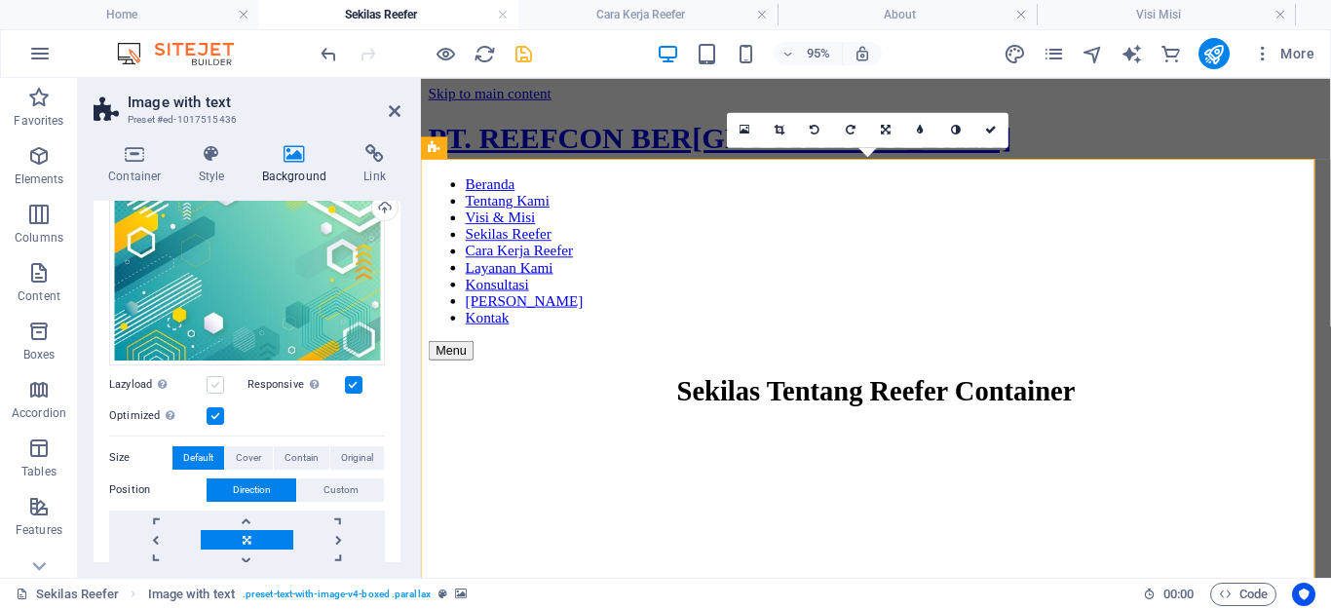
click at [216, 378] on label at bounding box center [216, 385] width 18 height 18
click at [0, 0] on input "Lazyload Loading images after the page loads improves page speed." at bounding box center [0, 0] width 0 height 0
click at [216, 378] on label at bounding box center [216, 385] width 18 height 18
click at [0, 0] on input "Lazyload Loading images after the page loads improves page speed." at bounding box center [0, 0] width 0 height 0
click at [353, 384] on label at bounding box center [354, 385] width 18 height 18
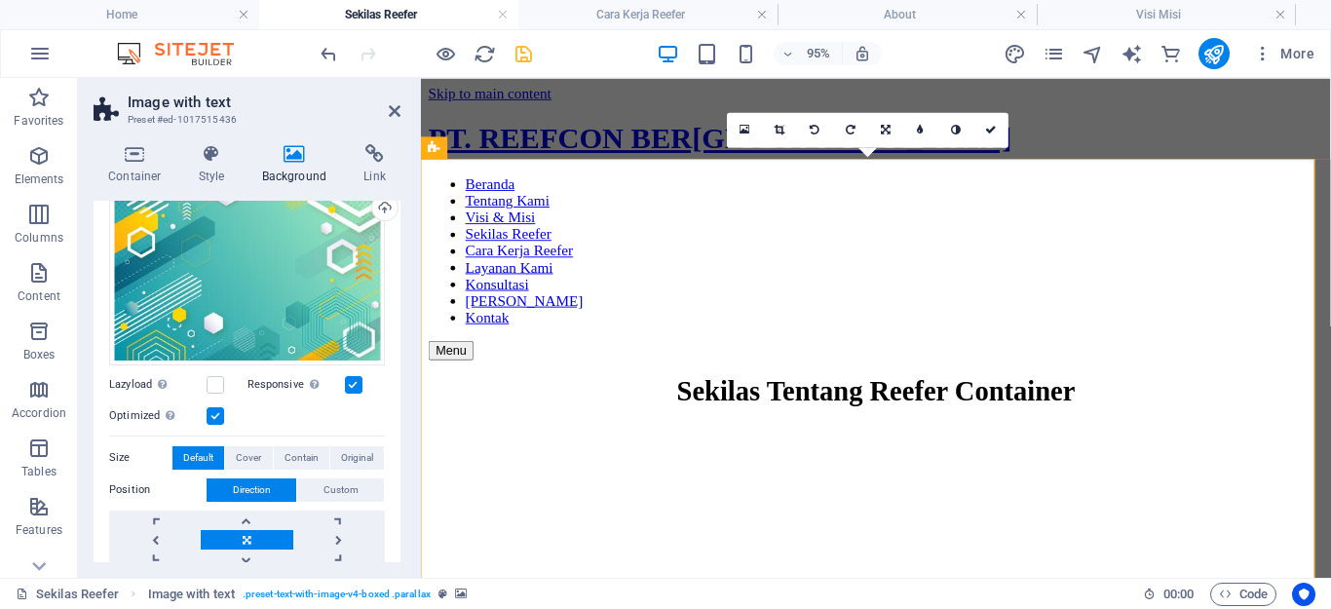
click at [0, 0] on input "Responsive Automatically load retina image and smartphone optimized sizes." at bounding box center [0, 0] width 0 height 0
click at [353, 384] on label at bounding box center [354, 385] width 18 height 18
click at [0, 0] on input "Responsive Automatically load retina image and smartphone optimized sizes." at bounding box center [0, 0] width 0 height 0
click at [215, 416] on label at bounding box center [216, 416] width 18 height 18
click at [0, 0] on input "Optimized Images are compressed to improve page speed." at bounding box center [0, 0] width 0 height 0
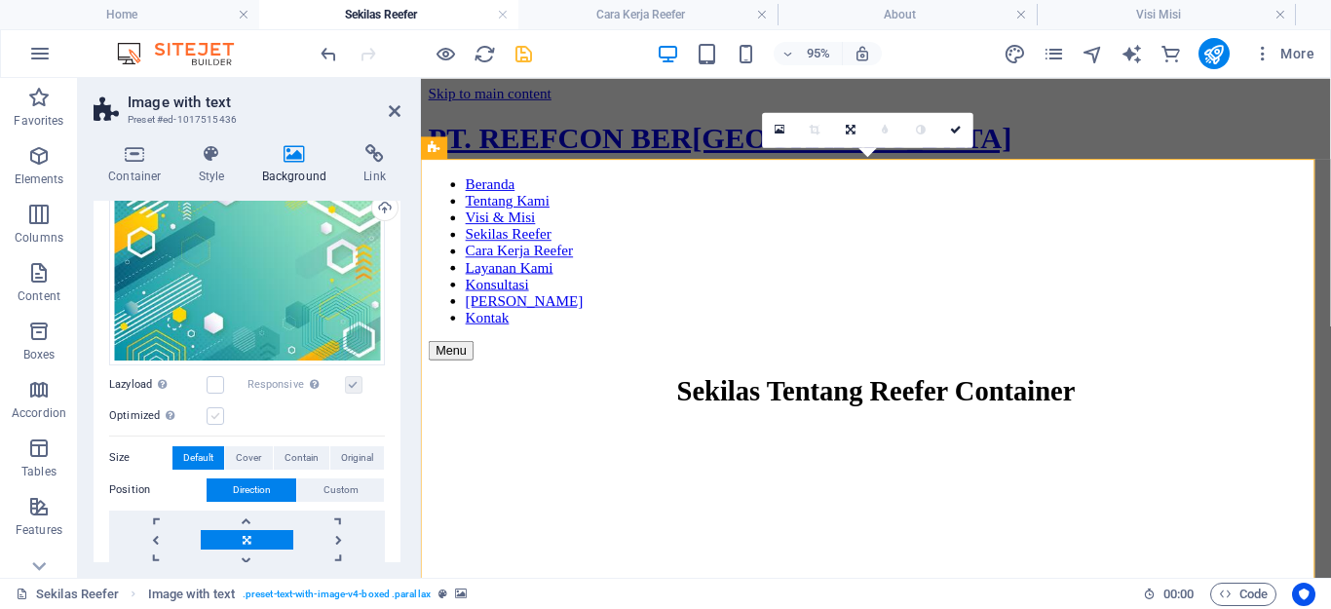
click at [215, 416] on label at bounding box center [216, 416] width 18 height 18
click at [0, 0] on input "Optimized Images are compressed to improve page speed." at bounding box center [0, 0] width 0 height 0
click at [310, 412] on div "Optimized Images are compressed to improve page speed." at bounding box center [247, 415] width 276 height 23
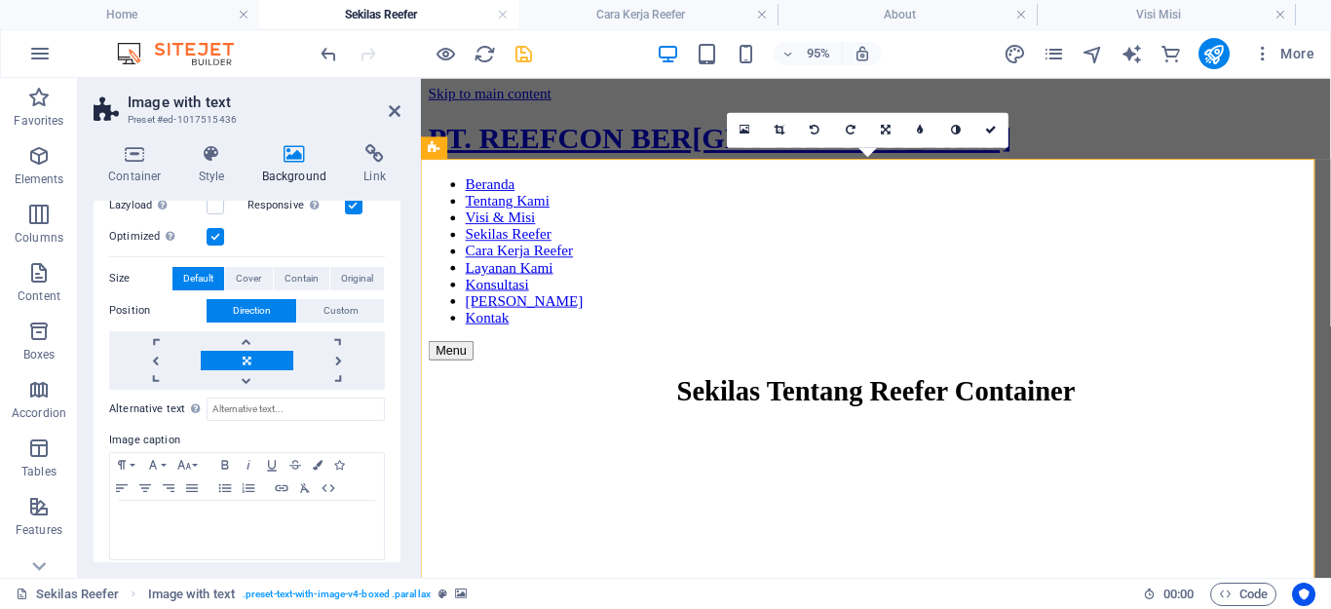
scroll to position [386, 0]
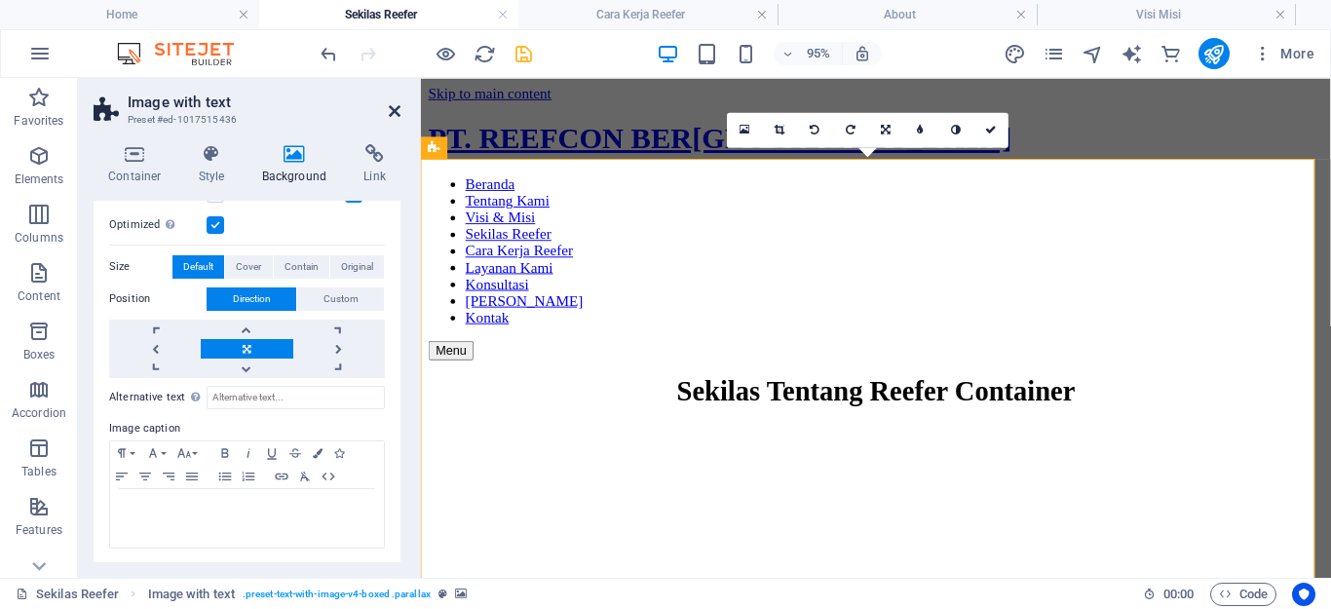
drag, startPoint x: 322, startPoint y: 35, endPoint x: 391, endPoint y: 106, distance: 99.3
click at [391, 106] on icon at bounding box center [395, 111] width 12 height 16
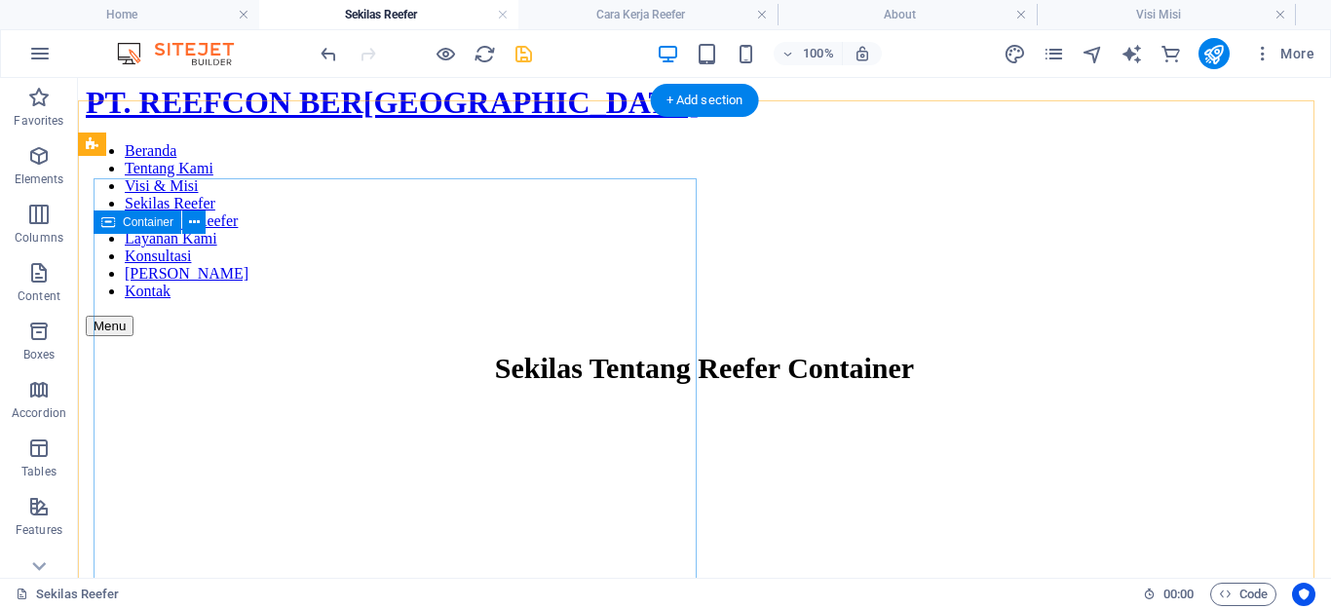
scroll to position [0, 0]
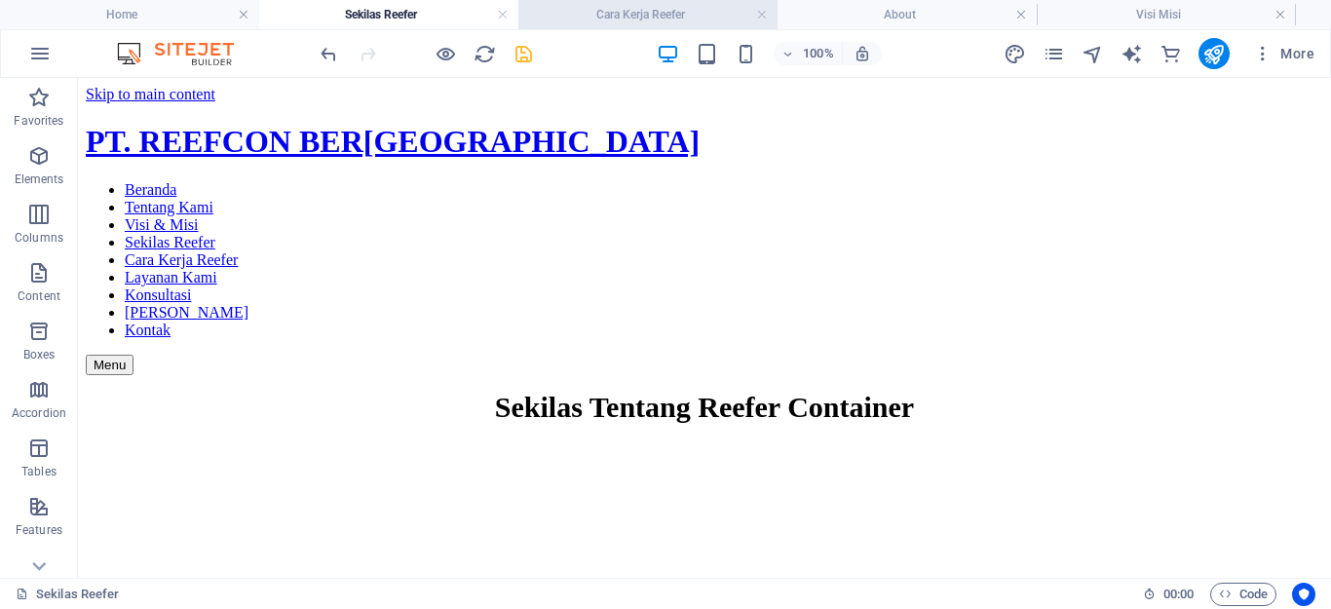
click at [659, 21] on h4 "Cara Kerja Reefer" at bounding box center [648, 14] width 259 height 21
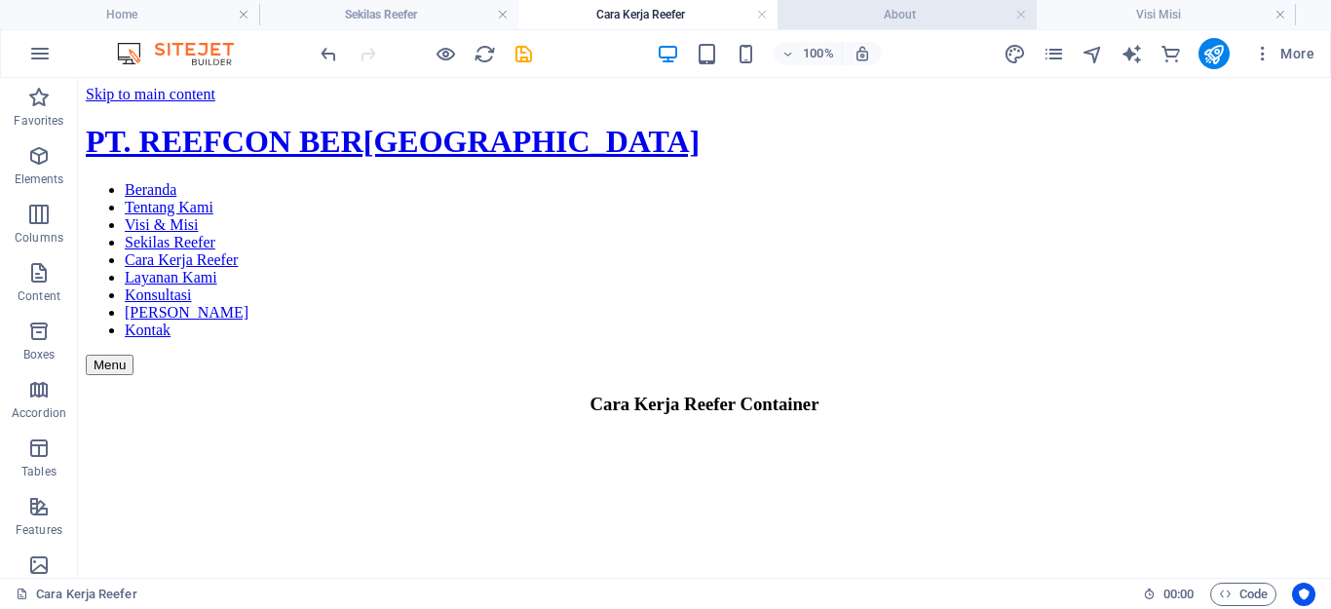
click at [840, 17] on h4 "About" at bounding box center [907, 14] width 259 height 21
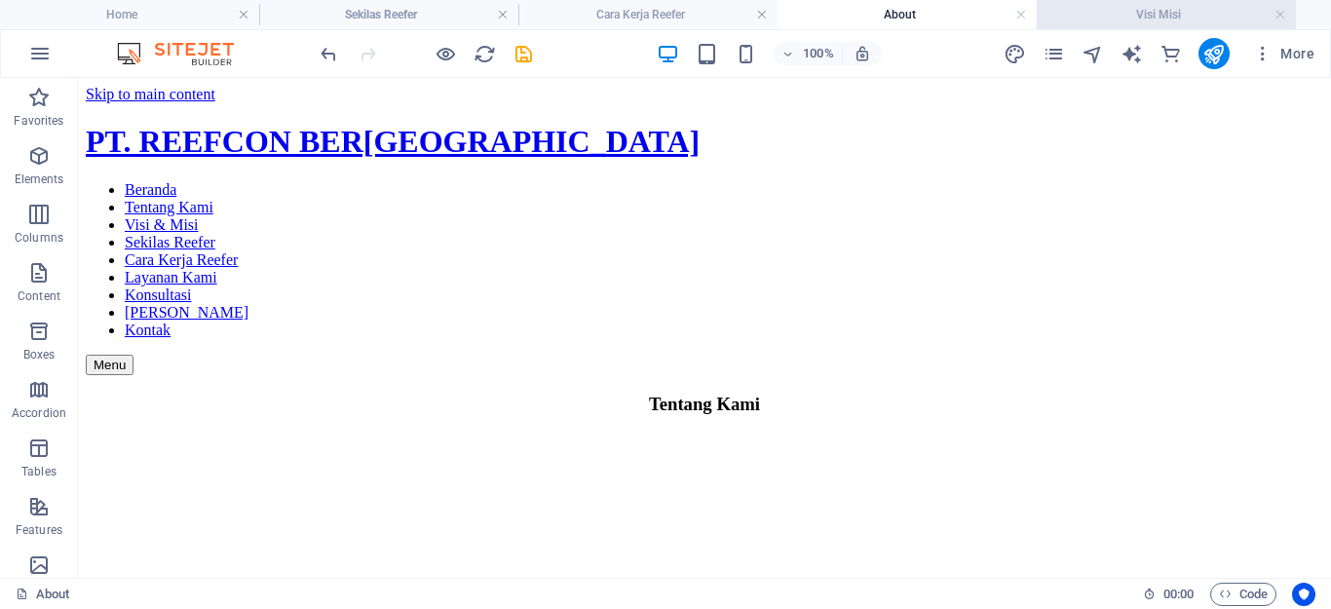
click at [1060, 21] on h4 "Visi Misi" at bounding box center [1166, 14] width 259 height 21
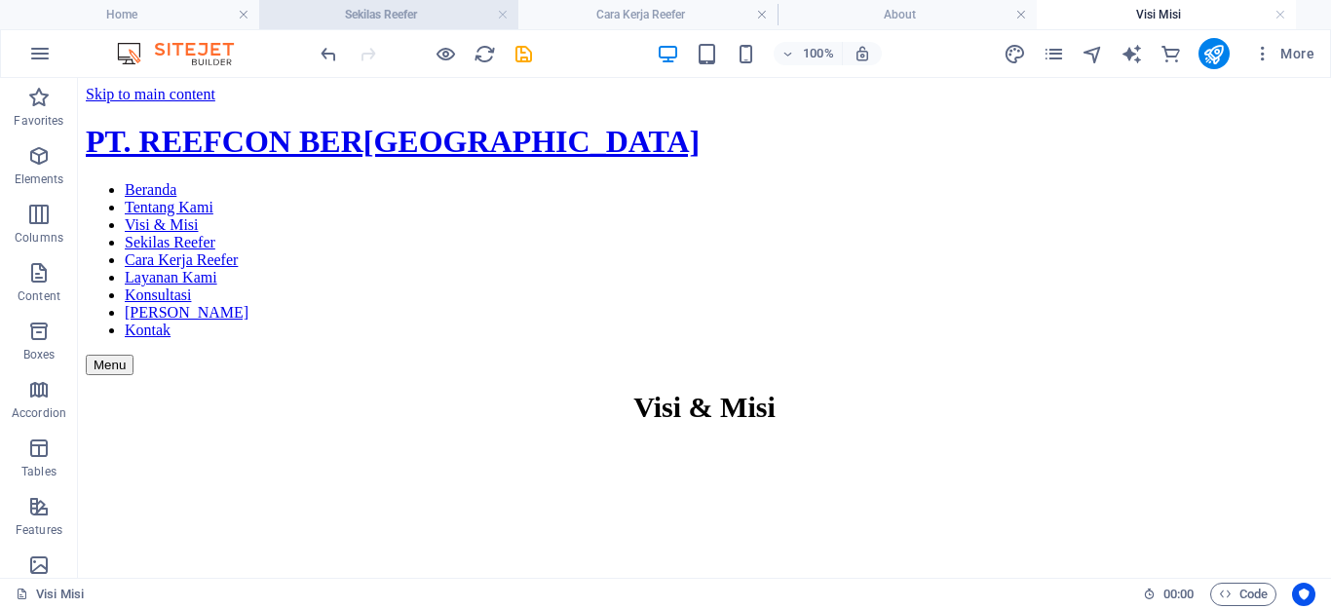
drag, startPoint x: 400, startPoint y: 5, endPoint x: 427, endPoint y: 14, distance: 28.7
click at [426, 16] on h4 "Sekilas Reefer" at bounding box center [388, 14] width 259 height 21
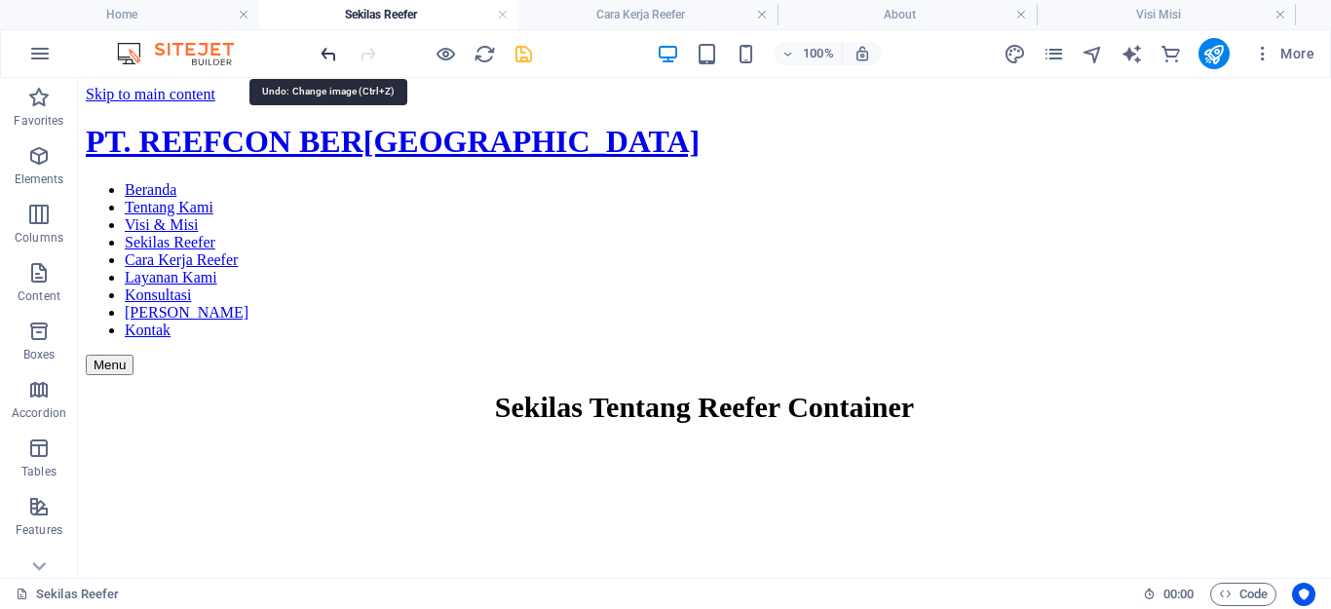
click at [329, 48] on icon "undo" at bounding box center [329, 54] width 22 height 22
click at [324, 49] on icon "undo" at bounding box center [329, 54] width 22 height 22
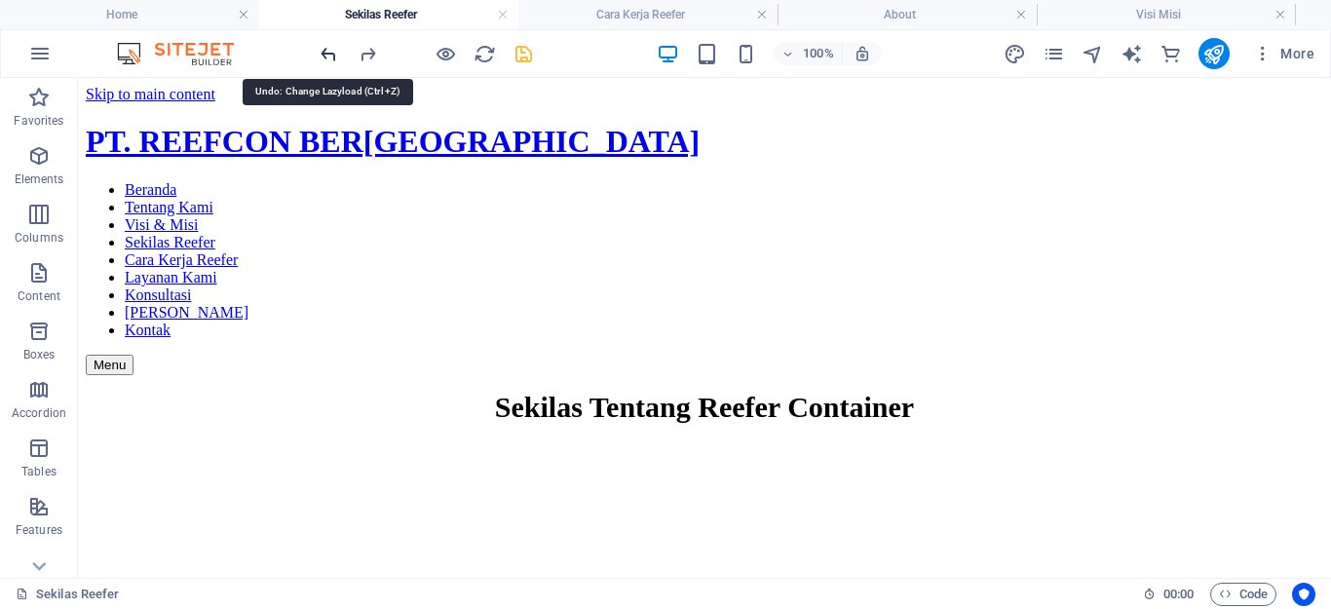
click at [325, 58] on icon "undo" at bounding box center [329, 54] width 22 height 22
click at [330, 56] on icon "undo" at bounding box center [329, 54] width 22 height 22
click at [327, 49] on icon "undo" at bounding box center [329, 54] width 22 height 22
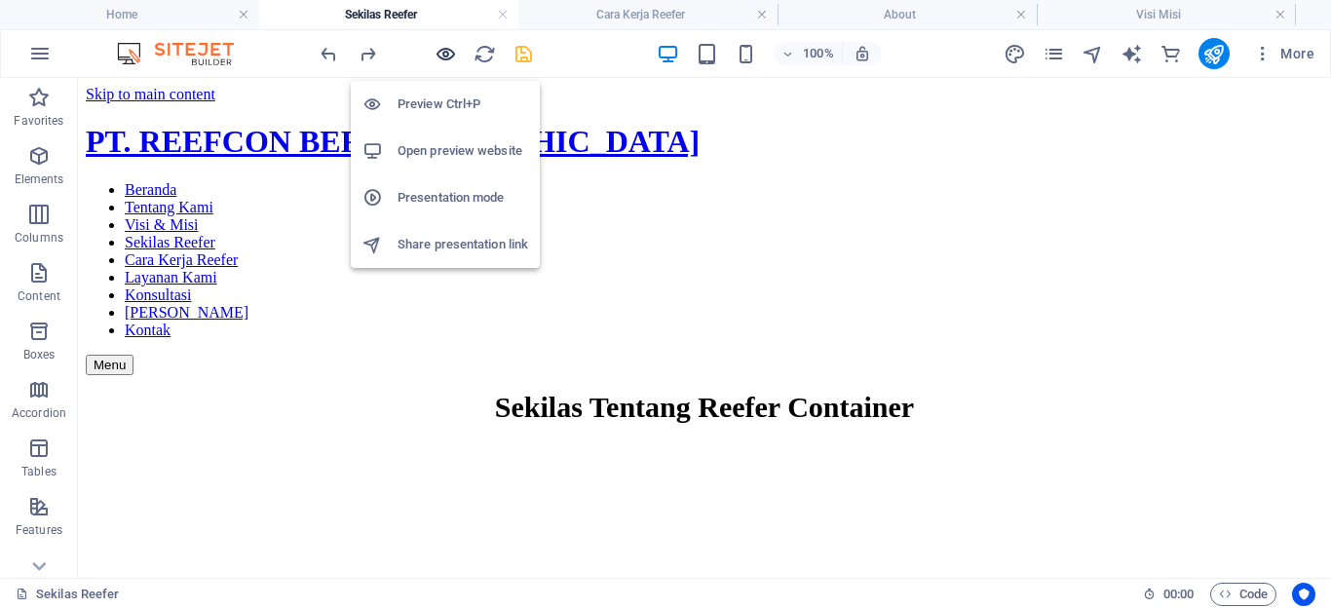
drag, startPoint x: 443, startPoint y: 60, endPoint x: 727, endPoint y: 328, distance: 390.2
click at [443, 60] on icon "button" at bounding box center [446, 54] width 22 height 22
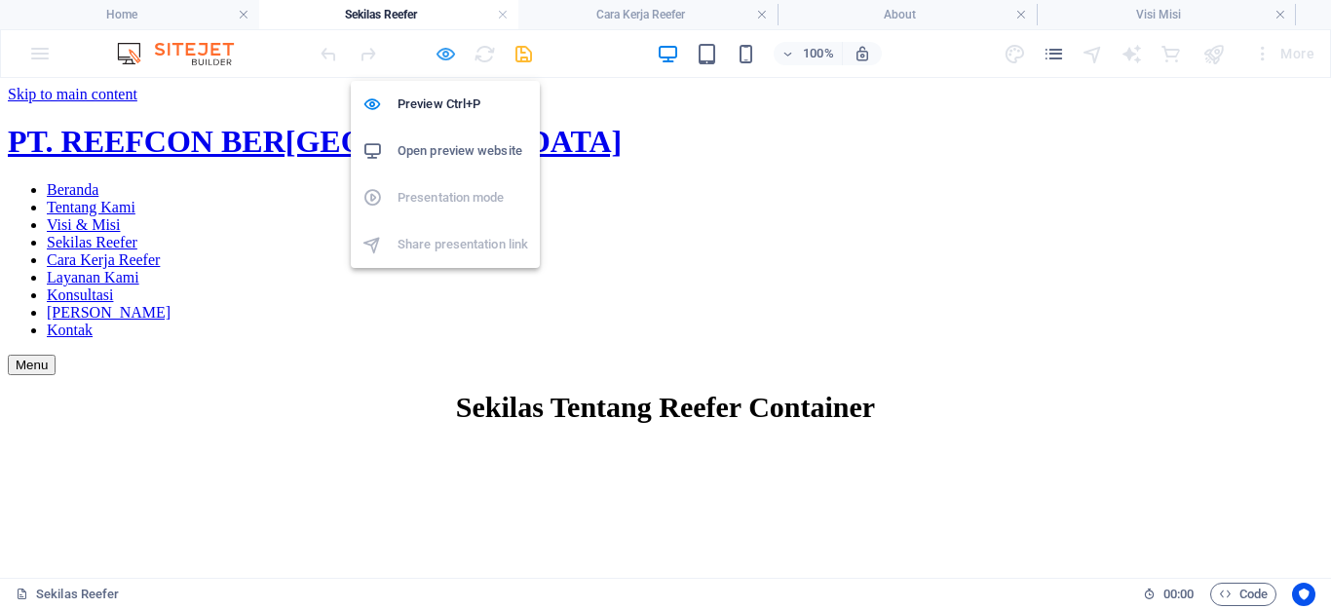
click at [441, 48] on icon "button" at bounding box center [446, 54] width 22 height 22
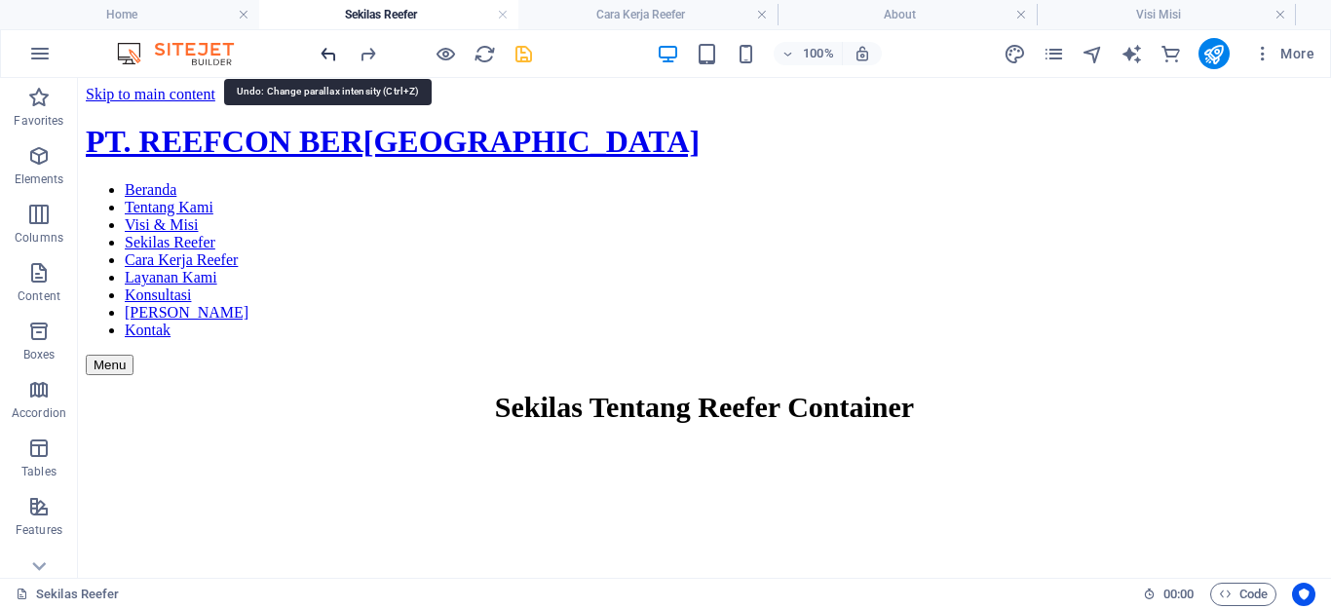
click at [327, 59] on icon "undo" at bounding box center [329, 54] width 22 height 22
click at [322, 54] on icon "undo" at bounding box center [329, 54] width 22 height 22
click at [326, 54] on icon "undo" at bounding box center [329, 54] width 22 height 22
click at [320, 53] on icon "undo" at bounding box center [329, 54] width 22 height 22
click at [325, 51] on icon "undo" at bounding box center [329, 54] width 22 height 22
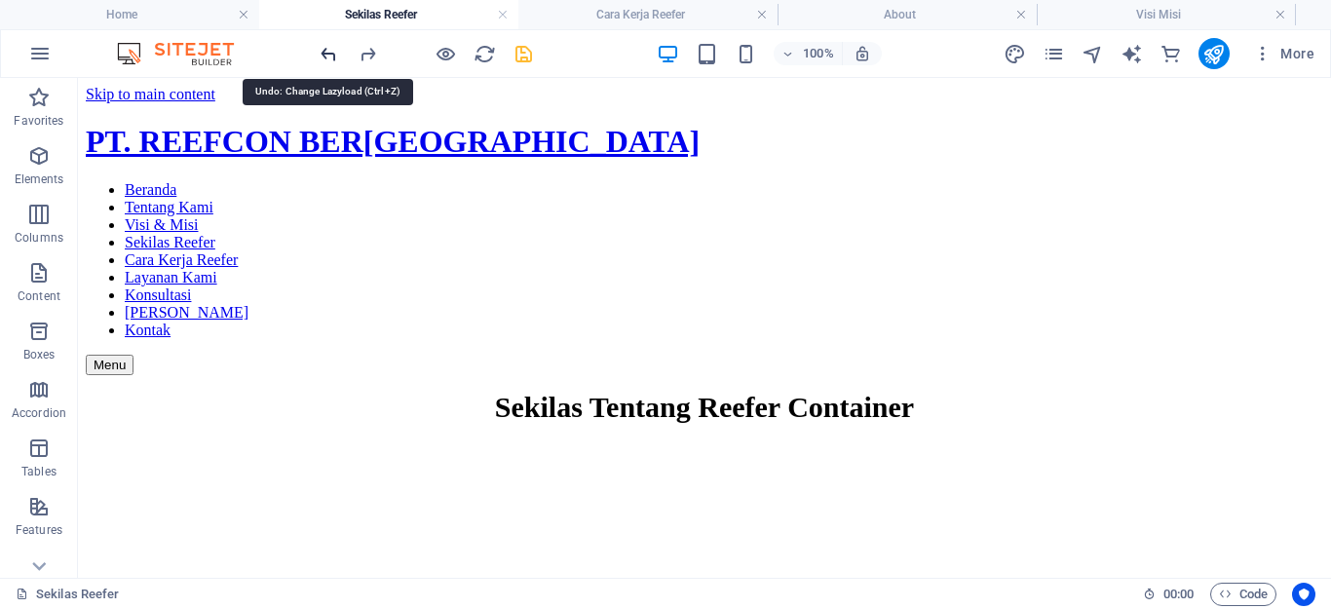
click at [326, 59] on icon "undo" at bounding box center [329, 54] width 22 height 22
click at [326, 53] on icon "undo" at bounding box center [329, 54] width 22 height 22
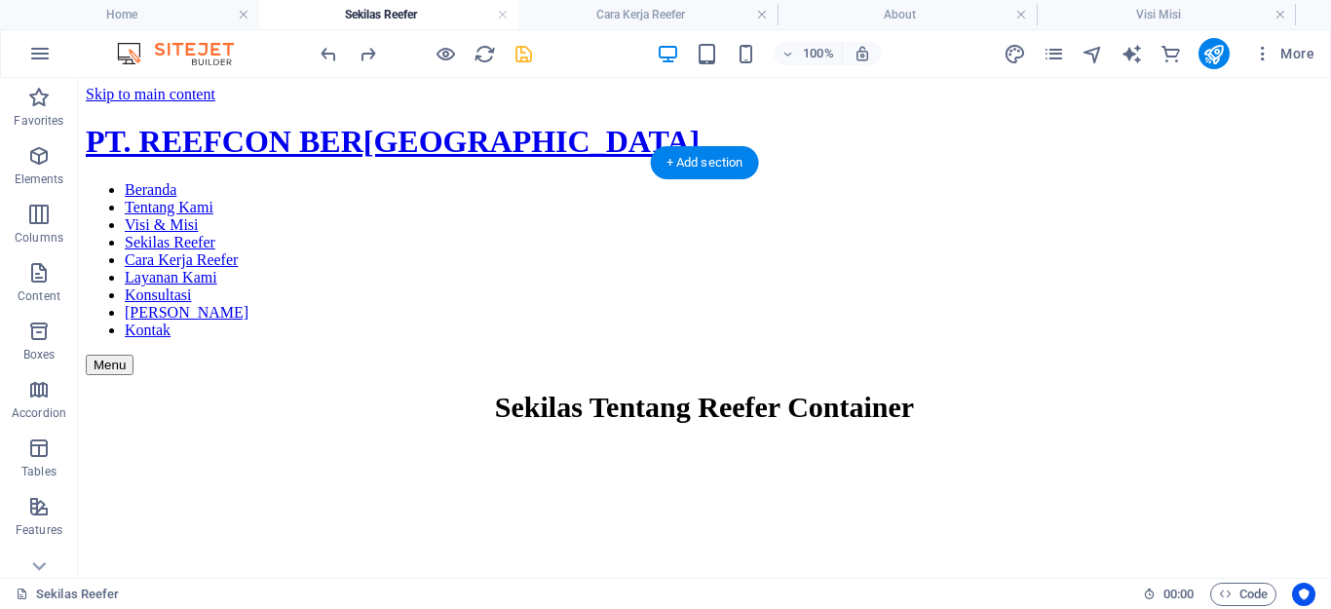
click at [565, 440] on figure at bounding box center [705, 440] width 1238 height 0
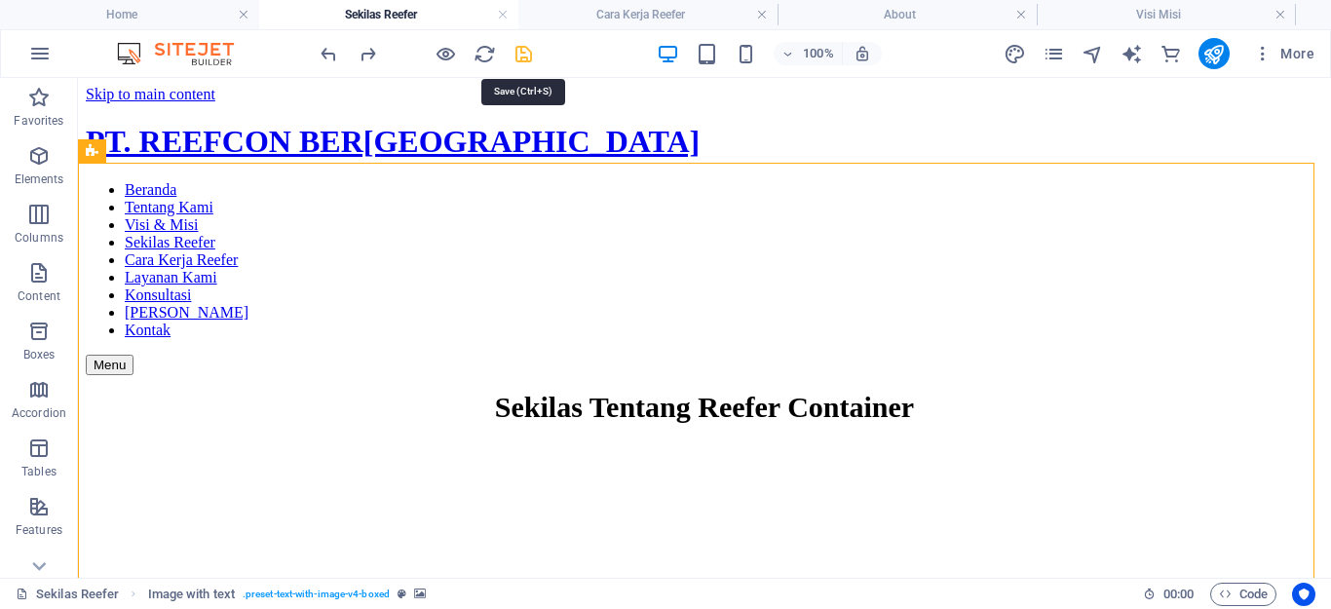
click at [523, 51] on icon "save" at bounding box center [524, 54] width 22 height 22
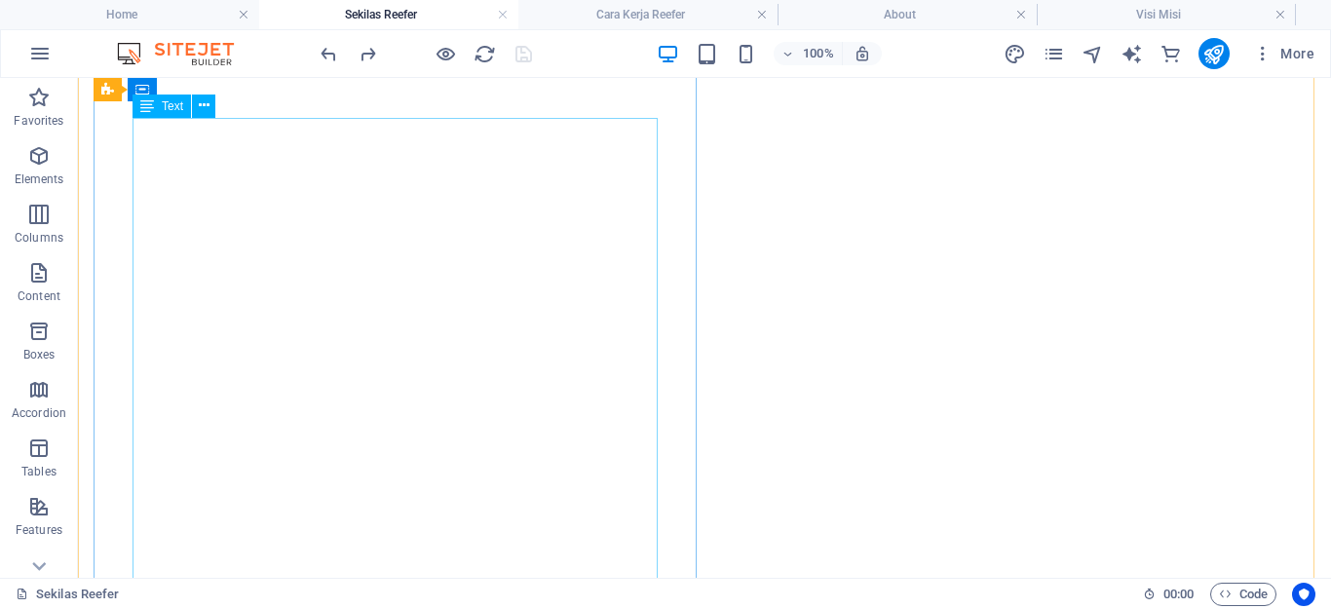
scroll to position [624, 0]
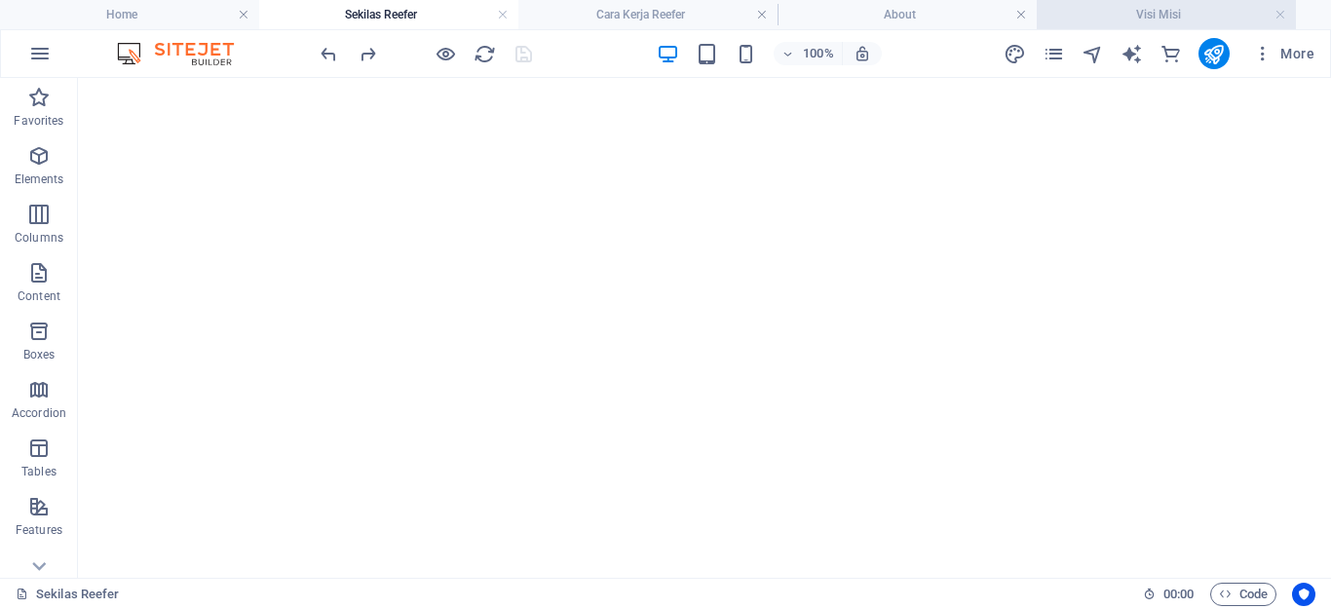
click at [1097, 15] on h4 "Visi Misi" at bounding box center [1166, 14] width 259 height 21
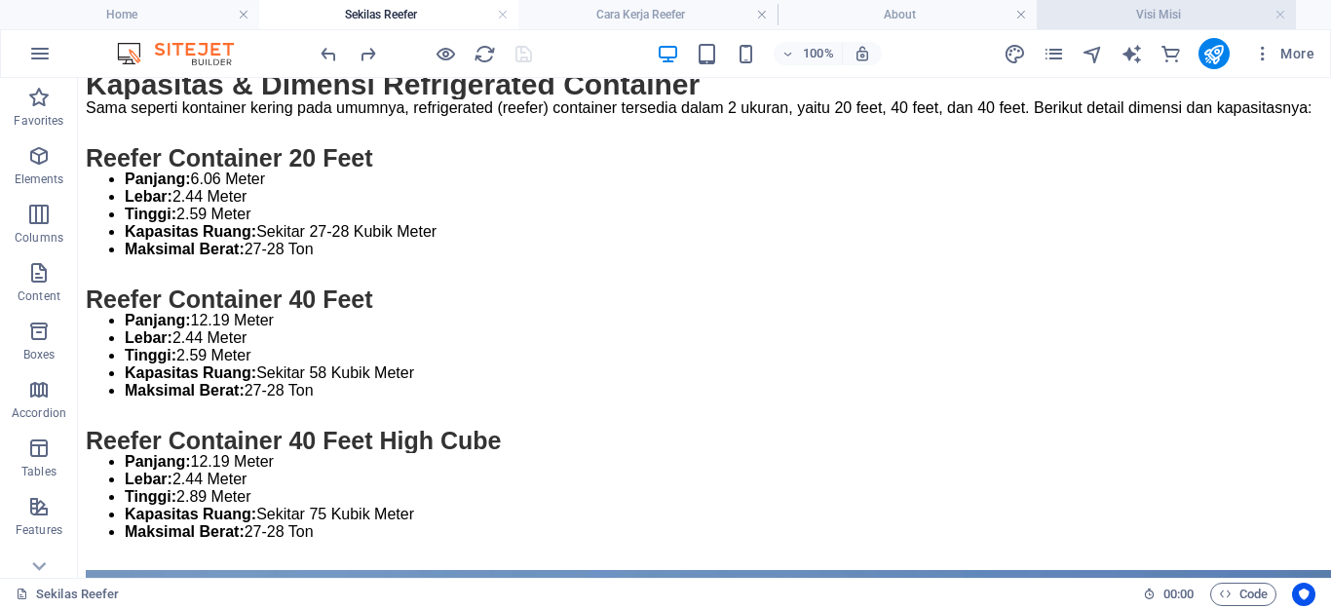
scroll to position [0, 0]
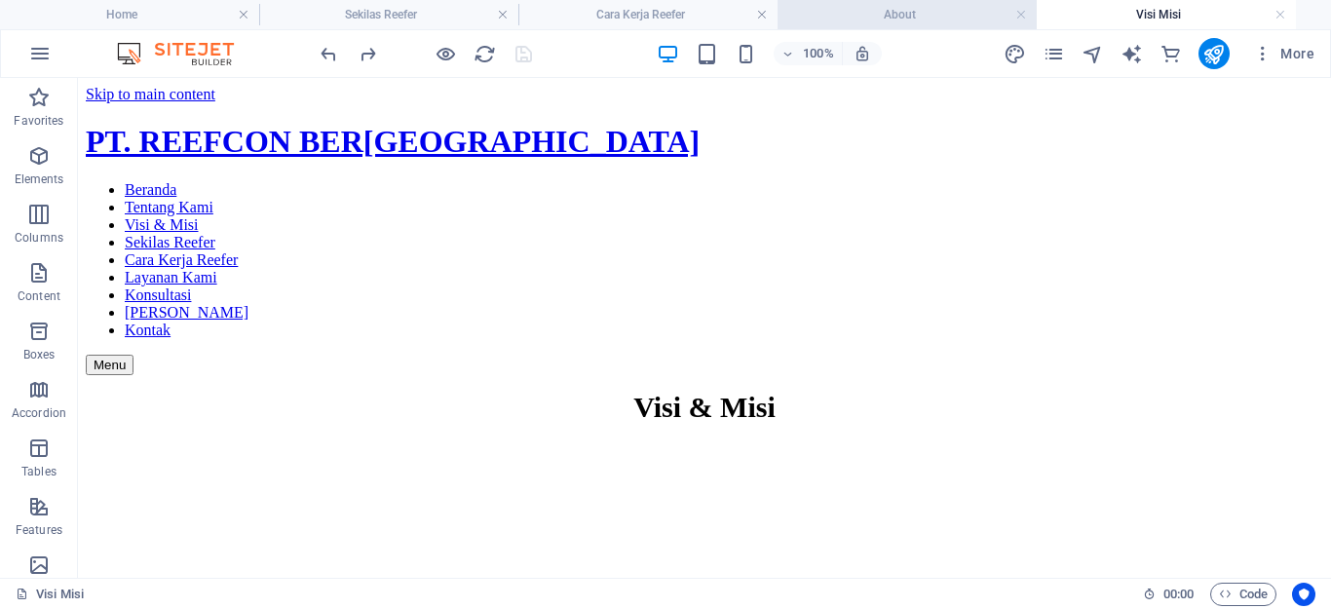
click at [896, 17] on h4 "About" at bounding box center [907, 14] width 259 height 21
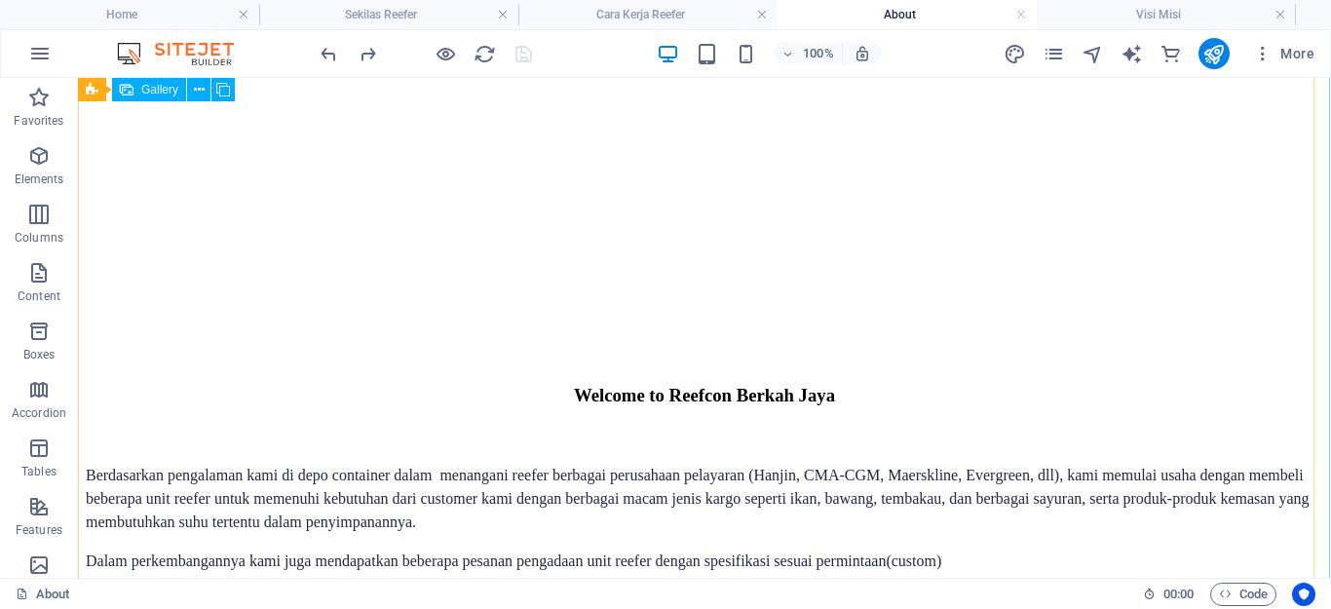
scroll to position [692, 0]
